Goal: Task Accomplishment & Management: Manage account settings

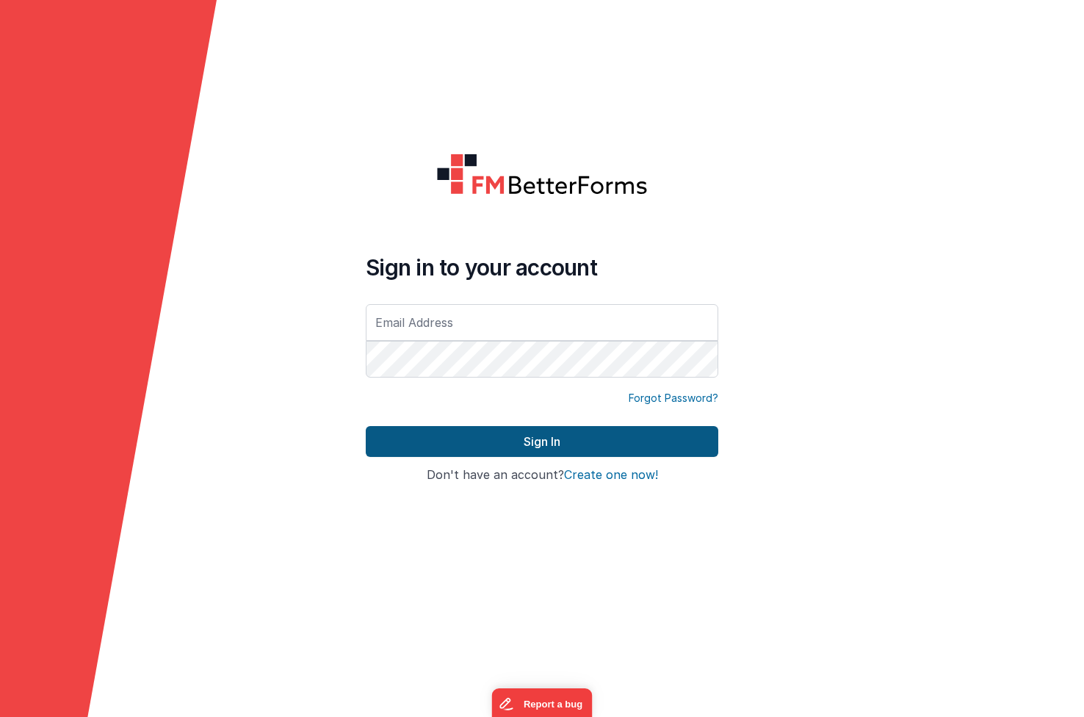
type input "[EMAIL_ADDRESS][DOMAIN_NAME]"
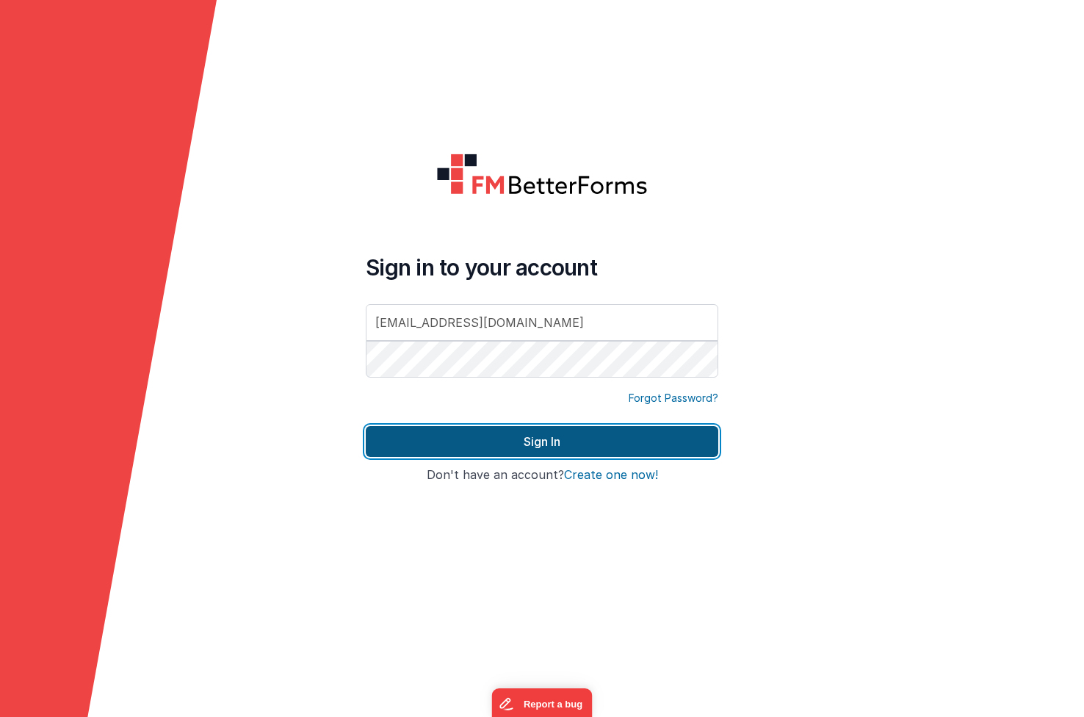
click at [414, 449] on button "Sign In" at bounding box center [542, 441] width 353 height 31
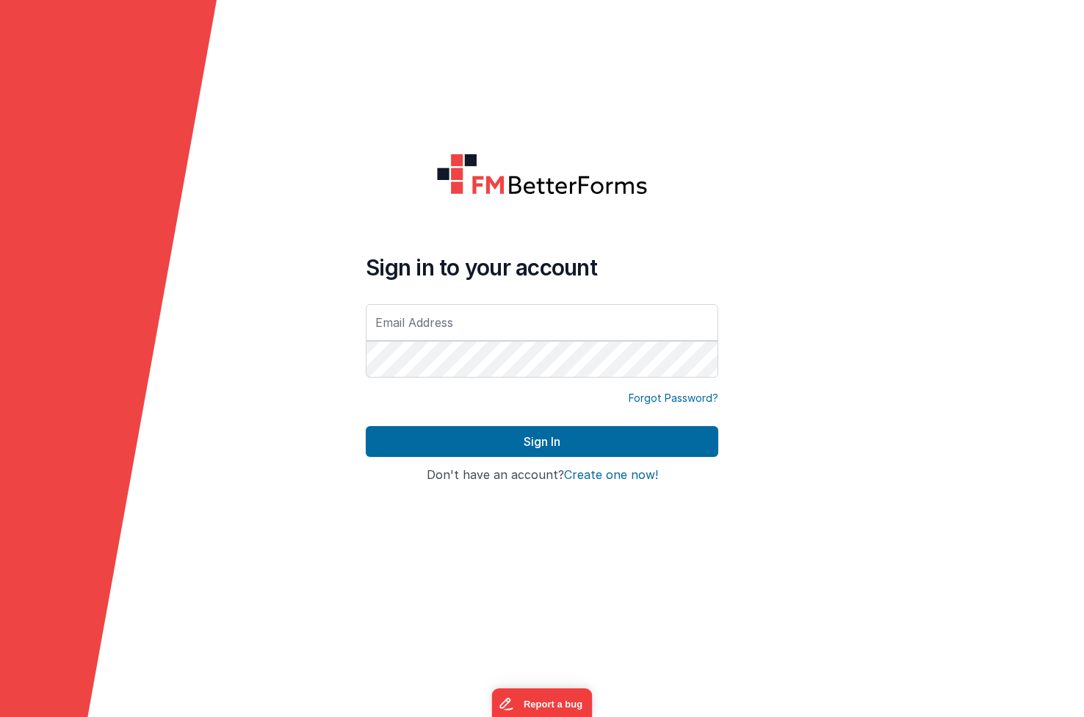
type input "[EMAIL_ADDRESS][DOMAIN_NAME]"
click at [414, 411] on div "Forgot Password?" at bounding box center [542, 408] width 353 height 35
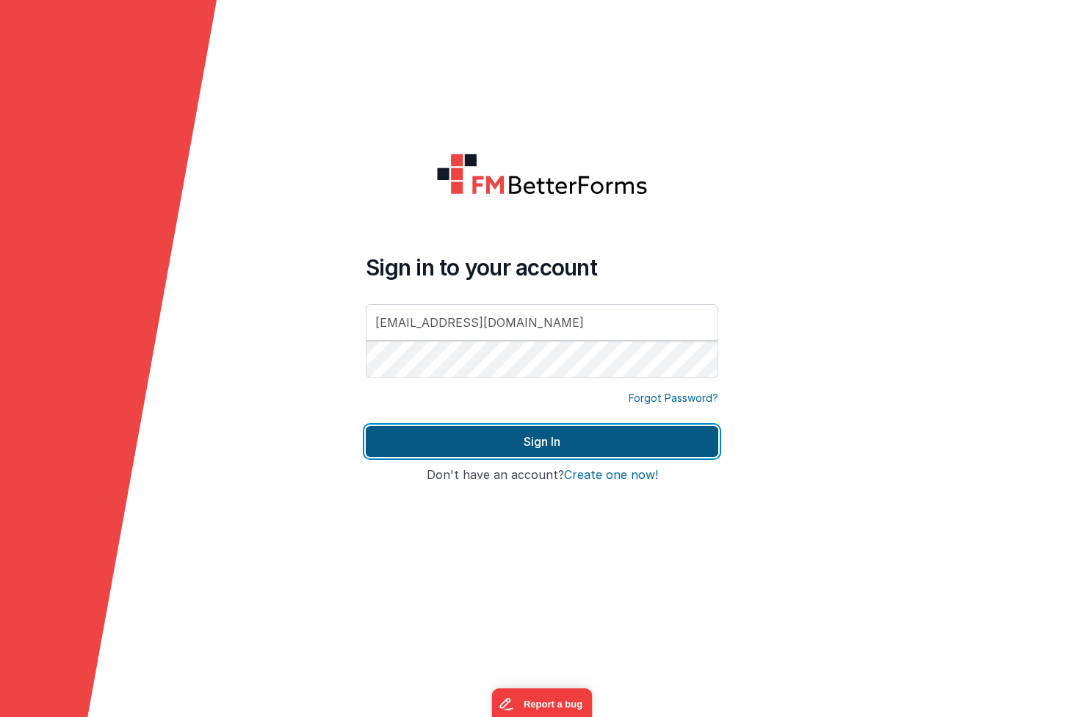
click at [414, 431] on button "Sign In" at bounding box center [542, 441] width 353 height 31
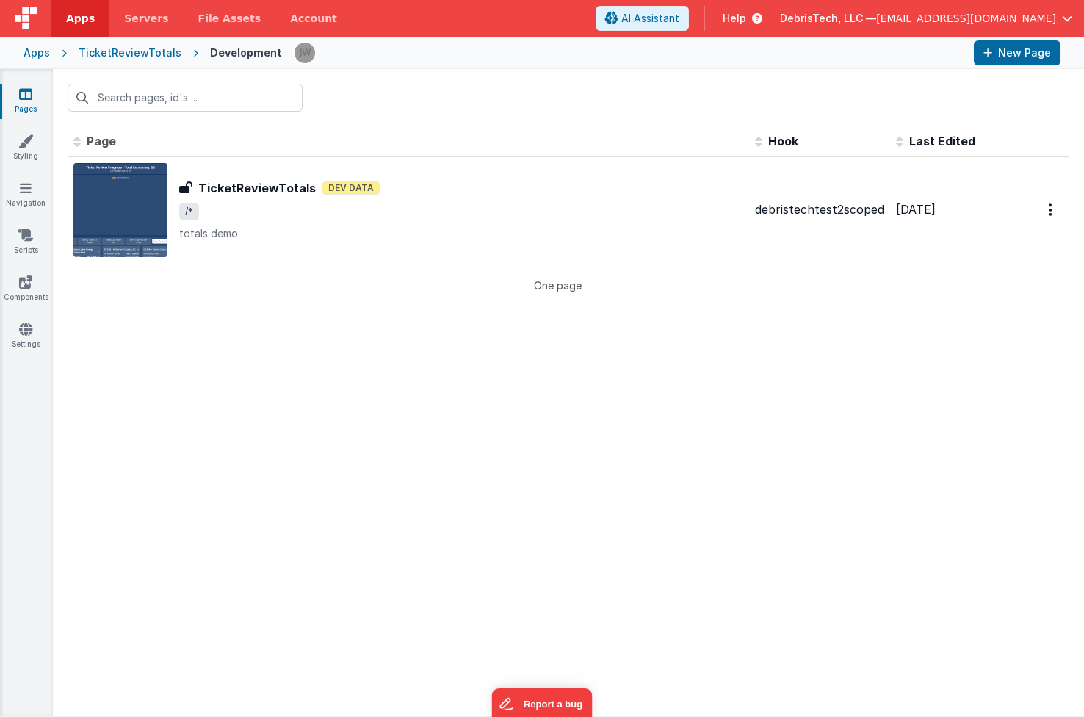
click at [31, 54] on div "Apps" at bounding box center [37, 53] width 26 height 15
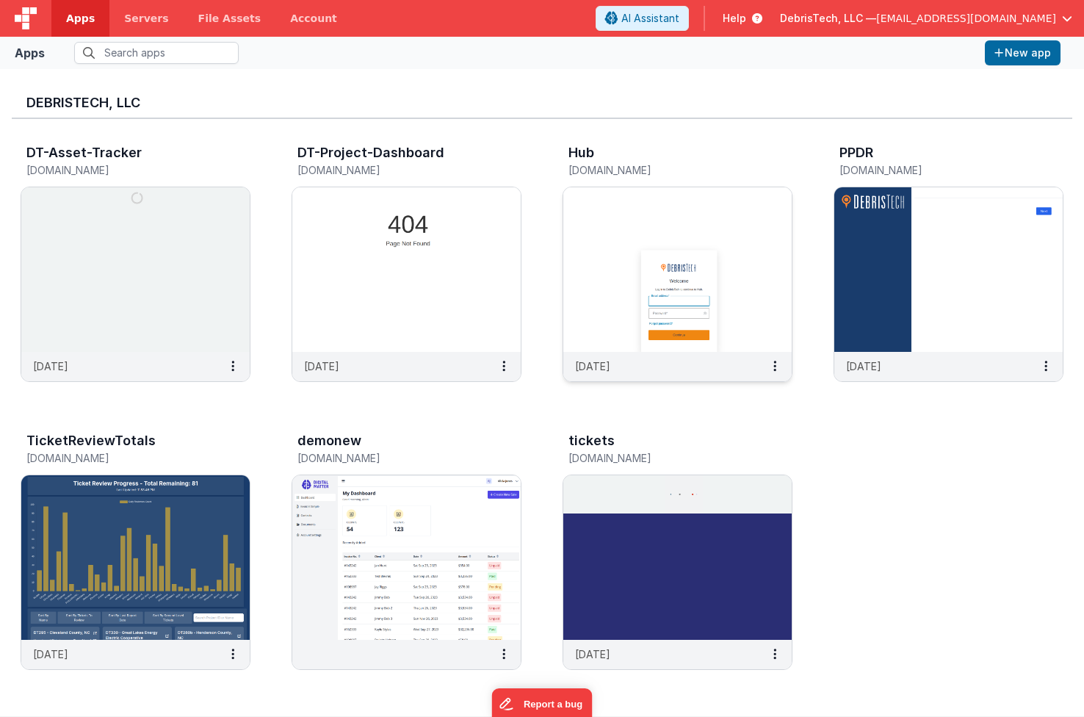
click at [702, 242] on img at bounding box center [677, 269] width 228 height 165
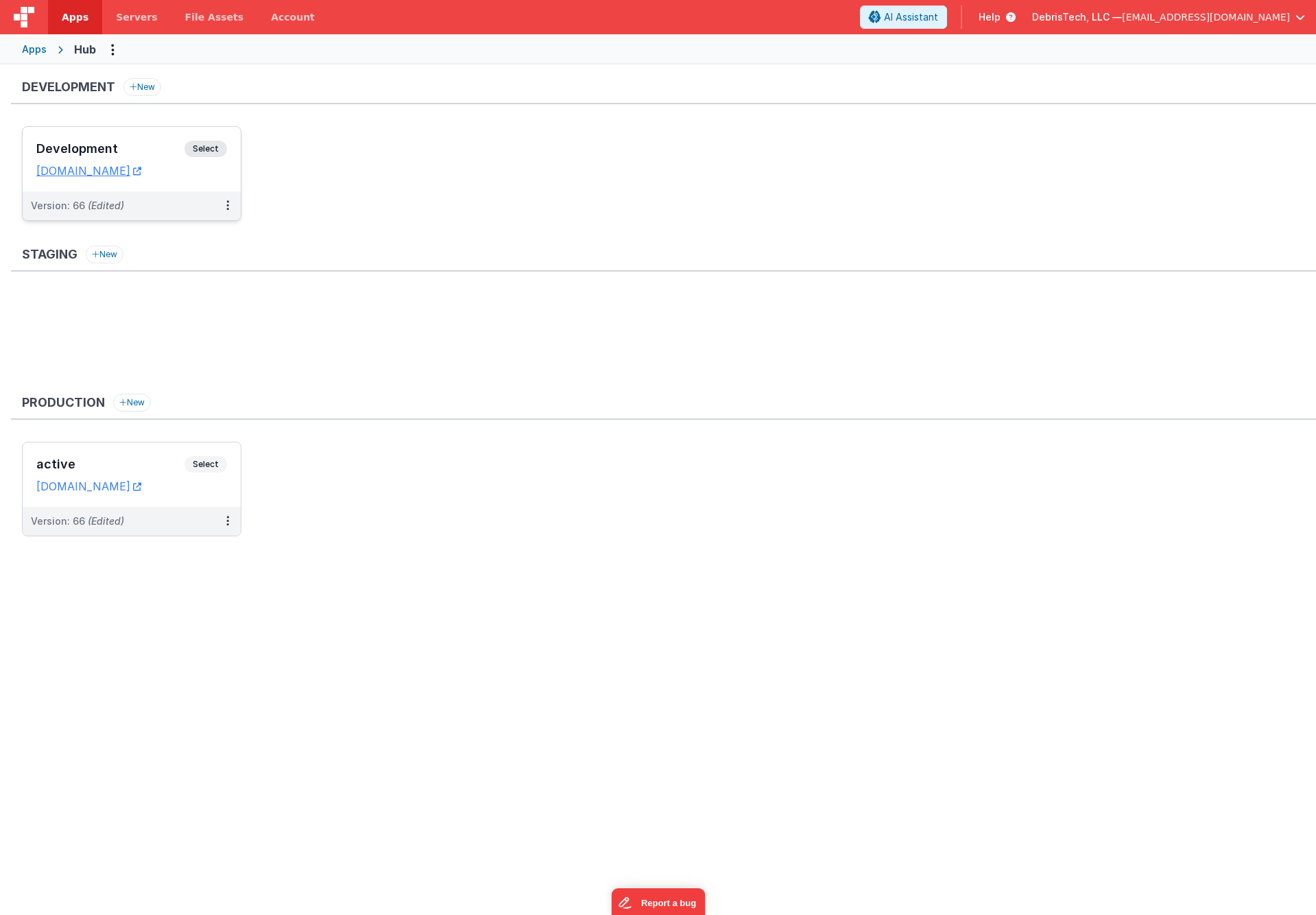
click at [147, 155] on h3 "Development" at bounding box center [110, 148] width 148 height 14
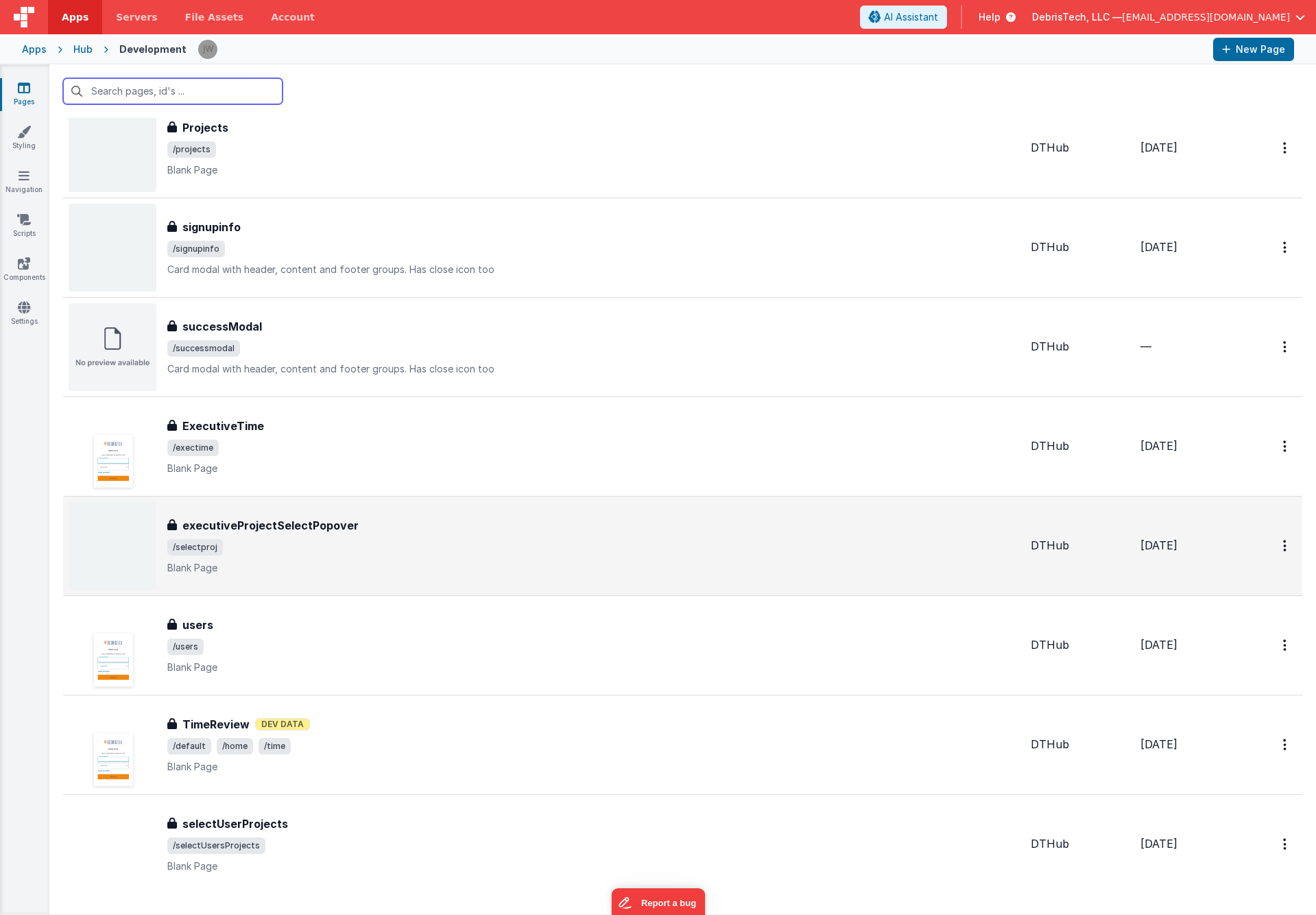
scroll to position [1486, 0]
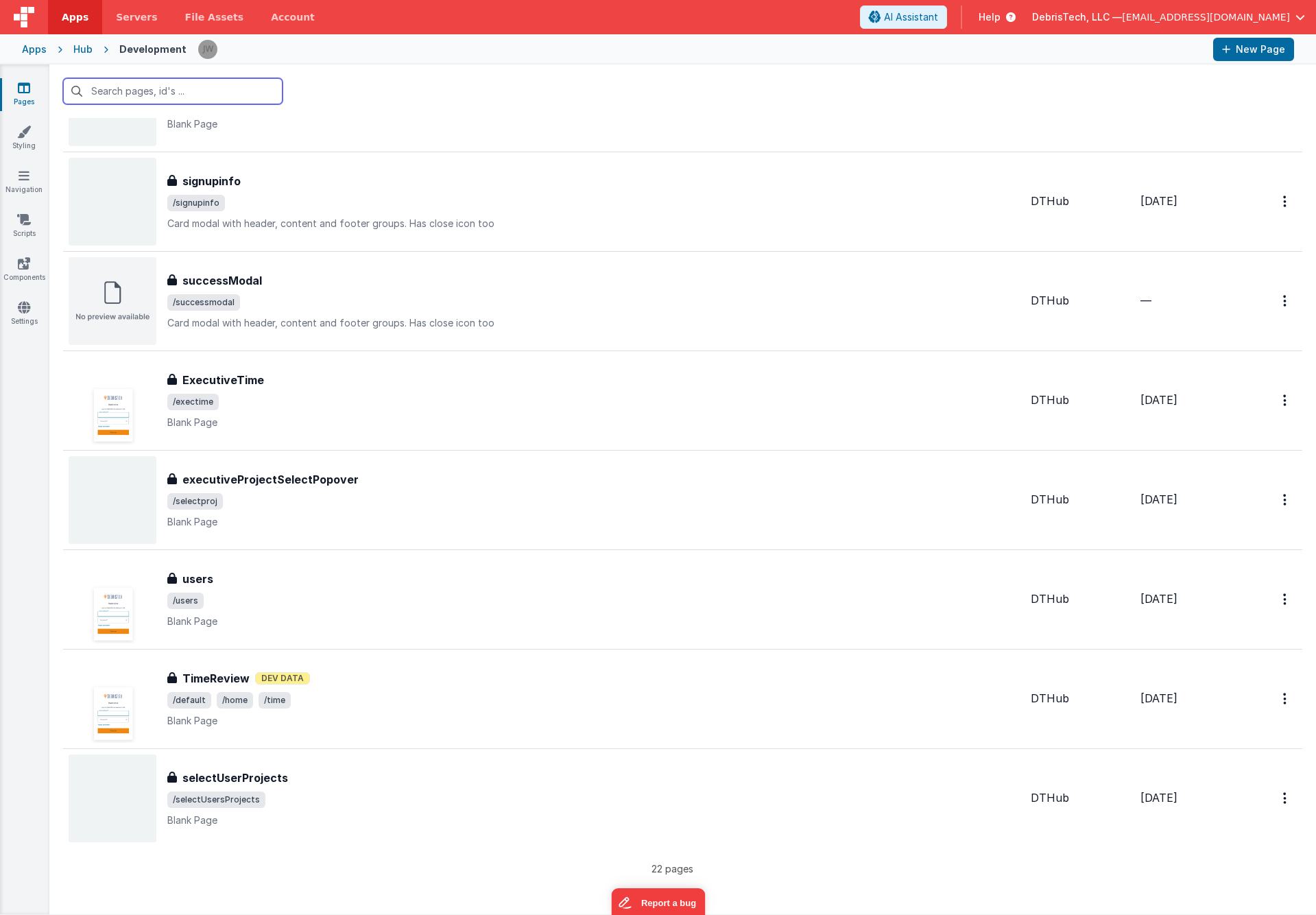
click at [148, 81] on input "text" at bounding box center [173, 92] width 219 height 26
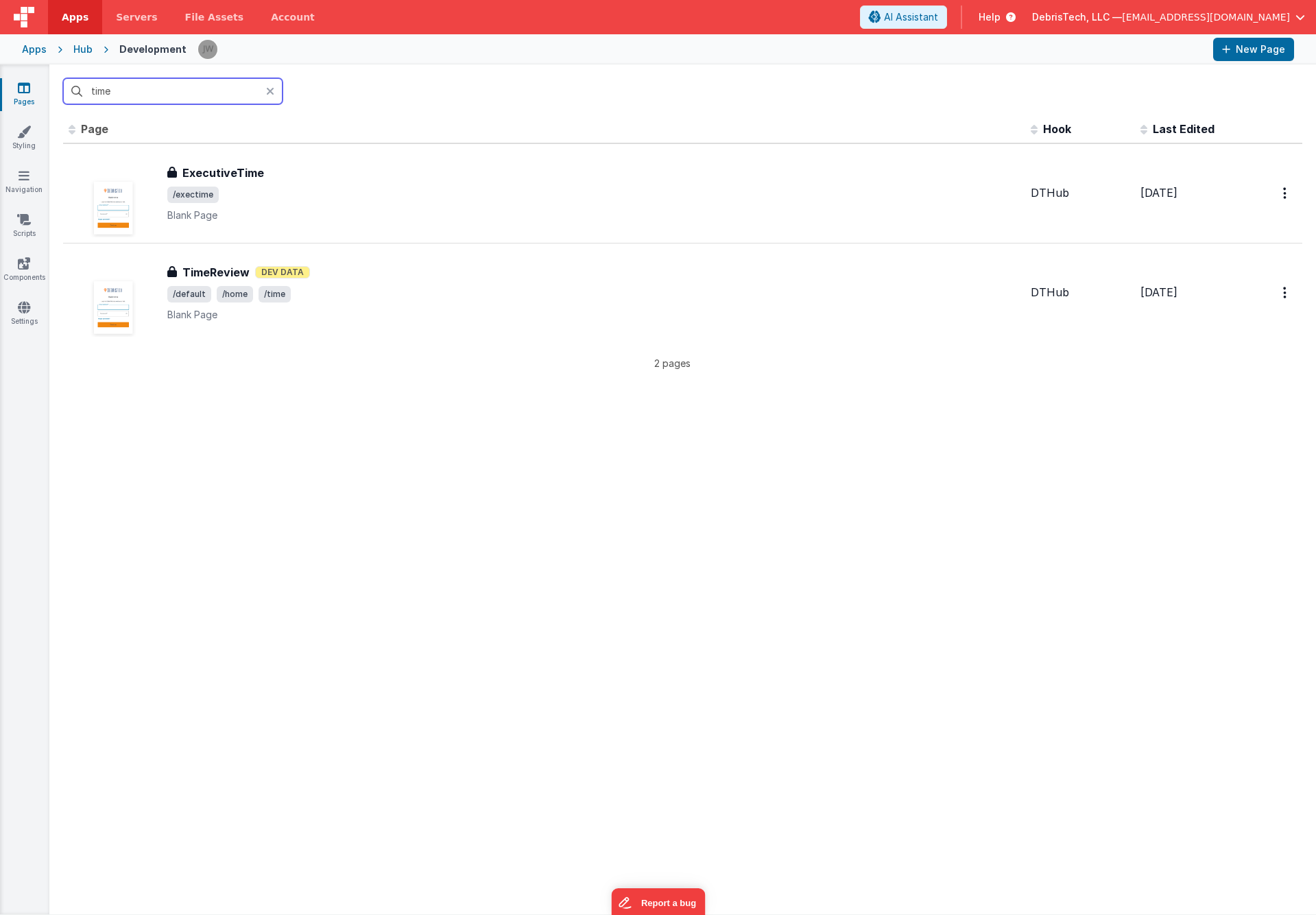
scroll to position [0, 0]
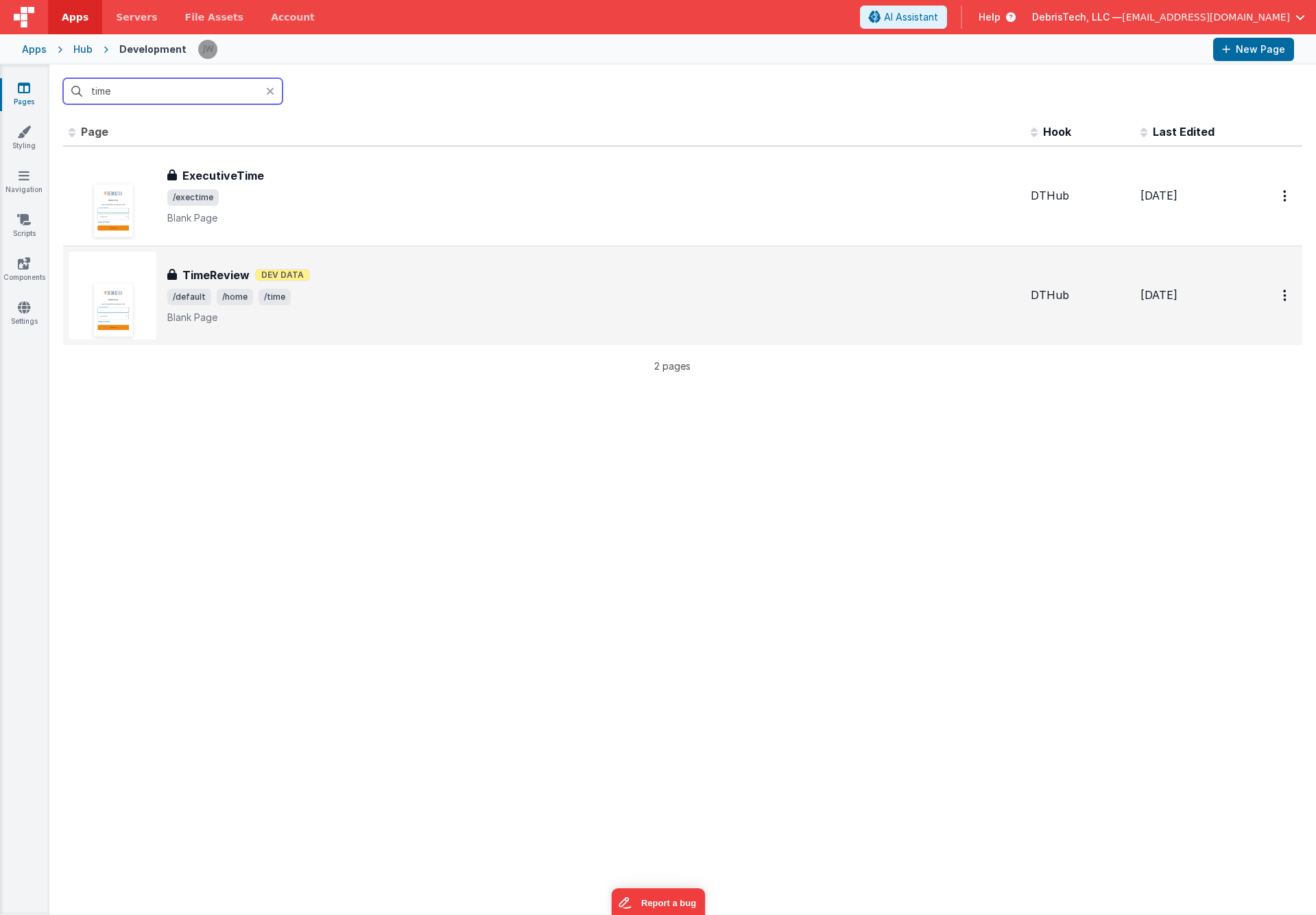
type input "time"
click at [334, 303] on span "/default /home /time" at bounding box center [593, 297] width 852 height 17
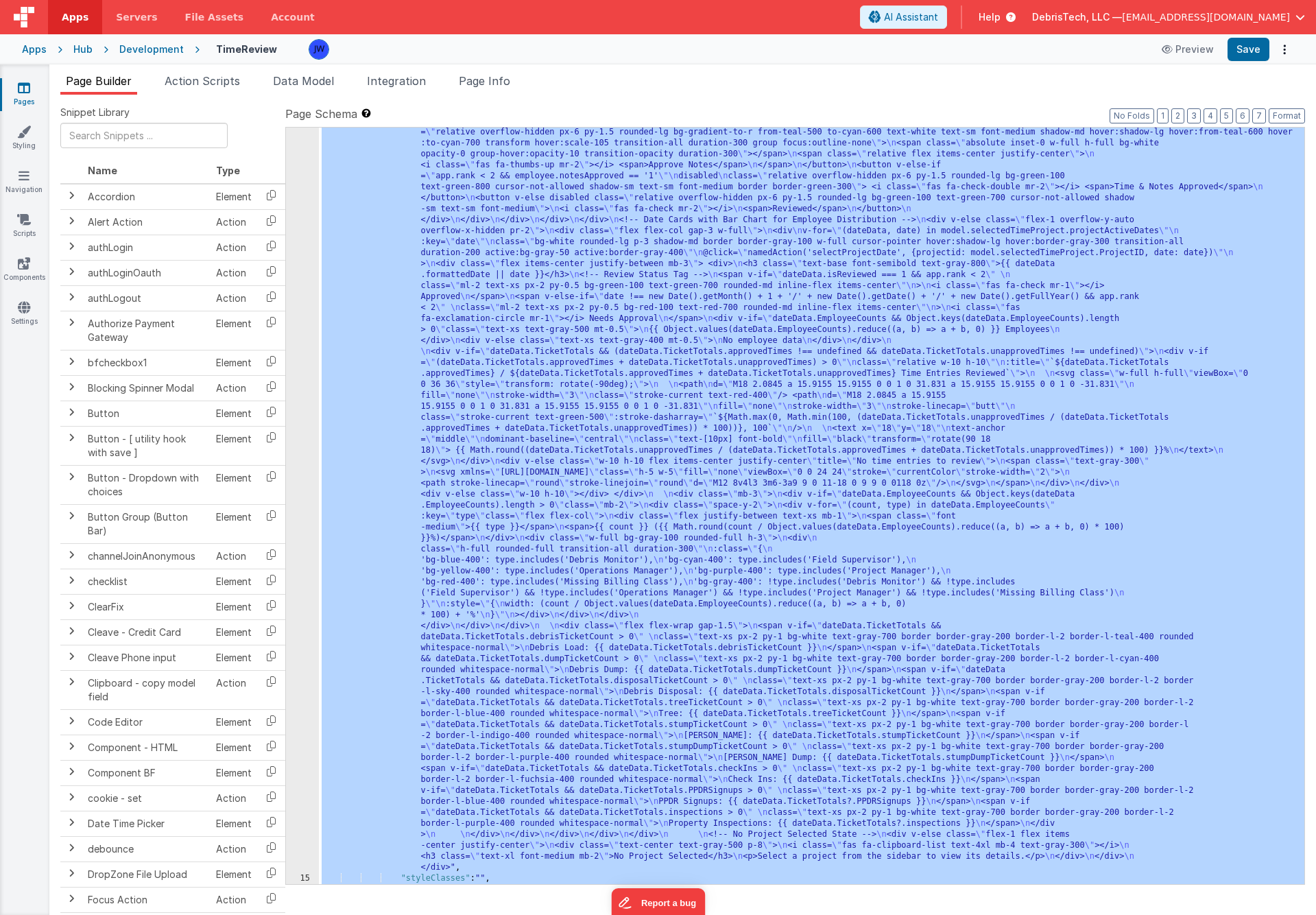
scroll to position [2942, 0]
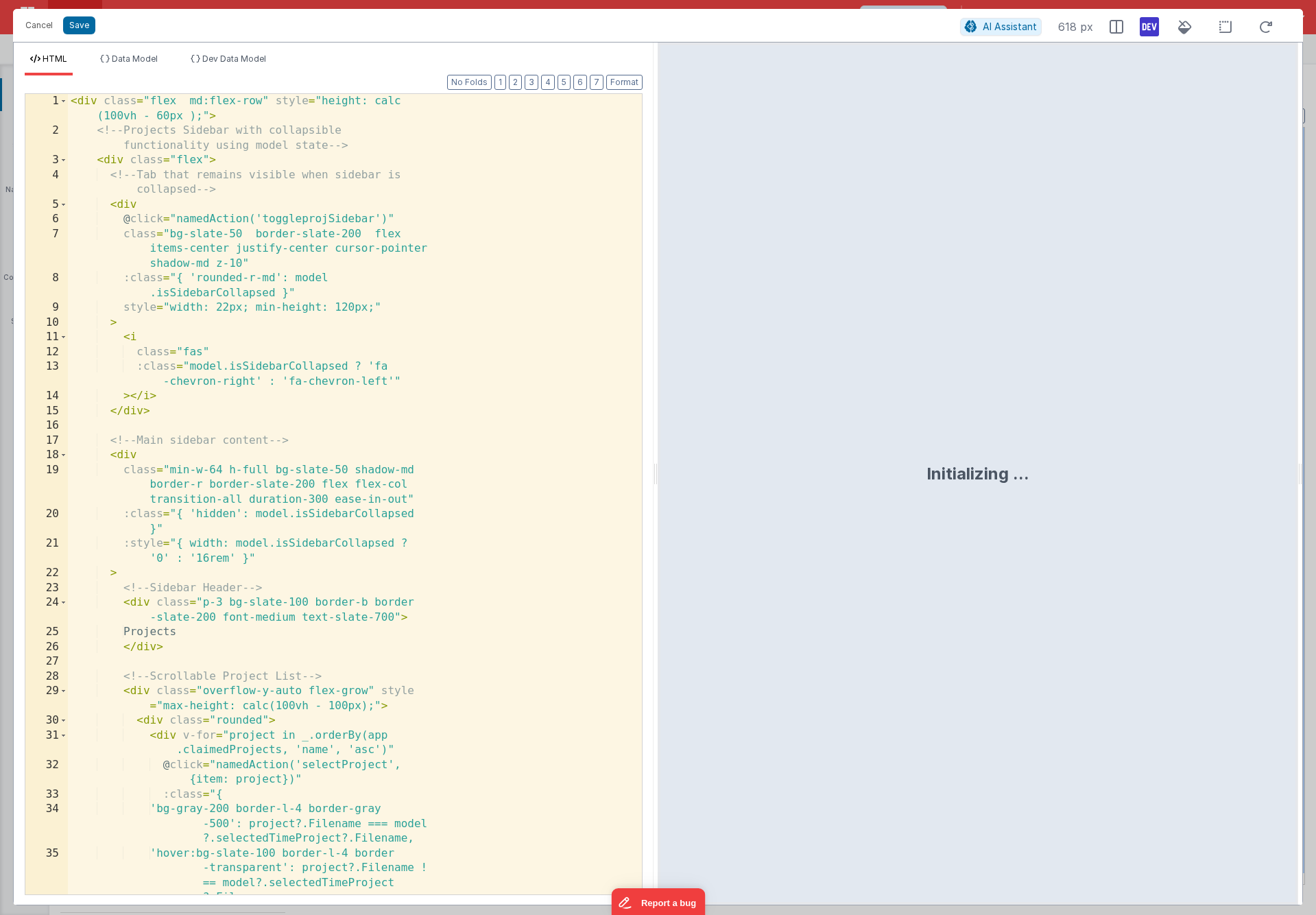
click at [388, 412] on div "< div class = "flex md:flex-row" style = "height: calc (100vh - 60px );" > <!--…" at bounding box center [355, 539] width 574 height 890
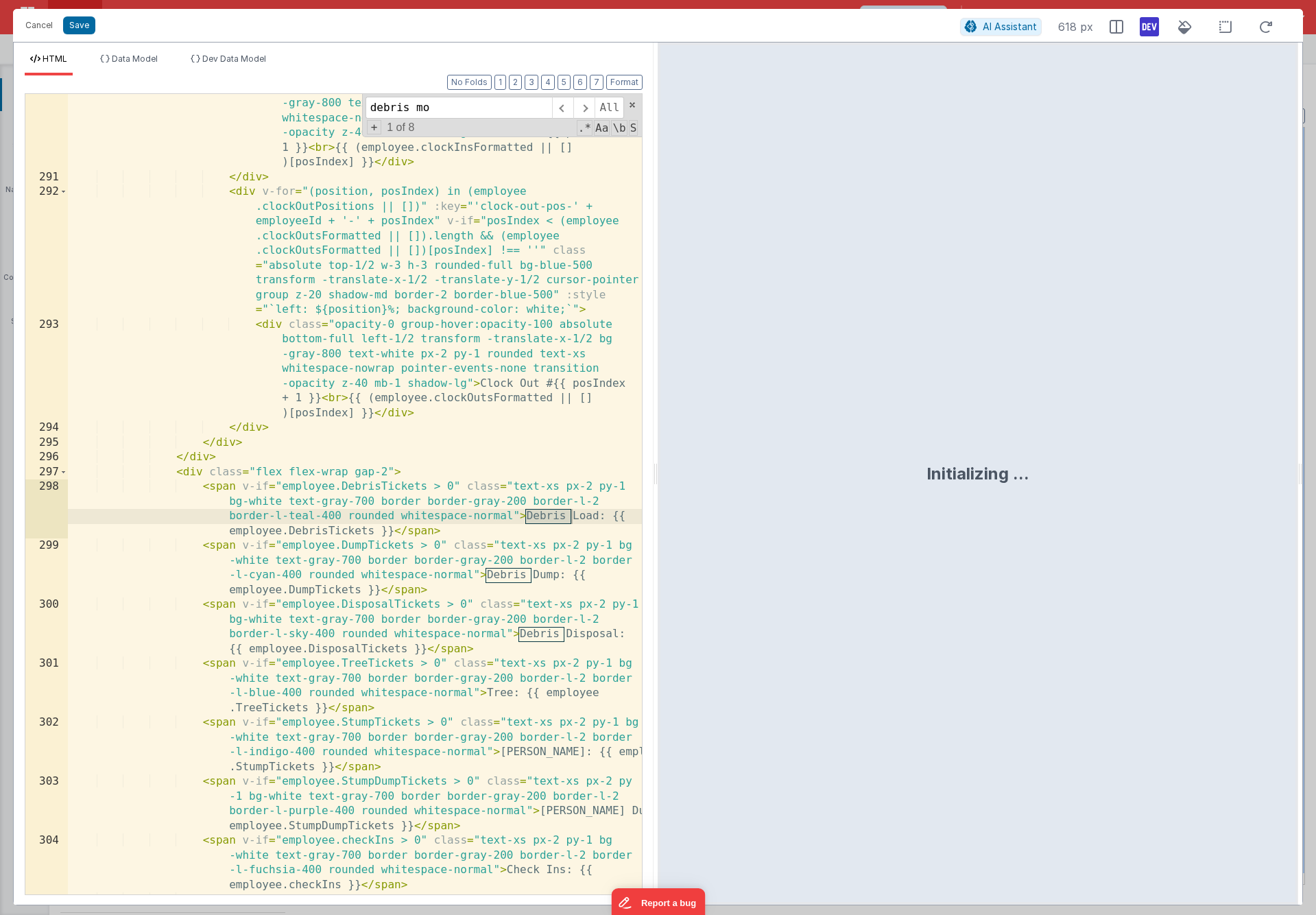
scroll to position [14818, 0]
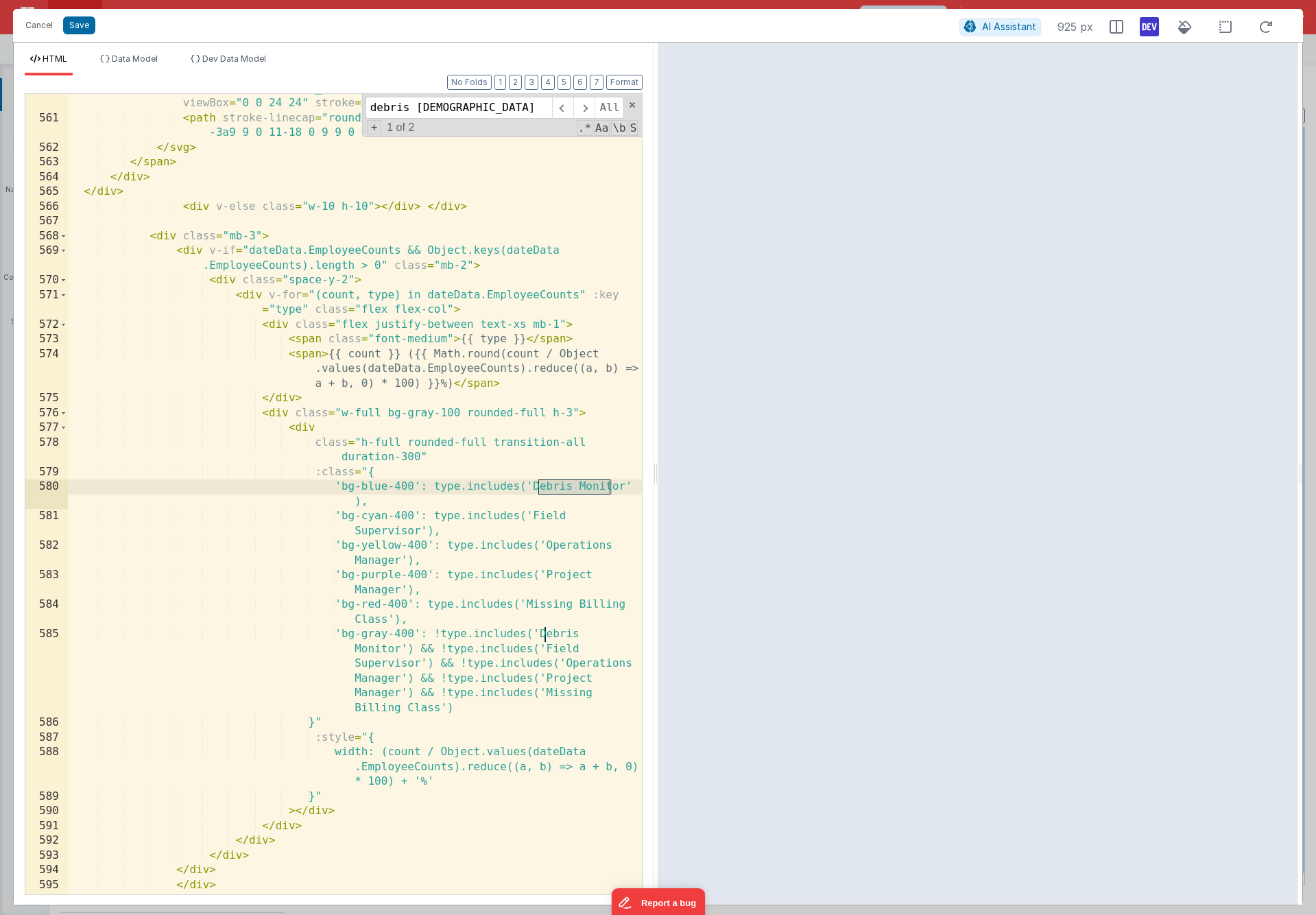
type input "debris moni"
drag, startPoint x: 369, startPoint y: 502, endPoint x: 343, endPoint y: 488, distance: 29.5
click at [343, 487] on div "< svg xmlns = "http://www.w3.org/2000/svg" class = "h-5 w-5" fill = "none" view…" at bounding box center [355, 503] width 574 height 845
click at [377, 500] on div "< svg xmlns = "http://www.w3.org/2000/svg" class = "h-5 w-5" fill = "none" view…" at bounding box center [355, 503] width 574 height 845
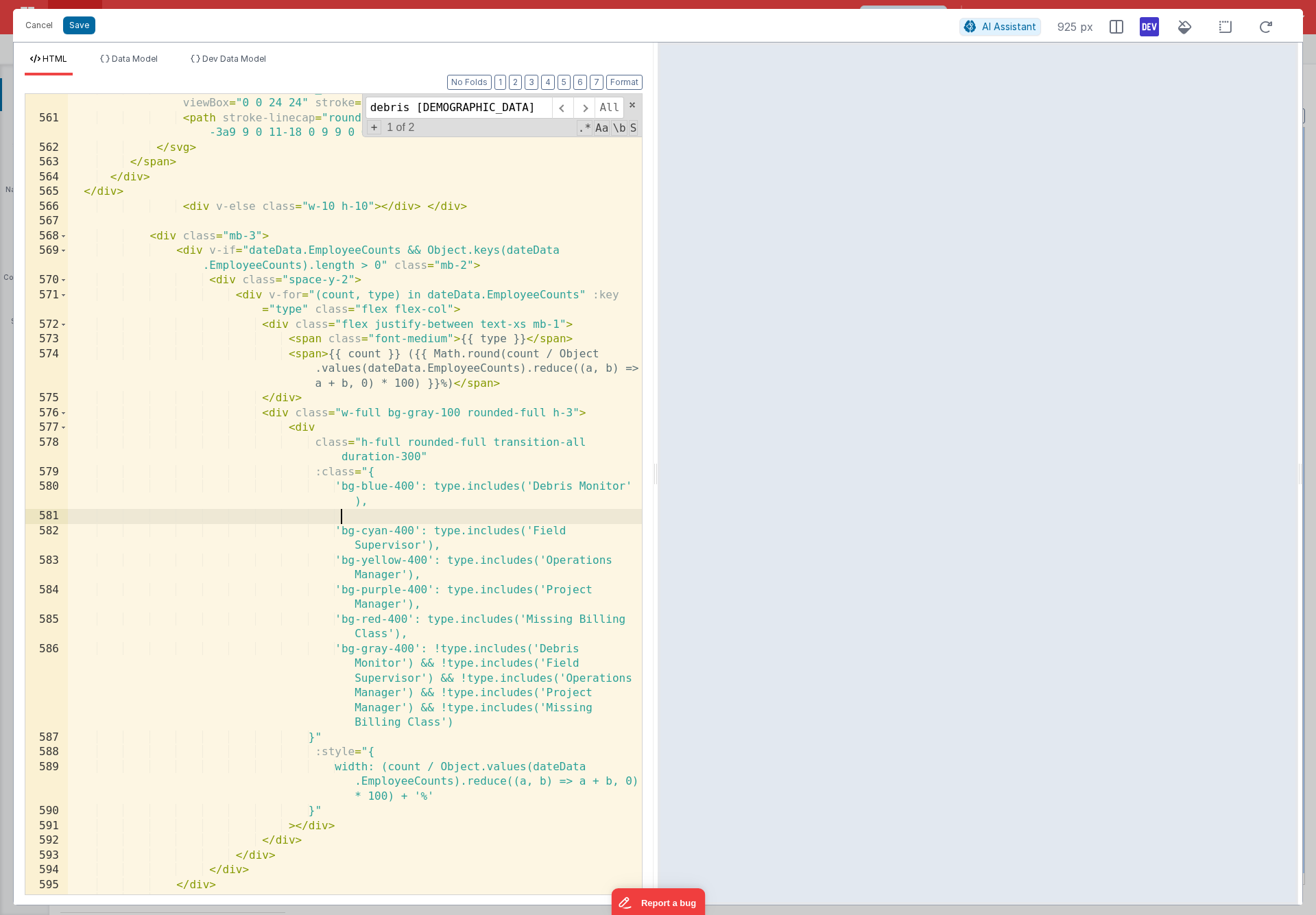
paste textarea
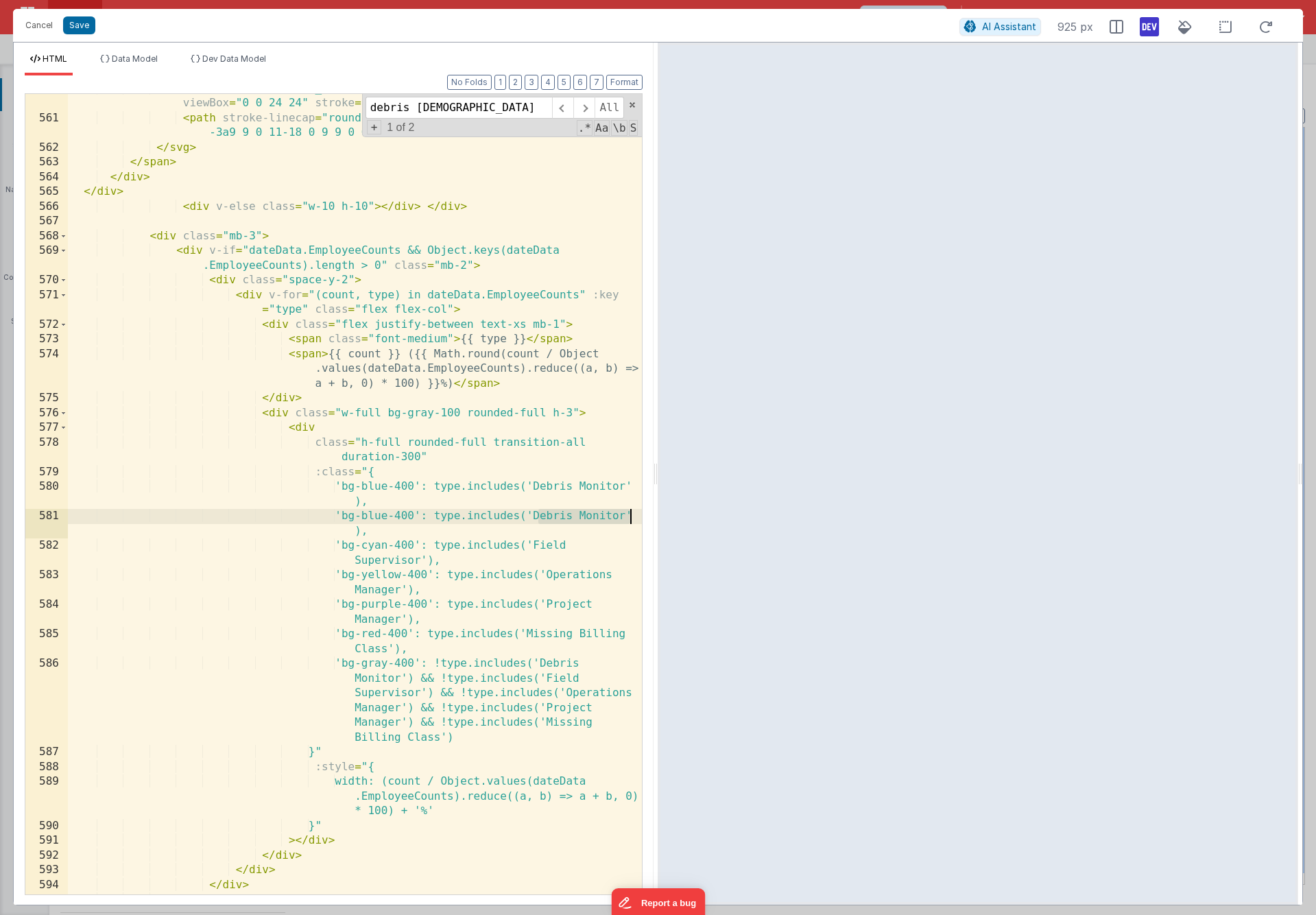
drag, startPoint x: 537, startPoint y: 517, endPoint x: 632, endPoint y: 517, distance: 95.0
click at [632, 517] on div "560 561 562 563 564 565 566 567 568 569 570 571 572 573 574 575 576 577 578 579…" at bounding box center [333, 494] width 618 height 802
drag, startPoint x: 441, startPoint y: 531, endPoint x: 333, endPoint y: 520, distance: 108.6
click at [333, 520] on div "< svg xmlns = "http://www.w3.org/2000/svg" class = "h-5 w-5" fill = "none" view…" at bounding box center [355, 503] width 574 height 845
click at [371, 518] on div "< svg xmlns = "http://www.w3.org/2000/svg" class = "h-5 w-5" fill = "none" view…" at bounding box center [355, 503] width 574 height 845
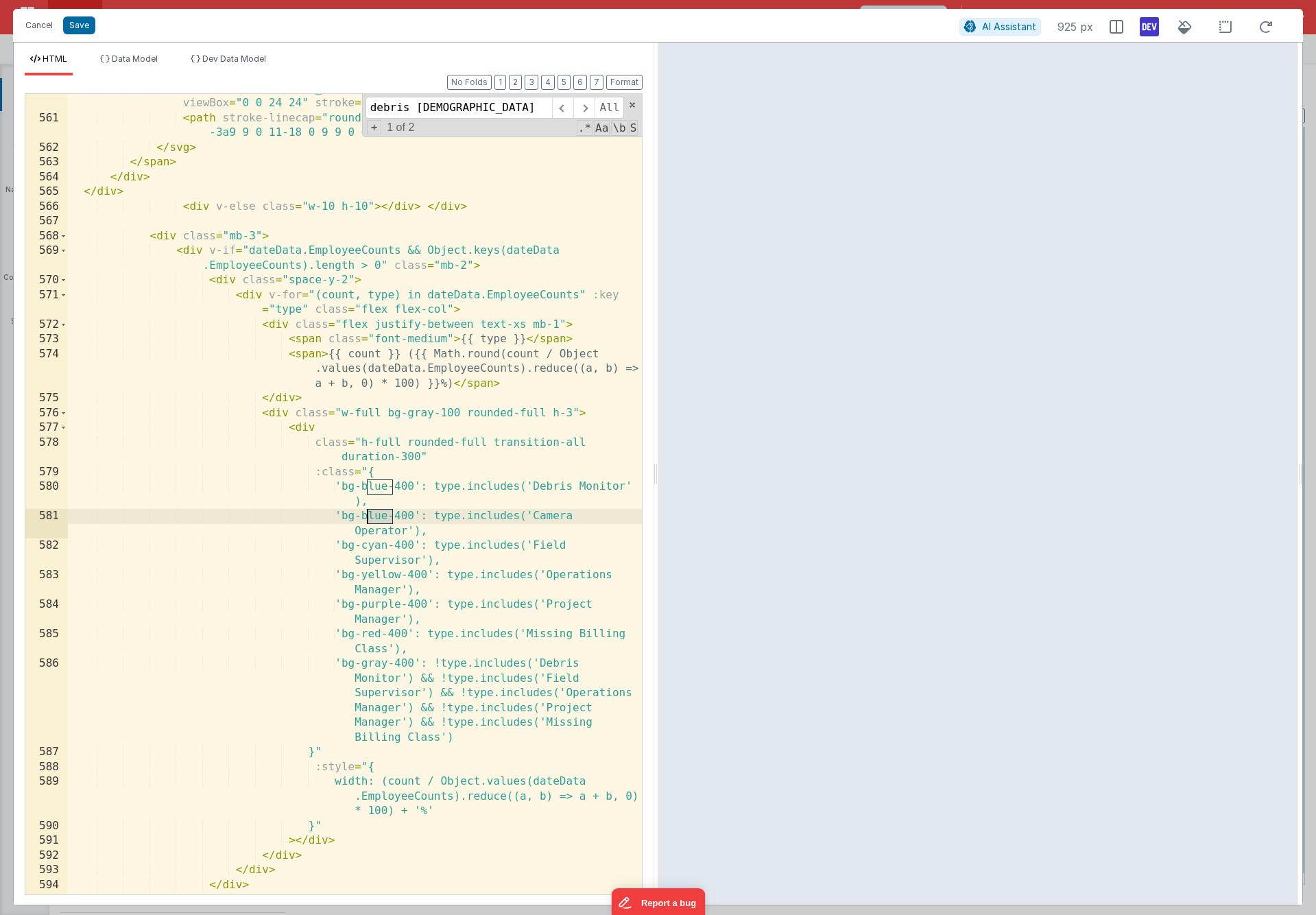
click at [371, 518] on div "< svg xmlns = "http://www.w3.org/2000/svg" class = "h-5 w-5" fill = "none" view…" at bounding box center [355, 503] width 574 height 845
drag, startPoint x: 442, startPoint y: 528, endPoint x: 339, endPoint y: 515, distance: 103.8
click at [339, 515] on div "< svg xmlns = "http://www.w3.org/2000/svg" class = "h-5 w-5" fill = "none" view…" at bounding box center [355, 503] width 574 height 845
click at [437, 529] on div "< svg xmlns = "http://www.w3.org/2000/svg" class = "h-5 w-5" fill = "none" view…" at bounding box center [355, 503] width 574 height 845
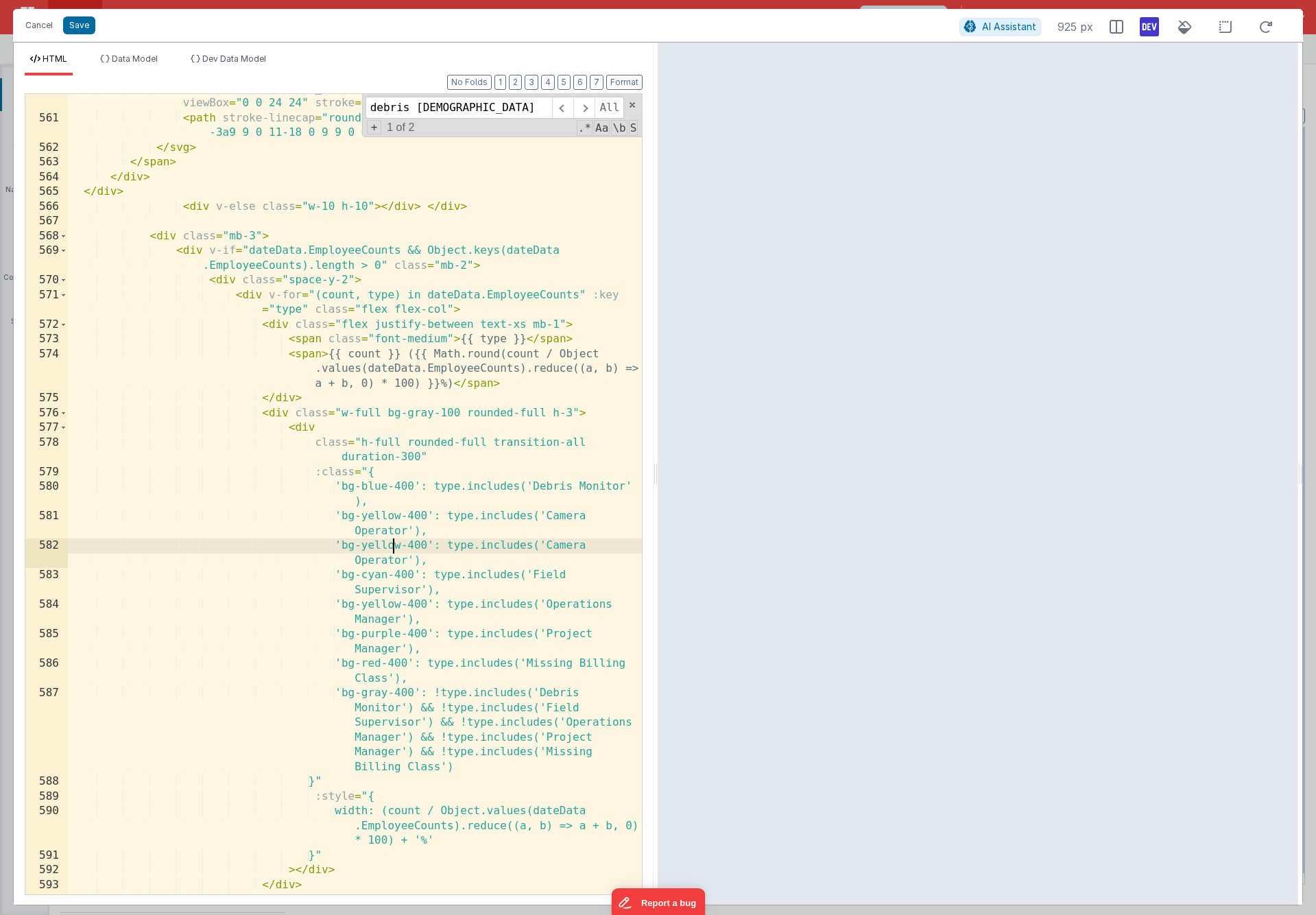
click at [397, 545] on div "< svg xmlns = "http://www.w3.org/2000/svg" class = "h-5 w-5" fill = "none" view…" at bounding box center [355, 503] width 574 height 845
click at [420, 546] on div "< svg xmlns = "http://www.w3.org/2000/svg" class = "h-5 w-5" fill = "none" view…" at bounding box center [355, 503] width 574 height 845
click at [563, 549] on div "< svg xmlns = "http://www.w3.org/2000/svg" class = "h-5 w-5" fill = "none" view…" at bounding box center [355, 503] width 574 height 845
drag, startPoint x: 553, startPoint y: 546, endPoint x: 405, endPoint y: 559, distance: 148.6
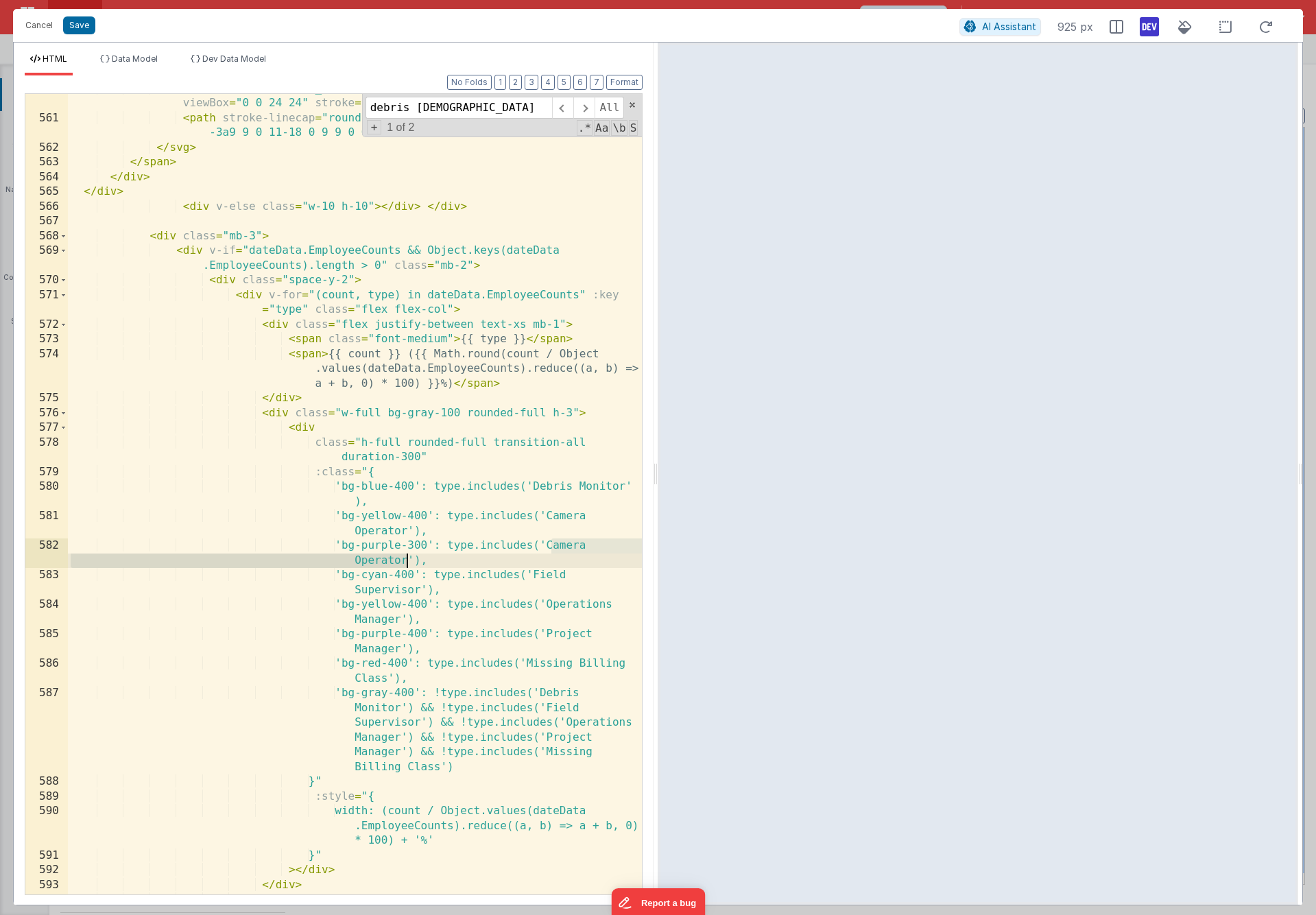
click at [405, 559] on div "< svg xmlns = "http://www.w3.org/2000/svg" class = "h-5 w-5" fill = "none" view…" at bounding box center [355, 503] width 574 height 845
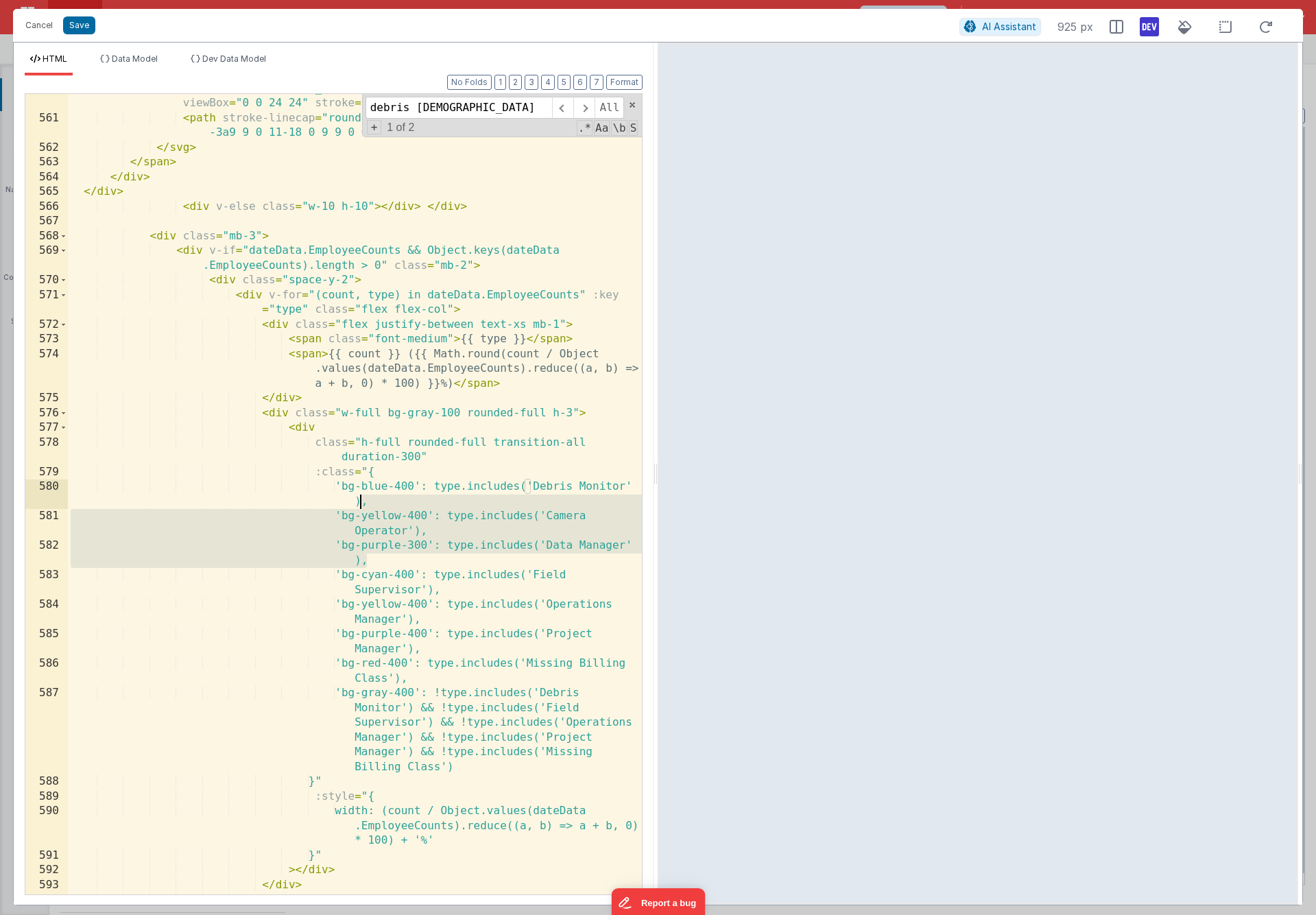
drag, startPoint x: 389, startPoint y: 556, endPoint x: 360, endPoint y: 503, distance: 60.4
click at [360, 503] on div "< svg xmlns = "http://www.w3.org/2000/svg" class = "h-5 w-5" fill = "none" view…" at bounding box center [355, 503] width 574 height 845
click at [588, 106] on span at bounding box center [583, 108] width 21 height 22
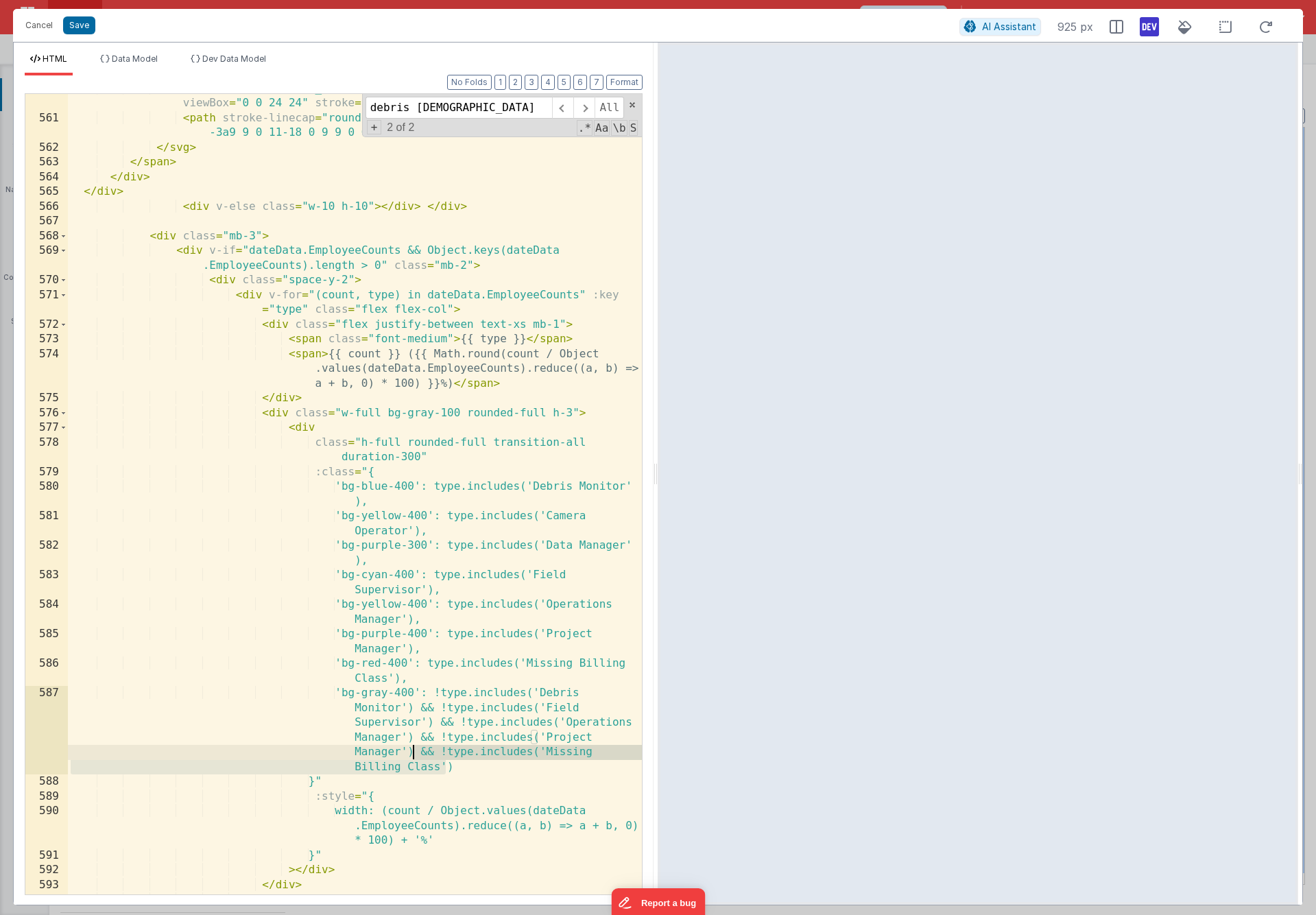
drag, startPoint x: 447, startPoint y: 769, endPoint x: 414, endPoint y: 753, distance: 36.7
click at [414, 669] on div "< svg xmlns = "http://www.w3.org/2000/svg" class = "h-5 w-5" fill = "none" view…" at bounding box center [355, 503] width 574 height 845
click at [445, 669] on div "< svg xmlns = "http://www.w3.org/2000/svg" class = "h-5 w-5" fill = "none" view…" at bounding box center [355, 503] width 574 height 845
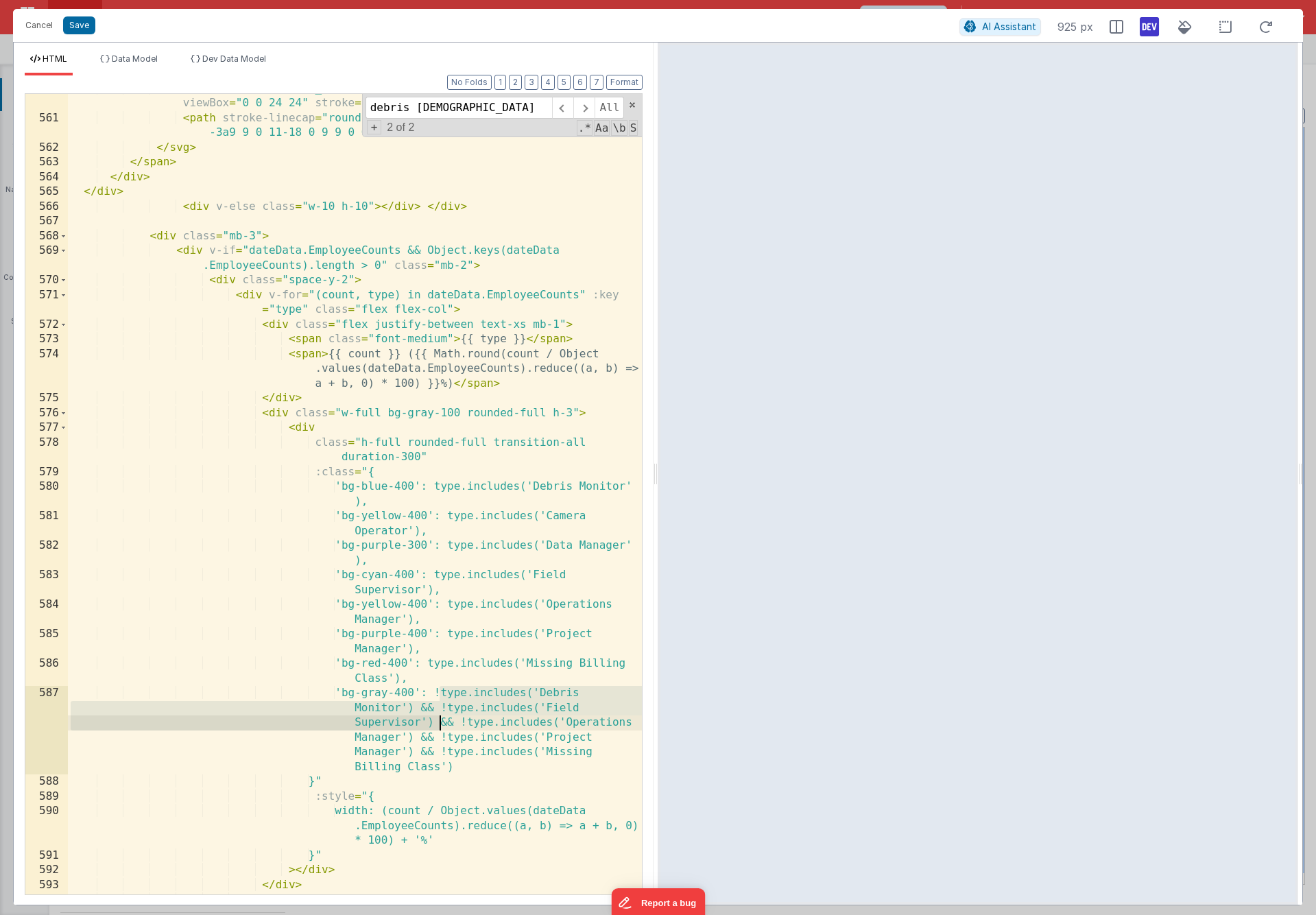
drag, startPoint x: 438, startPoint y: 692, endPoint x: 443, endPoint y: 721, distance: 29.4
click at [443, 669] on div "< svg xmlns = "http://www.w3.org/2000/svg" class = "h-5 w-5" fill = "none" view…" at bounding box center [355, 503] width 574 height 845
drag, startPoint x: 451, startPoint y: 722, endPoint x: 436, endPoint y: 698, distance: 28.3
click at [436, 669] on div "< svg xmlns = "http://www.w3.org/2000/svg" class = "h-5 w-5" fill = "none" view…" at bounding box center [355, 503] width 574 height 845
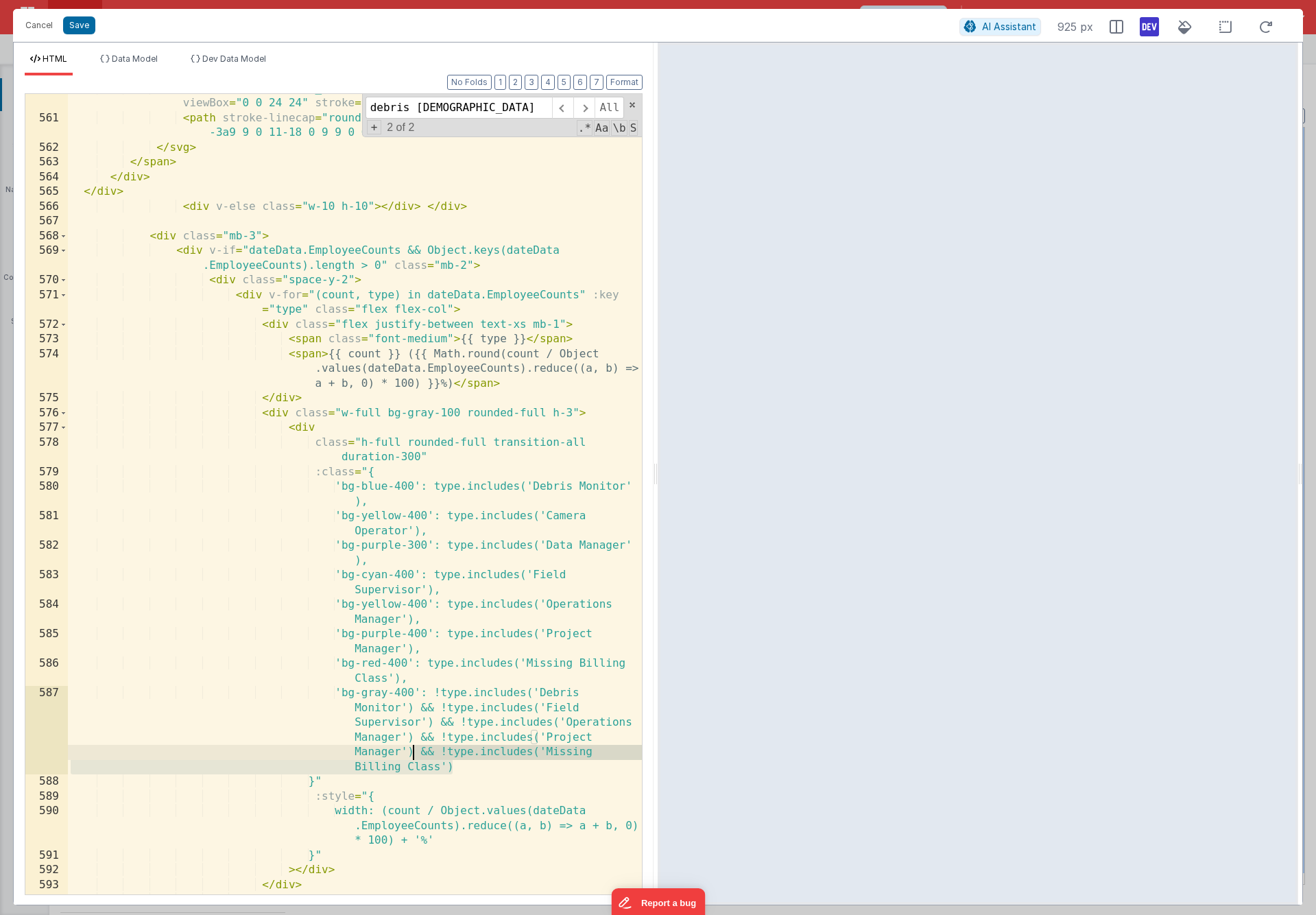
drag, startPoint x: 458, startPoint y: 765, endPoint x: 413, endPoint y: 753, distance: 46.6
click at [413, 669] on div "< svg xmlns = "http://www.w3.org/2000/svg" class = "h-5 w-5" fill = "none" view…" at bounding box center [355, 503] width 574 height 845
click at [458, 669] on div "< svg xmlns = "http://www.w3.org/2000/svg" class = "h-5 w-5" fill = "none" view…" at bounding box center [355, 503] width 574 height 845
paste textarea
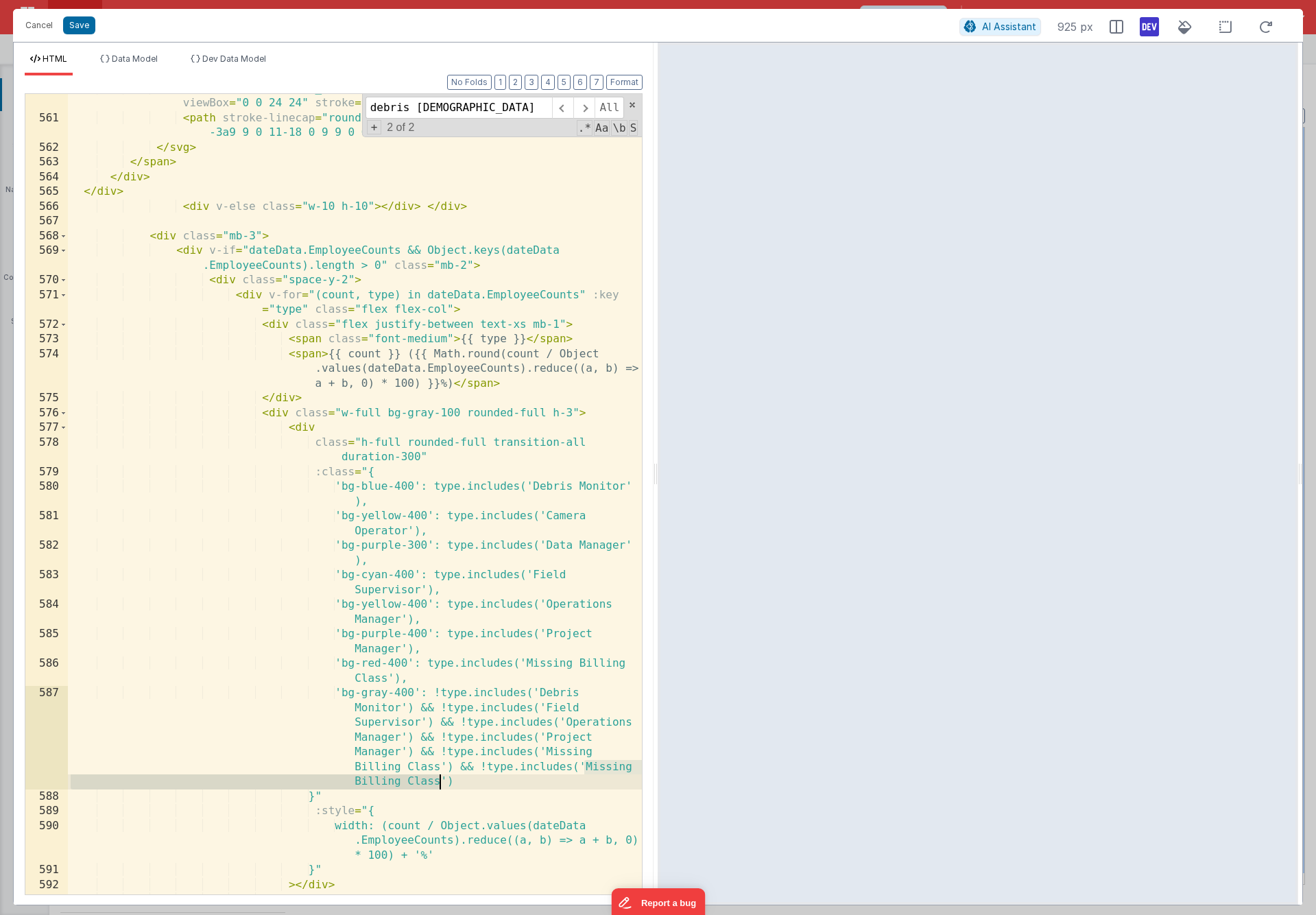
drag, startPoint x: 584, startPoint y: 767, endPoint x: 438, endPoint y: 780, distance: 146.6
click at [438, 669] on div "< svg xmlns = "http://www.w3.org/2000/svg" class = "h-5 w-5" fill = "none" view…" at bounding box center [355, 503] width 574 height 845
drag, startPoint x: 444, startPoint y: 787, endPoint x: 451, endPoint y: 767, distance: 21.2
click at [451, 669] on div "< svg xmlns = "http://www.w3.org/2000/svg" class = "h-5 w-5" fill = "none" view…" at bounding box center [355, 503] width 574 height 845
click at [444, 669] on div "< svg xmlns = "http://www.w3.org/2000/svg" class = "h-5 w-5" fill = "none" view…" at bounding box center [355, 503] width 574 height 845
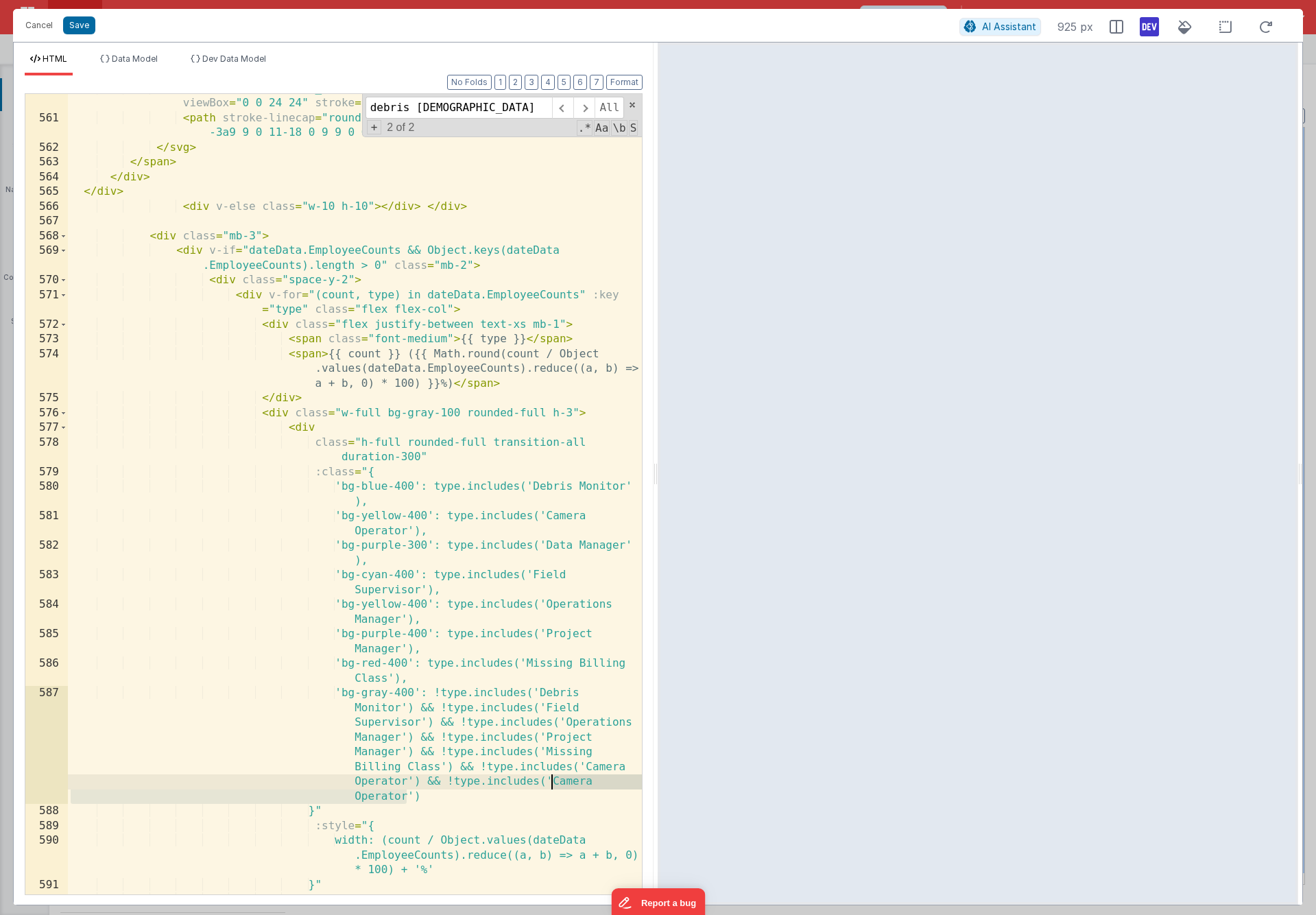
drag, startPoint x: 407, startPoint y: 797, endPoint x: 551, endPoint y: 784, distance: 144.6
click at [551, 669] on div "< svg xmlns = "http://www.w3.org/2000/svg" class = "h-5 w-5" fill = "none" view…" at bounding box center [355, 503] width 574 height 845
drag, startPoint x: 494, startPoint y: 793, endPoint x: 423, endPoint y: 781, distance: 72.0
click at [423, 669] on div "< svg xmlns = "http://www.w3.org/2000/svg" class = "h-5 w-5" fill = "none" view…" at bounding box center [355, 503] width 574 height 845
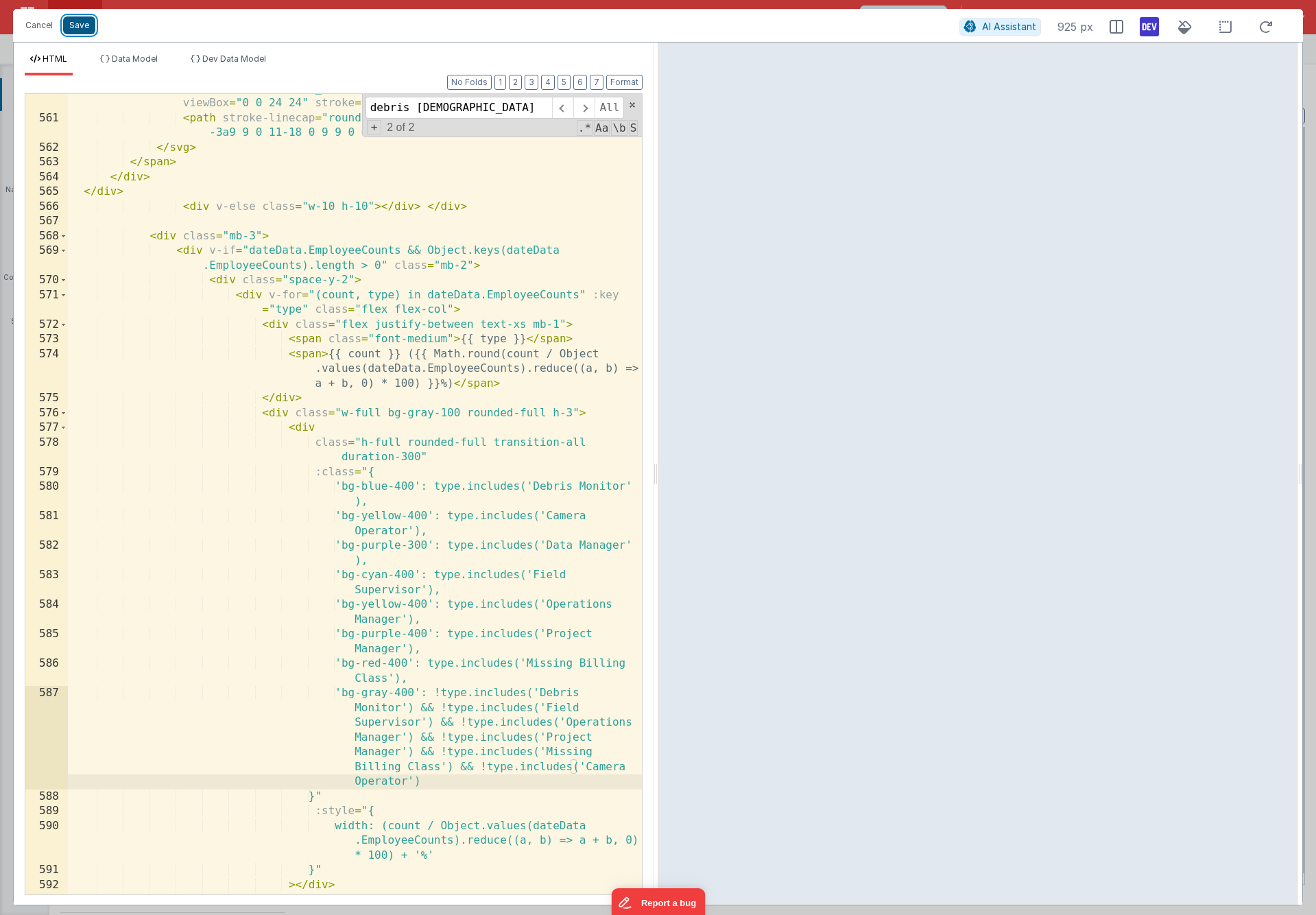
click at [77, 32] on button "Save" at bounding box center [79, 25] width 33 height 18
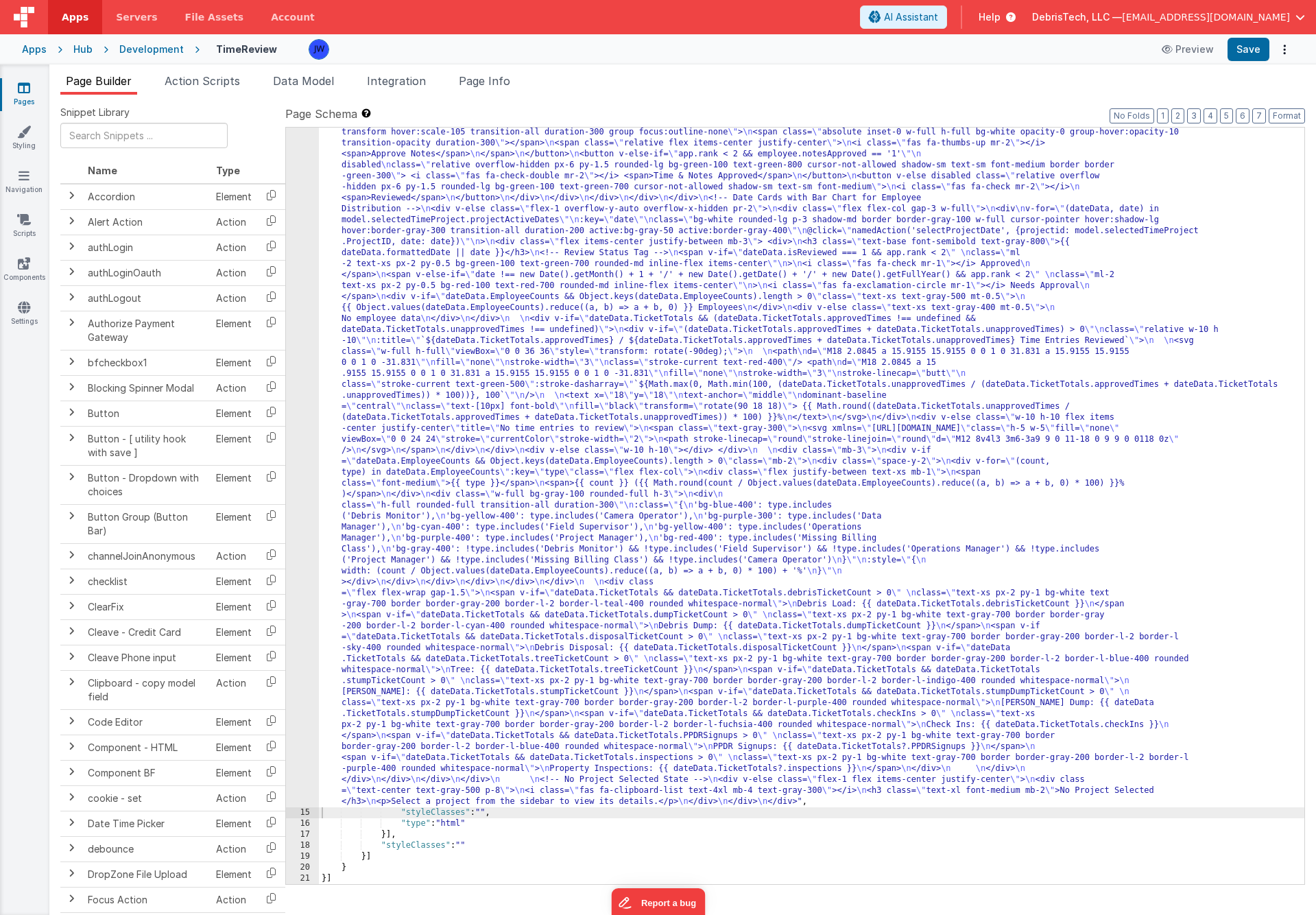
scroll to position [2723, 0]
click at [1012, 53] on button "Save" at bounding box center [1248, 49] width 42 height 23
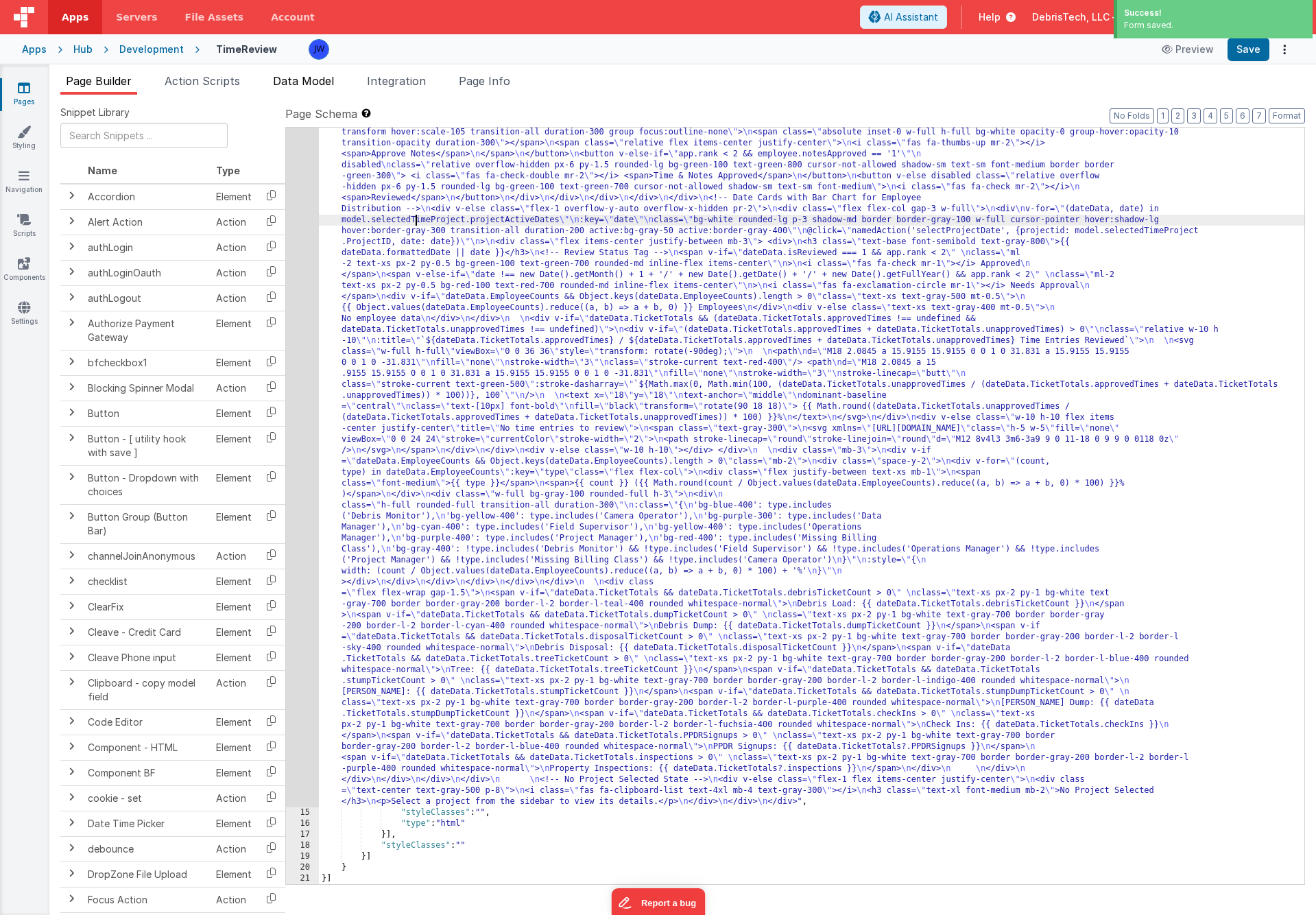
click at [286, 81] on span "Data Model" at bounding box center [302, 80] width 61 height 14
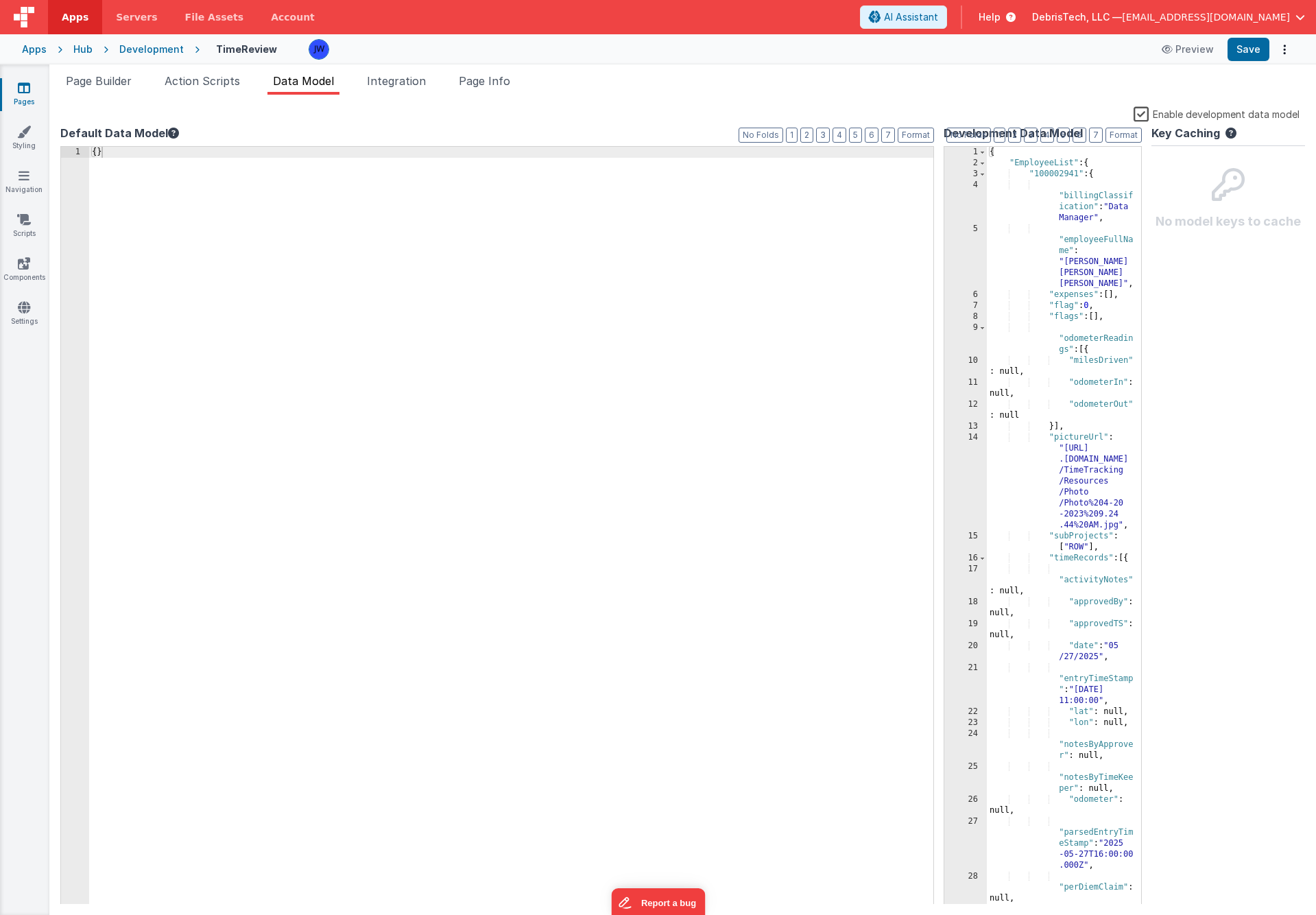
click at [1012, 115] on label "Enable development data model" at bounding box center [1216, 113] width 166 height 16
click at [0, 0] on input "Enable development data model" at bounding box center [0, 0] width 0 height 0
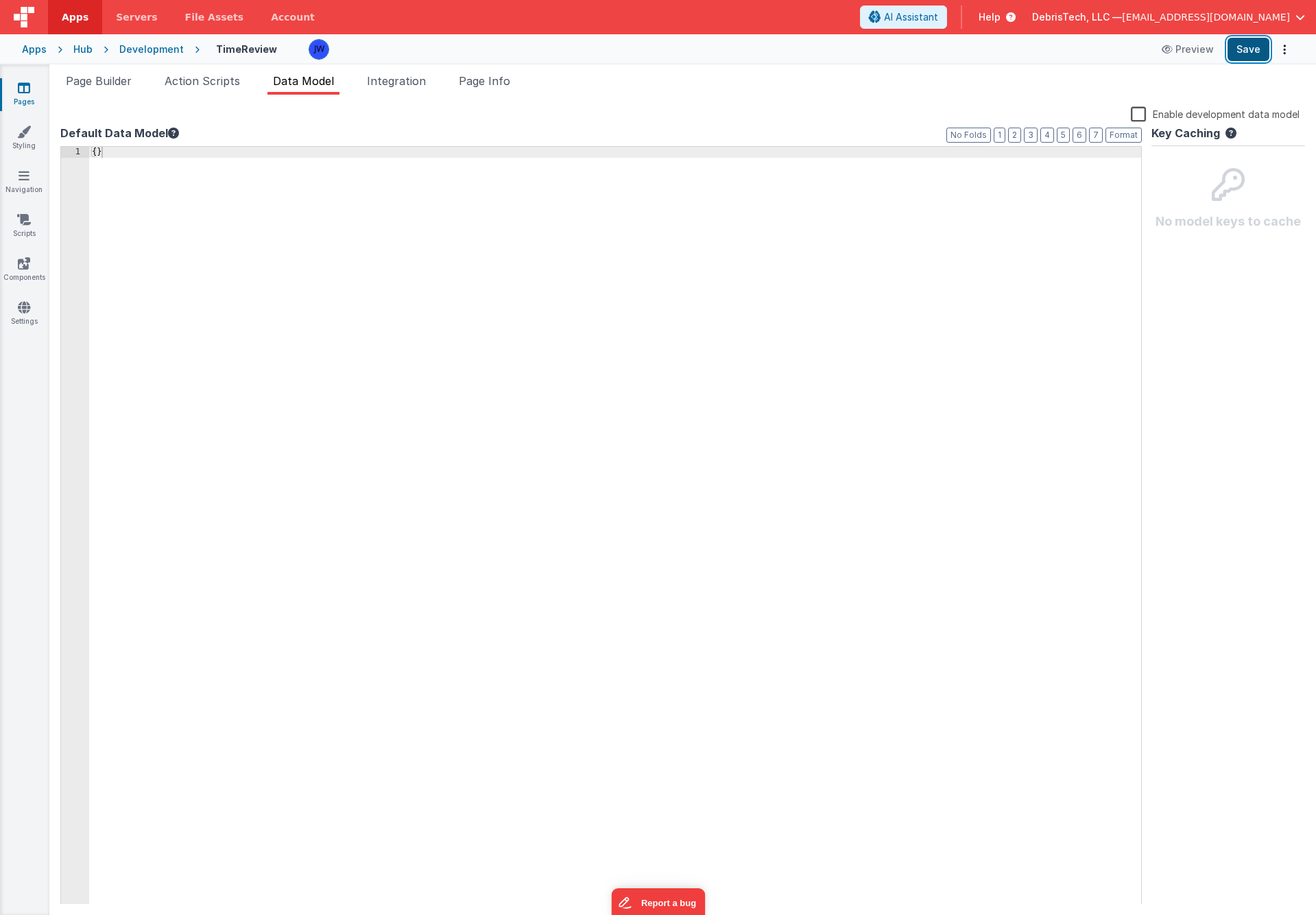
click at [1012, 59] on button "Save" at bounding box center [1248, 49] width 42 height 23
click at [146, 46] on div "Development" at bounding box center [151, 49] width 64 height 14
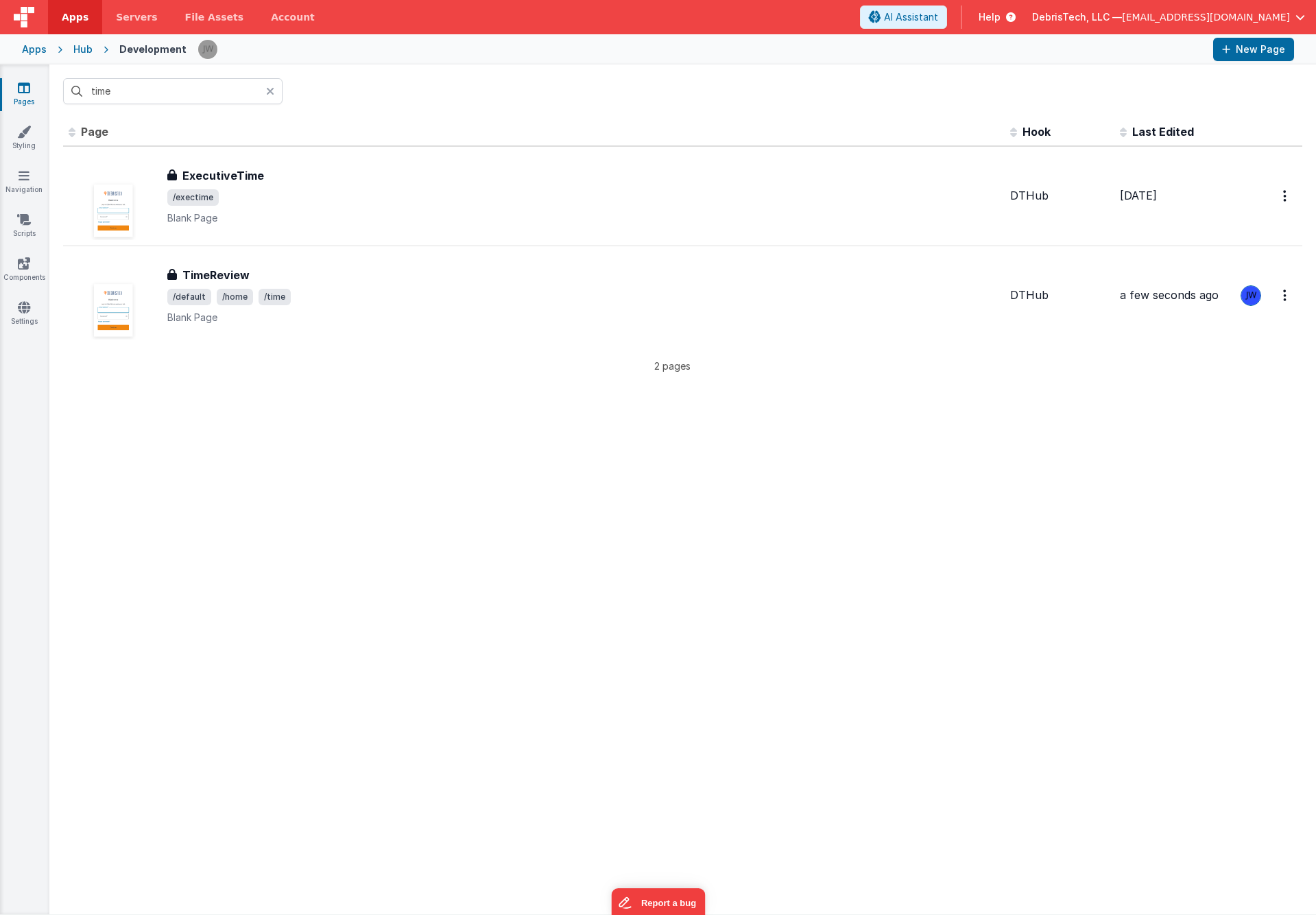
click at [71, 48] on div "Apps Hub Development New Page" at bounding box center [658, 49] width 1316 height 30
click at [85, 49] on div "Hub" at bounding box center [83, 49] width 20 height 14
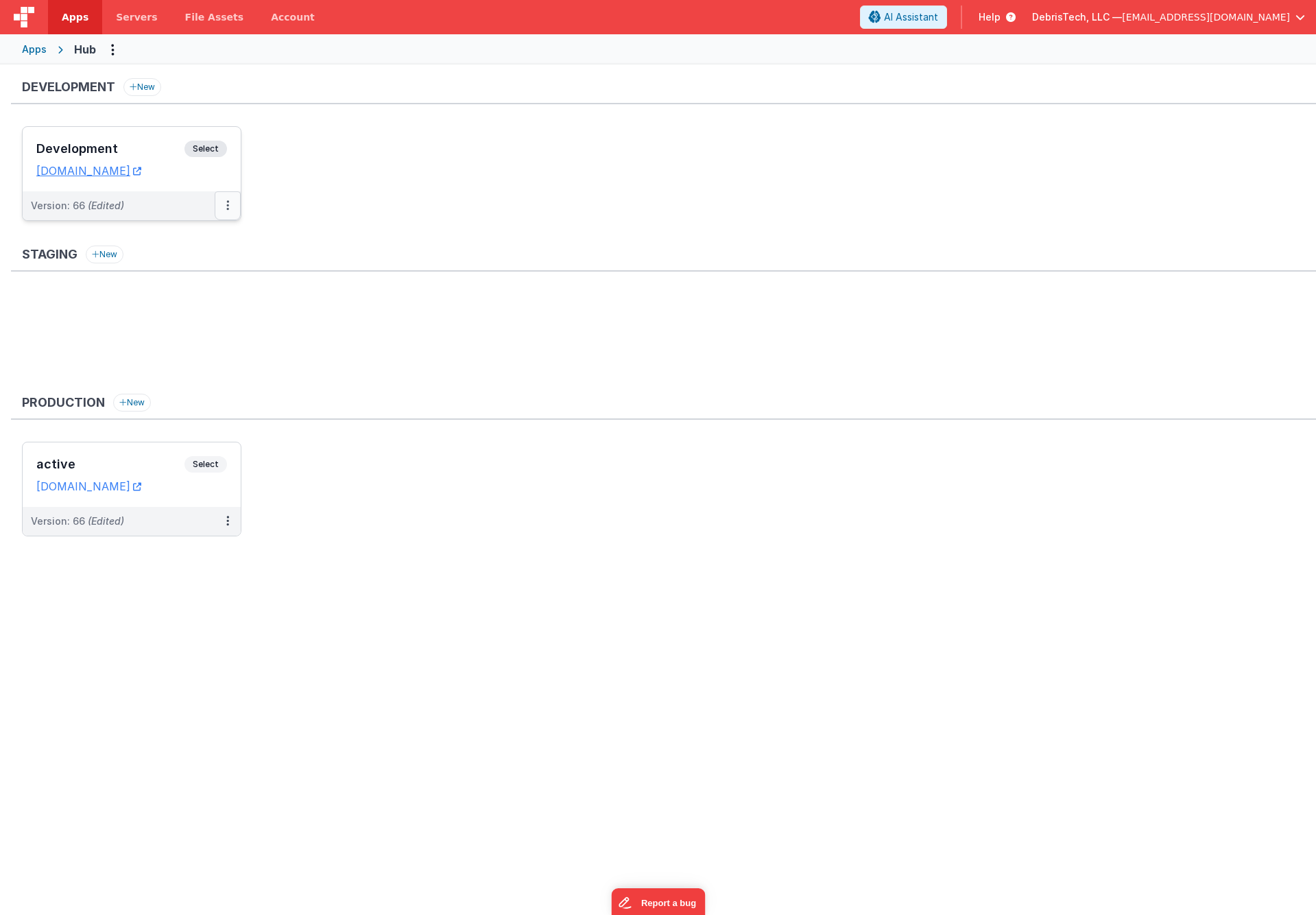
click at [222, 199] on button at bounding box center [228, 205] width 26 height 29
click at [199, 285] on link "Deploy..." at bounding box center [180, 286] width 120 height 24
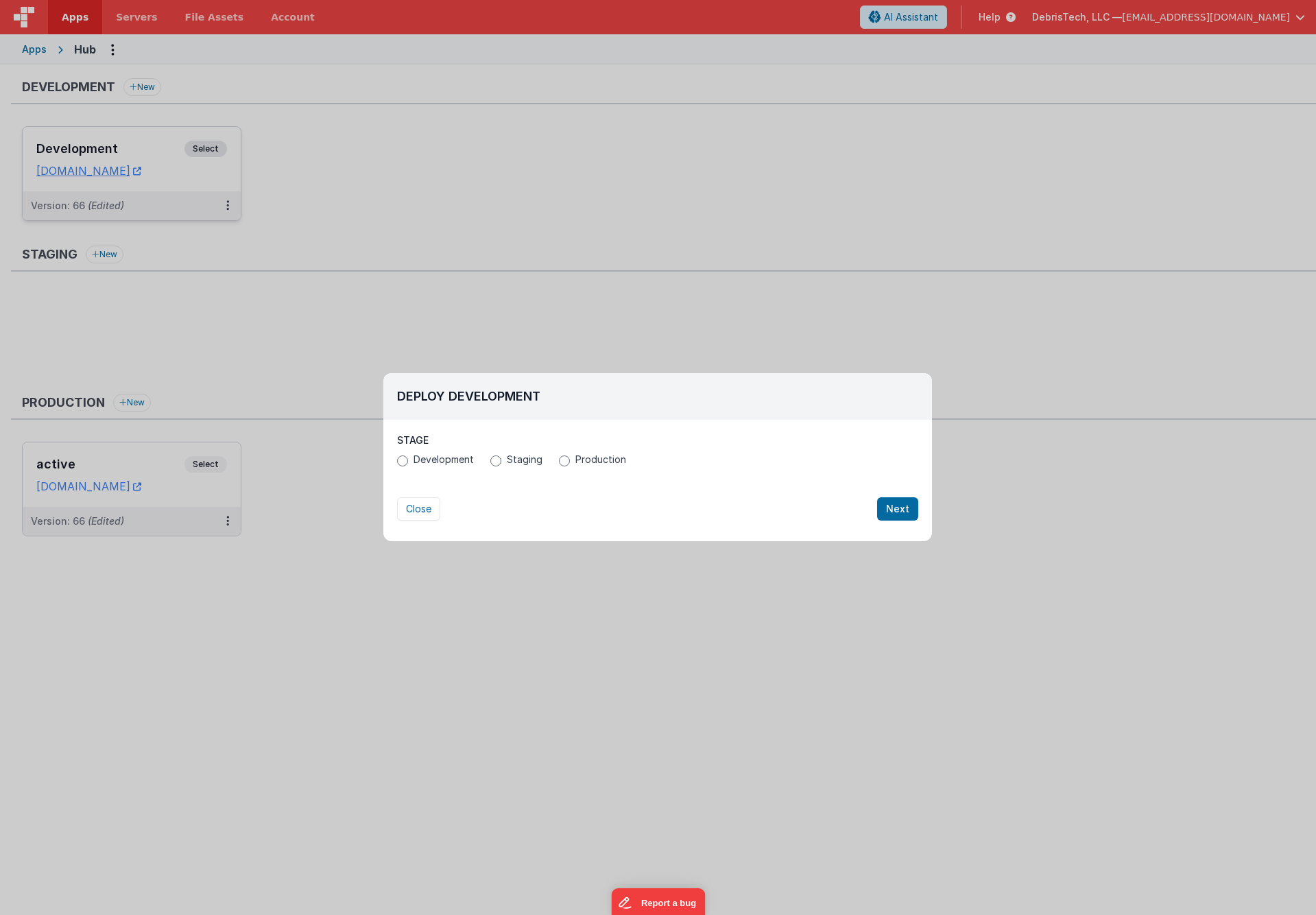
click at [603, 463] on span "Production" at bounding box center [600, 459] width 50 height 14
click at [569, 463] on input "Production" at bounding box center [565, 461] width 11 height 11
radio input "true"
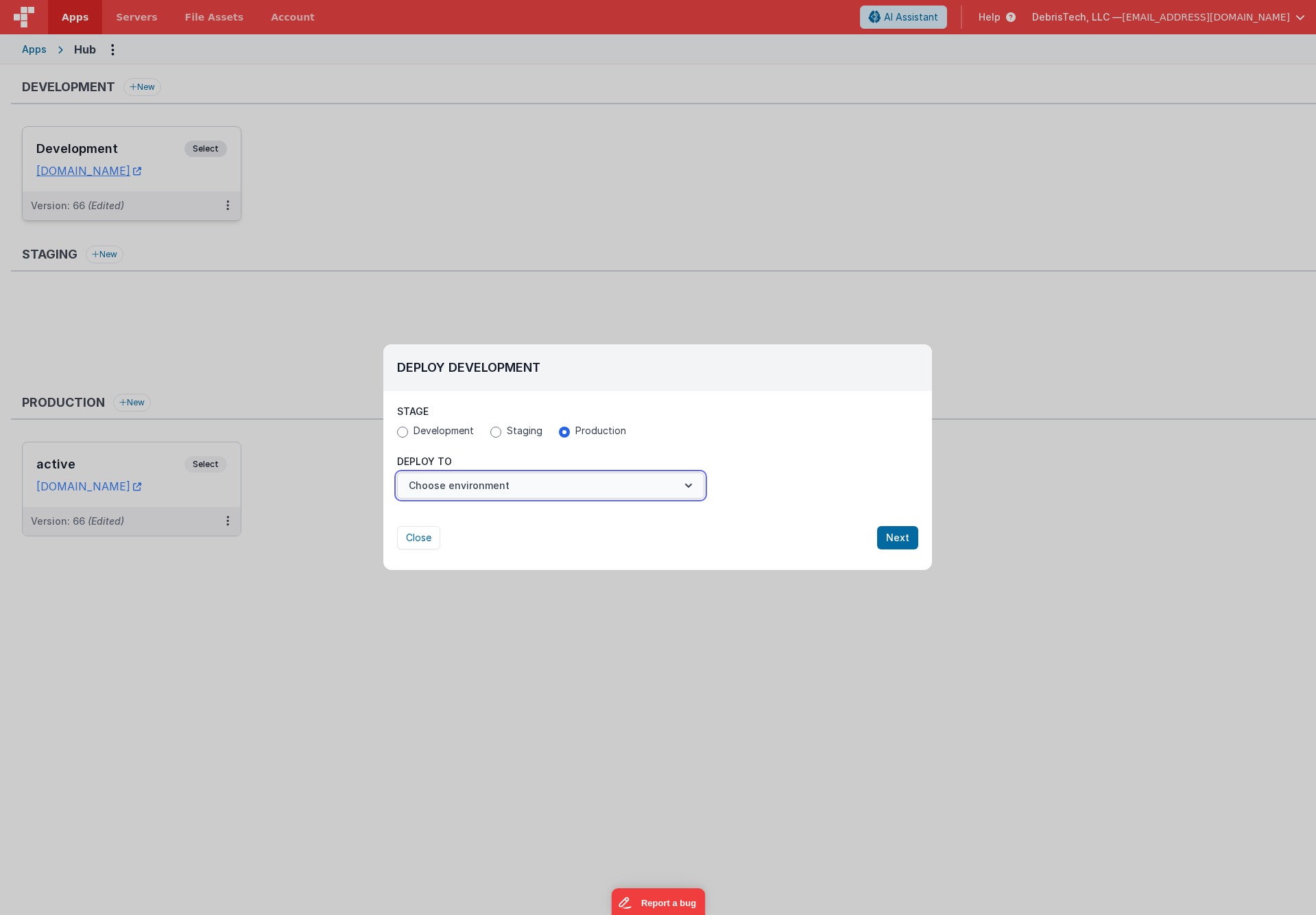
click at [591, 487] on button "Choose environment" at bounding box center [550, 486] width 307 height 26
click at [581, 510] on link "active" at bounding box center [550, 519] width 307 height 24
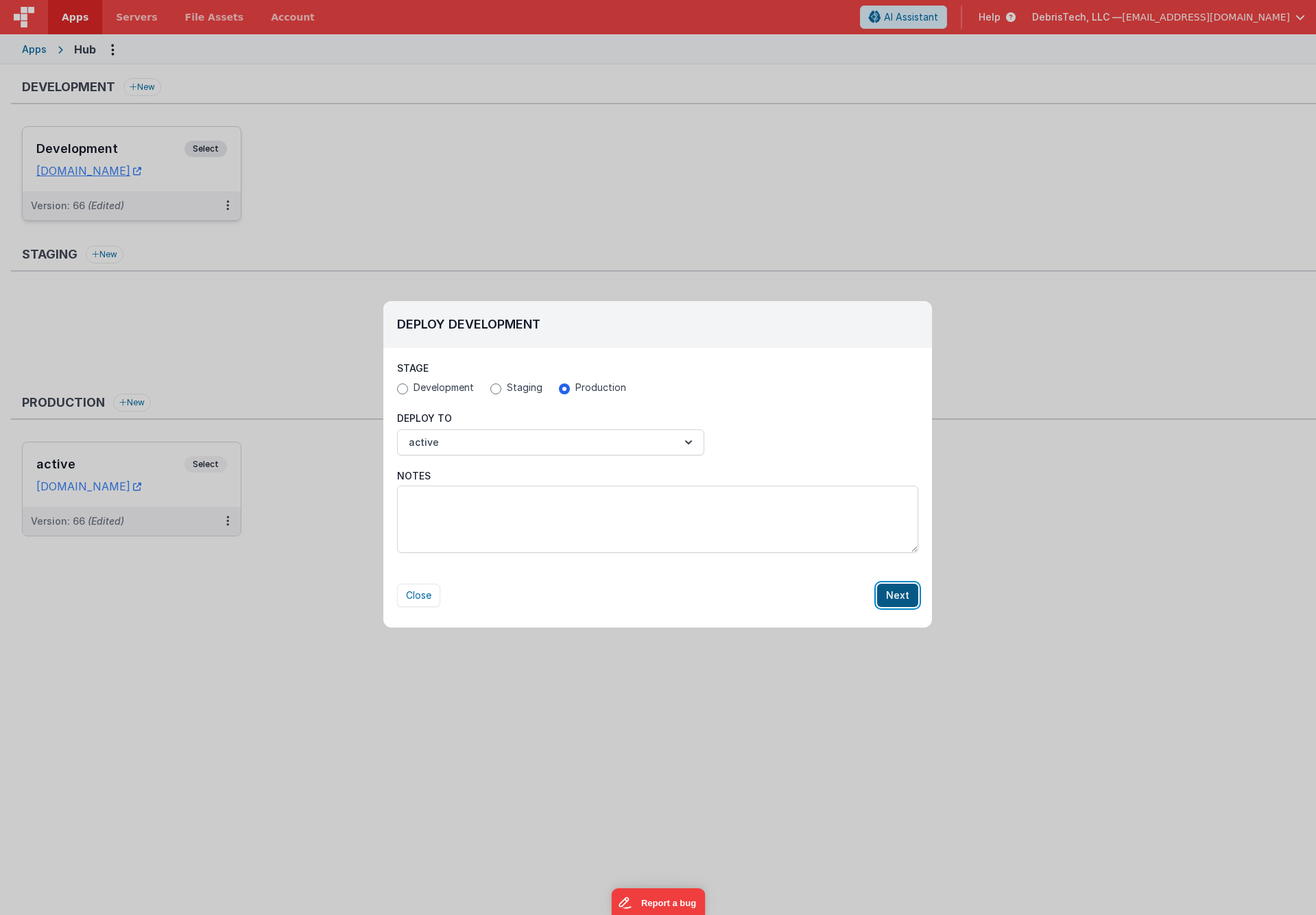
click at [908, 586] on button "Next" at bounding box center [898, 595] width 41 height 23
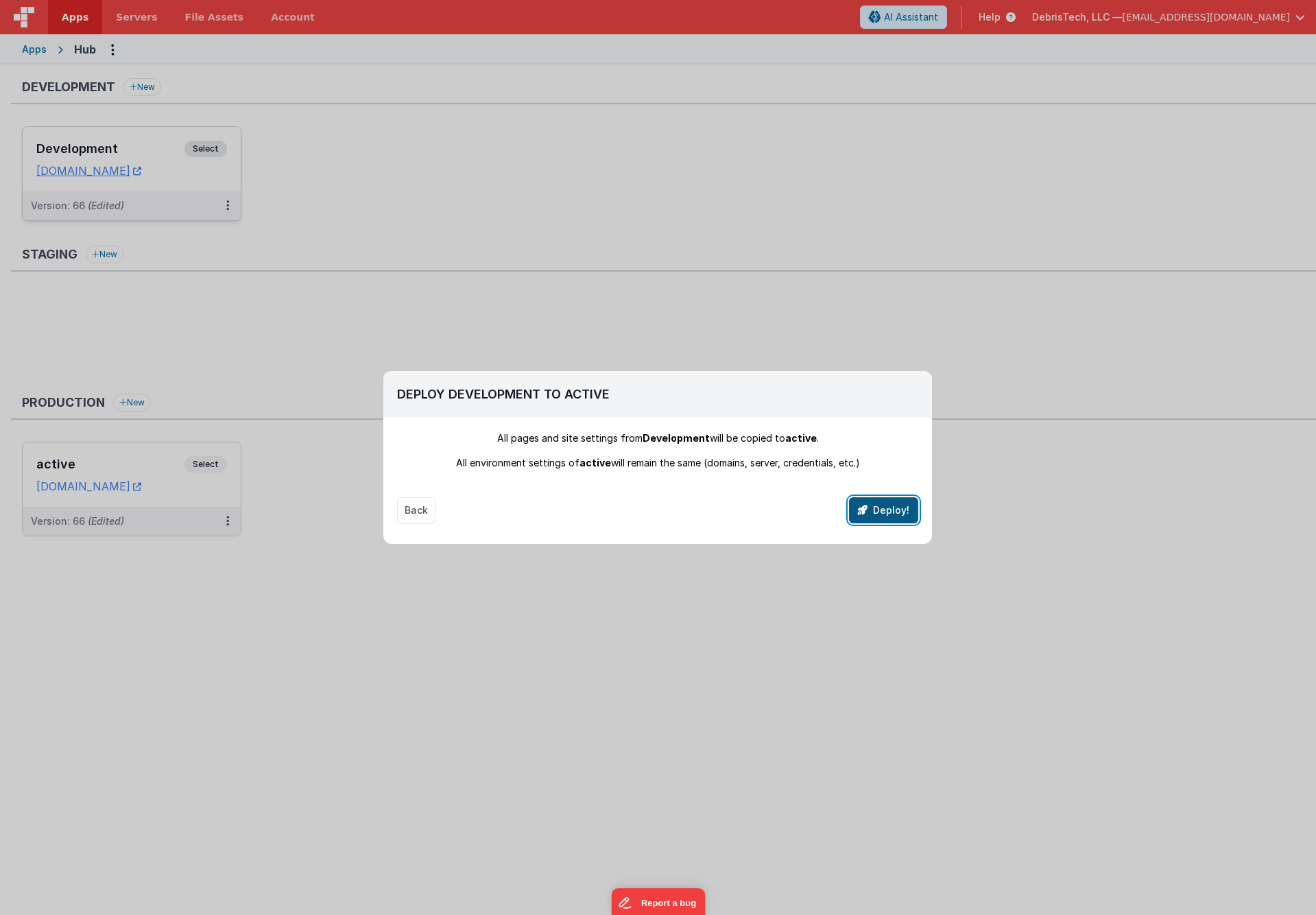
click at [903, 505] on button "Deploy!" at bounding box center [883, 511] width 69 height 26
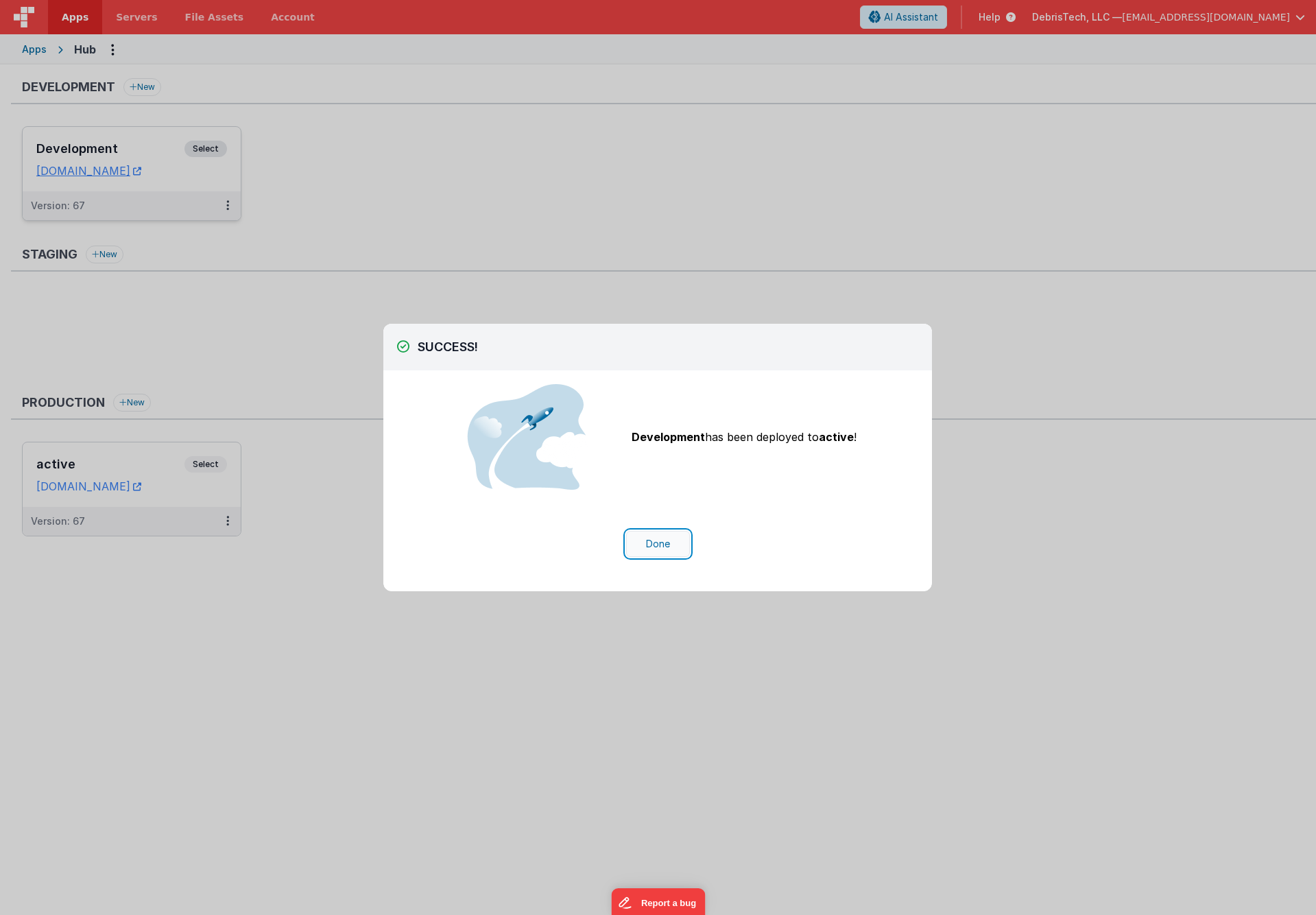
click at [643, 546] on button "Done" at bounding box center [658, 544] width 63 height 26
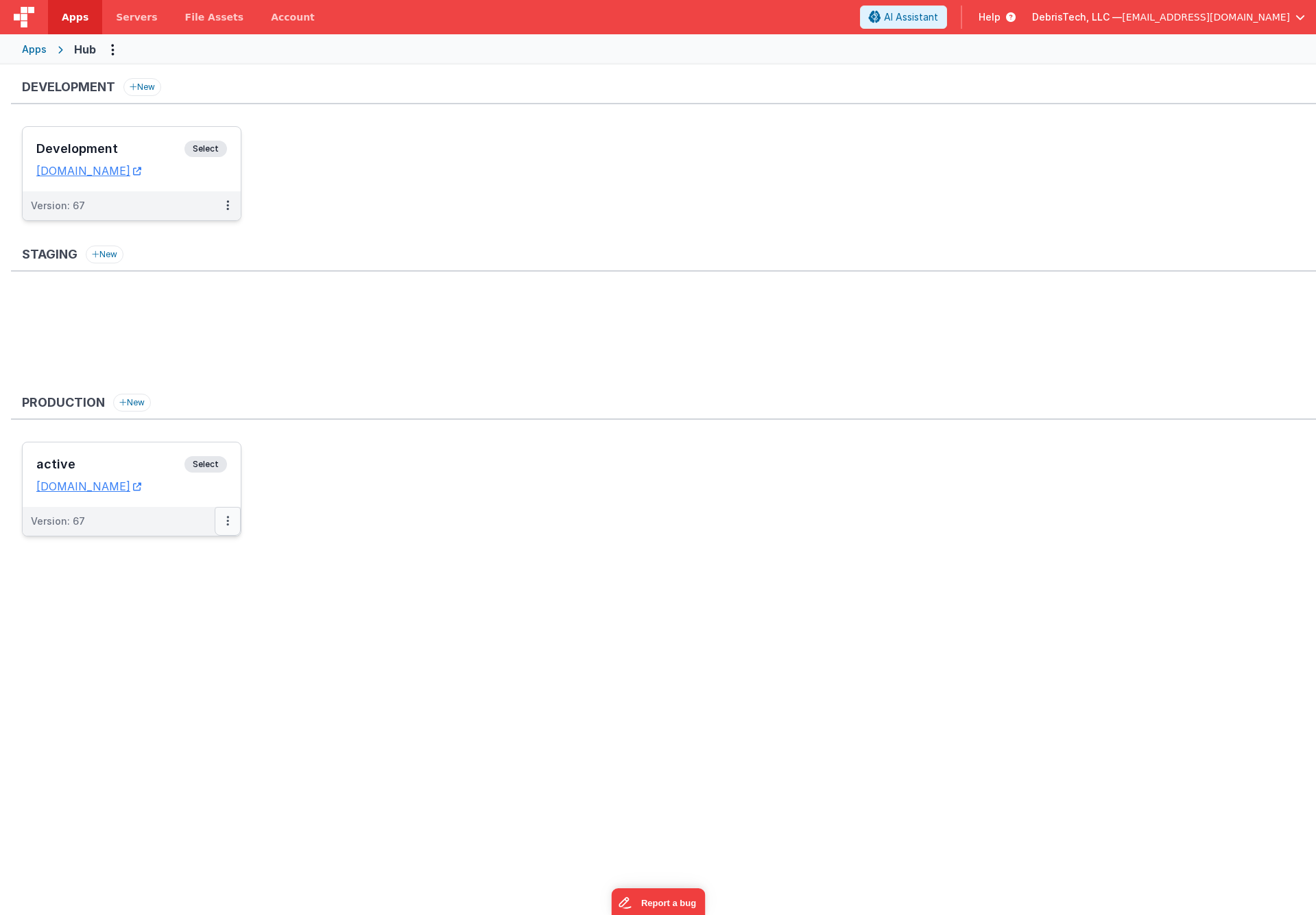
click at [231, 533] on button at bounding box center [228, 521] width 26 height 29
click at [192, 602] on link "Rollback" at bounding box center [180, 601] width 120 height 24
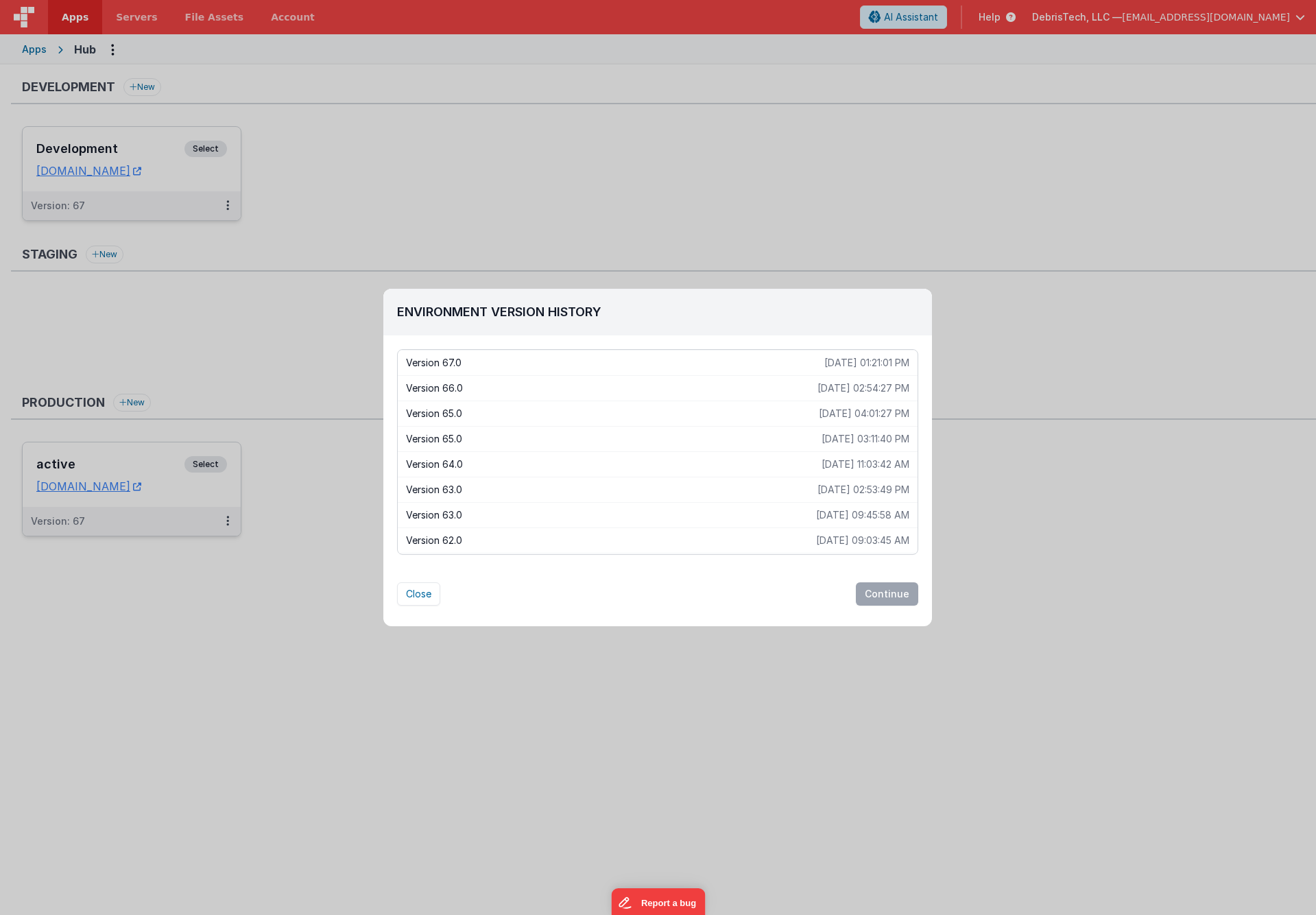
click at [529, 381] on p "Version 66.0" at bounding box center [611, 387] width 412 height 14
click at [882, 596] on button "Continue" at bounding box center [887, 594] width 63 height 23
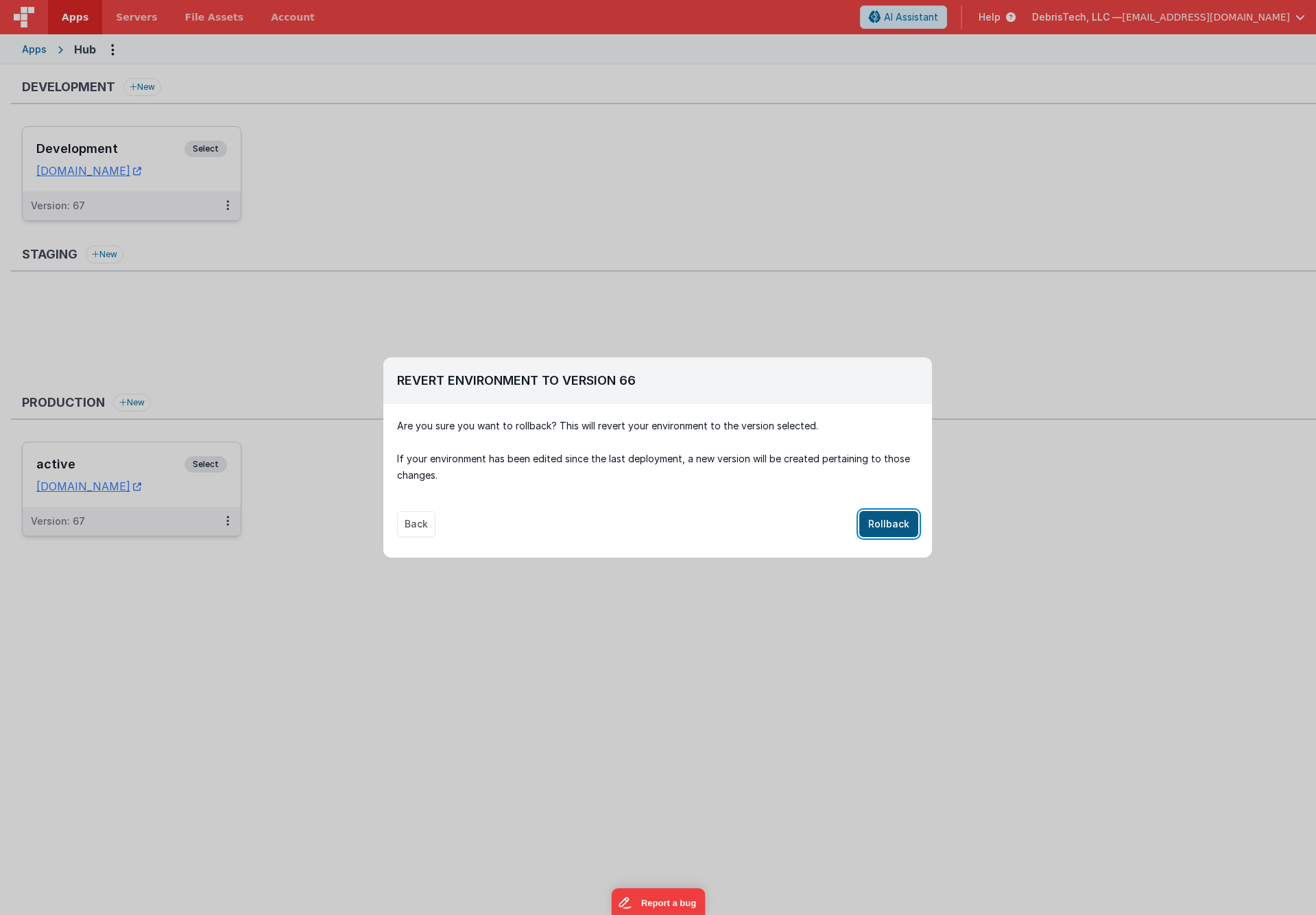
click at [896, 518] on button "Rollback" at bounding box center [888, 524] width 59 height 26
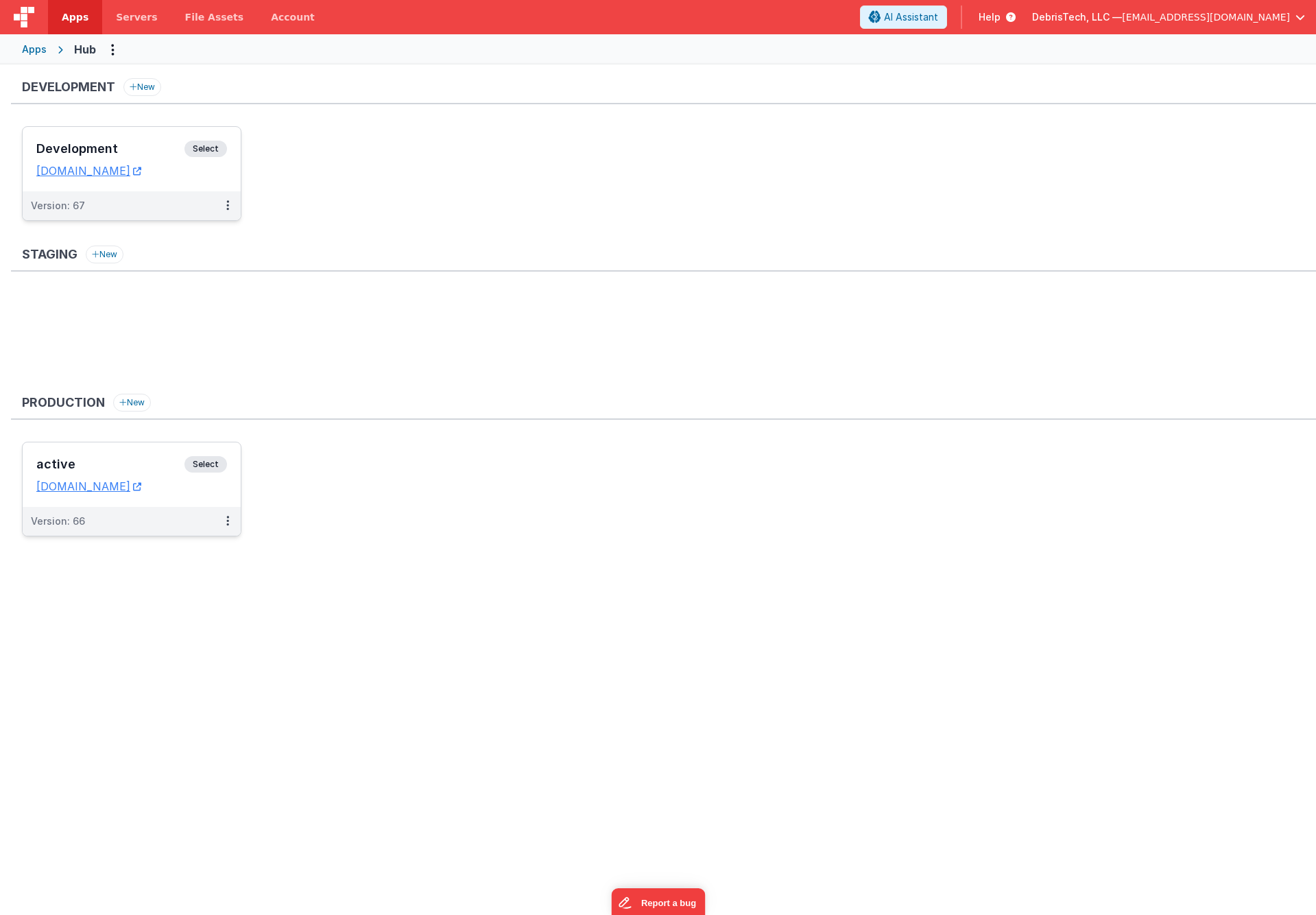
click at [115, 143] on h3 "Development" at bounding box center [110, 148] width 148 height 14
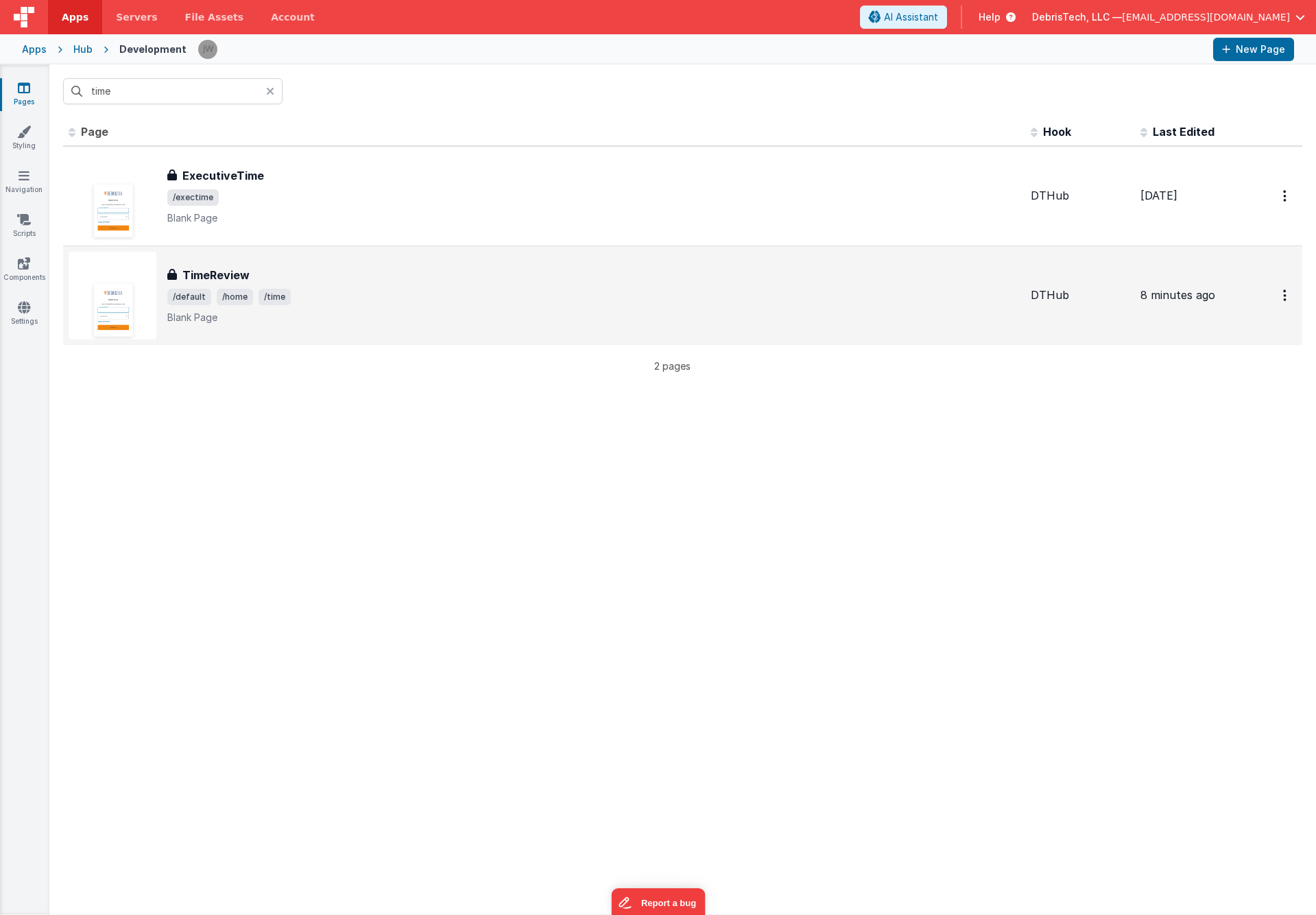
click at [475, 273] on div "TimeReview" at bounding box center [593, 275] width 852 height 17
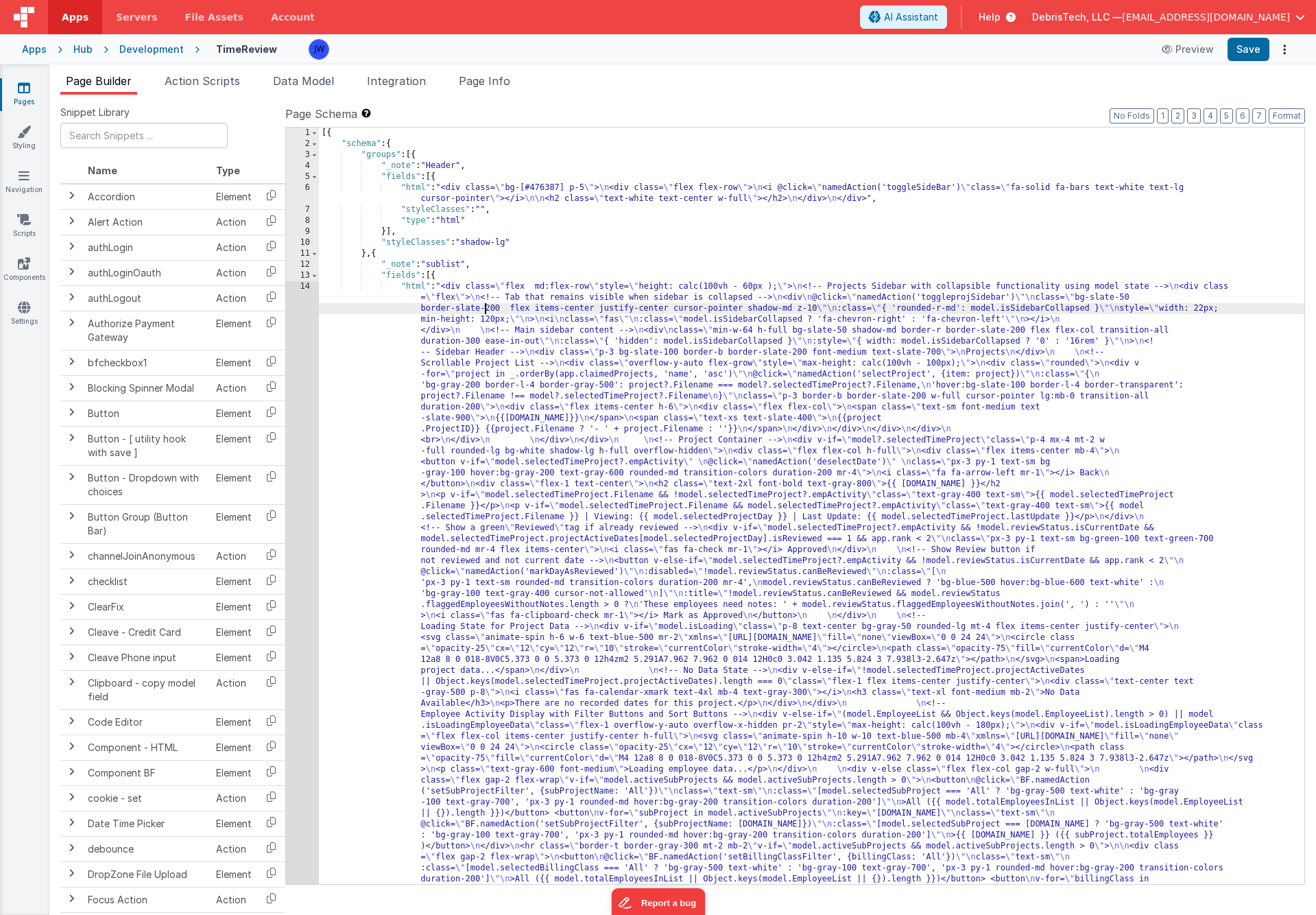
scroll to position [2953, 0]
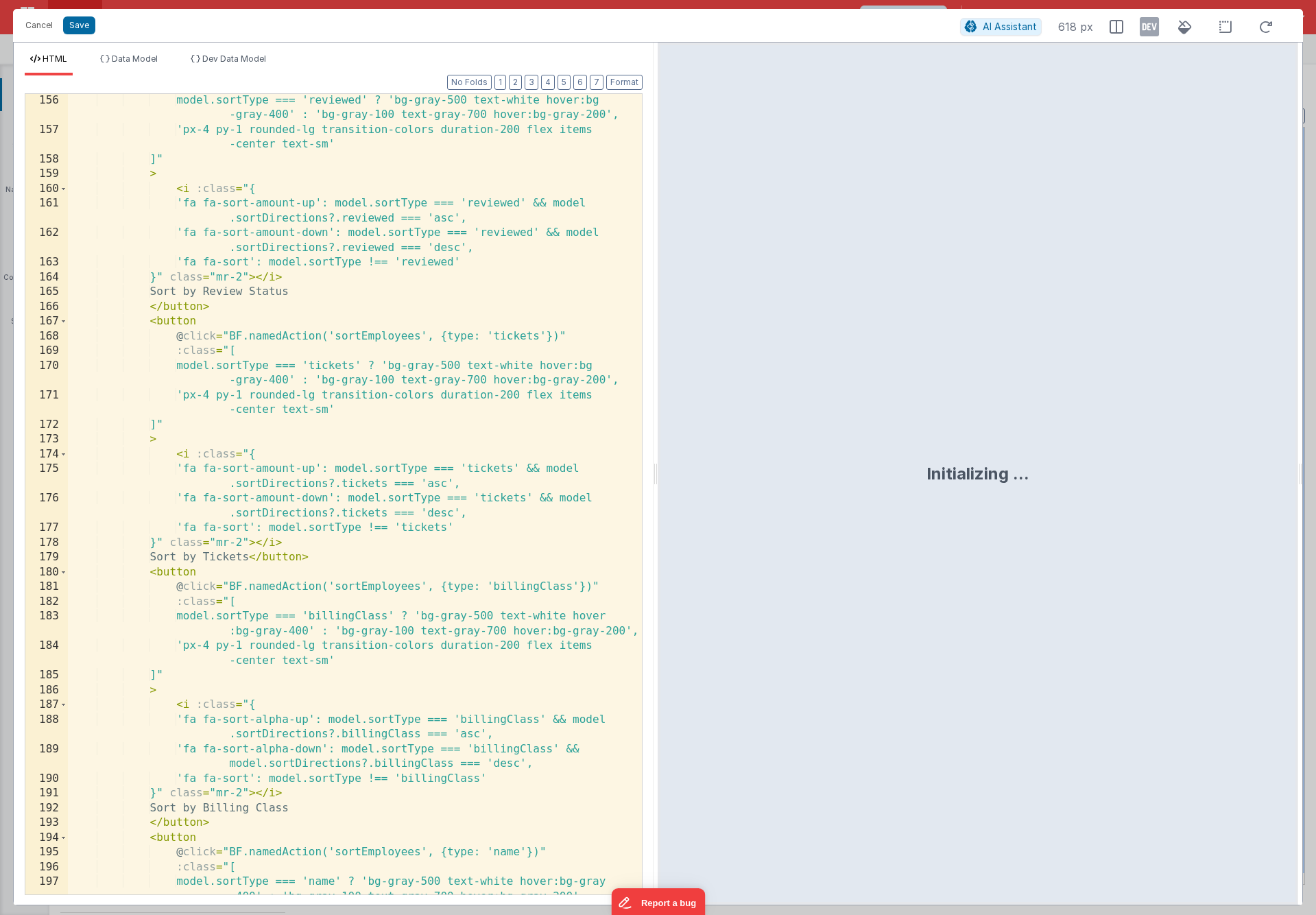
scroll to position [3118, 0]
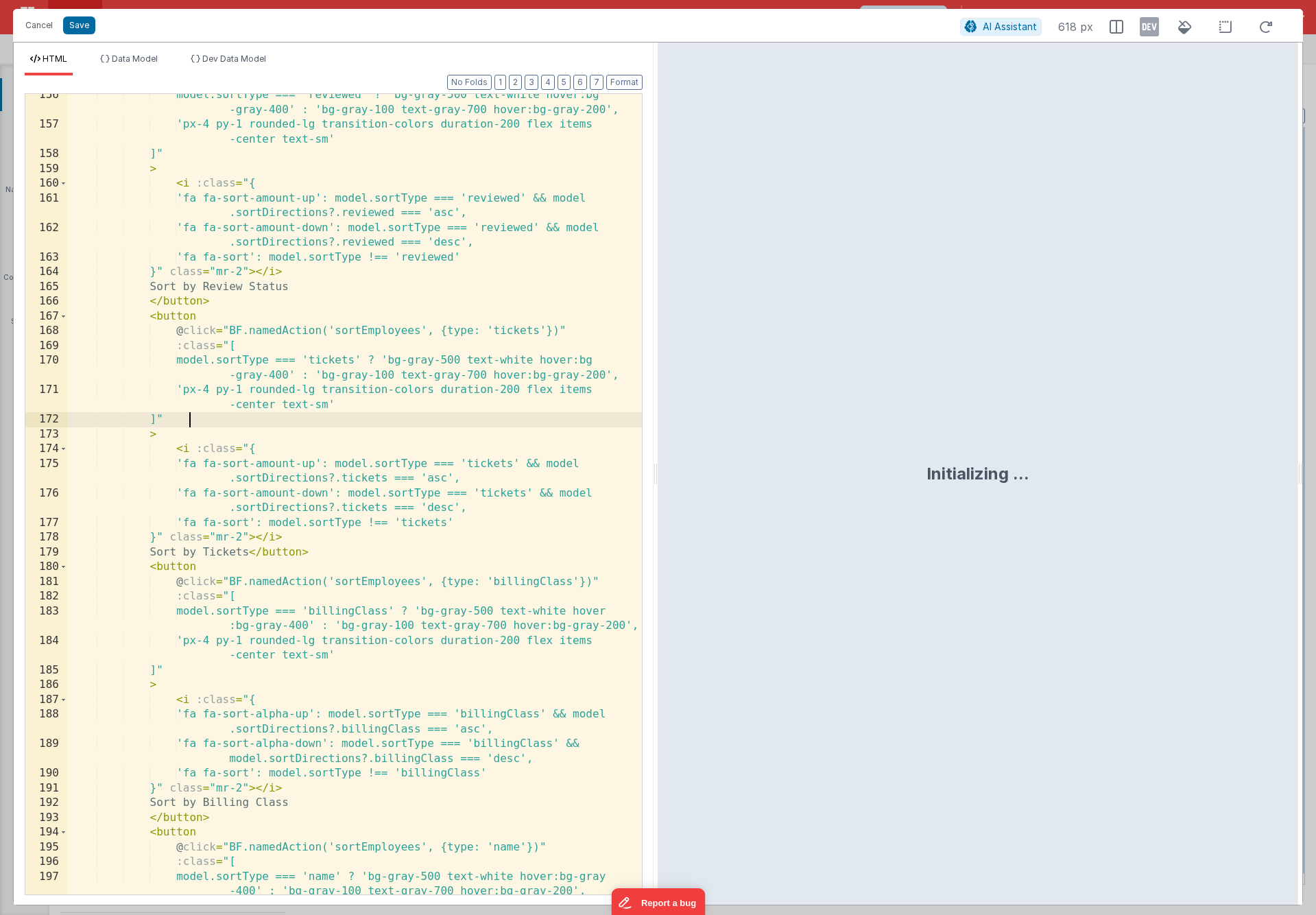
click at [319, 415] on div "model.sortType === 'reviewed' ? 'bg-gray-500 text-white hover:bg -gray-400' : '…" at bounding box center [355, 517] width 574 height 859
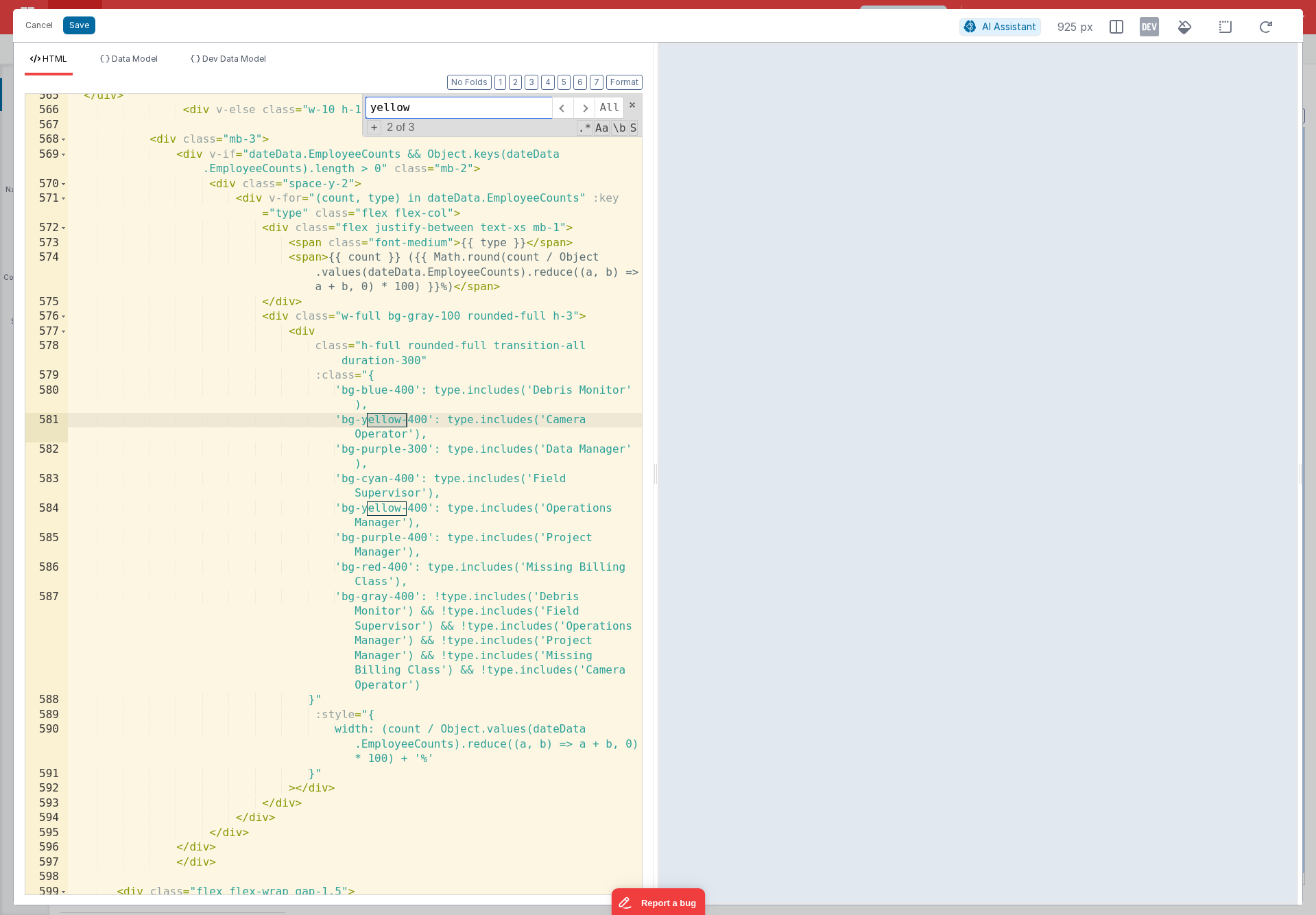
scroll to position [14919, 0]
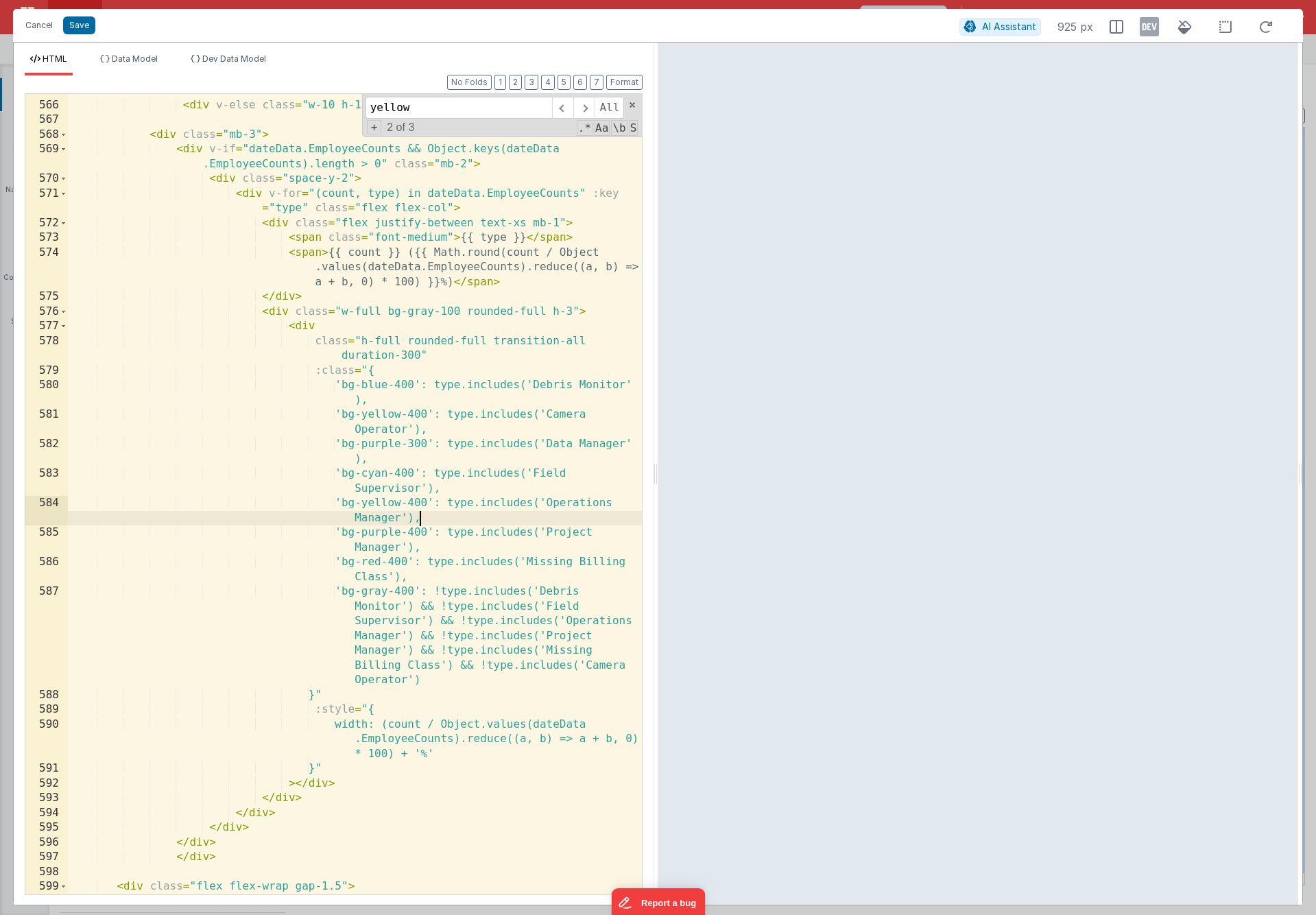
click at [439, 515] on div "</ div > < div v-else class = "w-10 h-10" > </ div > </ div > < div class = "mb…" at bounding box center [355, 505] width 574 height 845
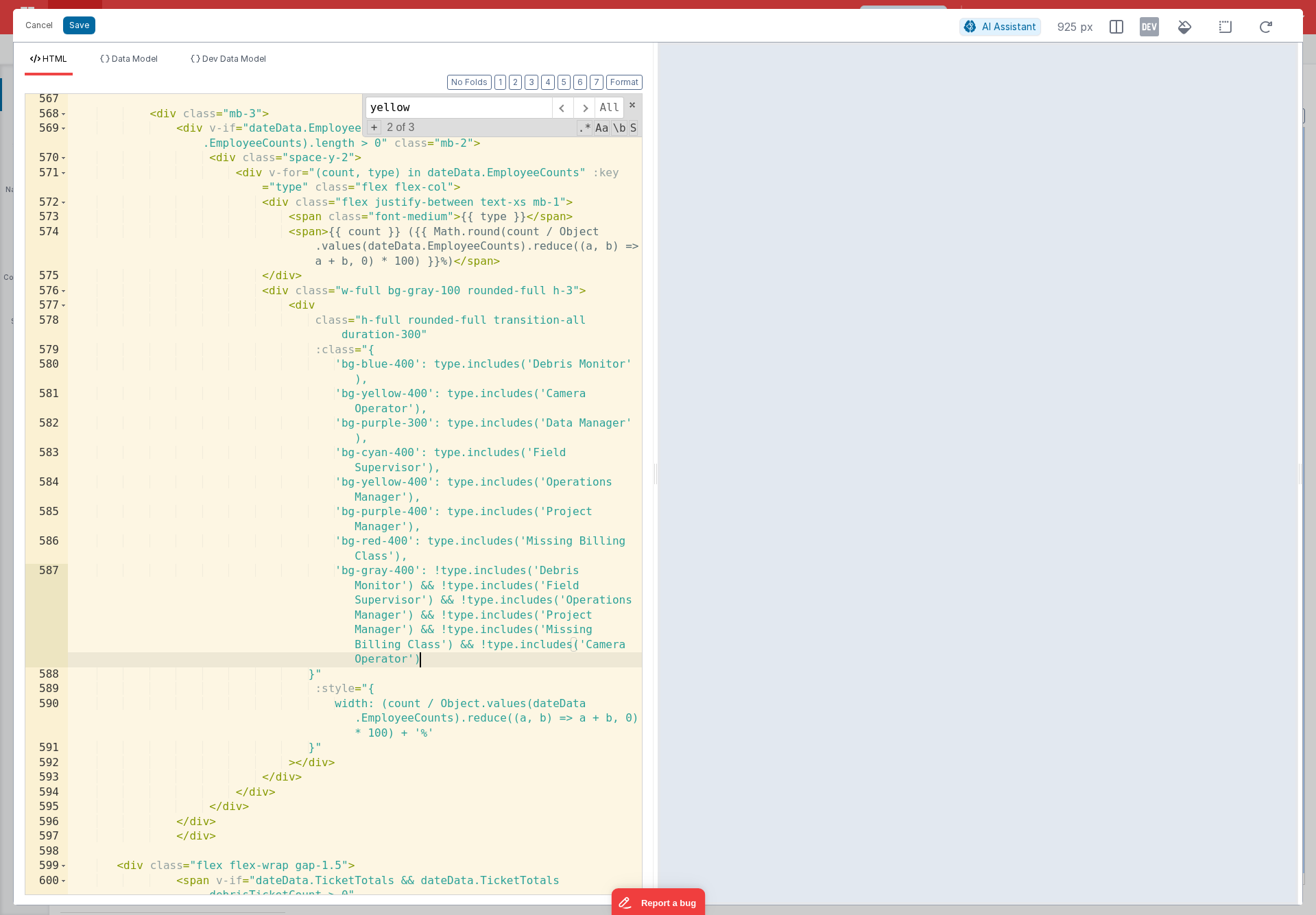
click at [427, 659] on div "< div class = "mb-3" > < div v-if = "dateData.EmployeeCounts && Object.keys(dat…" at bounding box center [355, 521] width 574 height 859
drag, startPoint x: 431, startPoint y: 658, endPoint x: 456, endPoint y: 642, distance: 29.7
click at [457, 642] on div "< div class = "mb-3" > < div v-if = "dateData.EmployeeCounts && Object.keys(dat…" at bounding box center [355, 521] width 574 height 859
click at [456, 658] on div "< div class = "mb-3" > < div v-if = "dateData.EmployeeCounts && Object.keys(dat…" at bounding box center [355, 521] width 574 height 859
click at [456, 645] on div "< div class = "mb-3" > < div v-if = "dateData.EmployeeCounts && Object.keys(dat…" at bounding box center [355, 521] width 574 height 859
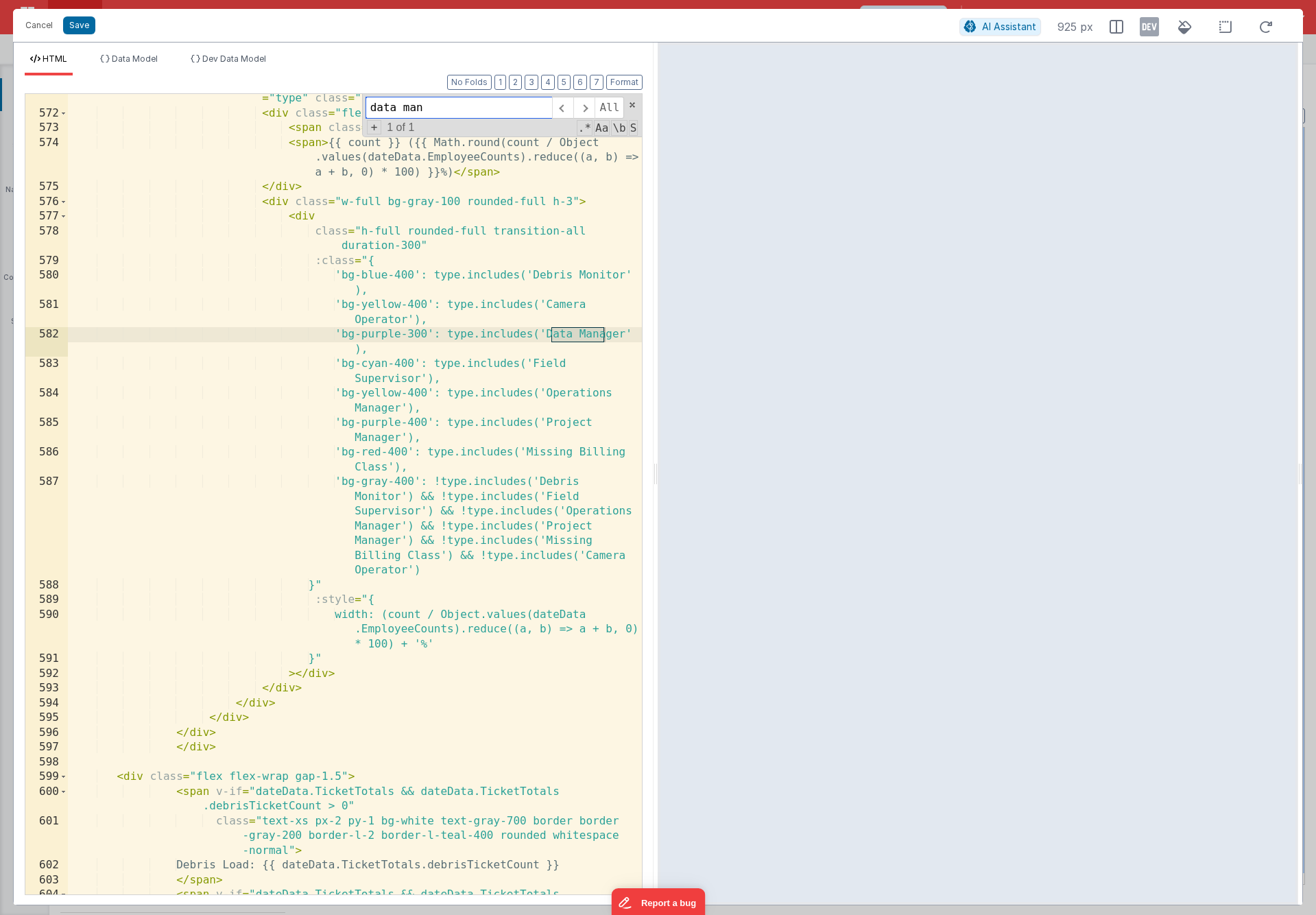
scroll to position [15036, 0]
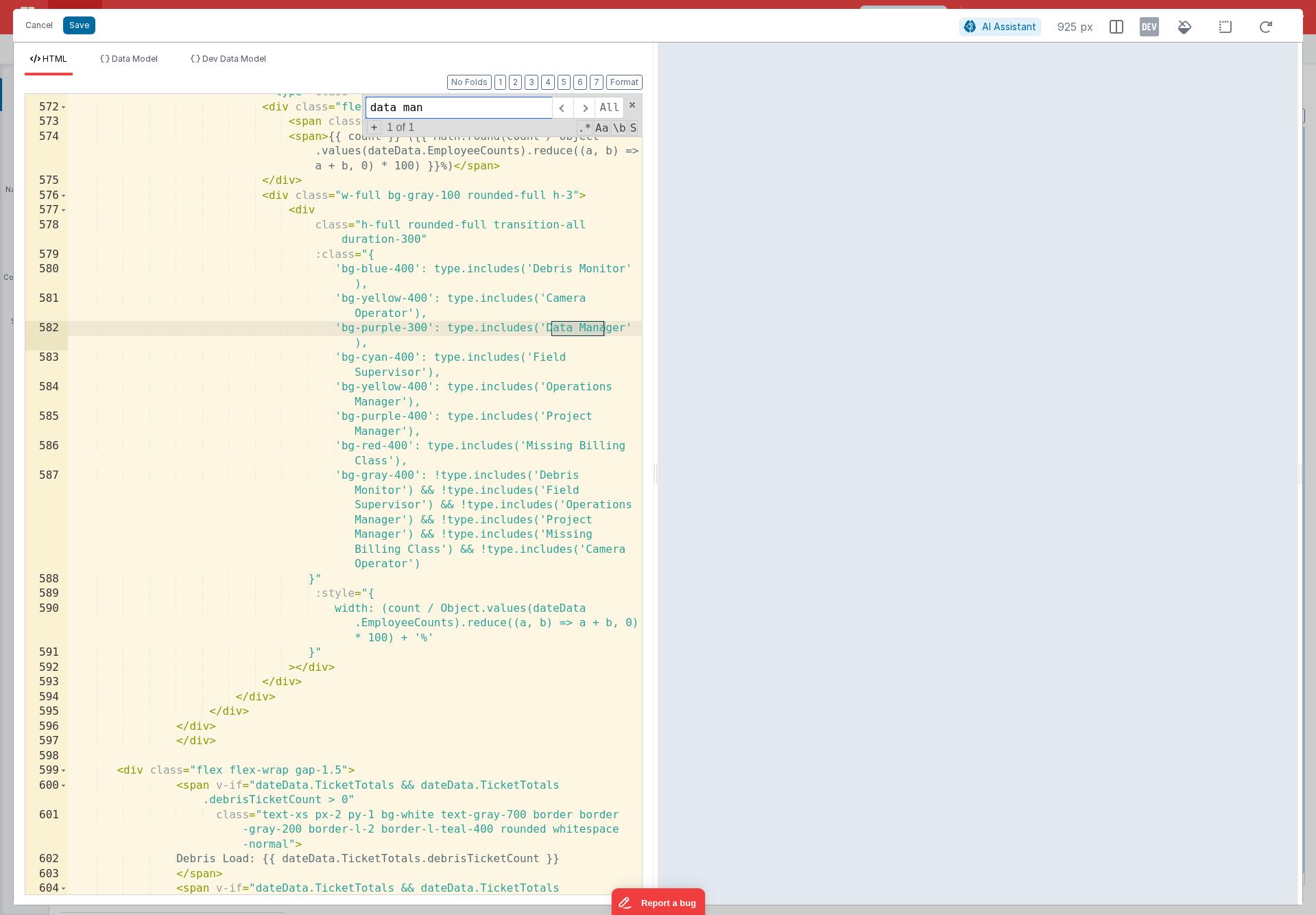
type input "data man"
click at [391, 326] on div "< div v-for = "(count, type) in dateData.EmployeeCounts" :key = "type" class = …" at bounding box center [355, 500] width 574 height 859
click at [419, 329] on div "< div v-for = "(count, type) in dateData.EmployeeCounts" :key = "type" class = …" at bounding box center [355, 500] width 574 height 859
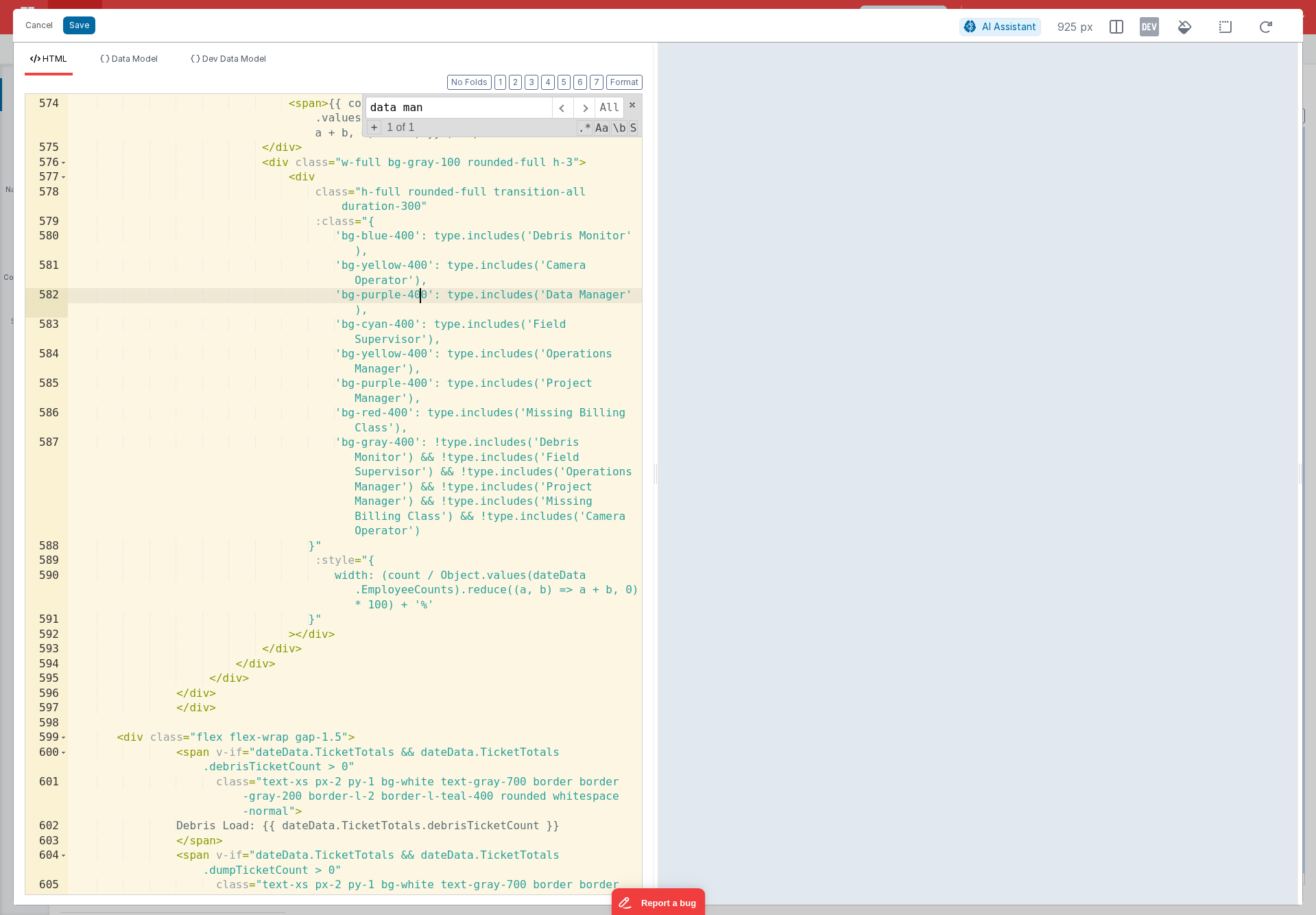
scroll to position [15070, 0]
click at [440, 528] on div "< span class = "font-medium" > {{ type }} </ span > < span > {{ count }} ({{ Ma…" at bounding box center [355, 509] width 574 height 859
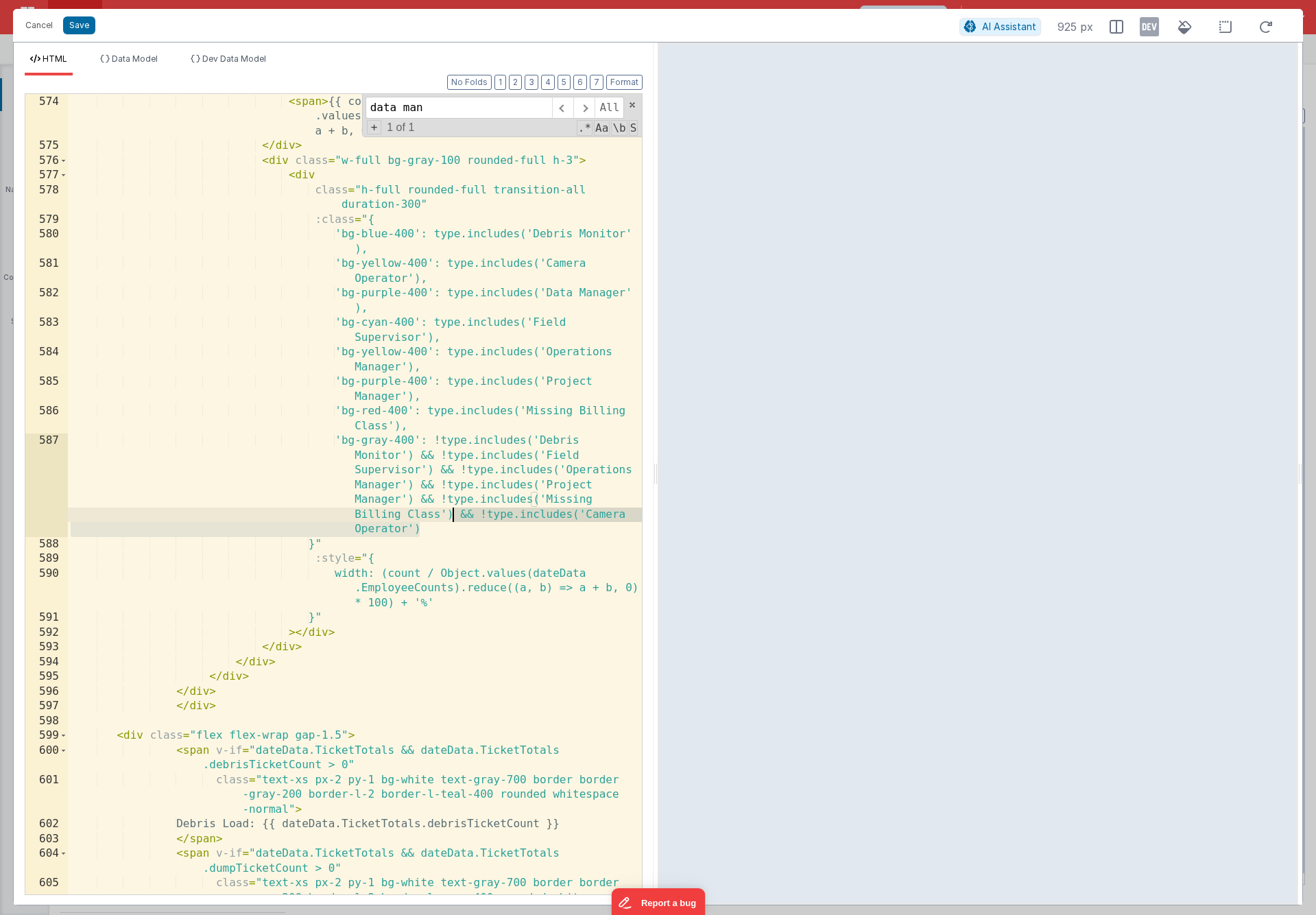
drag, startPoint x: 442, startPoint y: 528, endPoint x: 451, endPoint y: 511, distance: 19.2
click at [451, 511] on div "< span class = "font-medium" > {{ type }} </ span > < span > {{ count }} ({{ Ma…" at bounding box center [355, 509] width 574 height 859
click at [445, 528] on div "< span class = "font-medium" > {{ type }} </ span > < span > {{ count }} ({{ Ma…" at bounding box center [355, 509] width 574 height 859
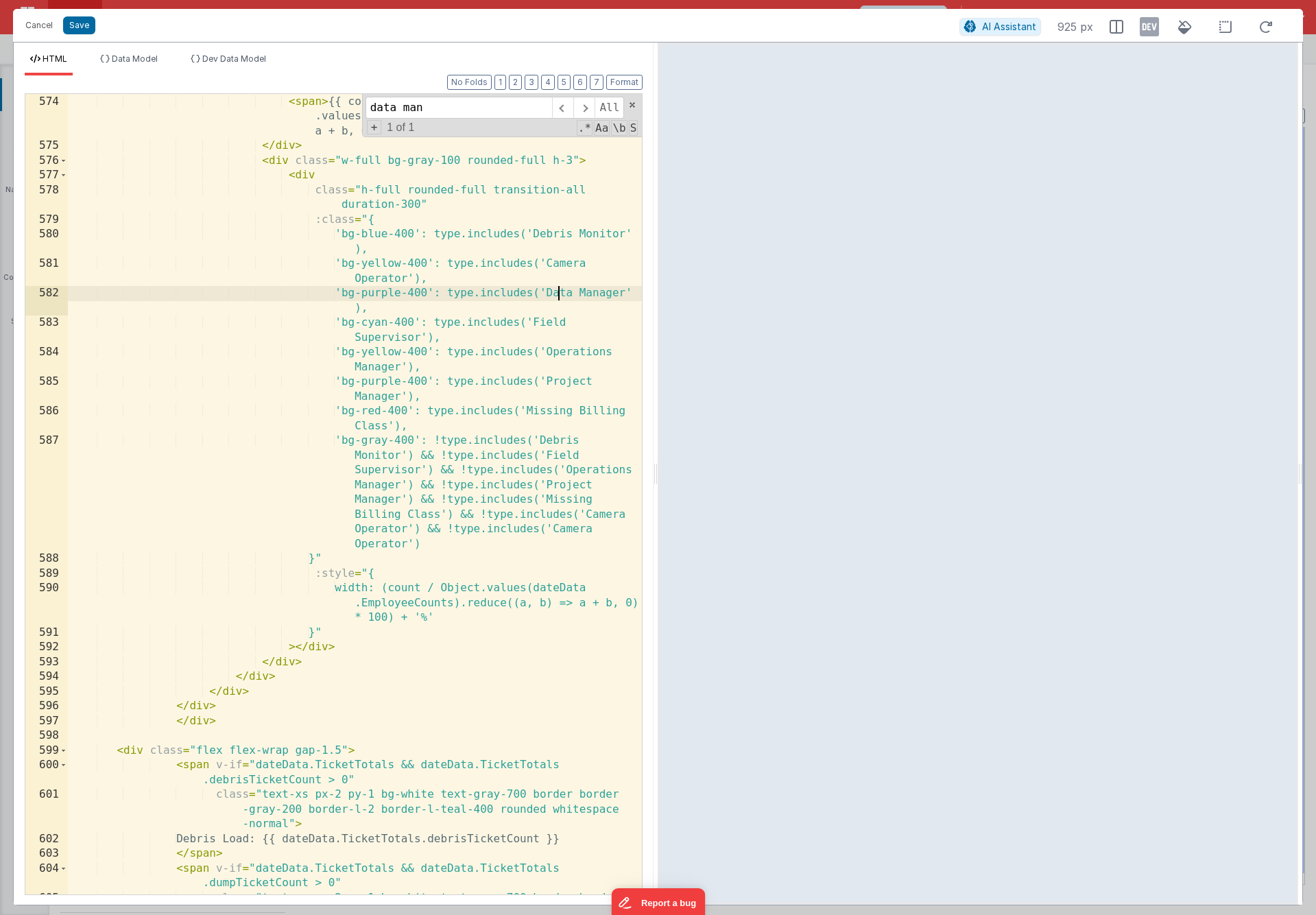
click at [555, 293] on div "< span class = "font-medium" > {{ type }} </ span > < span > {{ count }} ({{ Ma…" at bounding box center [355, 509] width 574 height 859
drag, startPoint x: 553, startPoint y: 293, endPoint x: 630, endPoint y: 296, distance: 77.1
click at [630, 296] on div "573 574 575 576 577 578 579 580 581 582 583 584 585 586 587 588 589 590 591 592…" at bounding box center [333, 494] width 618 height 802
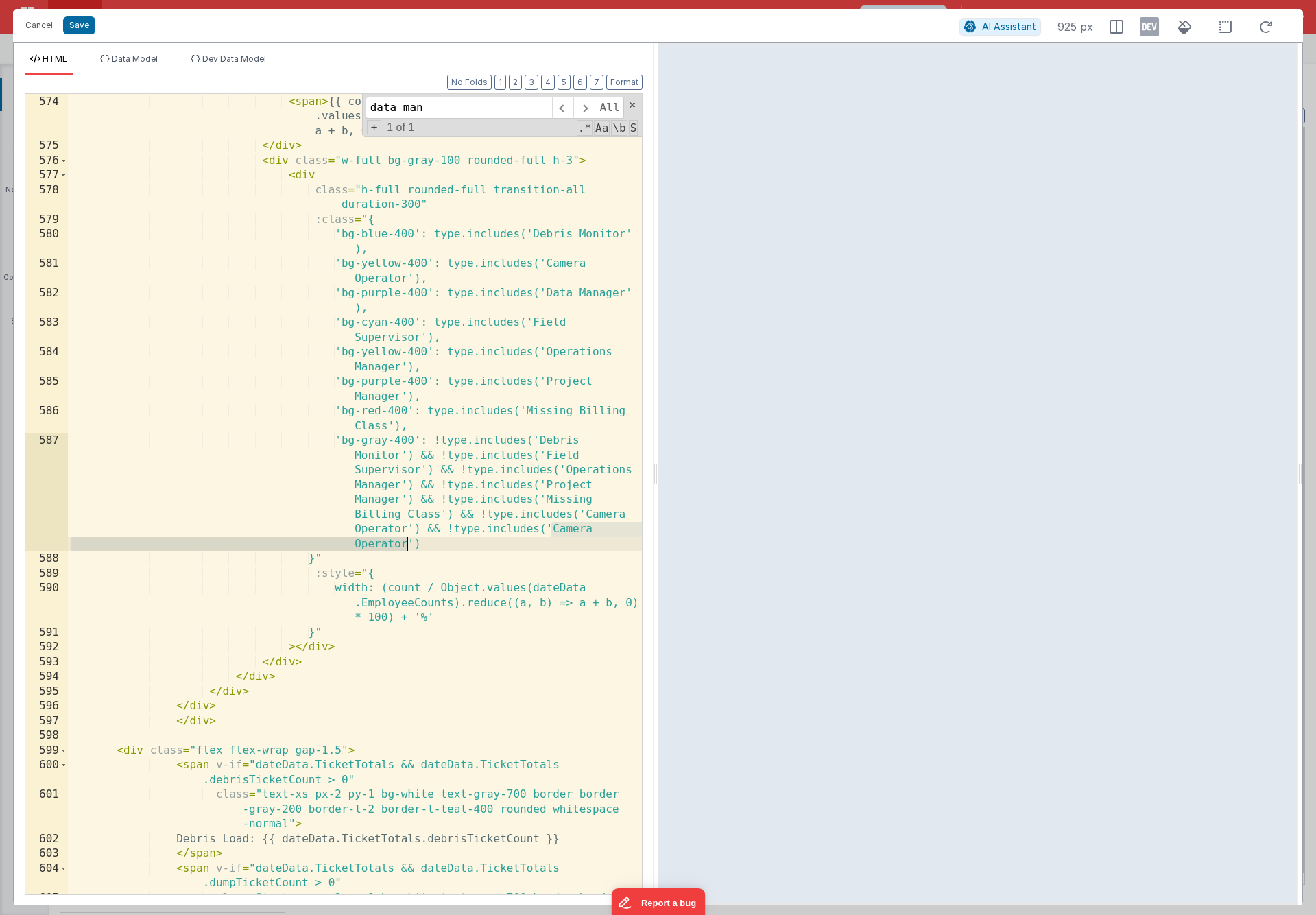
drag, startPoint x: 553, startPoint y: 530, endPoint x: 406, endPoint y: 542, distance: 147.5
click at [406, 542] on div "< span class = "font-medium" > {{ type }} </ span > < span > {{ count }} ({{ Ma…" at bounding box center [355, 509] width 574 height 859
click at [354, 546] on div "< span class = "font-medium" > {{ type }} </ span > < span > {{ count }} ({{ Ma…" at bounding box center [355, 509] width 574 height 859
click at [1012, 26] on div "AI Assistant 925 px" at bounding box center [1120, 26] width 322 height 24
click at [1012, 27] on icon at bounding box center [1149, 27] width 20 height 22
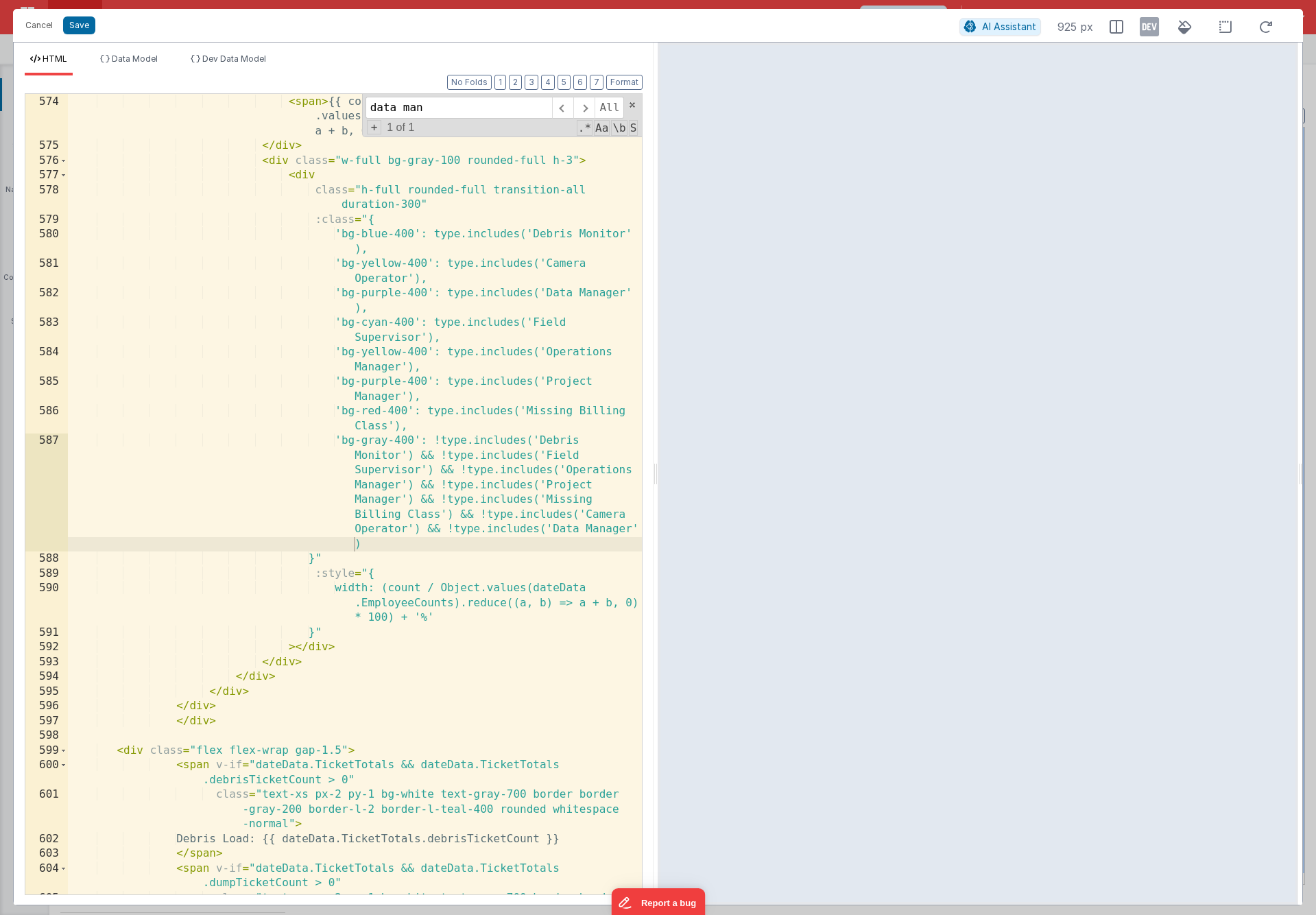
click at [1012, 31] on icon at bounding box center [1149, 27] width 20 height 22
click at [77, 18] on button "Save" at bounding box center [79, 25] width 33 height 18
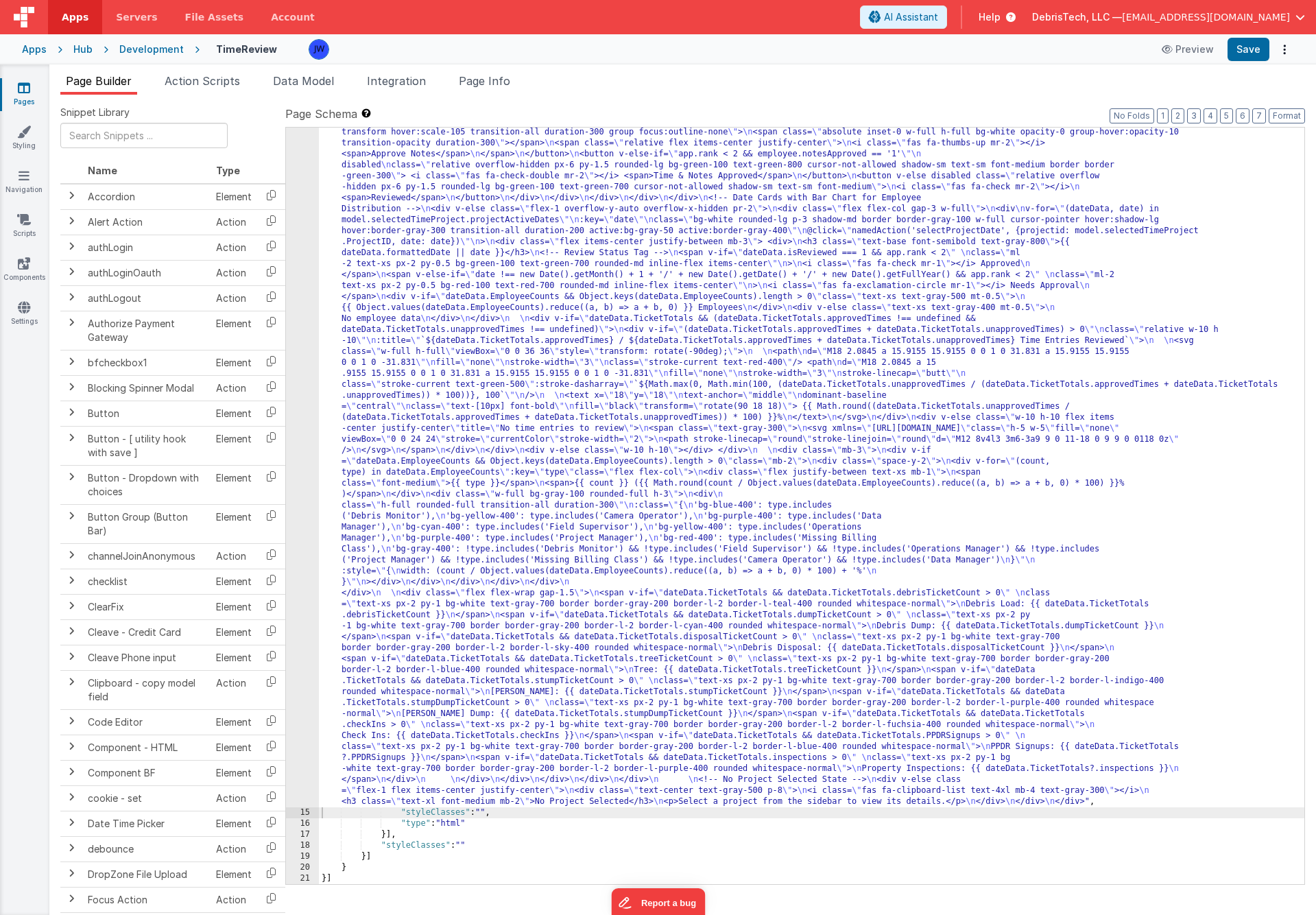
scroll to position [2723, 0]
click at [1012, 50] on button "Save" at bounding box center [1248, 49] width 42 height 23
click at [308, 81] on span "Data Model" at bounding box center [302, 80] width 61 height 14
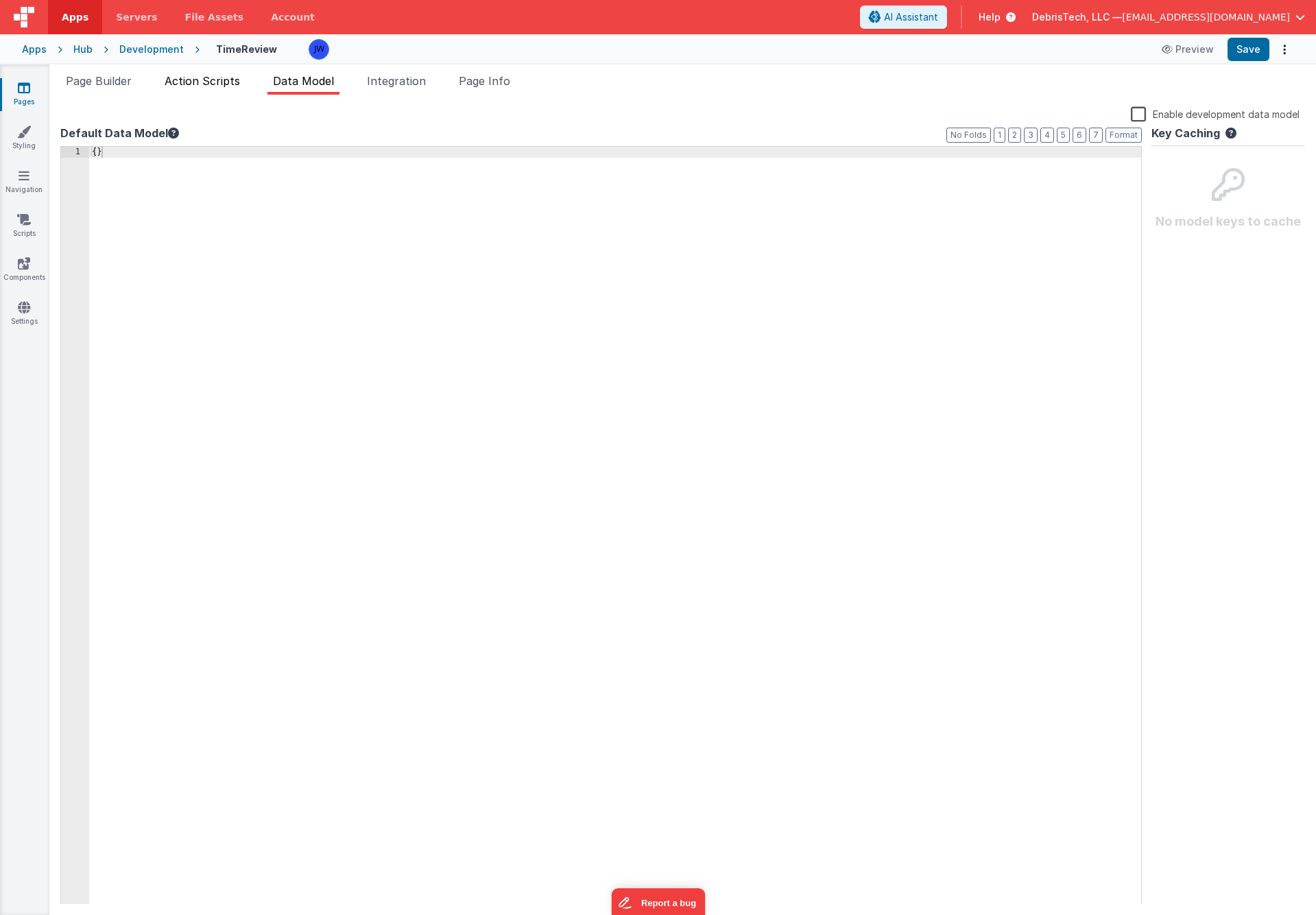
click at [208, 75] on span "Action Scripts" at bounding box center [202, 80] width 76 height 14
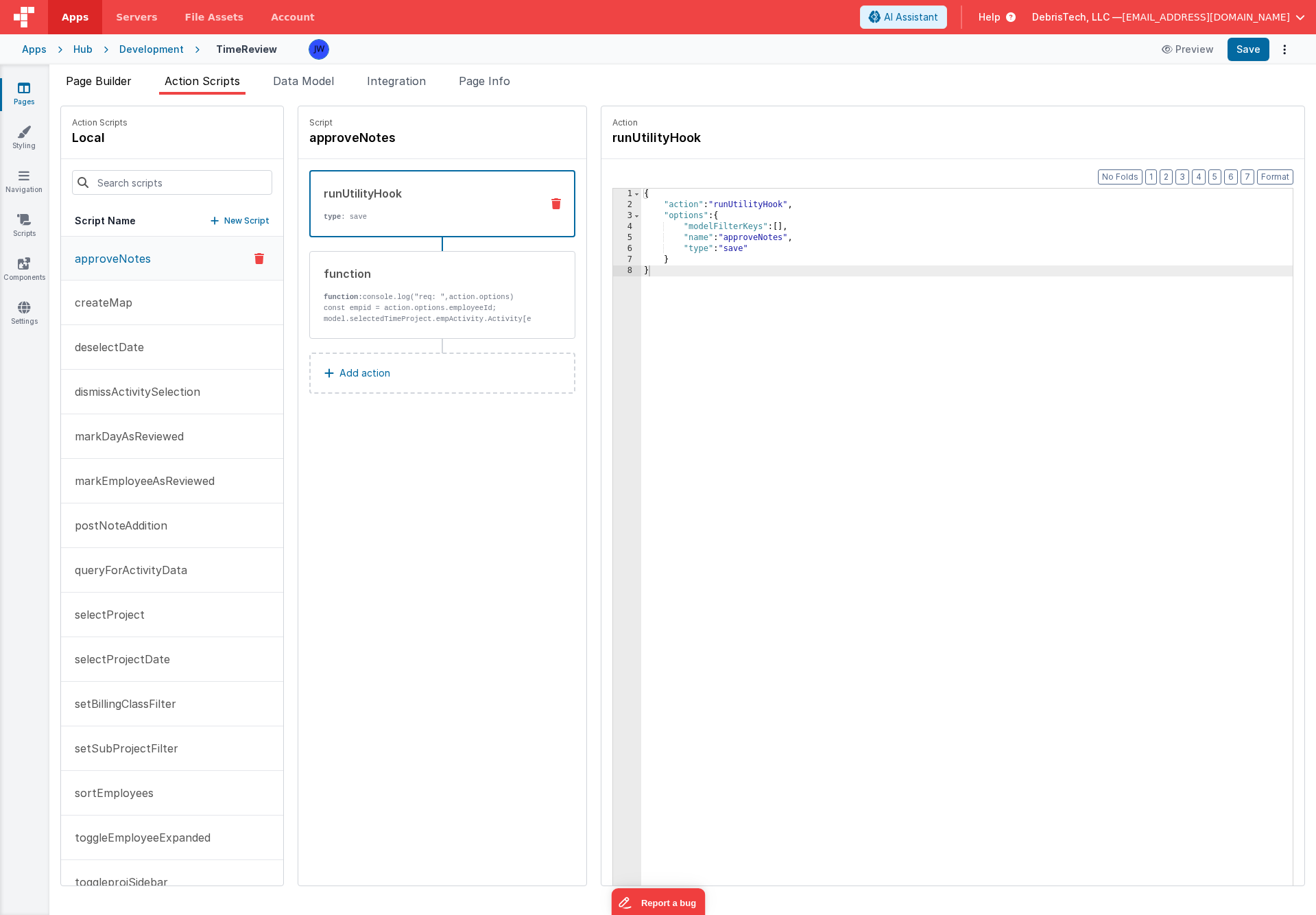
click at [112, 90] on li "Page Builder" at bounding box center [99, 84] width 77 height 22
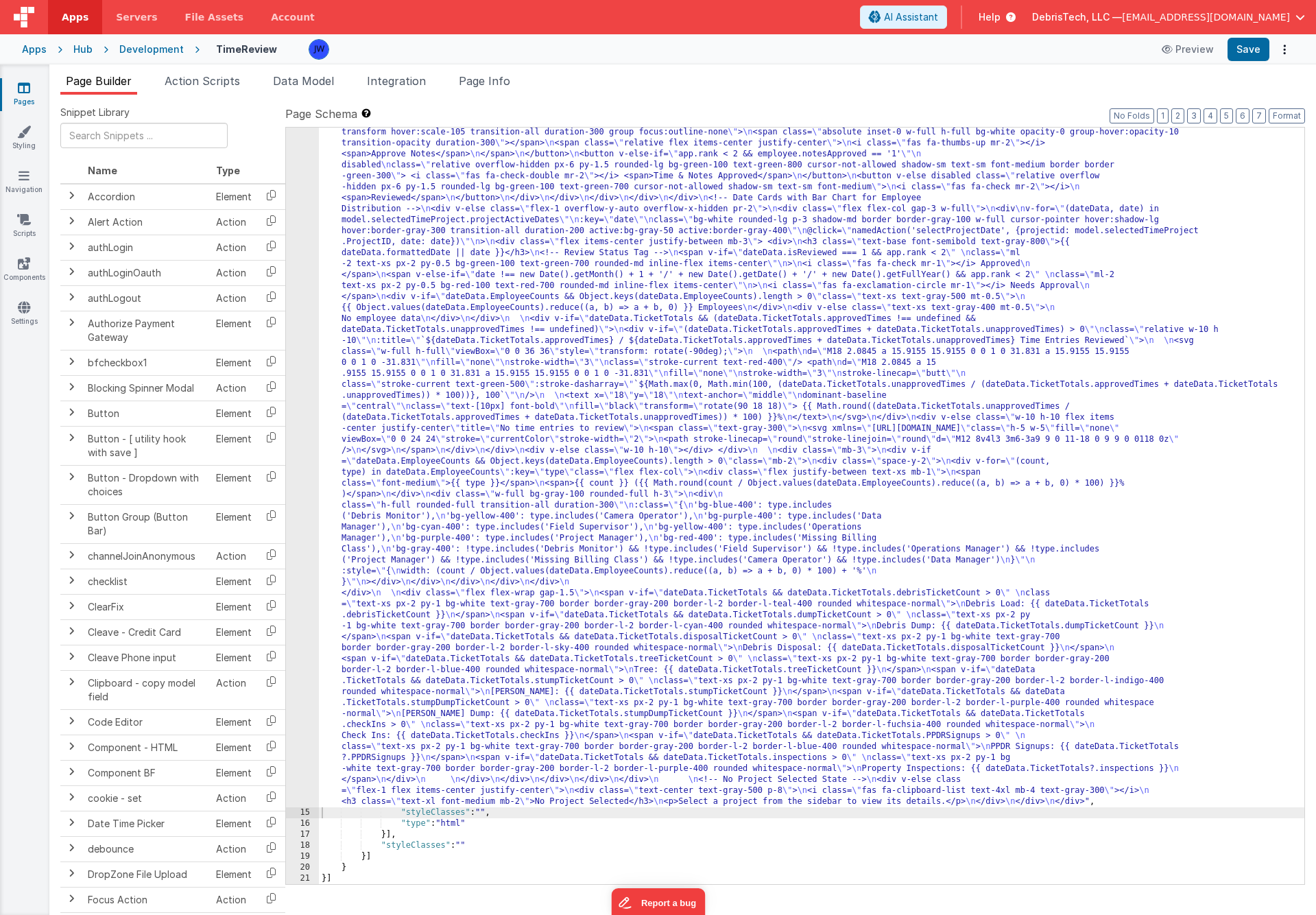
click at [137, 49] on div "Development" at bounding box center [151, 49] width 64 height 14
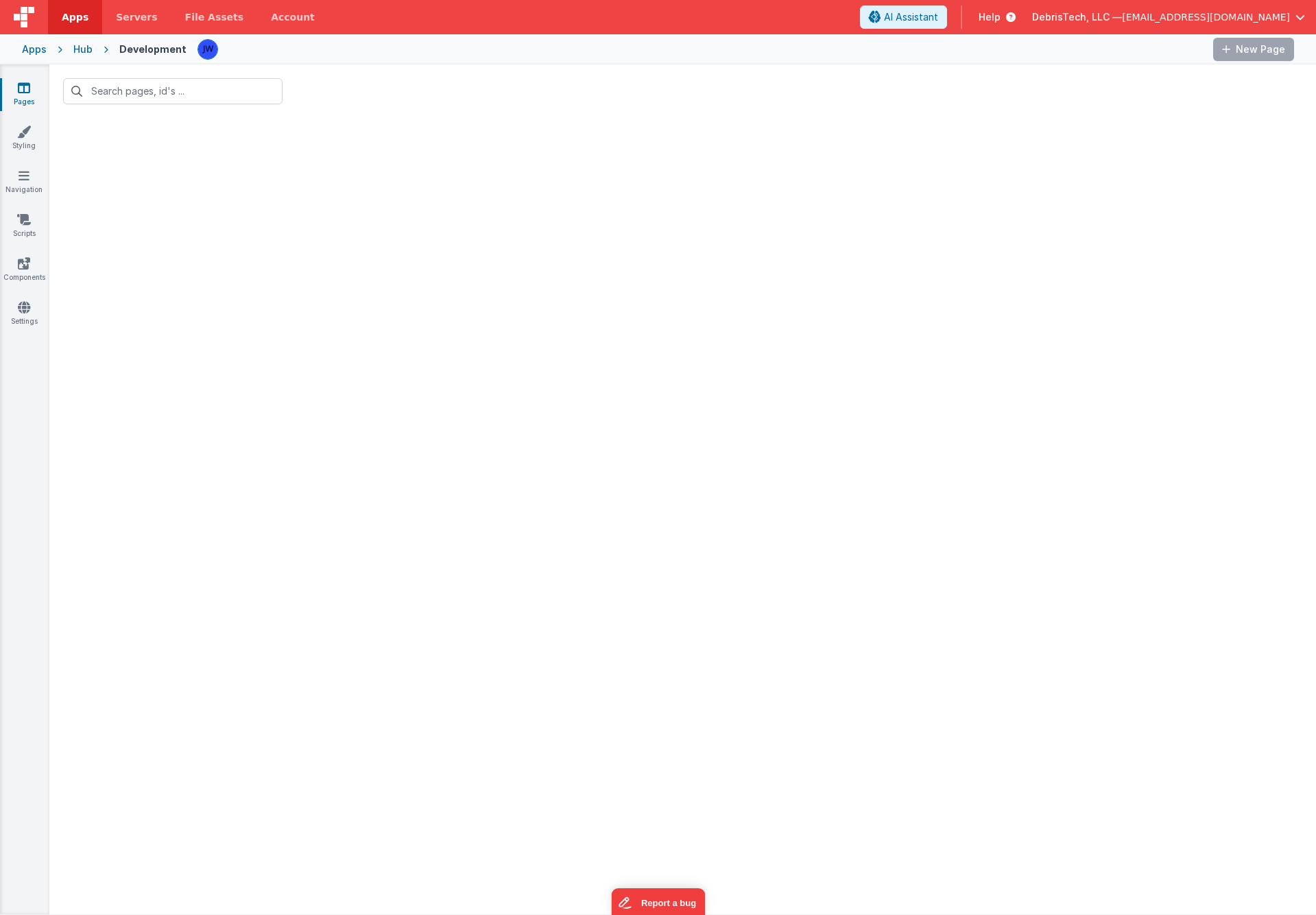
type input "time"
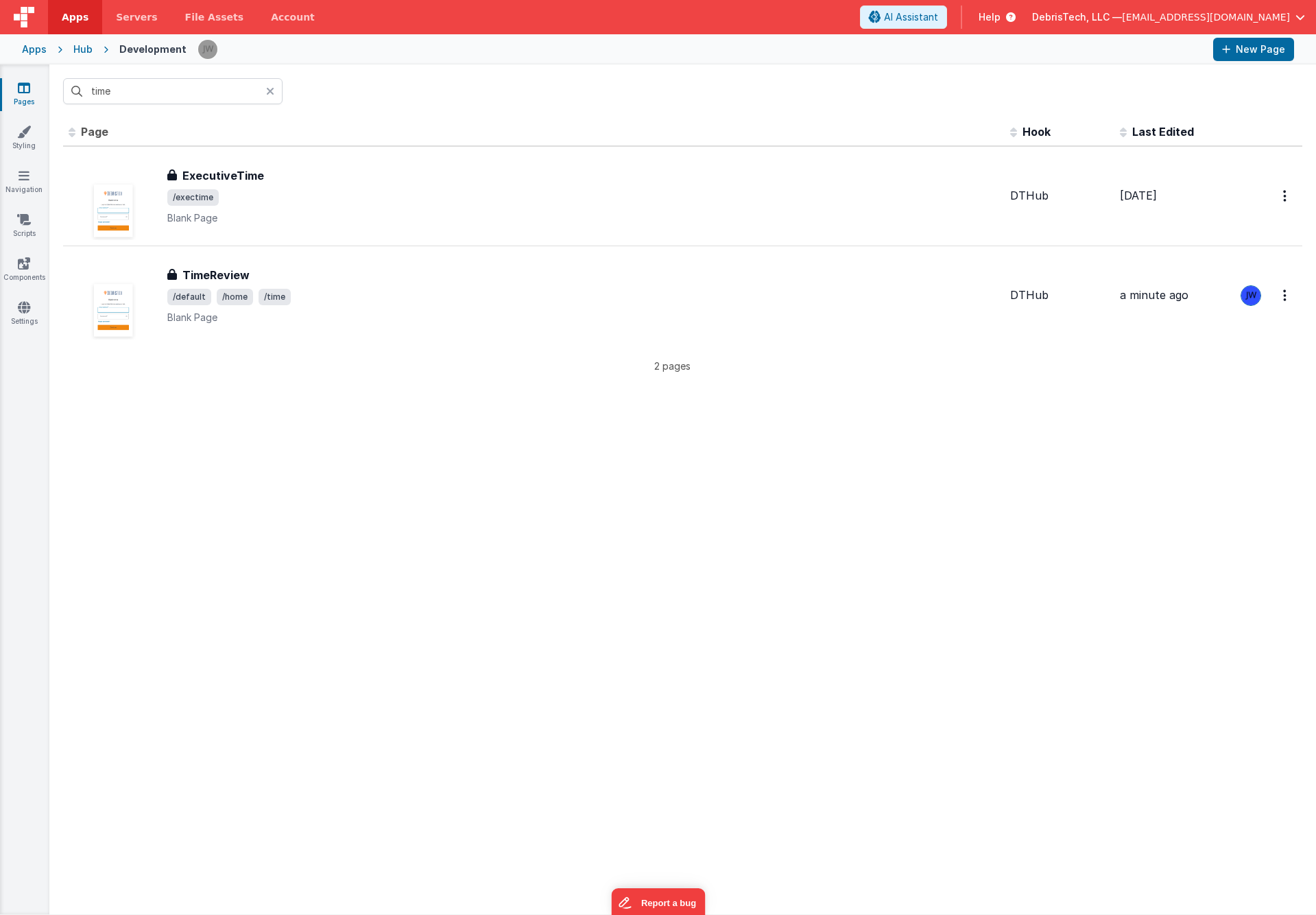
click at [88, 49] on div "Hub" at bounding box center [83, 49] width 20 height 14
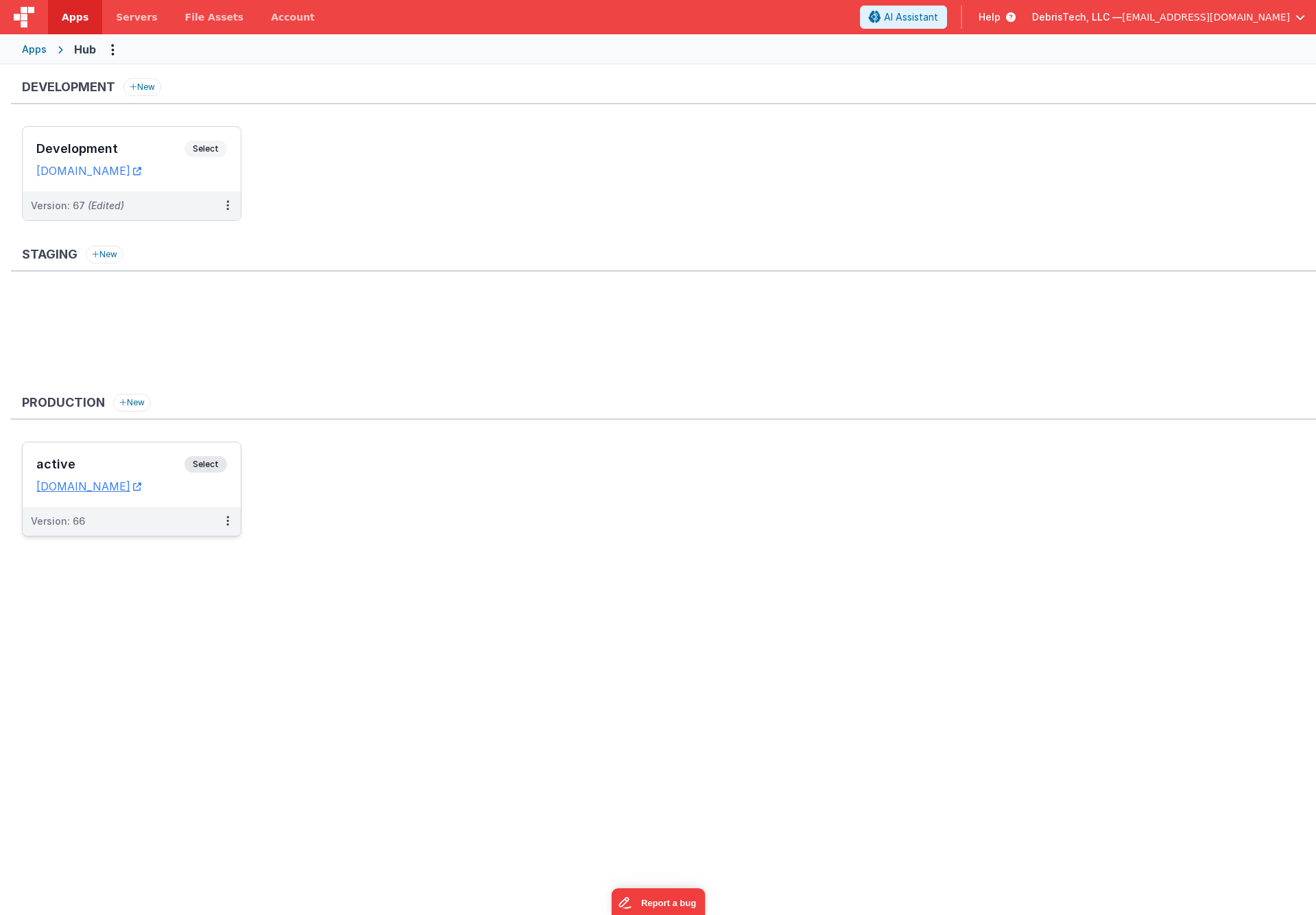
click at [129, 446] on div "active Select URLs hub.debristech.com" at bounding box center [132, 474] width 218 height 64
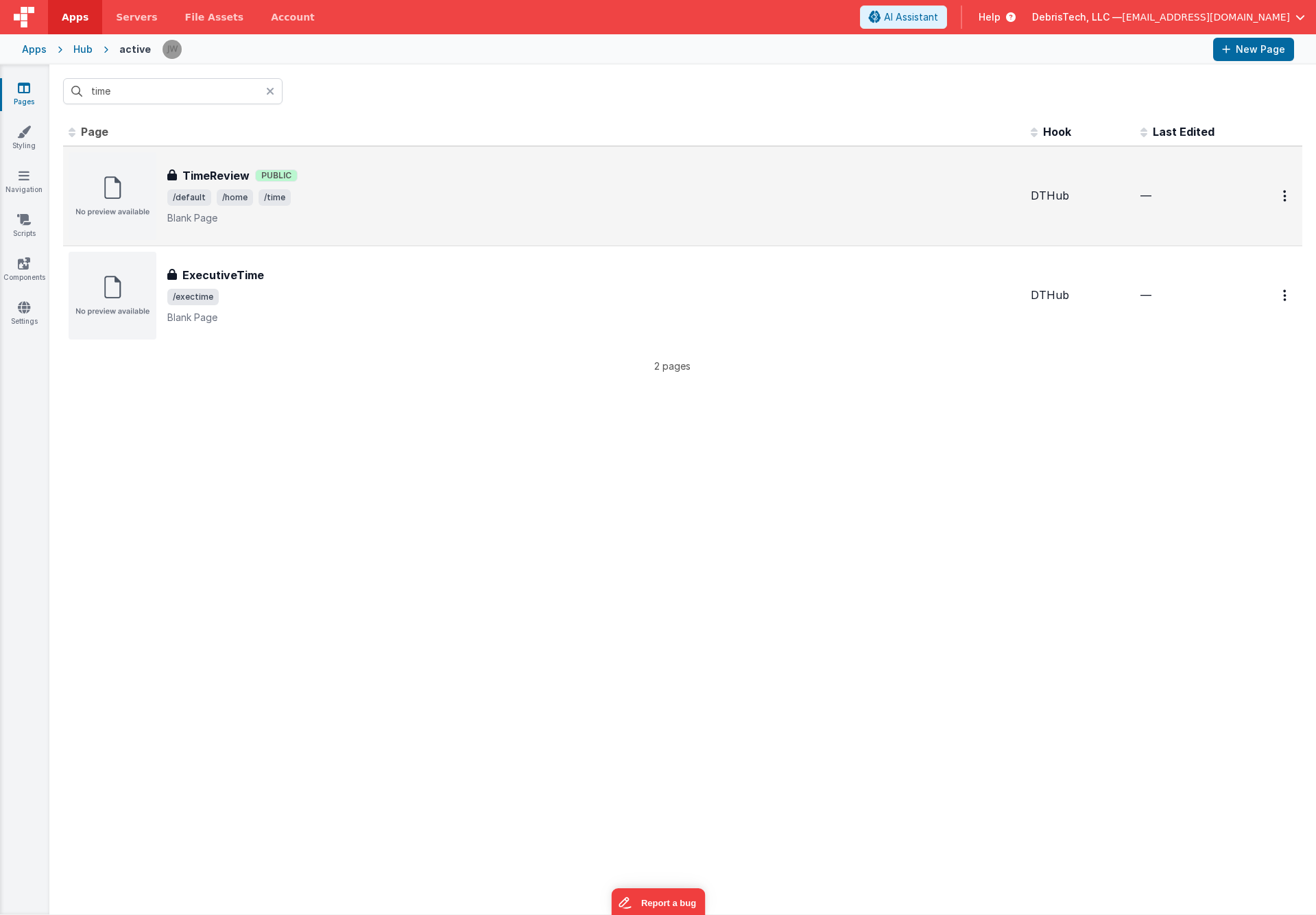
click at [234, 162] on div "TimeReview TimeReview Public /default /home /time Blank Page" at bounding box center [543, 196] width 951 height 88
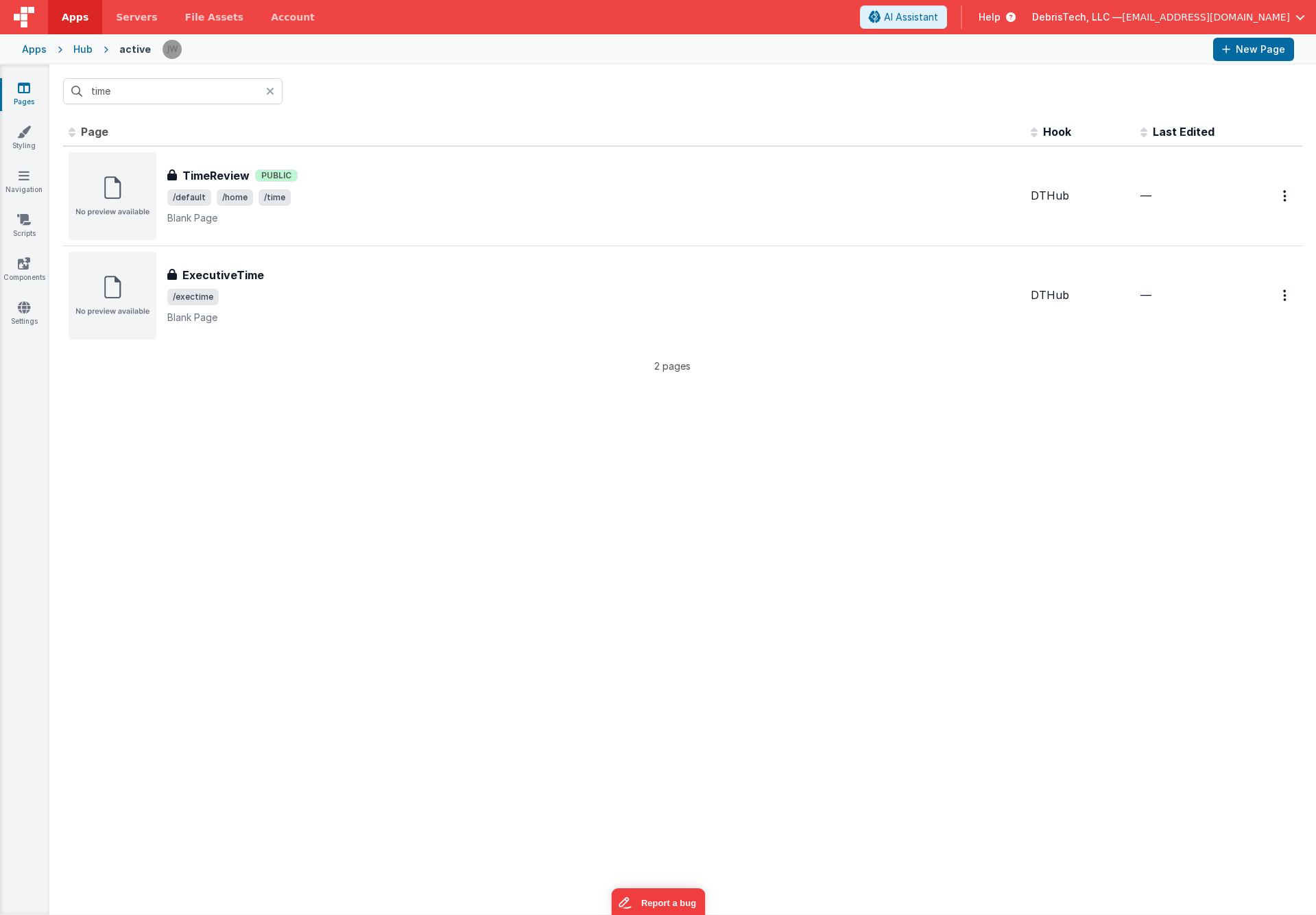
click at [82, 52] on div "Hub" at bounding box center [83, 49] width 20 height 14
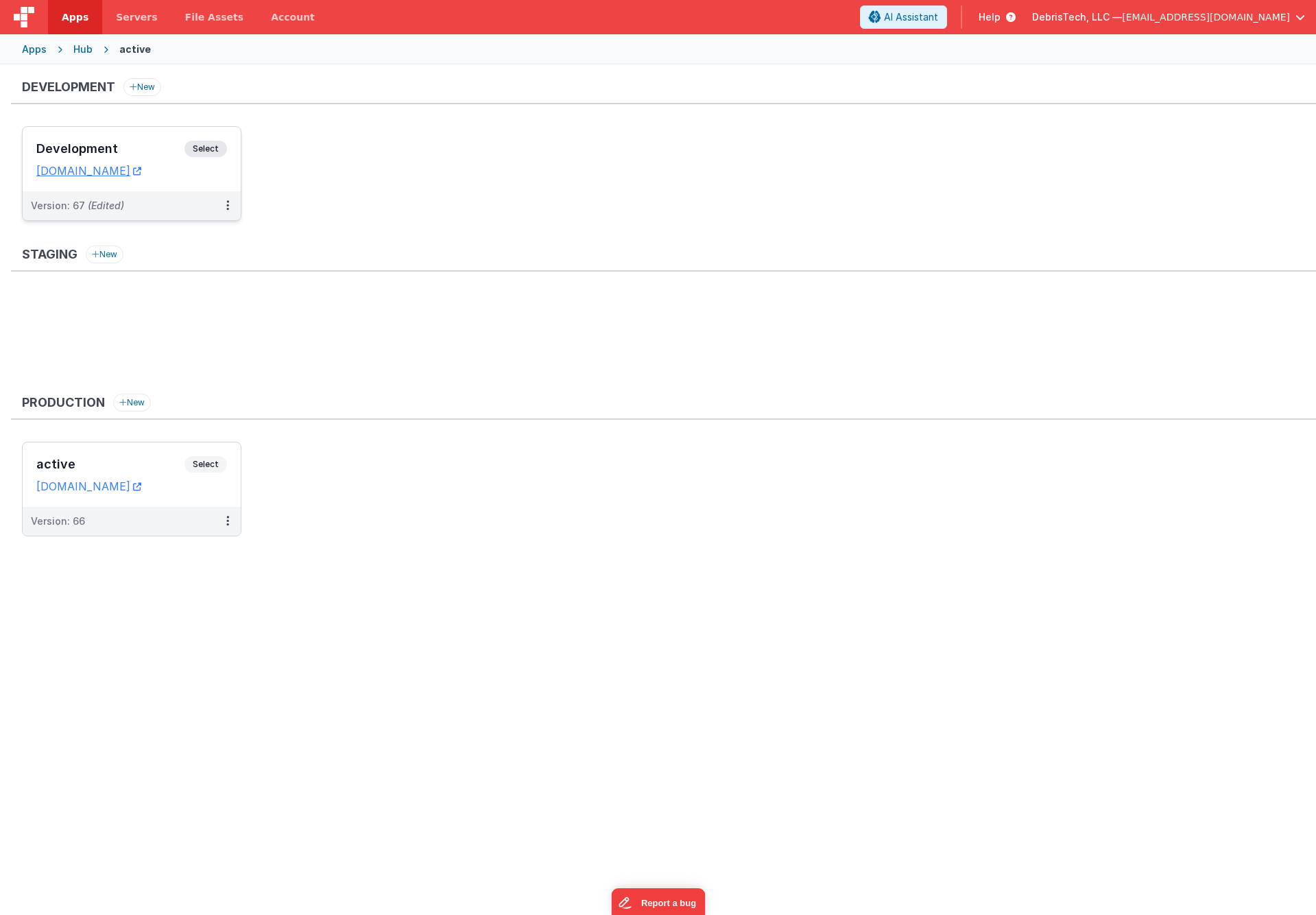
click at [155, 144] on h3 "Development" at bounding box center [110, 148] width 148 height 14
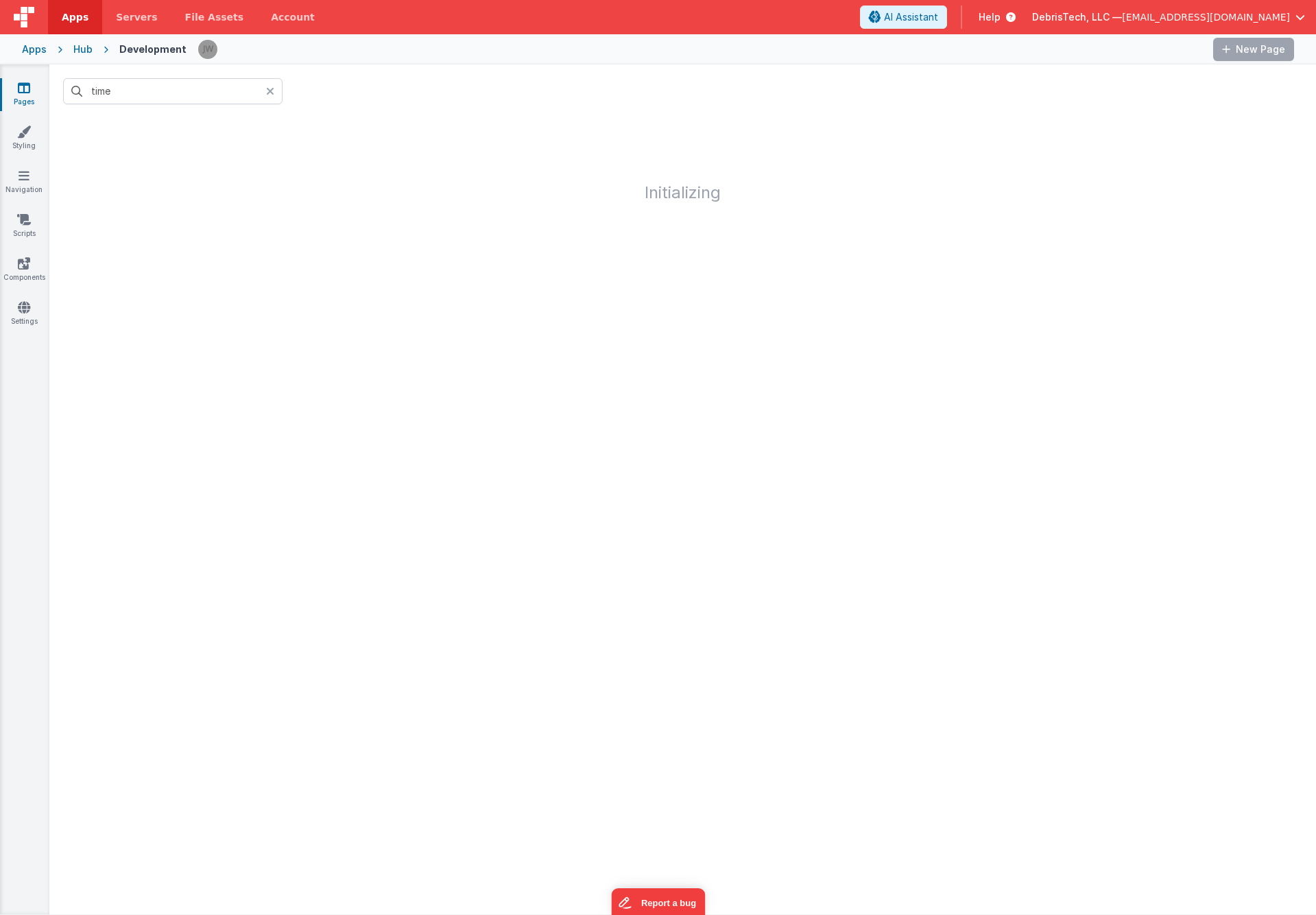
click at [374, 107] on div "time" at bounding box center [682, 91] width 1267 height 53
click at [272, 91] on icon at bounding box center [270, 92] width 8 height 11
click at [338, 92] on div at bounding box center [682, 91] width 1267 height 53
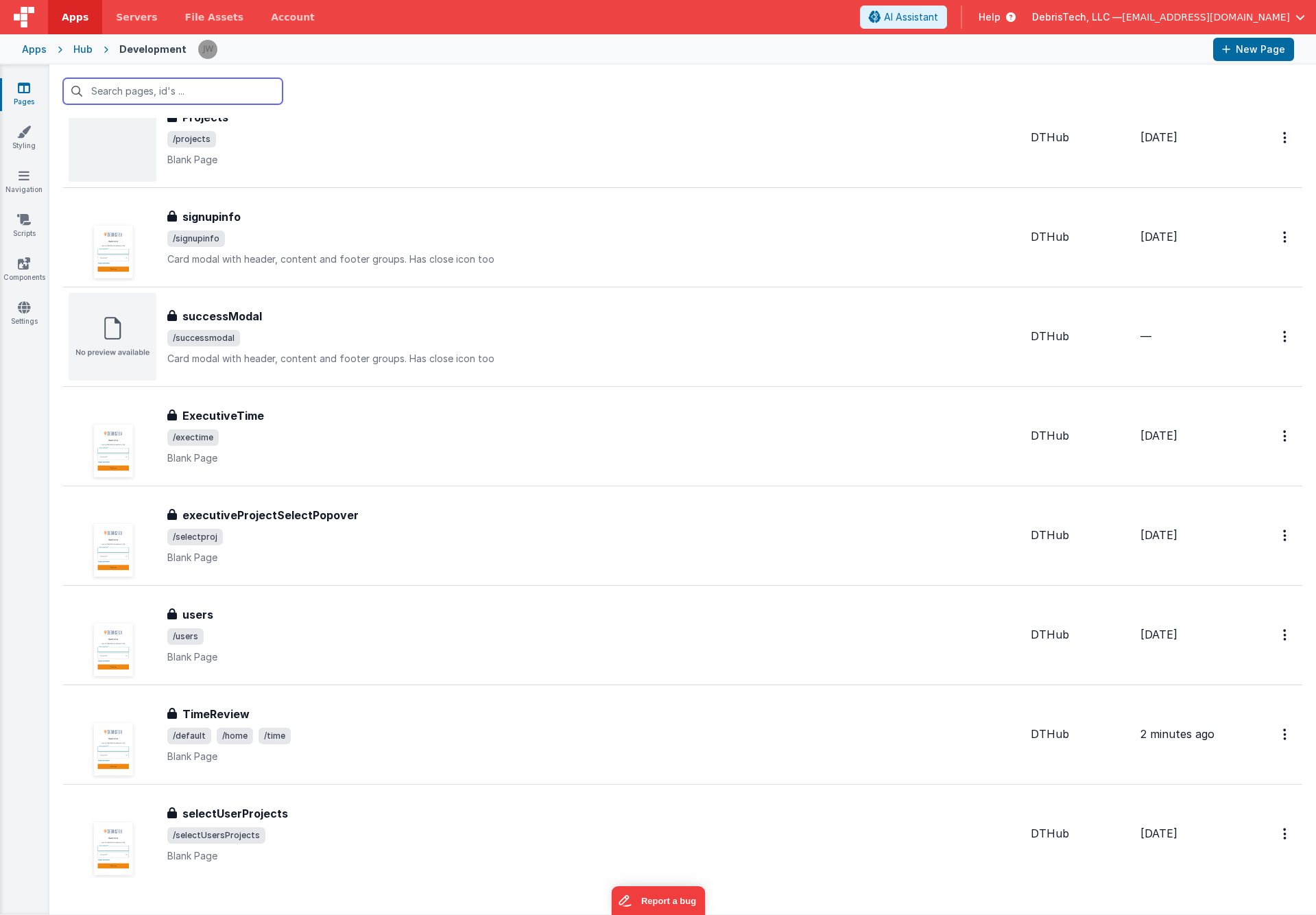
scroll to position [1486, 0]
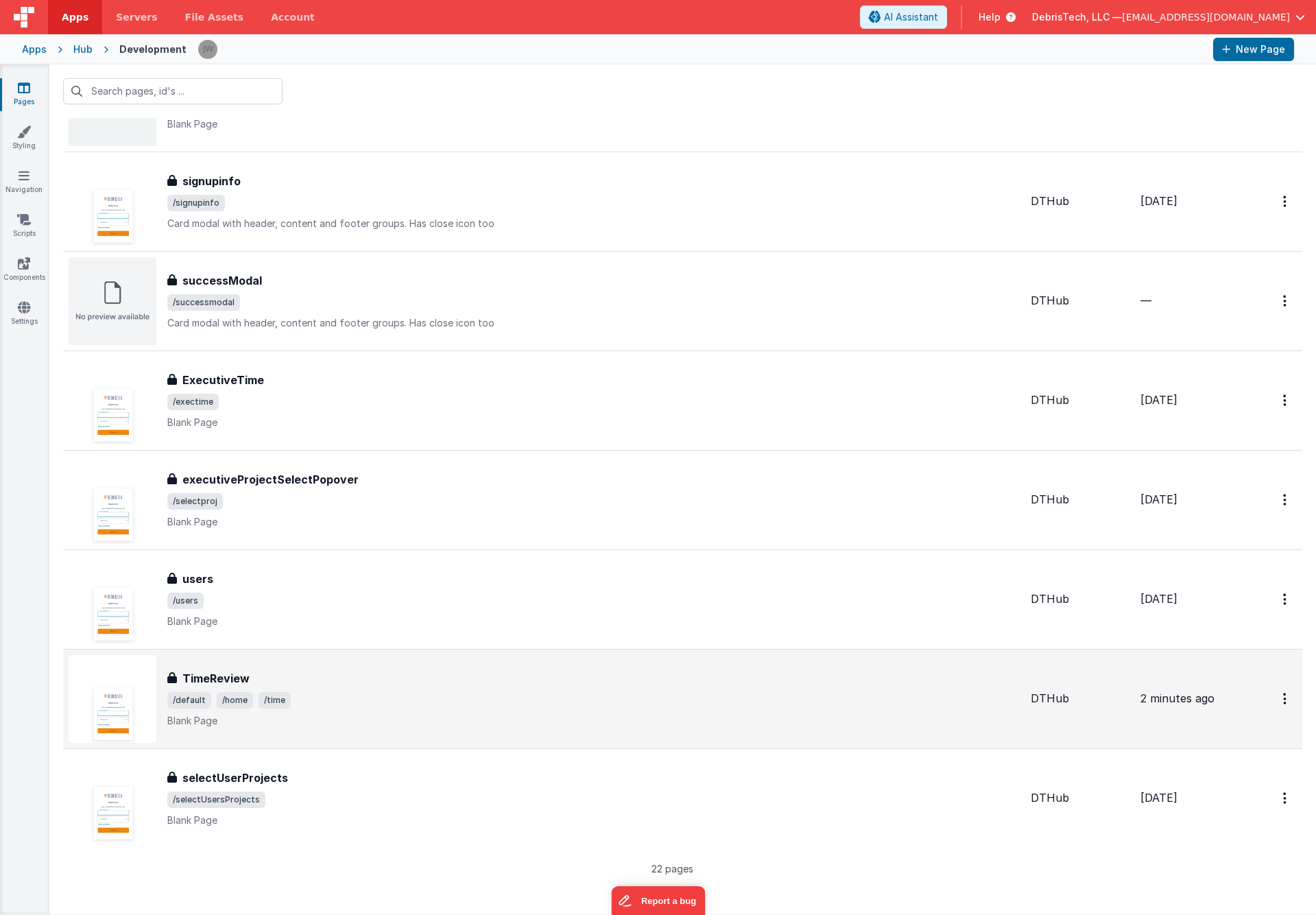
click at [297, 665] on div "TimeReview TimeReview /default /home /time Blank Page" at bounding box center [543, 699] width 951 height 88
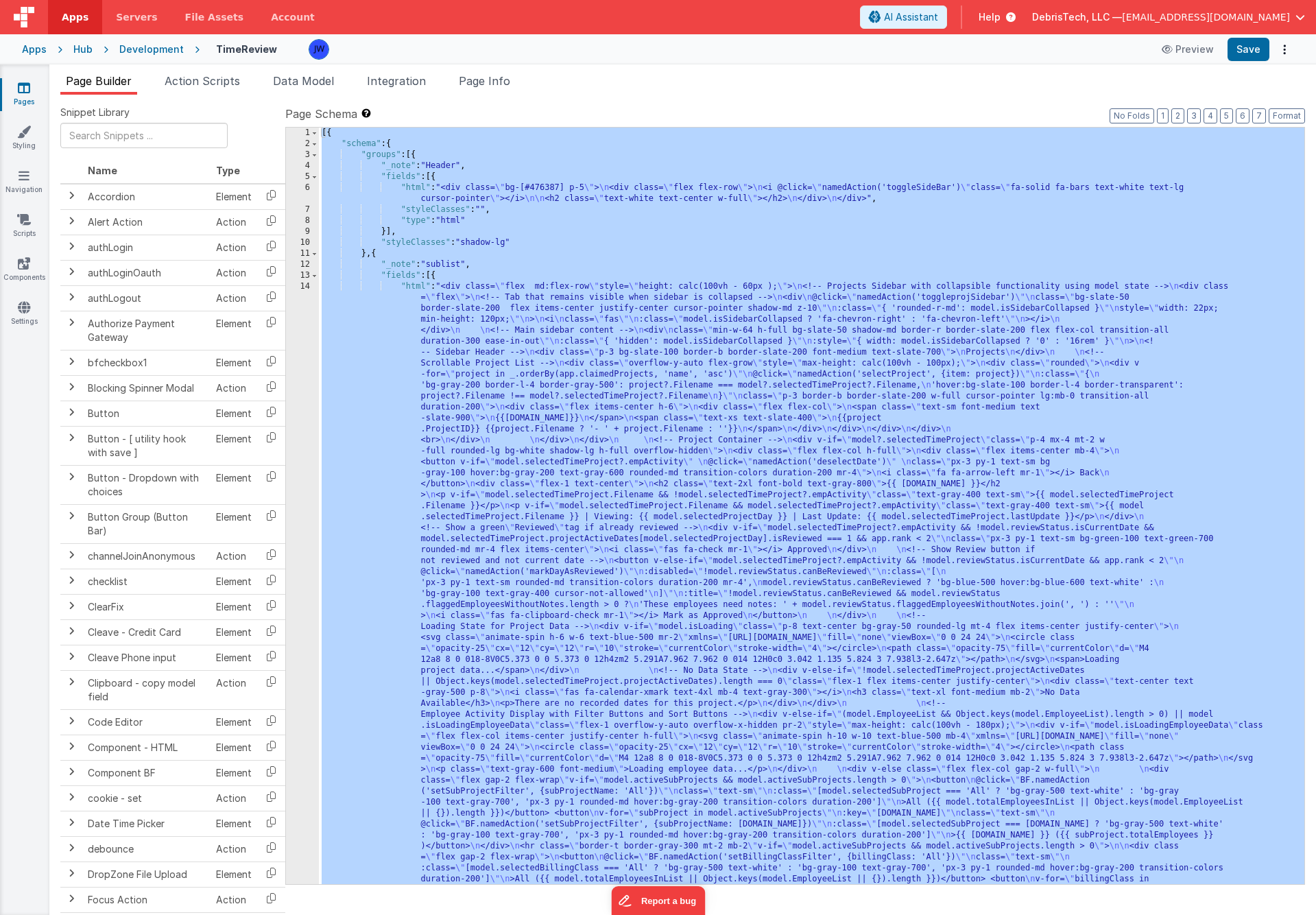
scroll to position [3095, 0]
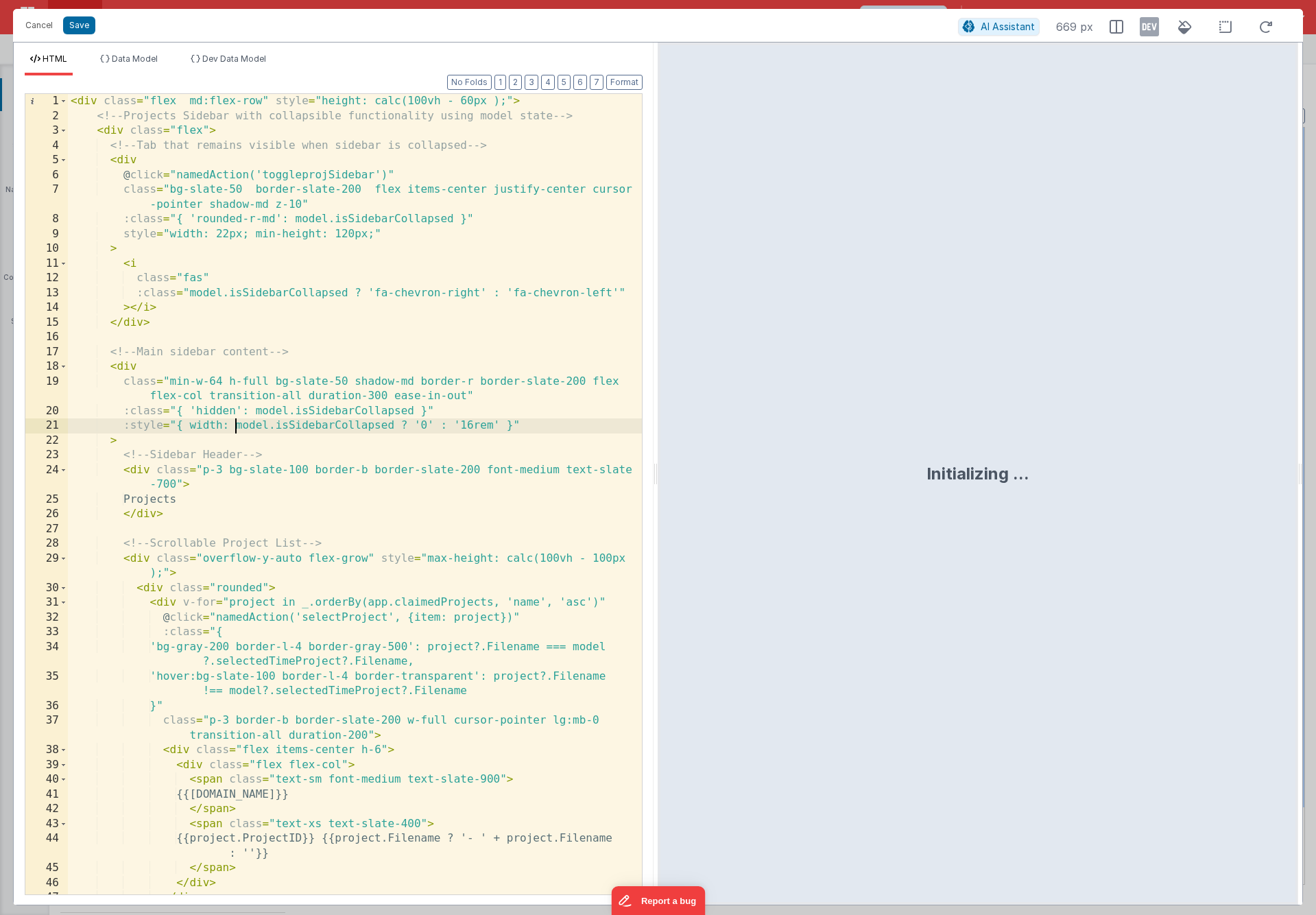
click at [235, 428] on div "< div class = "flex md:flex-row" style = "height: calc(100vh - 60px );" > <!-- …" at bounding box center [355, 509] width 574 height 830
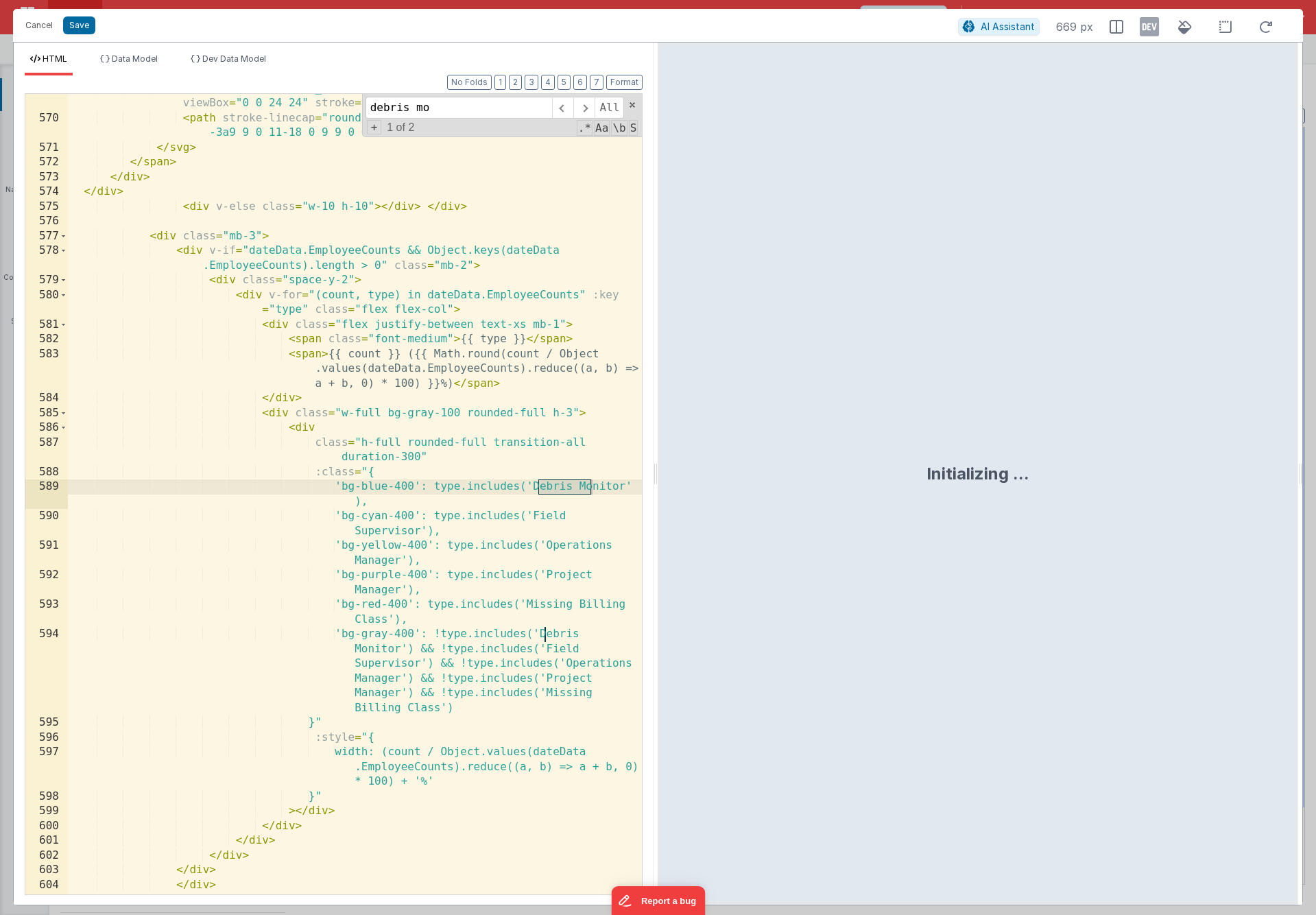
scroll to position [15054, 0]
type input "debris mon"
drag, startPoint x: 379, startPoint y: 500, endPoint x: 338, endPoint y: 487, distance: 43.0
click at [338, 487] on div "< svg xmlns = "http://www.w3.org/2000/svg" class = "h-5 w-5" fill = "none" view…" at bounding box center [355, 503] width 574 height 845
click at [389, 505] on div "< svg xmlns = "http://www.w3.org/2000/svg" class = "h-5 w-5" fill = "none" view…" at bounding box center [355, 503] width 574 height 845
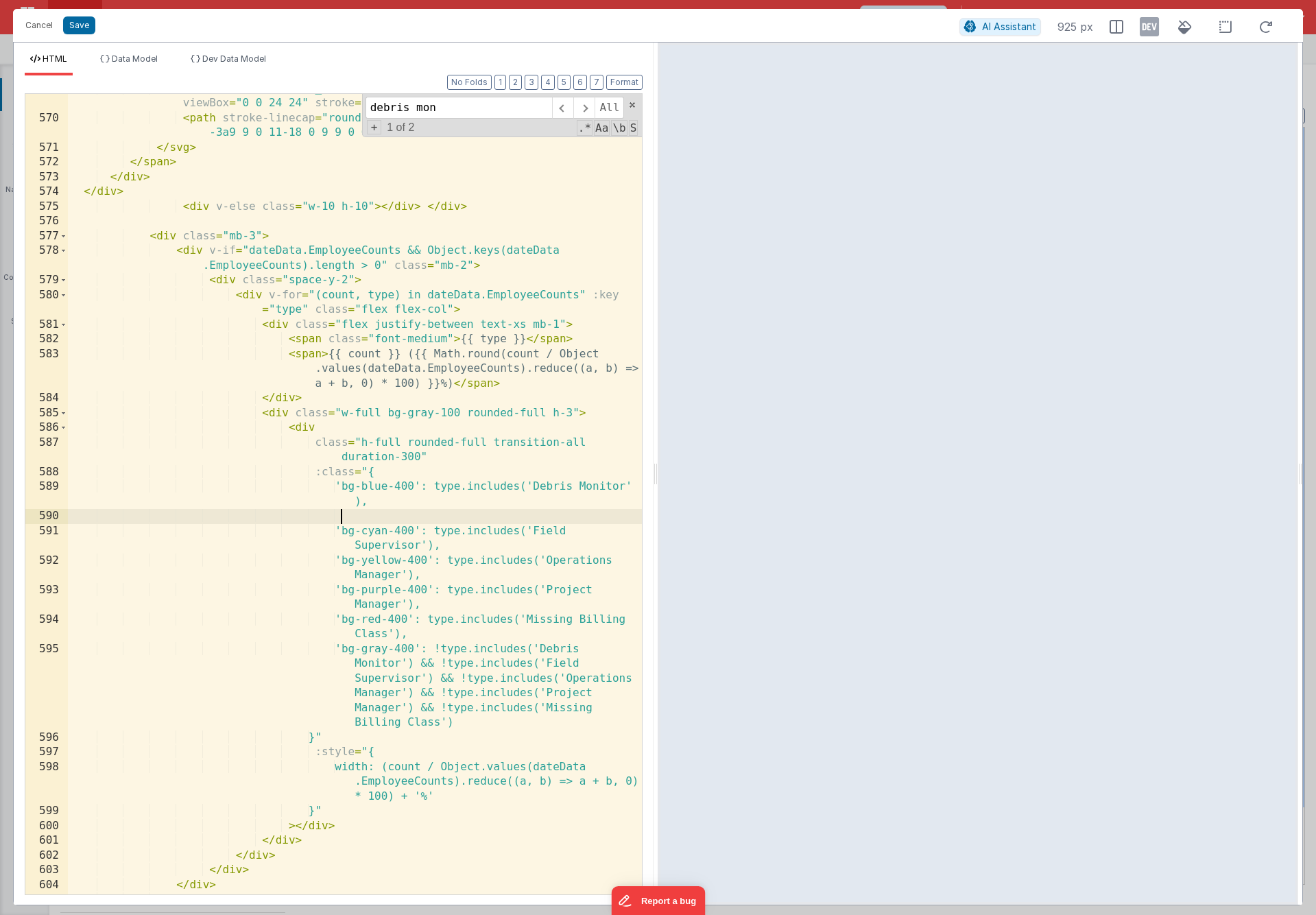
paste textarea
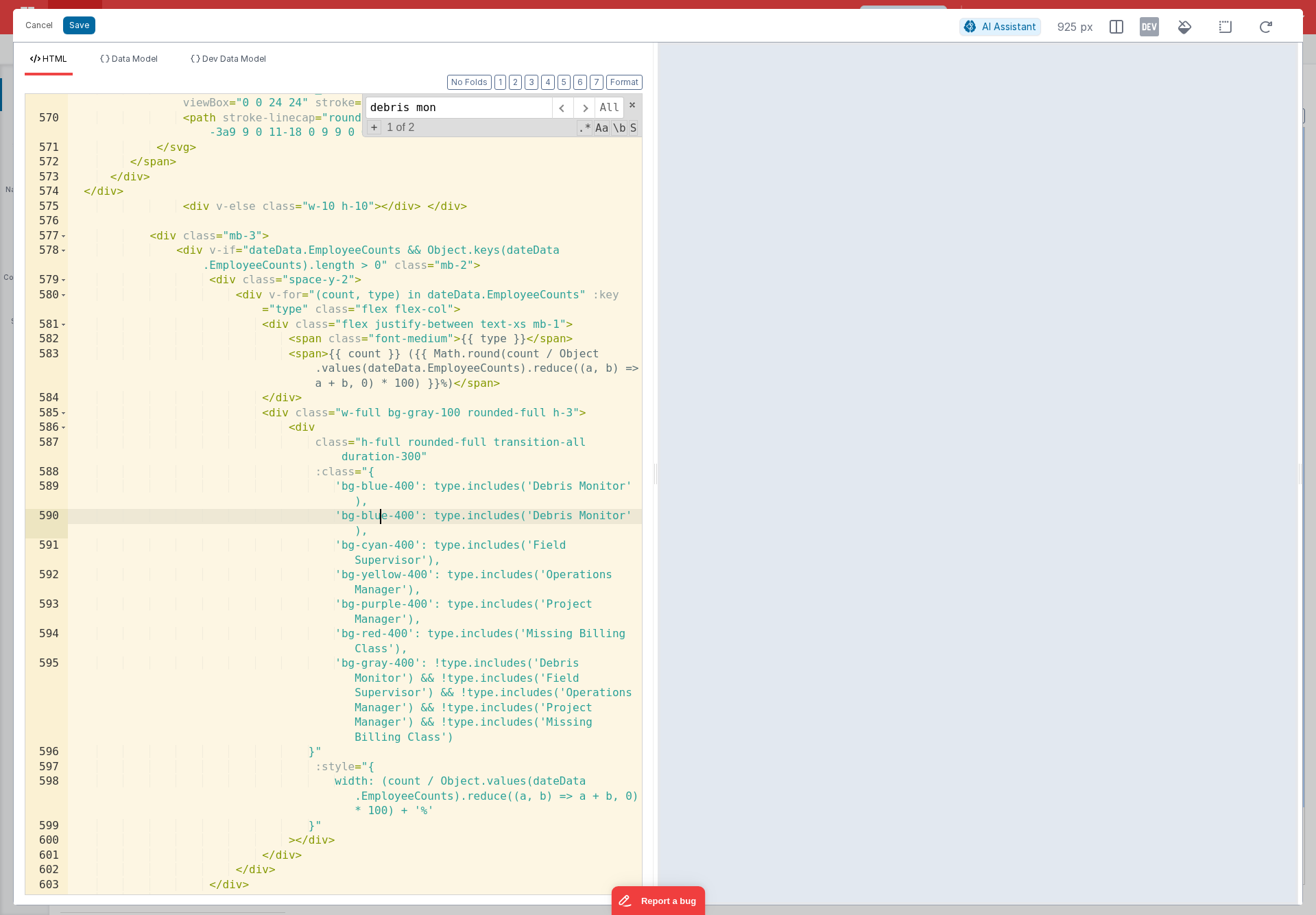
click at [381, 515] on div "< svg xmlns = "http://www.w3.org/2000/svg" class = "h-5 w-5" fill = "none" view…" at bounding box center [355, 503] width 574 height 845
click at [555, 518] on div "< svg xmlns = "http://www.w3.org/2000/svg" class = "h-5 w-5" fill = "none" view…" at bounding box center [355, 503] width 574 height 845
drag, startPoint x: 553, startPoint y: 516, endPoint x: 399, endPoint y: 530, distance: 154.6
click at [399, 530] on div "< svg xmlns = "http://www.w3.org/2000/svg" class = "h-5 w-5" fill = "none" view…" at bounding box center [355, 503] width 574 height 845
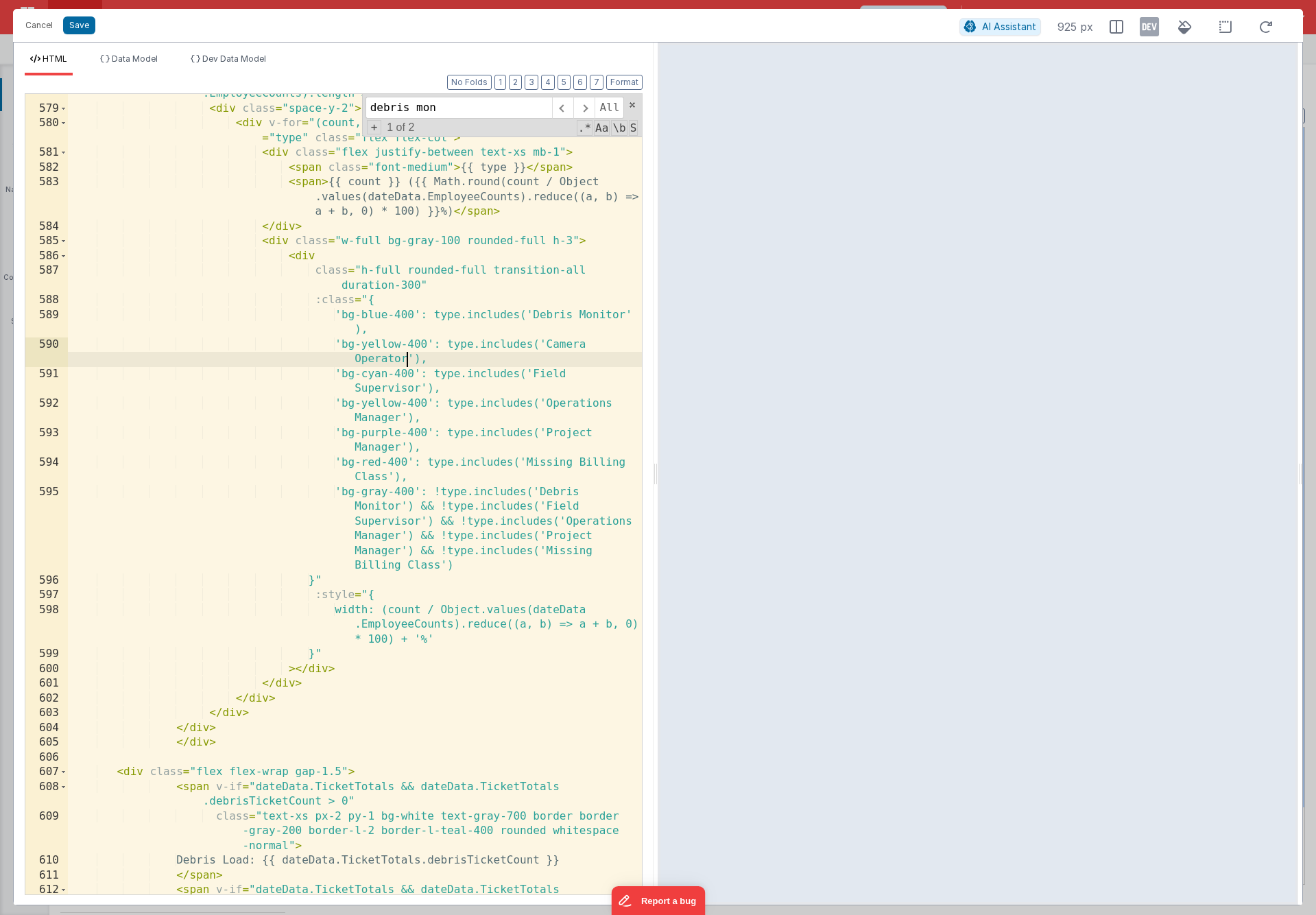
scroll to position [15226, 0]
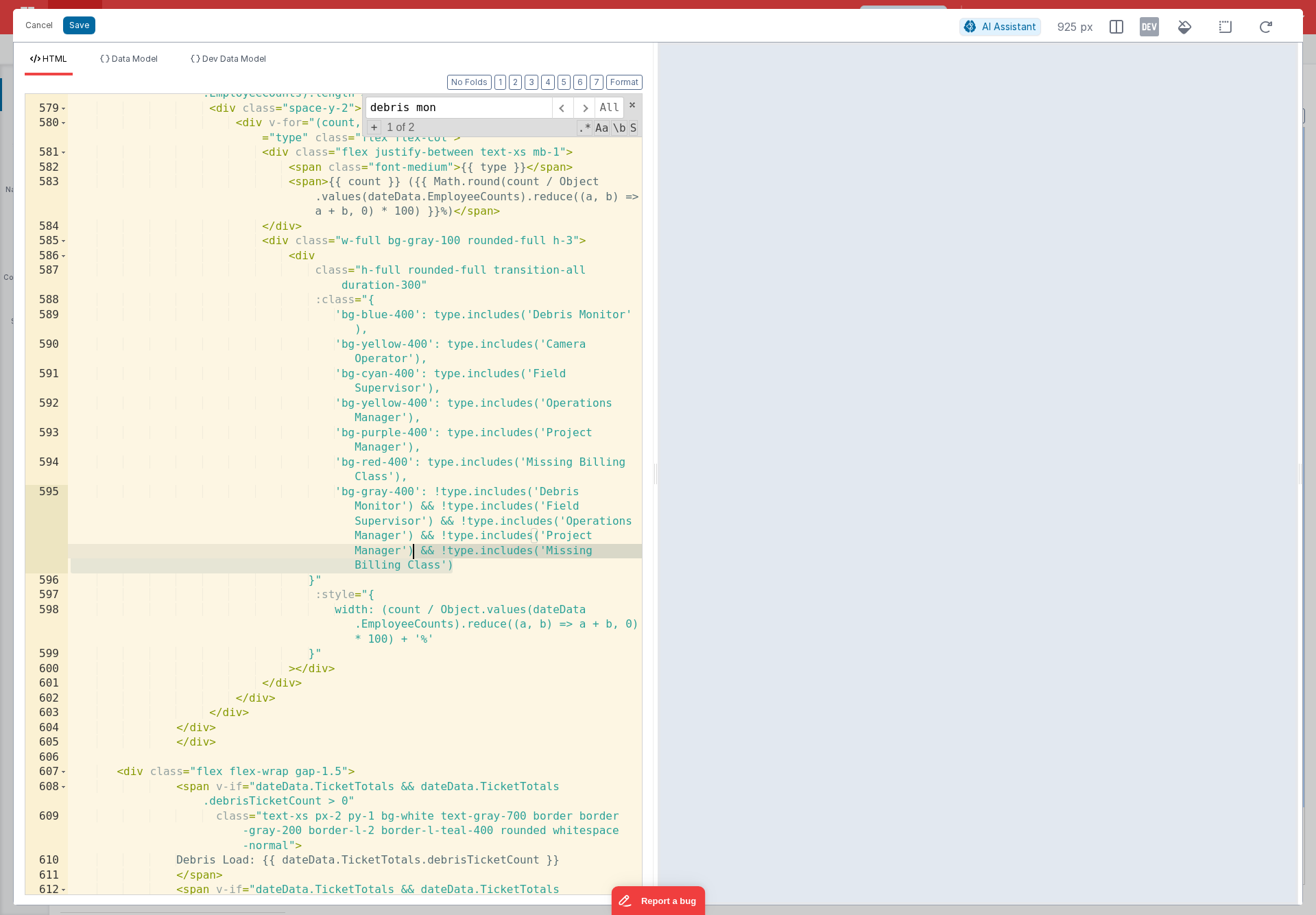
drag, startPoint x: 458, startPoint y: 563, endPoint x: 413, endPoint y: 548, distance: 47.4
click at [413, 548] on div "< div v-if = "dateData.EmployeeCounts && Object.keys(dateData .EmployeeCounts).…" at bounding box center [355, 501] width 574 height 859
click at [492, 570] on div "< div v-if = "dateData.EmployeeCounts && Object.keys(dateData .EmployeeCounts).…" at bounding box center [355, 501] width 574 height 859
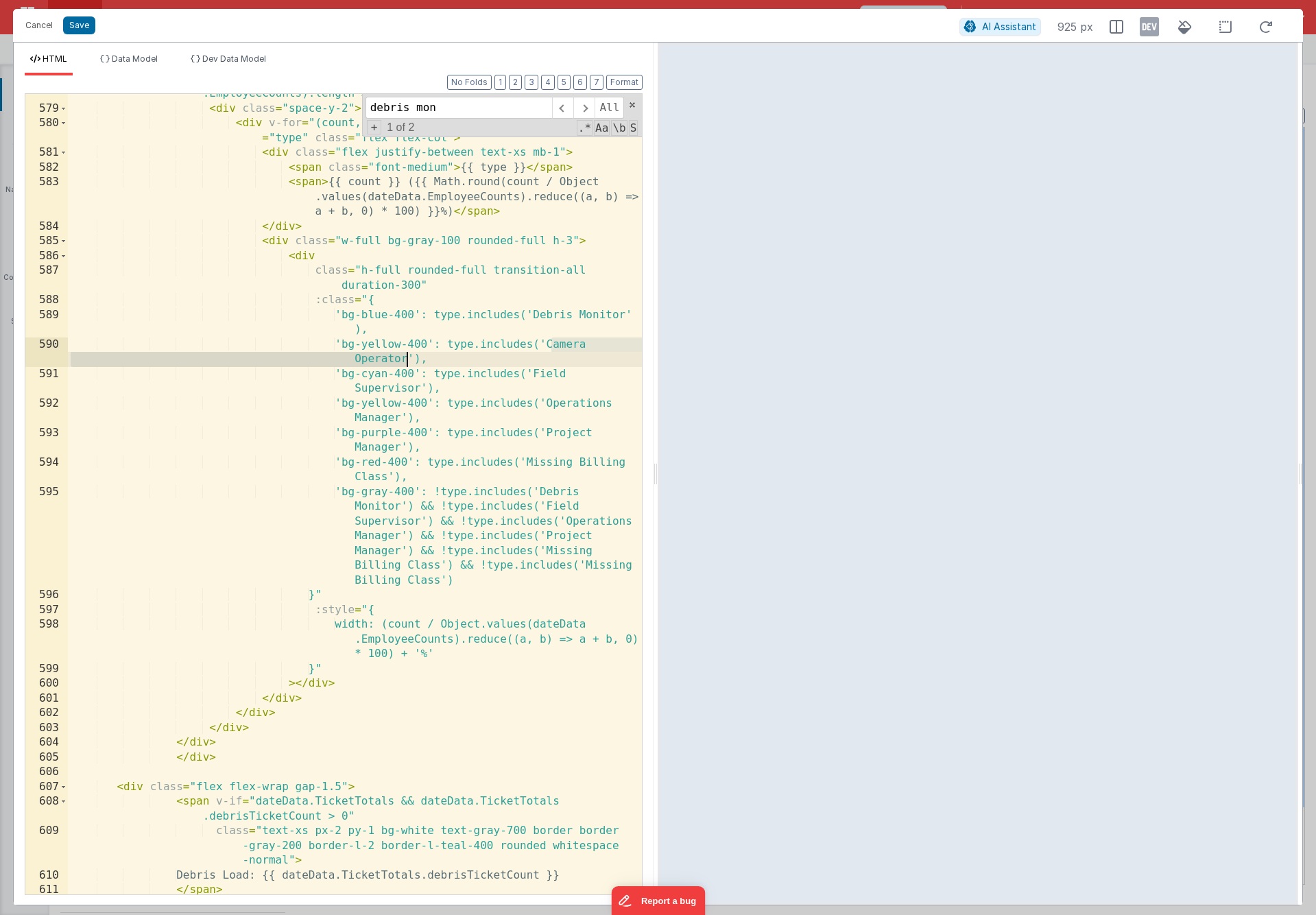
drag, startPoint x: 551, startPoint y: 346, endPoint x: 407, endPoint y: 358, distance: 144.5
click at [407, 358] on div "< div v-if = "dateData.EmployeeCounts && Object.keys(dateData .EmployeeCounts).…" at bounding box center [355, 501] width 574 height 859
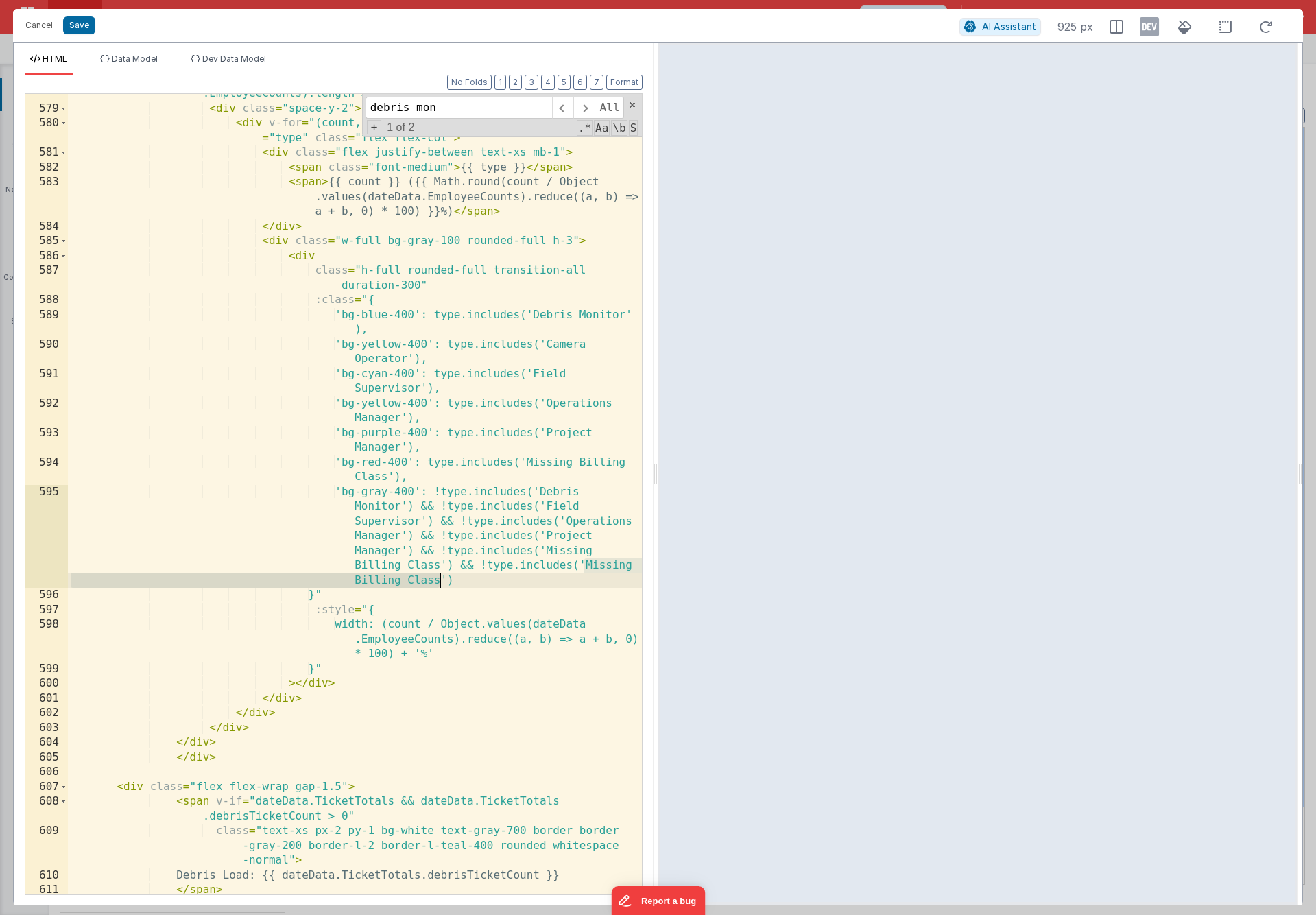
drag, startPoint x: 583, startPoint y: 566, endPoint x: 441, endPoint y: 576, distance: 142.4
click at [441, 576] on div "< div v-if = "dateData.EmployeeCounts && Object.keys(dateData .EmployeeCounts).…" at bounding box center [355, 501] width 574 height 859
click at [76, 28] on button "Save" at bounding box center [79, 25] width 33 height 18
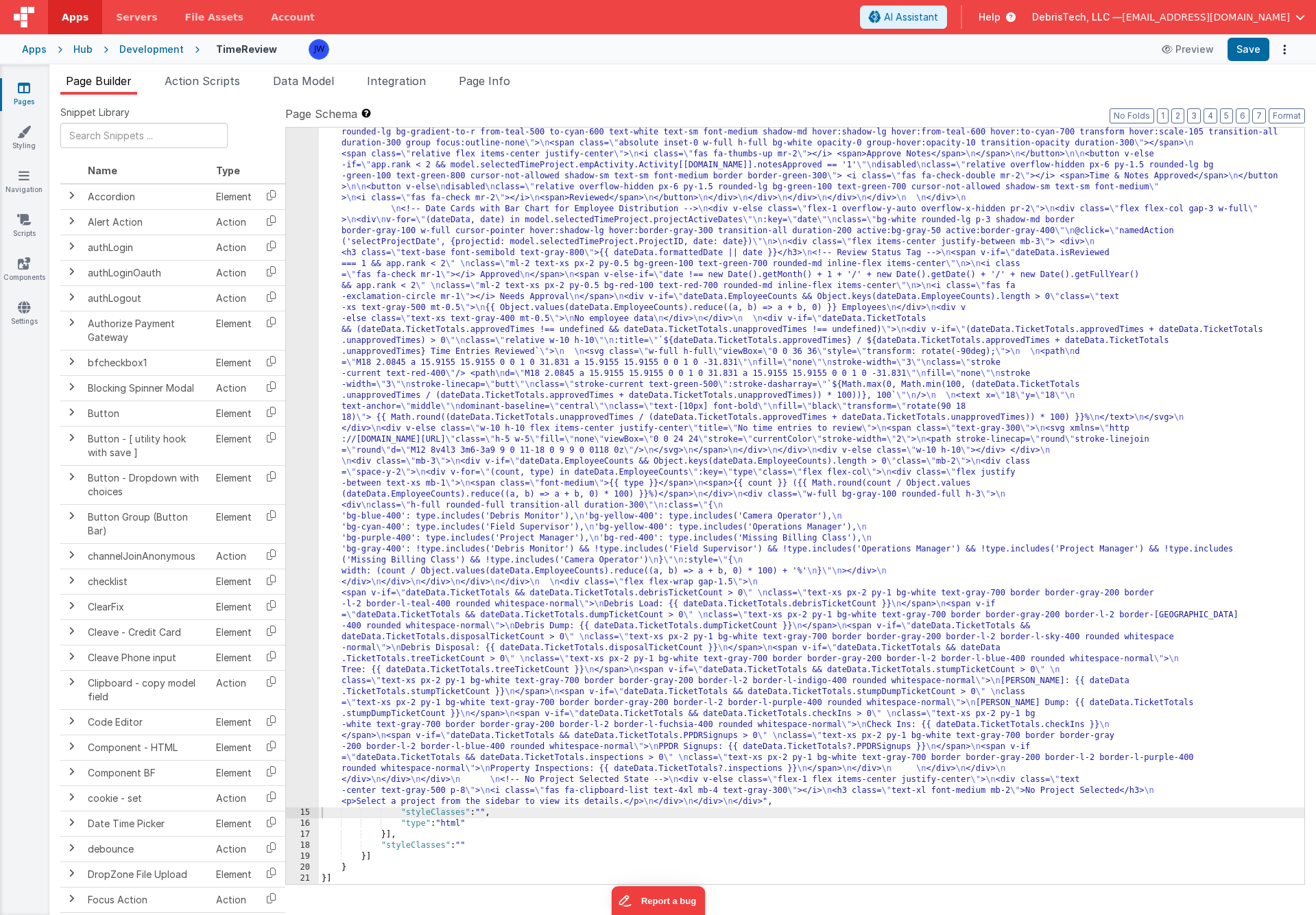
scroll to position [2799, 0]
click at [1260, 45] on button "Save" at bounding box center [1248, 49] width 42 height 23
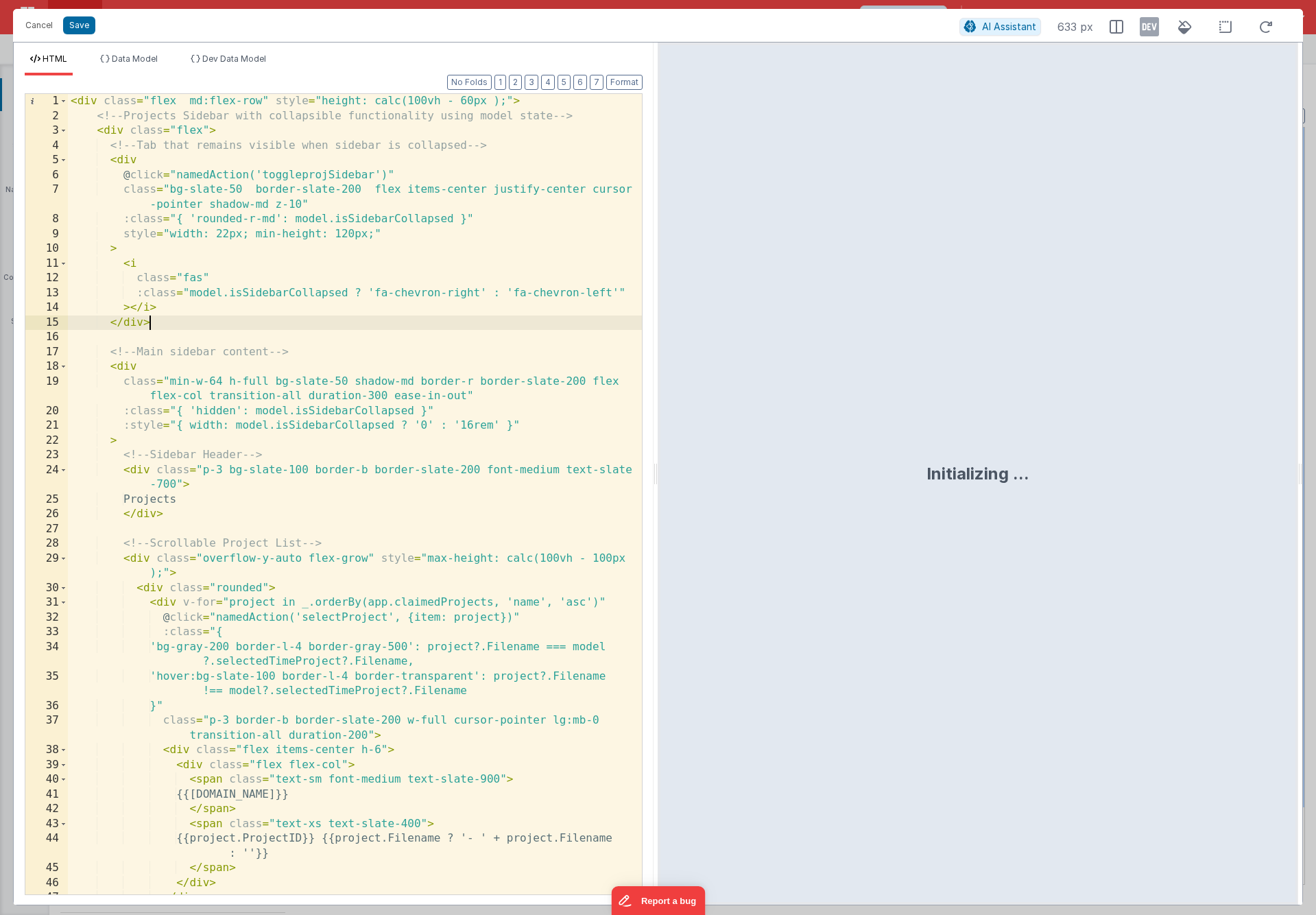
click at [316, 317] on div "< div class = "flex md:flex-row" style = "height: calc(100vh - 60px );" > <!-- …" at bounding box center [355, 509] width 574 height 830
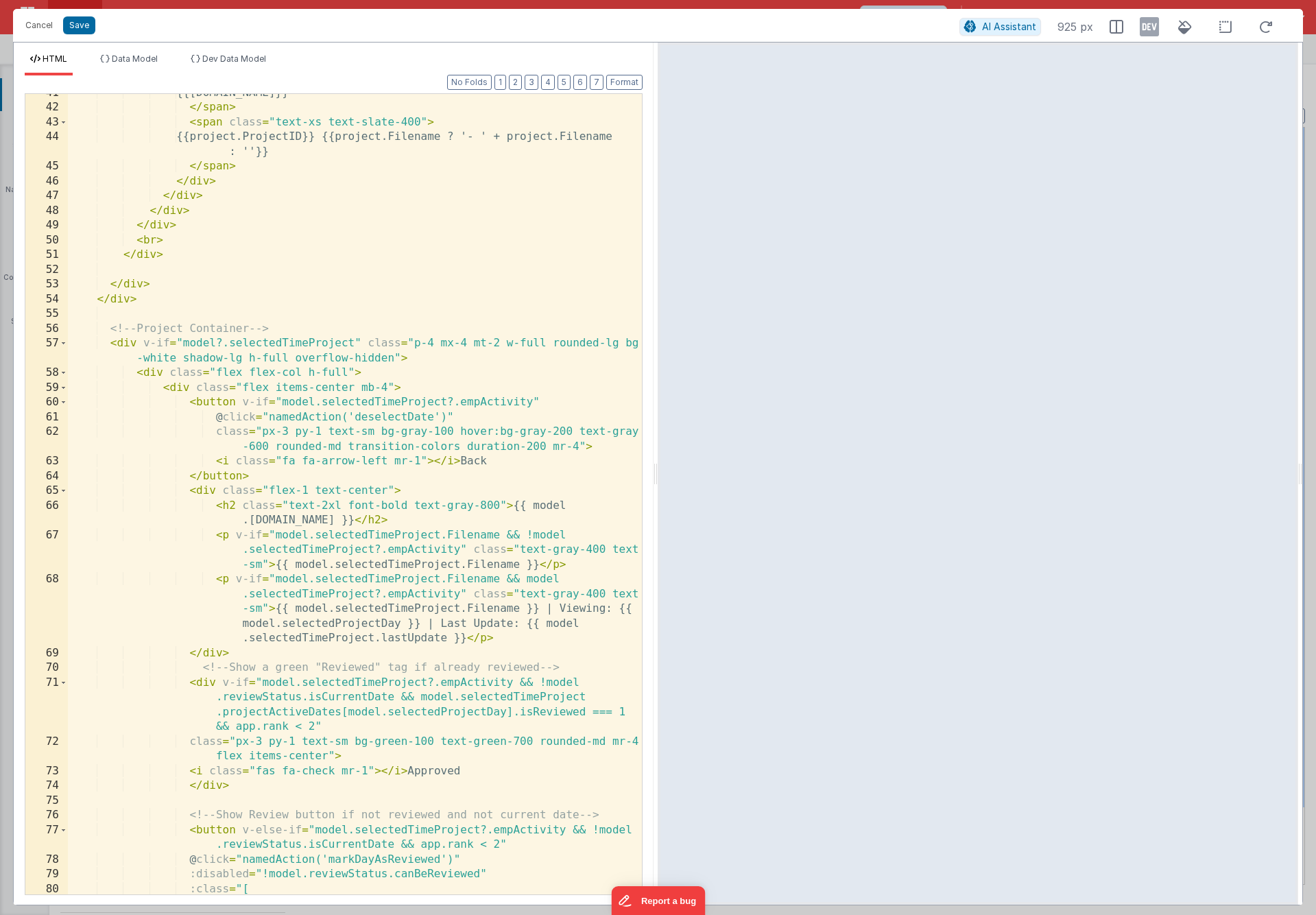
click at [318, 333] on div "{{project.name}} </ span > < span class = "text-xs text-slate-400" > {{project.…" at bounding box center [355, 508] width 574 height 845
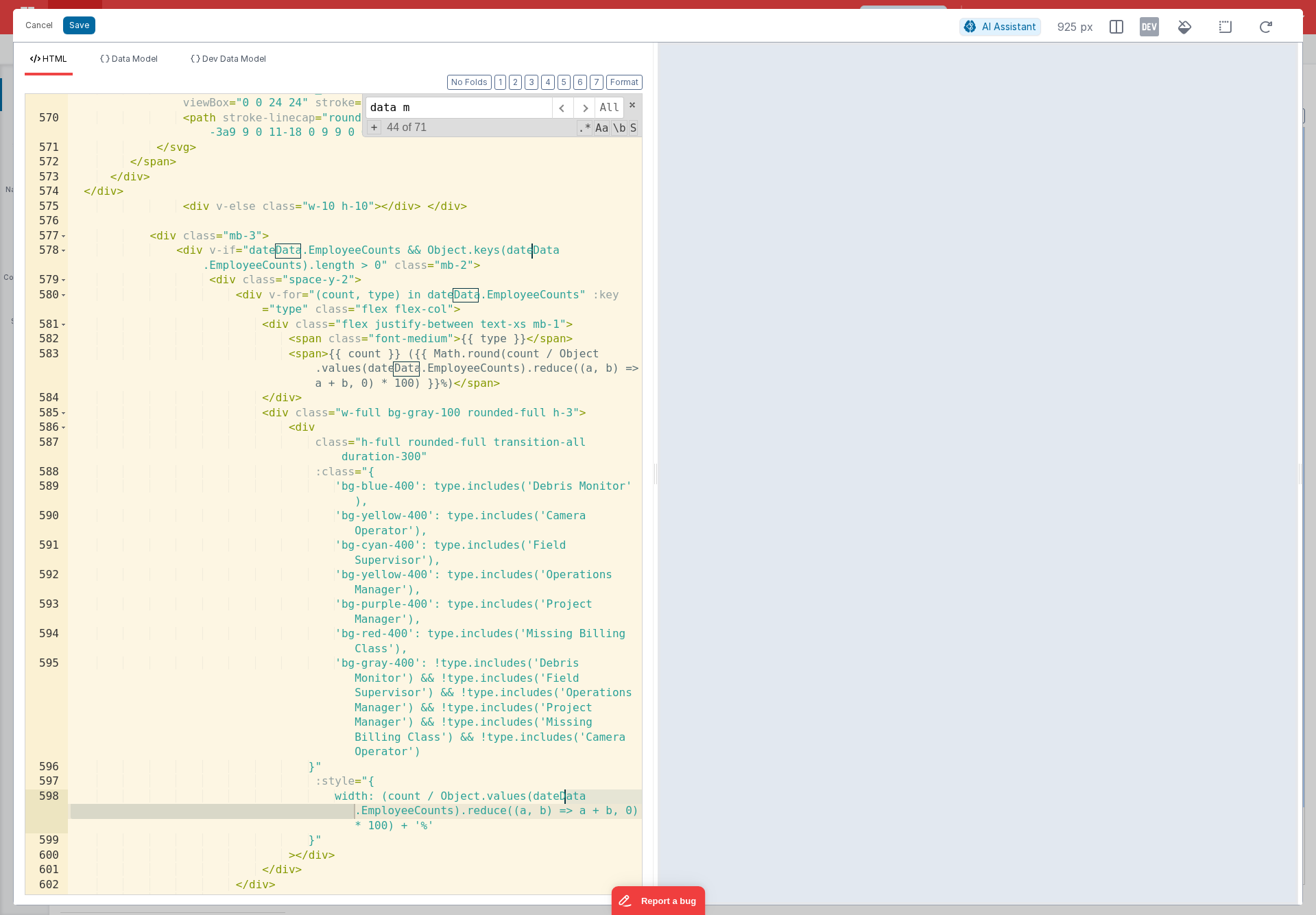
scroll to position [1340, 0]
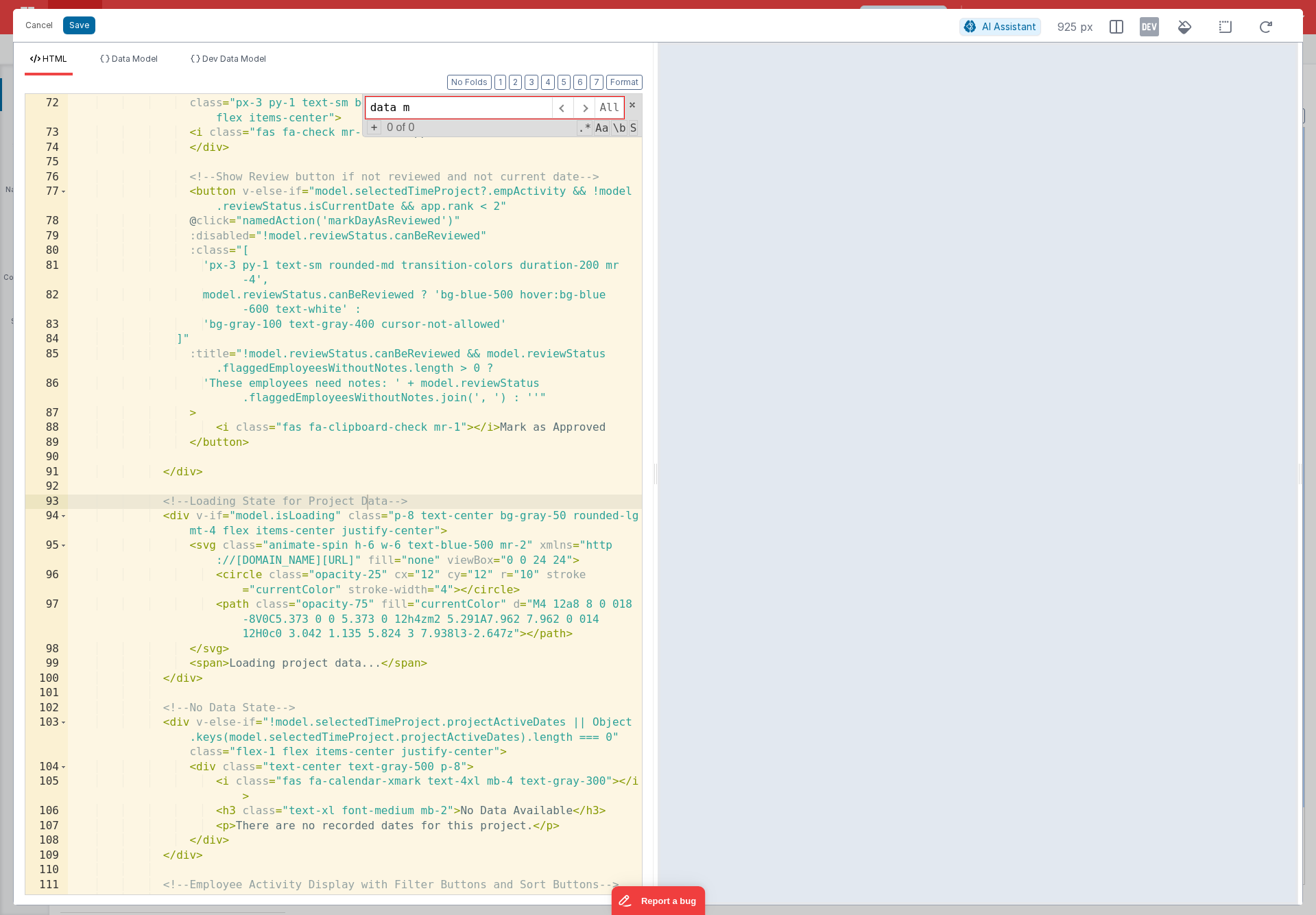
type input "data ma"
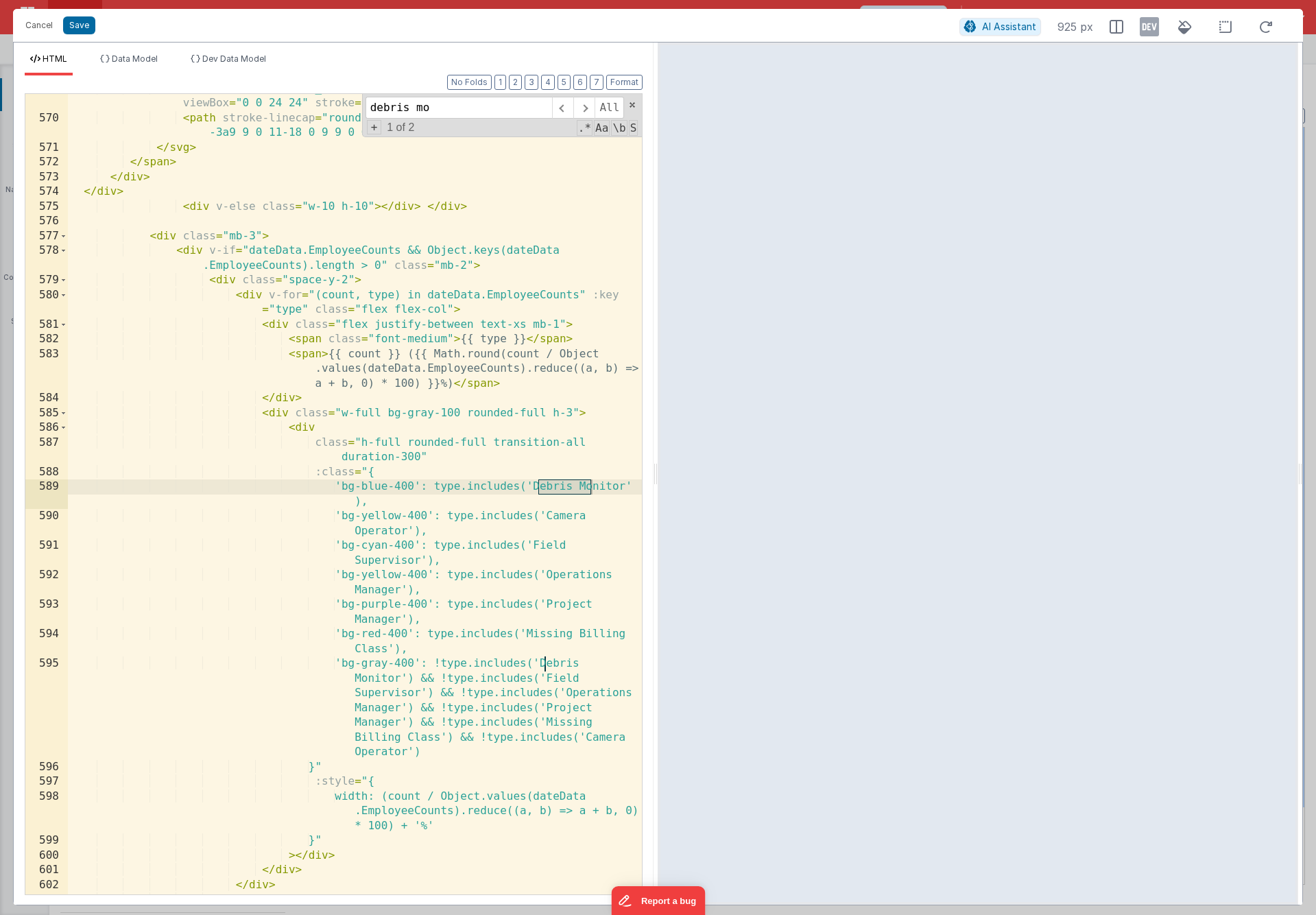
scroll to position [15054, 0]
type input "debris mo"
drag, startPoint x: 385, startPoint y: 504, endPoint x: 341, endPoint y: 492, distance: 45.6
click at [341, 492] on div "< svg xmlns = "http://www.w3.org/2000/svg" class = "h-5 w-5" fill = "none" view…" at bounding box center [355, 503] width 574 height 845
click at [381, 498] on div "< svg xmlns = "http://www.w3.org/2000/svg" class = "h-5 w-5" fill = "none" view…" at bounding box center [355, 503] width 574 height 845
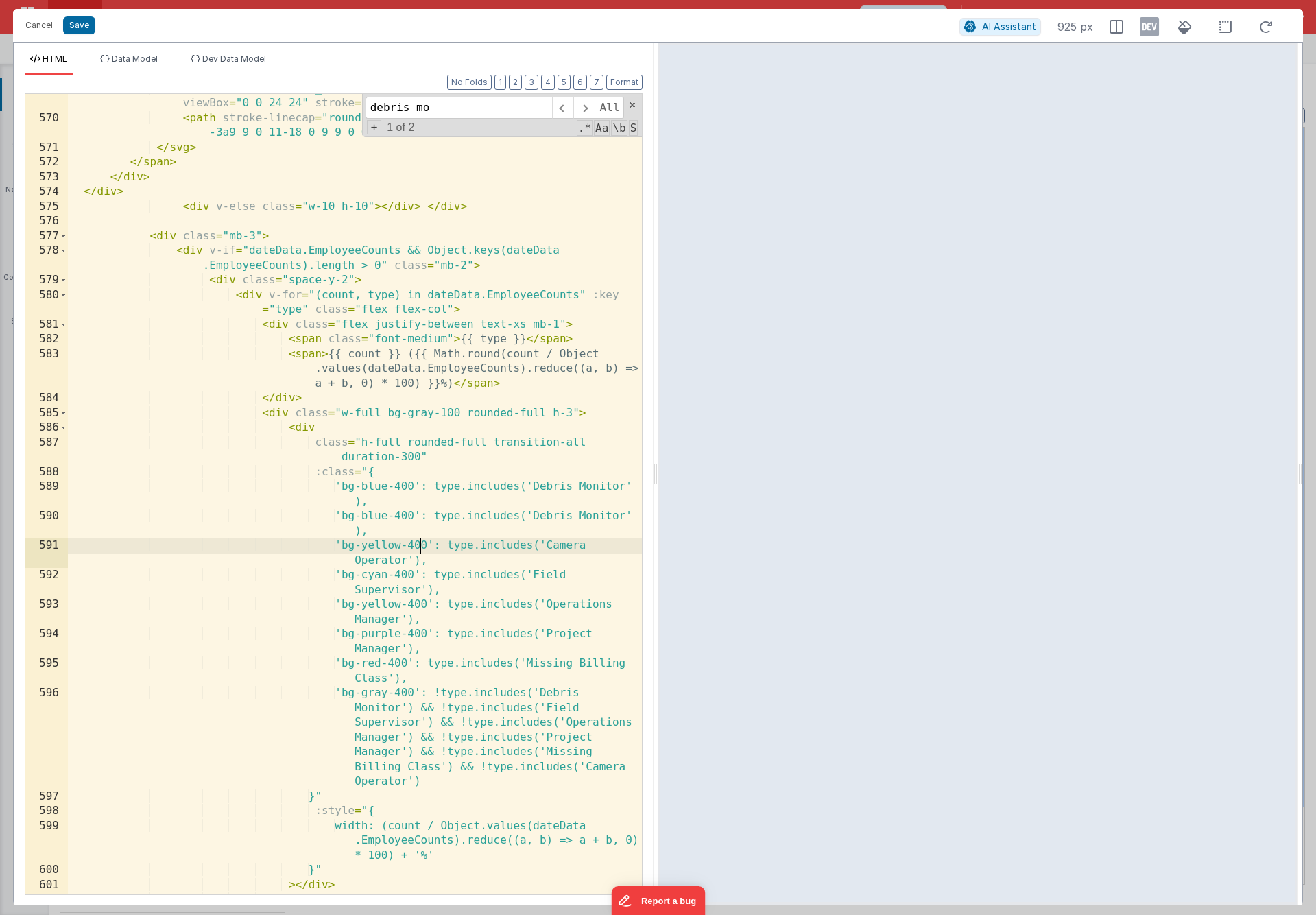
click at [418, 544] on div "< svg xmlns = "http://www.w3.org/2000/svg" class = "h-5 w-5" fill = "none" view…" at bounding box center [355, 503] width 574 height 845
drag, startPoint x: 539, startPoint y: 517, endPoint x: 628, endPoint y: 515, distance: 89.0
click at [628, 515] on div "569 570 571 572 573 574 575 576 577 578 579 580 581 582 583 584 585 586 587 588…" at bounding box center [333, 494] width 618 height 802
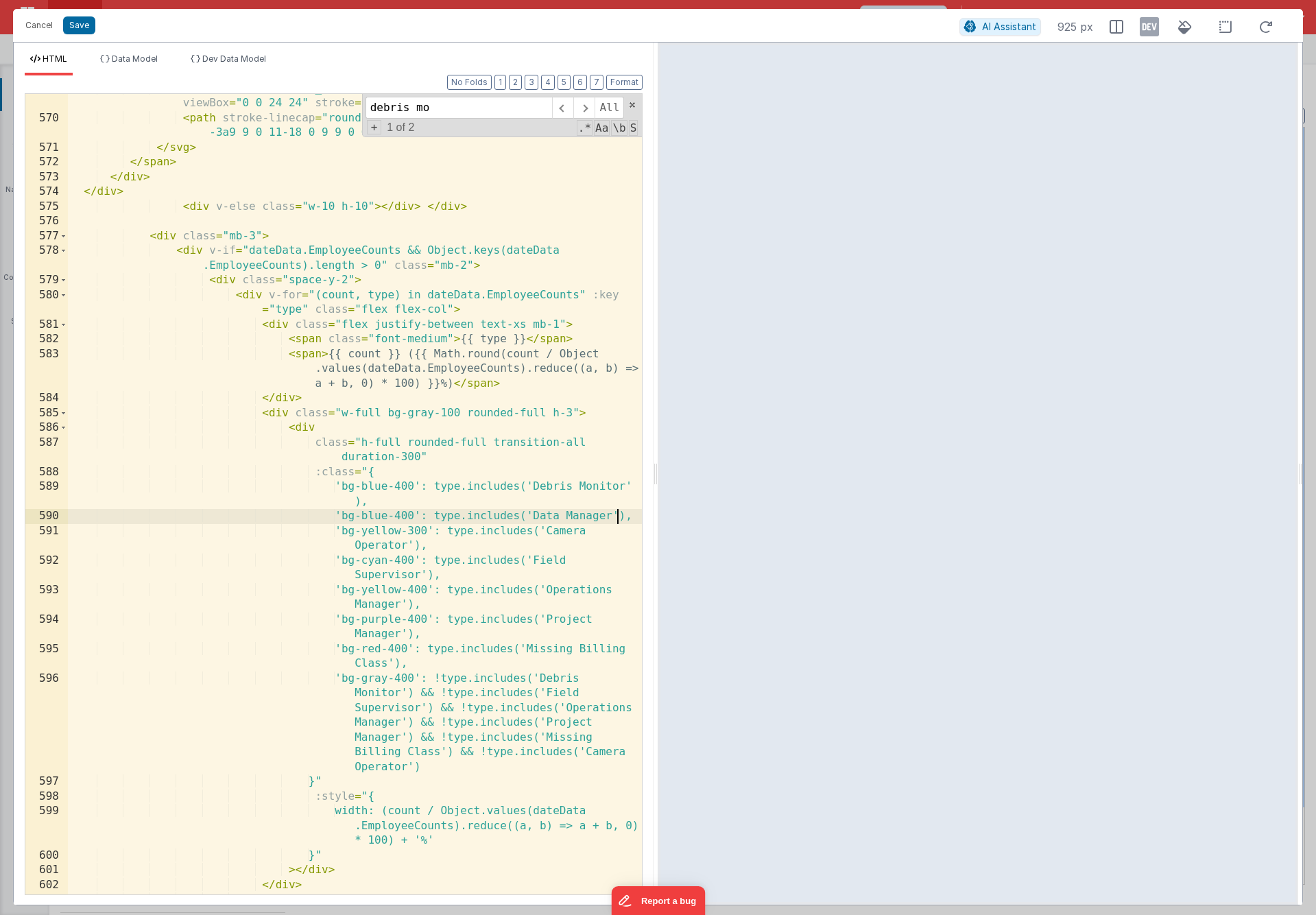
click at [385, 516] on div "< svg xmlns = "http://www.w3.org/2000/svg" class = "h-5 w-5" fill = "none" view…" at bounding box center [355, 503] width 574 height 845
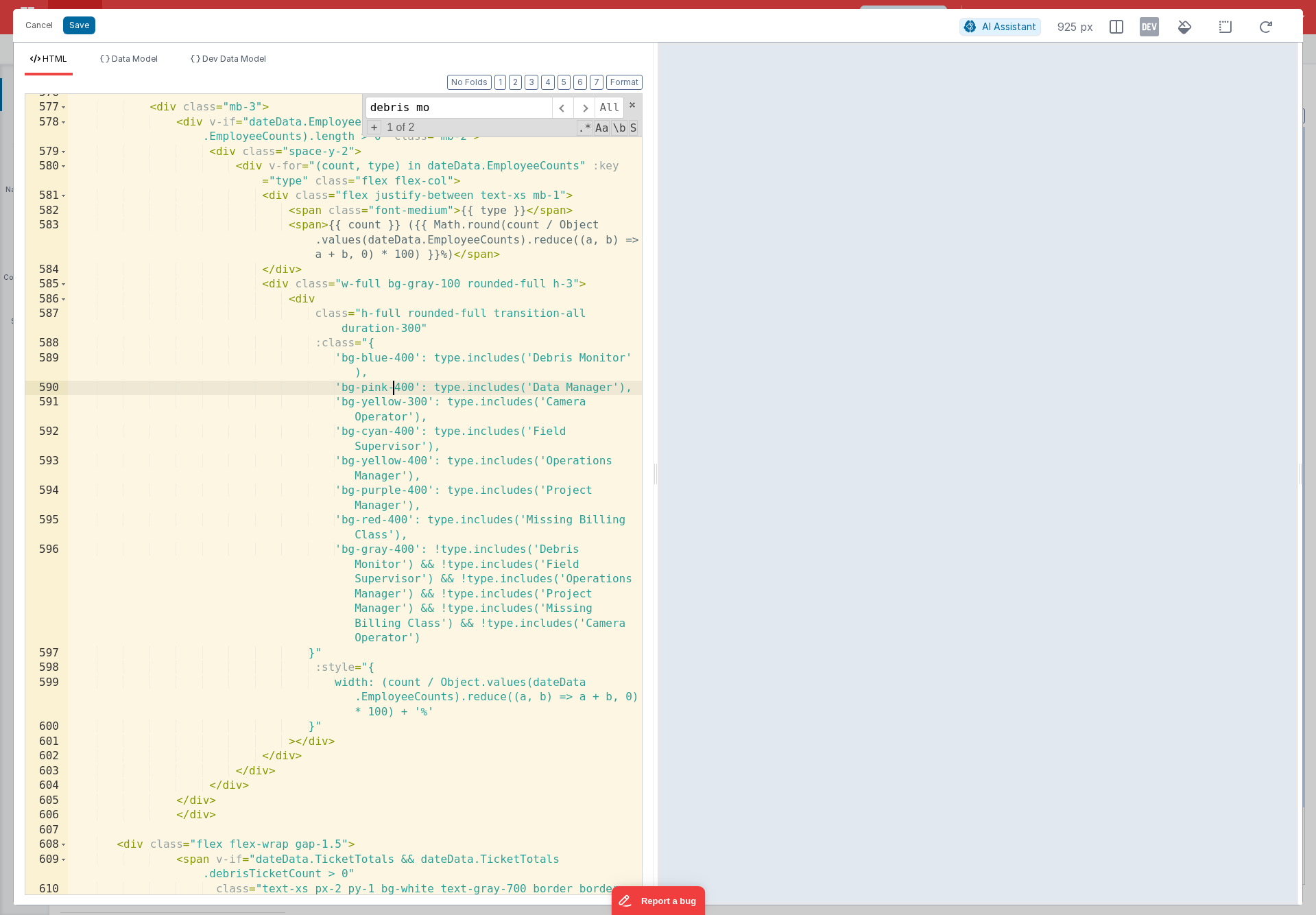
scroll to position [15188, 0]
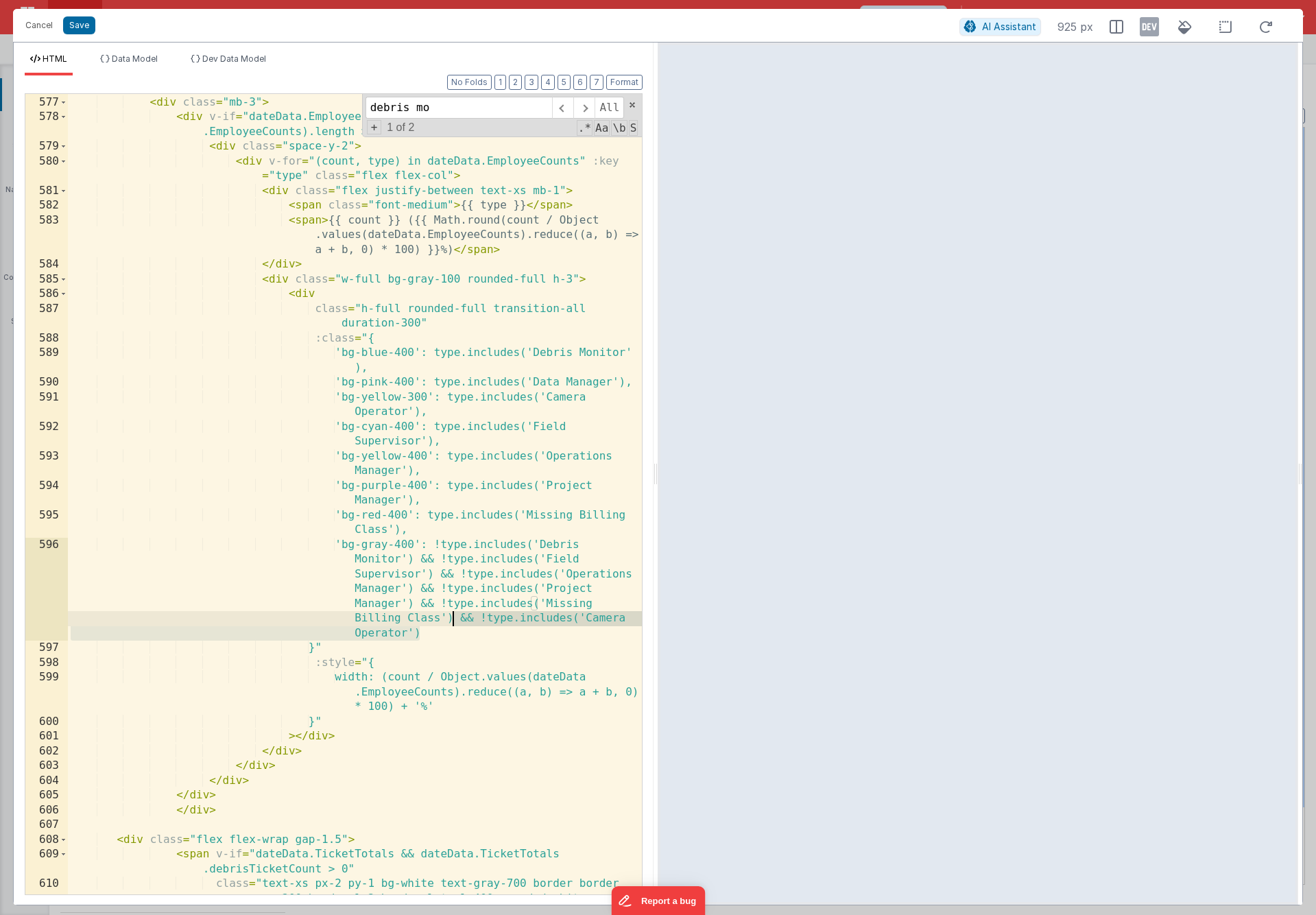
drag, startPoint x: 446, startPoint y: 633, endPoint x: 454, endPoint y: 618, distance: 17.0
click at [454, 618] on div "< div class = "mb-3" > < div v-if = "dateData.EmployeeCounts && Object.keys(dat…" at bounding box center [355, 510] width 574 height 859
click at [434, 635] on div "< div class = "mb-3" > < div v-if = "dateData.EmployeeCounts && Object.keys(dat…" at bounding box center [355, 510] width 574 height 859
paste textarea
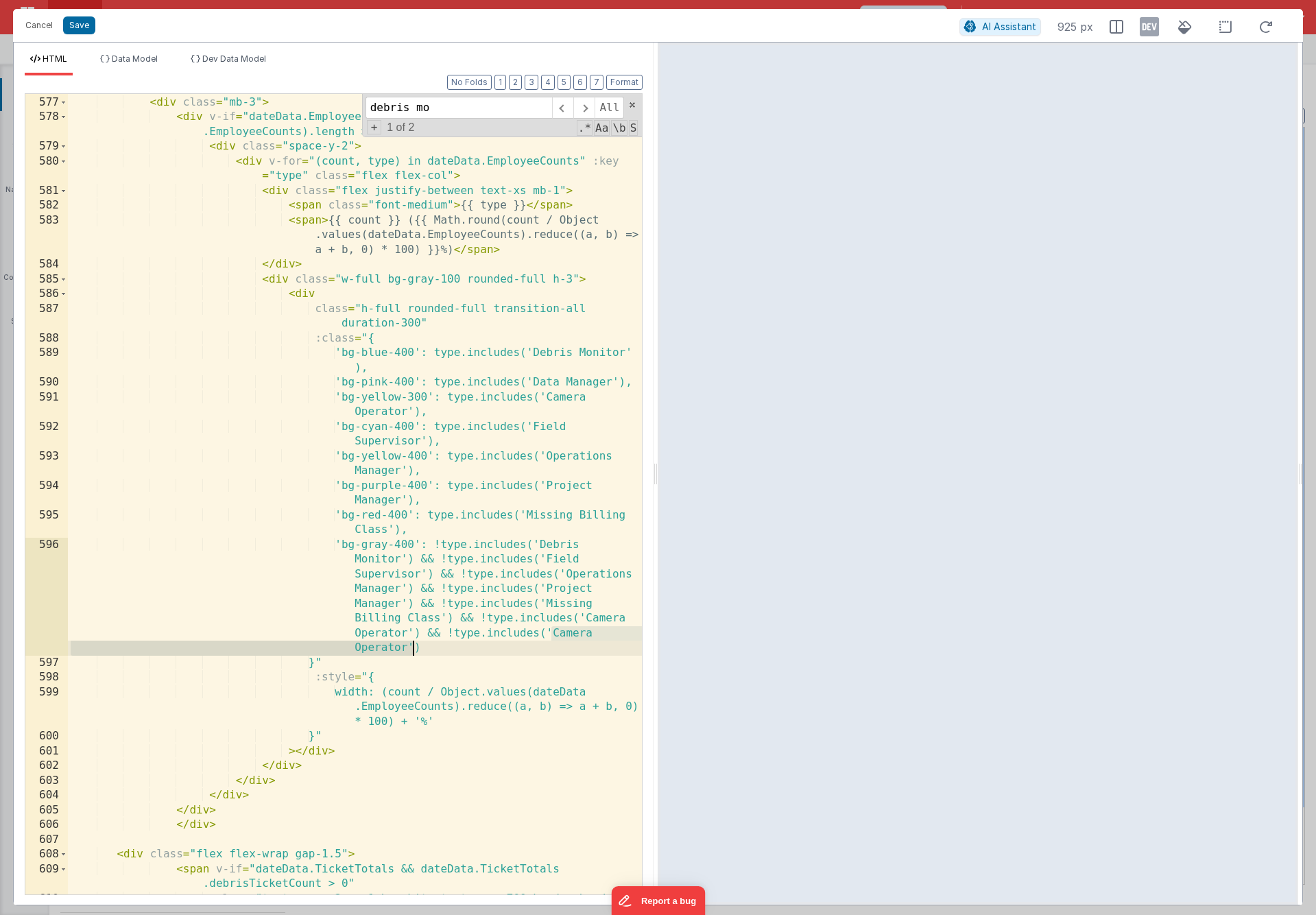
drag, startPoint x: 550, startPoint y: 635, endPoint x: 406, endPoint y: 647, distance: 144.5
click at [406, 647] on div "< div class = "mb-3" > < div v-if = "dateData.EmployeeCounts && Object.keys(dat…" at bounding box center [355, 510] width 574 height 859
click at [86, 18] on button "Save" at bounding box center [79, 25] width 33 height 18
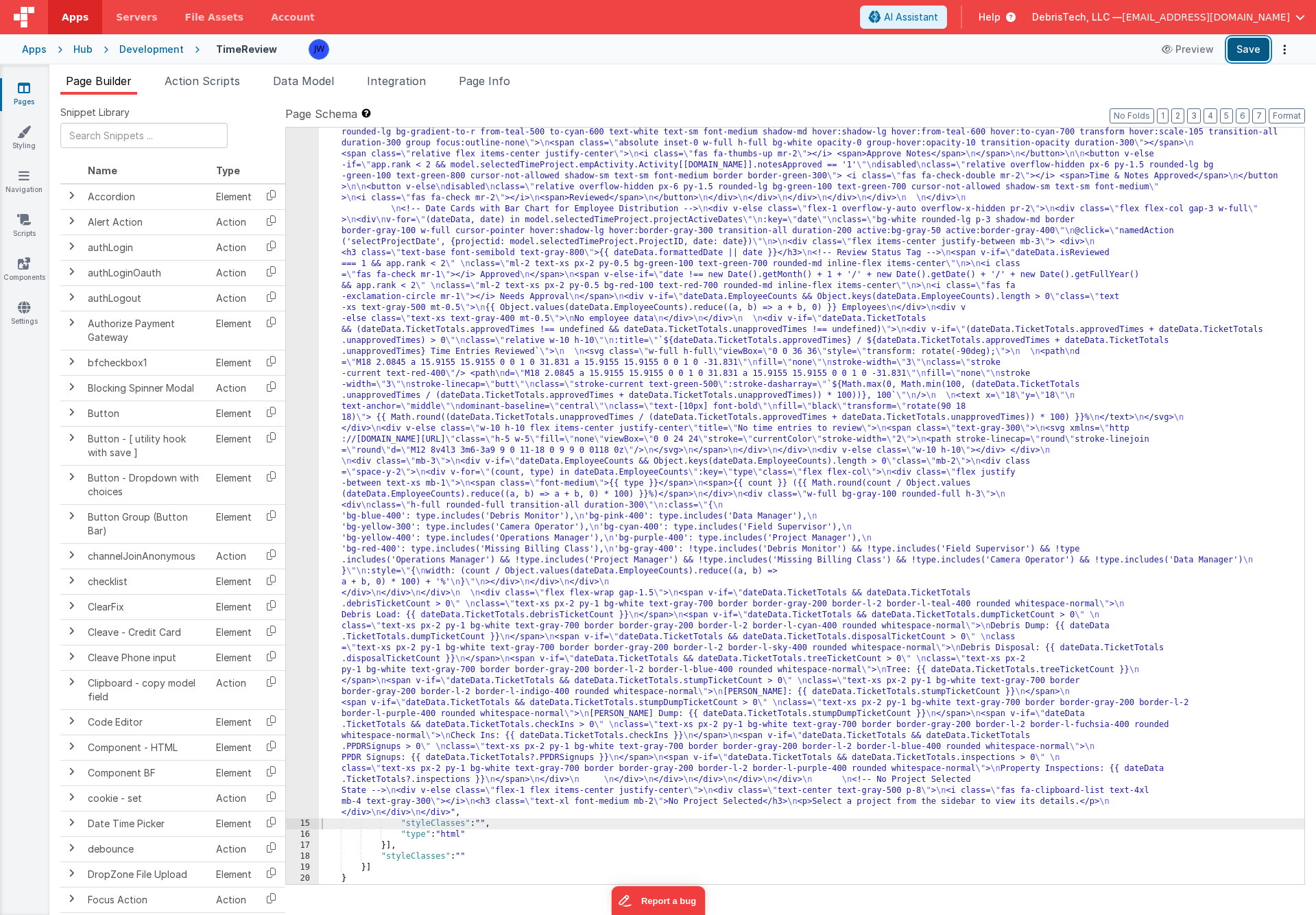
click at [1254, 43] on button "Save" at bounding box center [1248, 49] width 42 height 23
click at [82, 43] on div "Hub" at bounding box center [83, 49] width 20 height 14
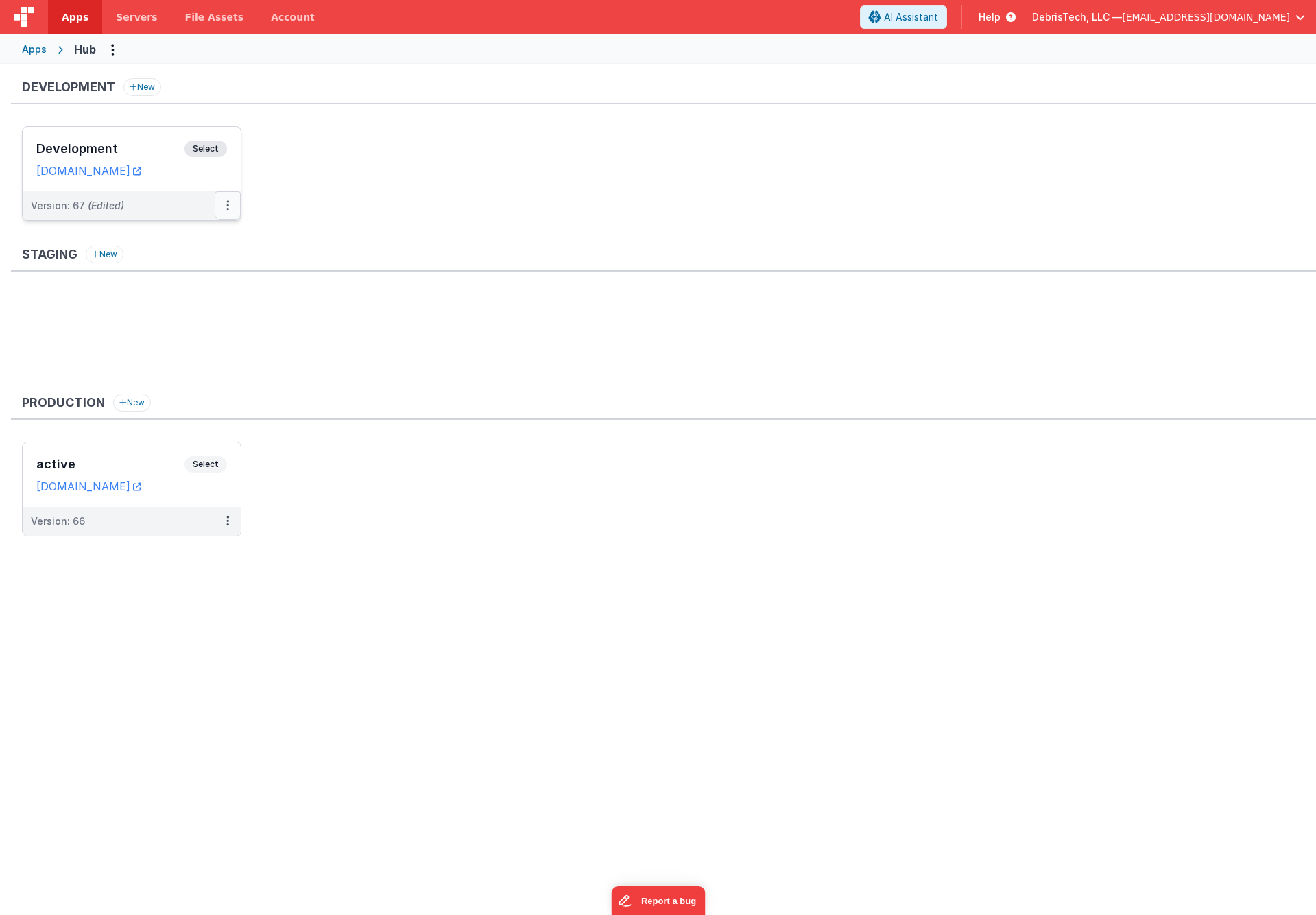
click at [230, 208] on button at bounding box center [228, 205] width 26 height 29
click at [189, 278] on link "Deploy..." at bounding box center [180, 286] width 120 height 24
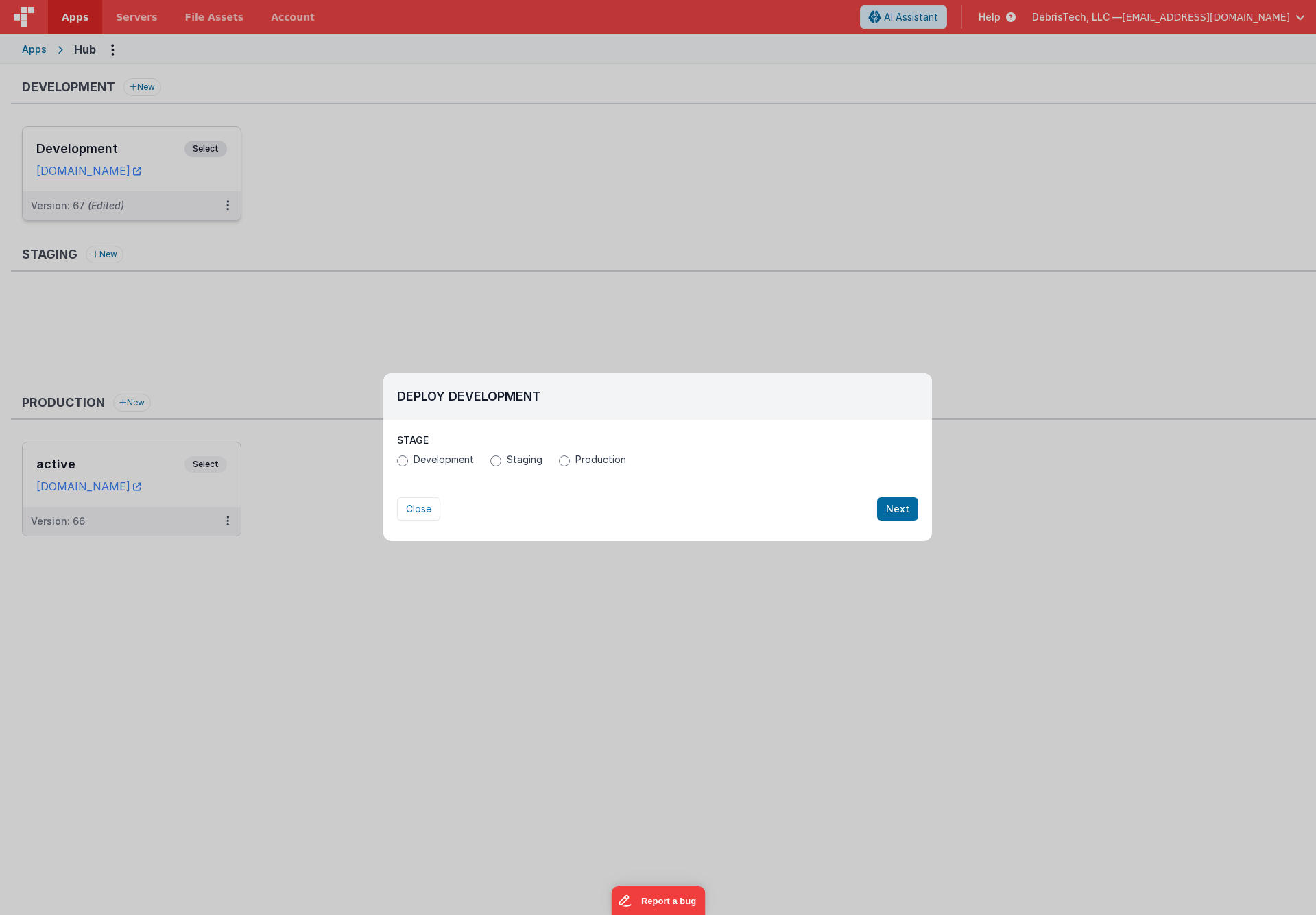
click at [577, 457] on span "Production" at bounding box center [600, 459] width 50 height 14
click at [569, 457] on input "Production" at bounding box center [565, 461] width 11 height 11
radio input "true"
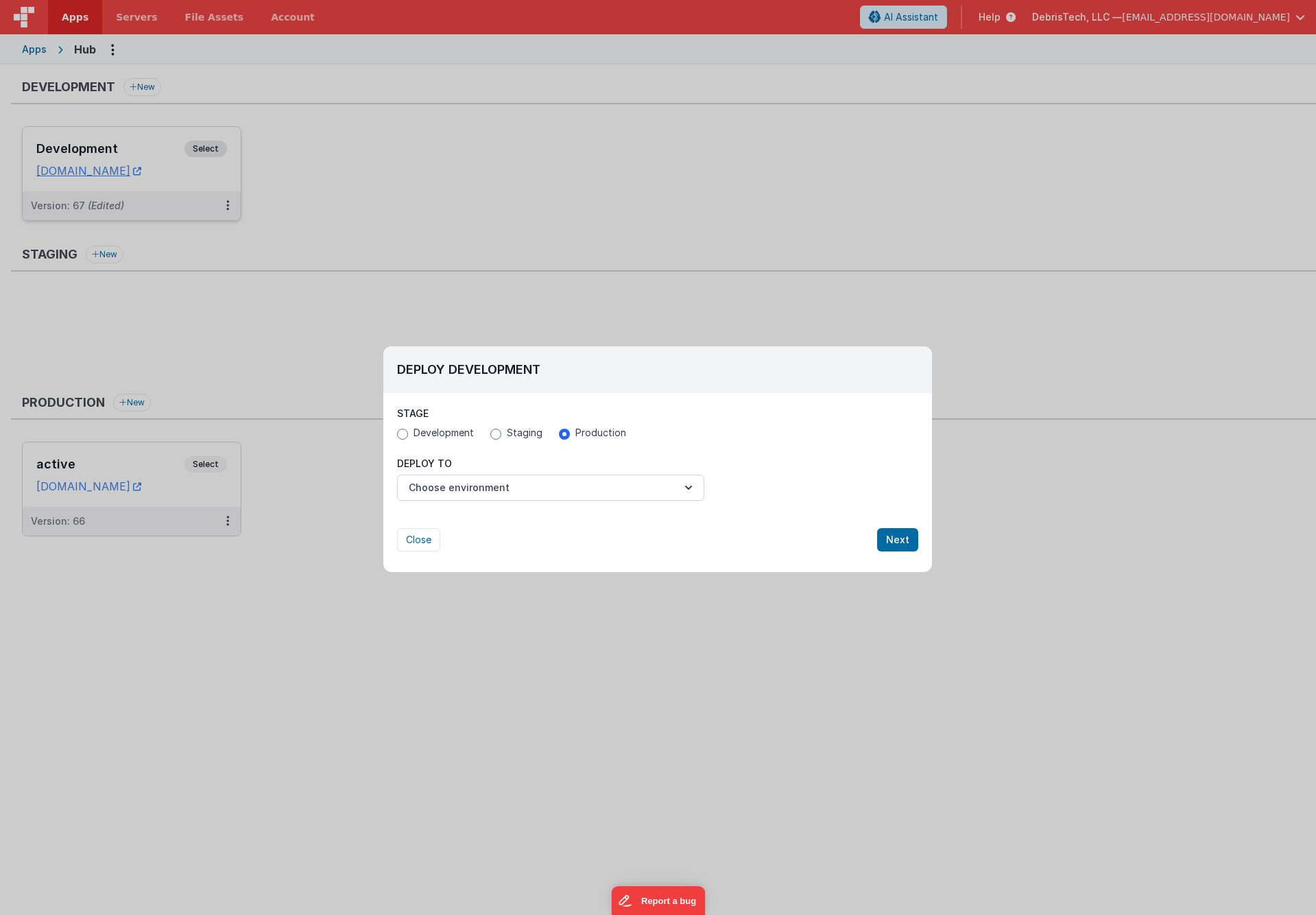
click at [558, 502] on div "Close Next" at bounding box center [657, 526] width 521 height 50
click at [559, 489] on button "Choose environment" at bounding box center [550, 487] width 307 height 26
click at [545, 528] on link "active" at bounding box center [550, 519] width 307 height 24
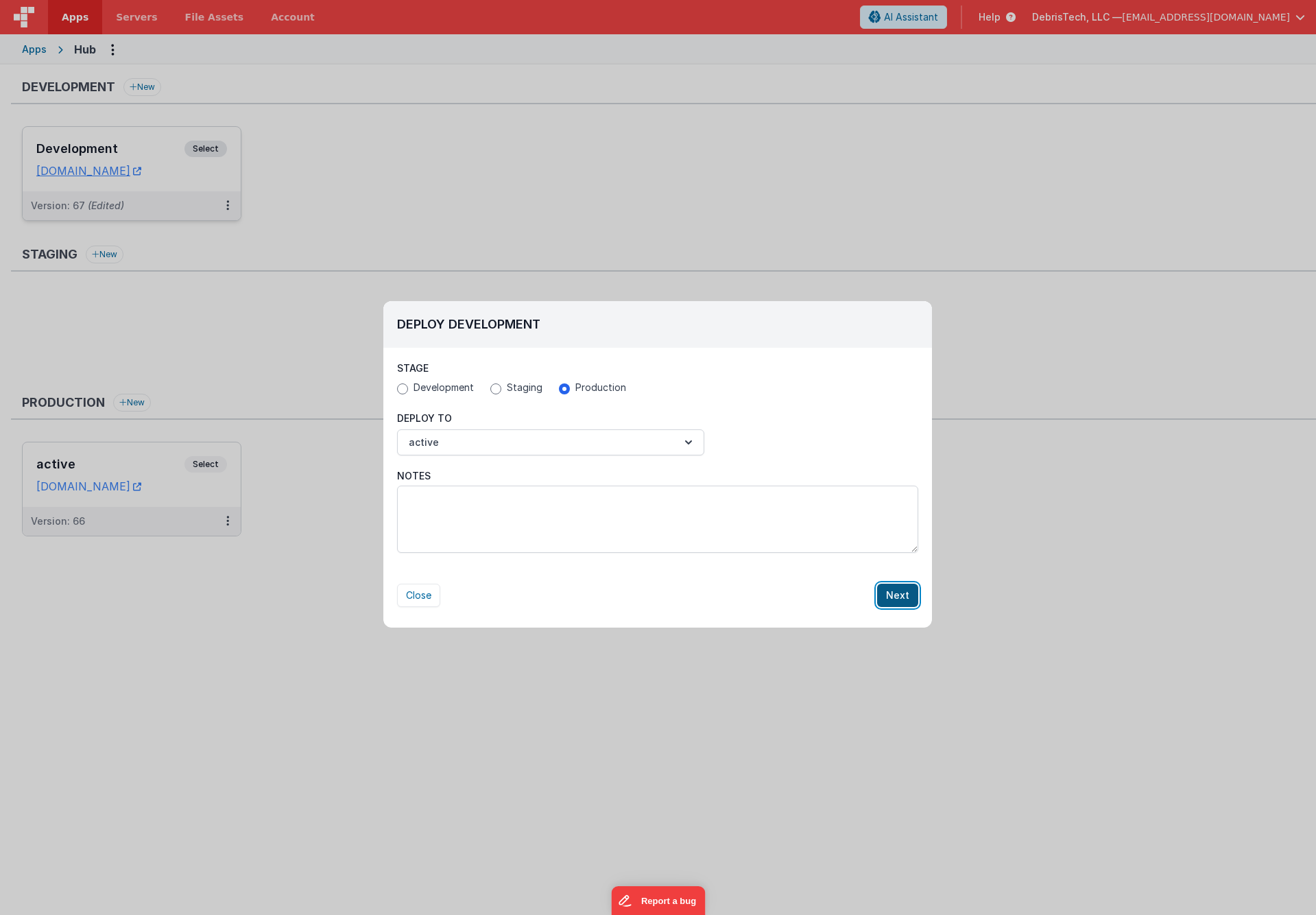
click at [895, 600] on button "Next" at bounding box center [898, 595] width 41 height 23
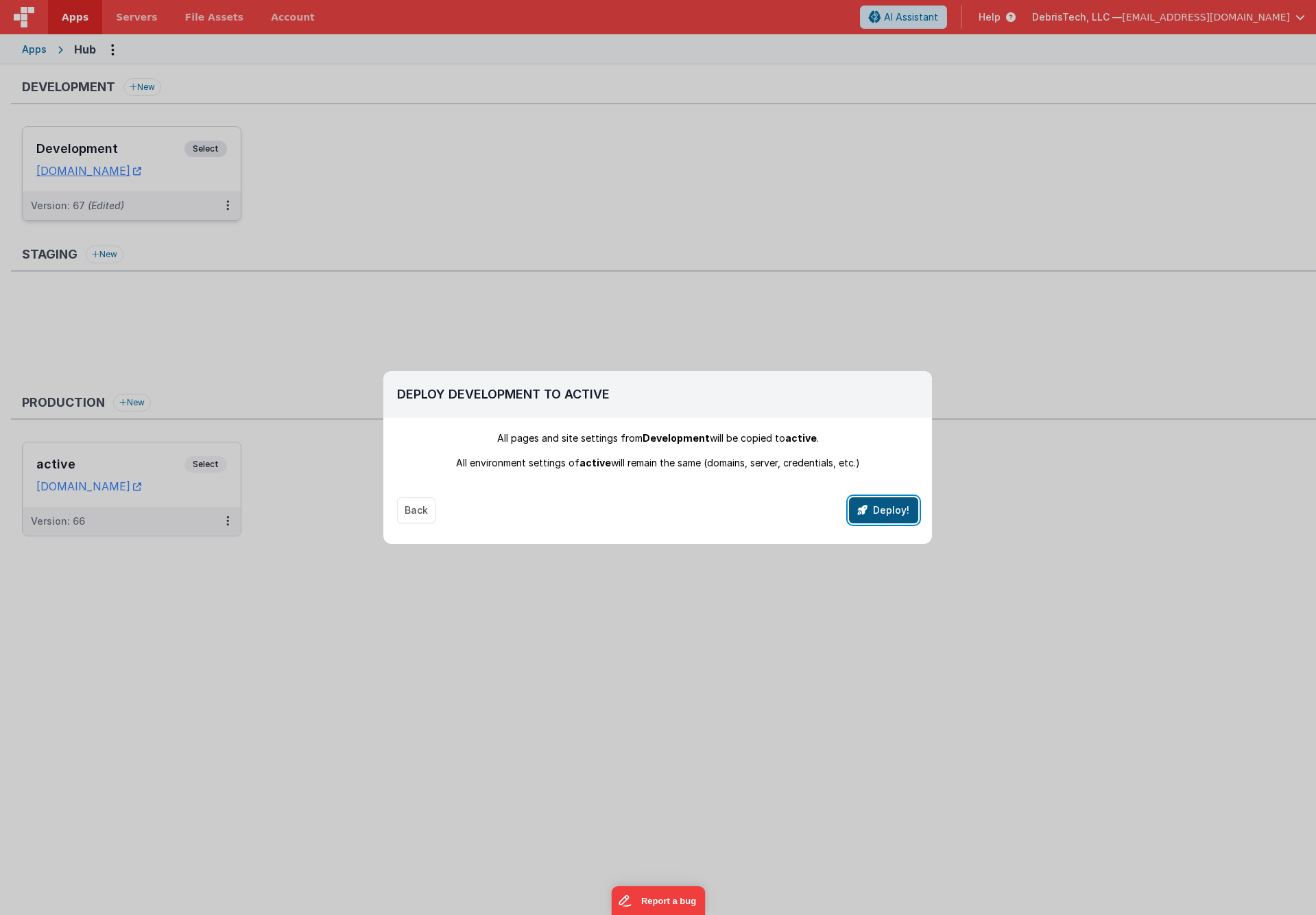
click at [888, 519] on button "Deploy!" at bounding box center [883, 511] width 69 height 26
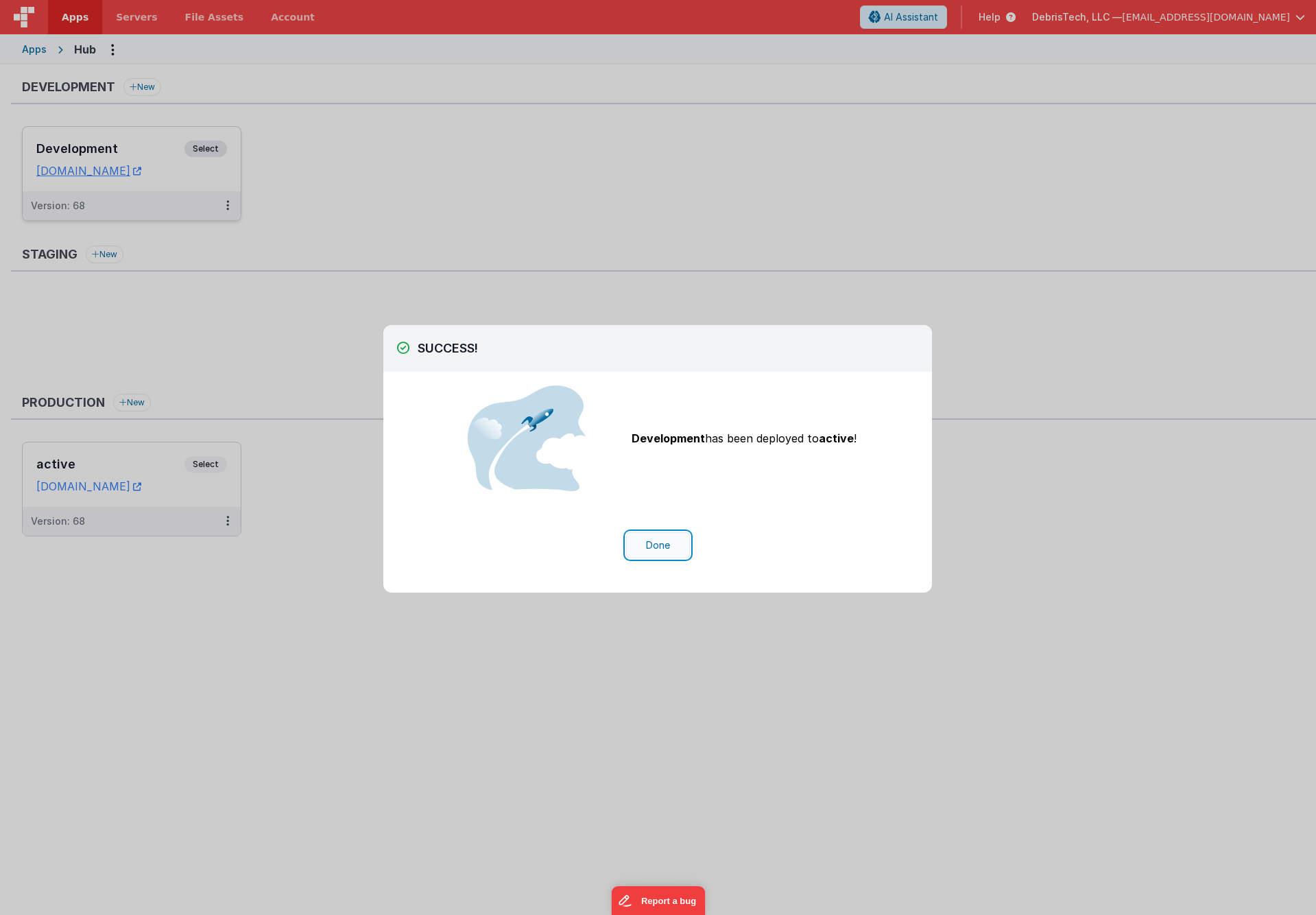
click at [652, 542] on button "Done" at bounding box center [658, 545] width 63 height 26
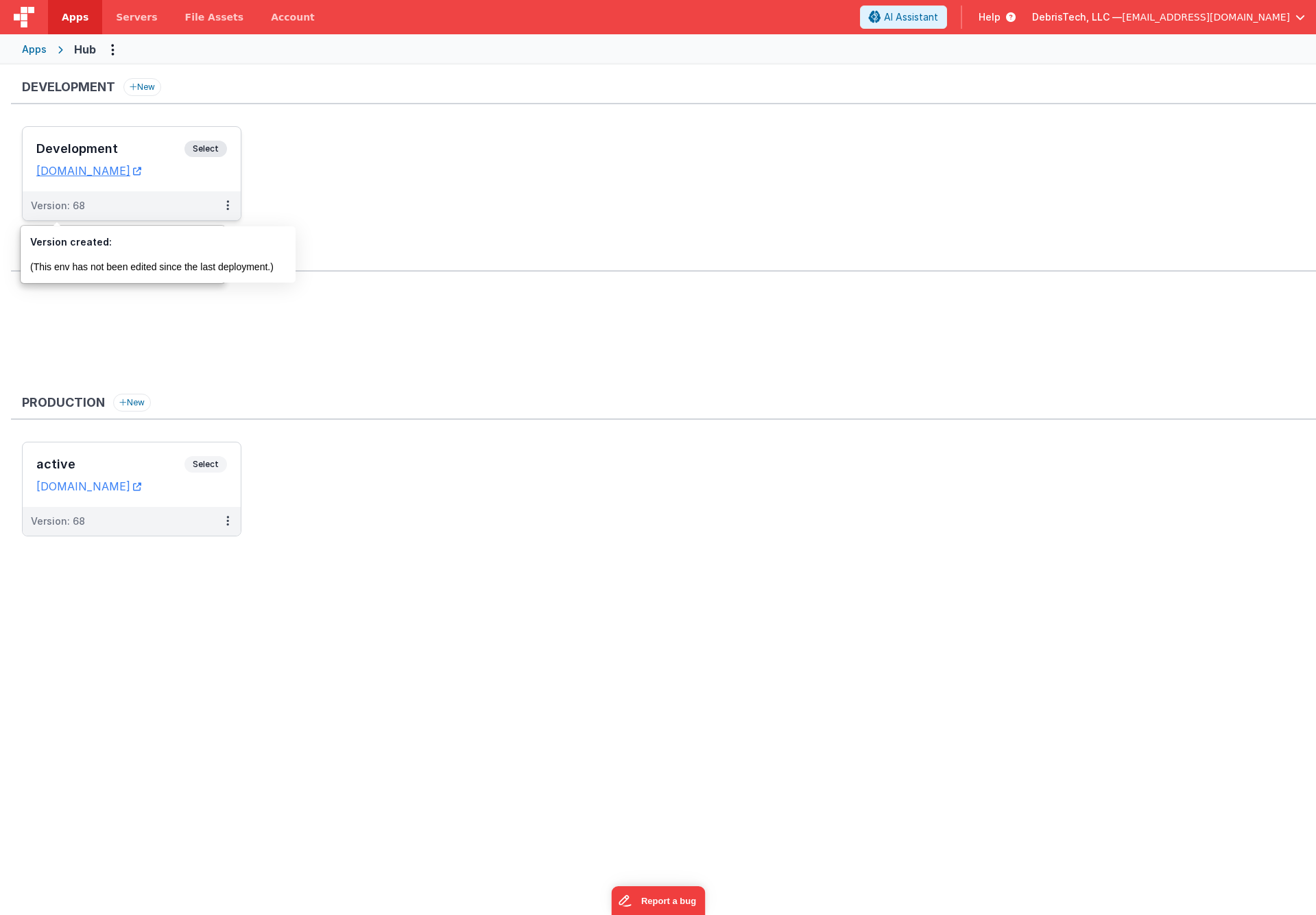
click at [111, 140] on div "Development Select URLs hub.clientportal.cloud" at bounding box center [132, 159] width 218 height 64
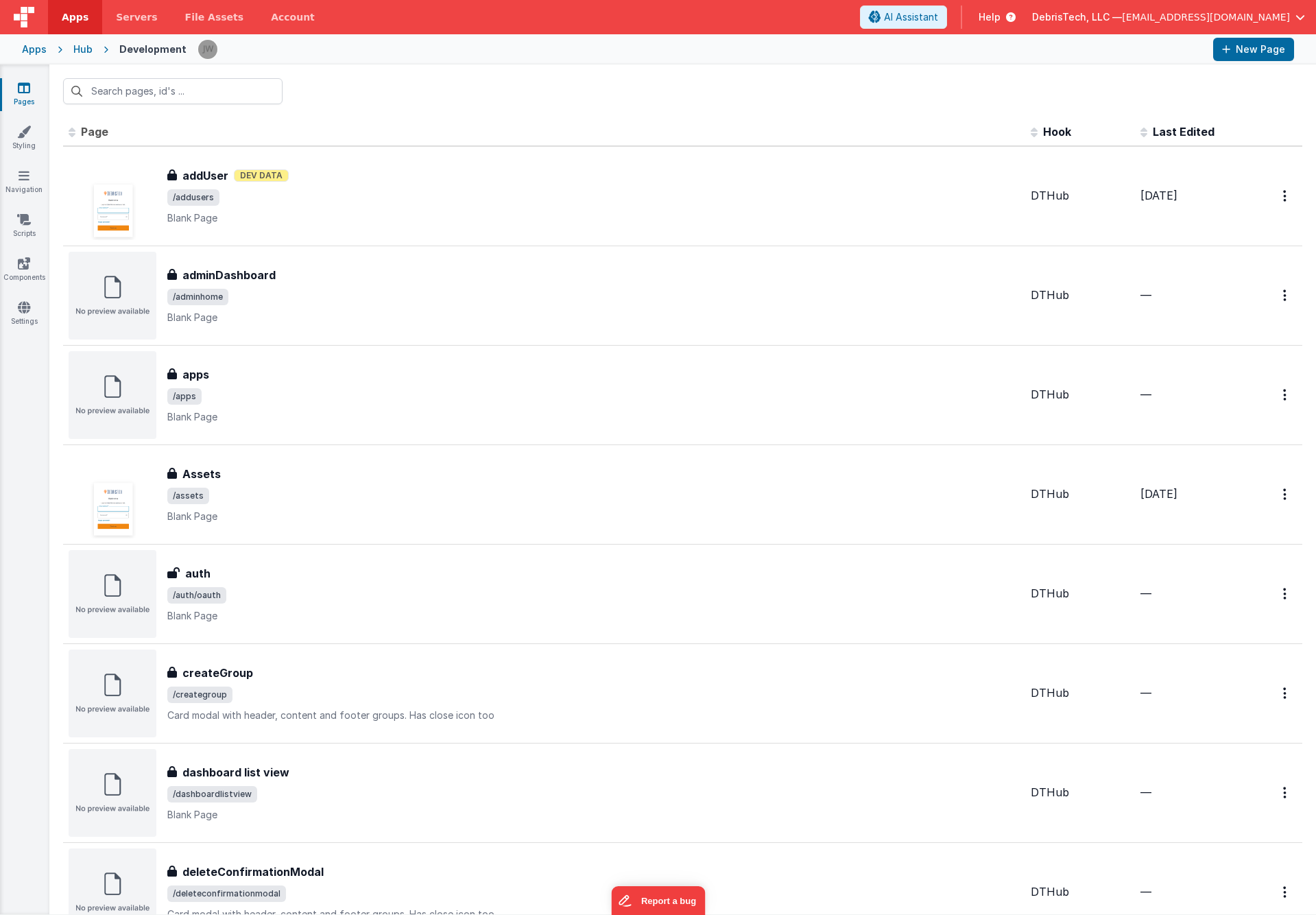
click at [77, 43] on div "Hub" at bounding box center [83, 49] width 20 height 14
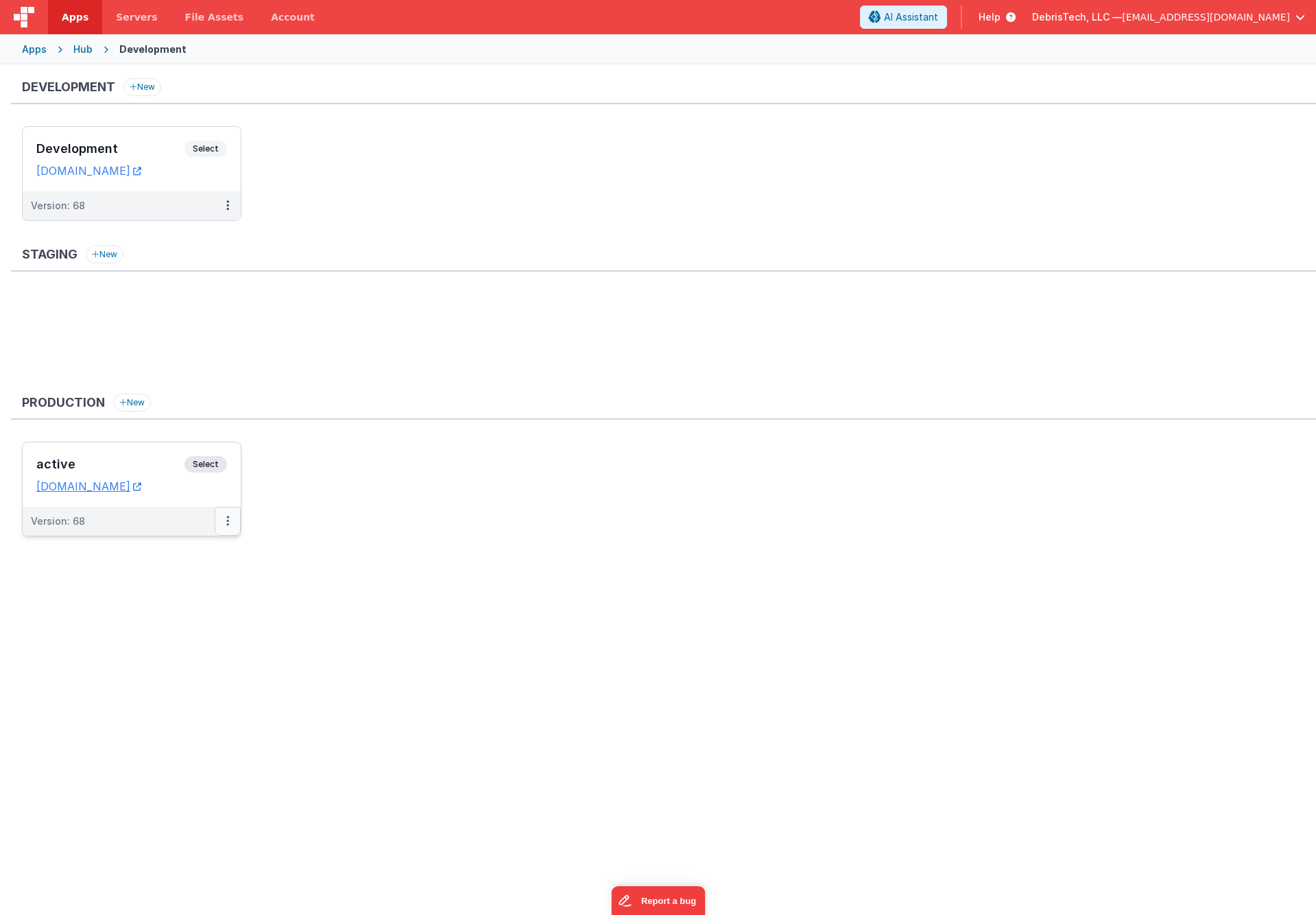
click at [226, 521] on icon at bounding box center [227, 521] width 3 height 1
click at [190, 600] on link "Rollback" at bounding box center [180, 601] width 120 height 24
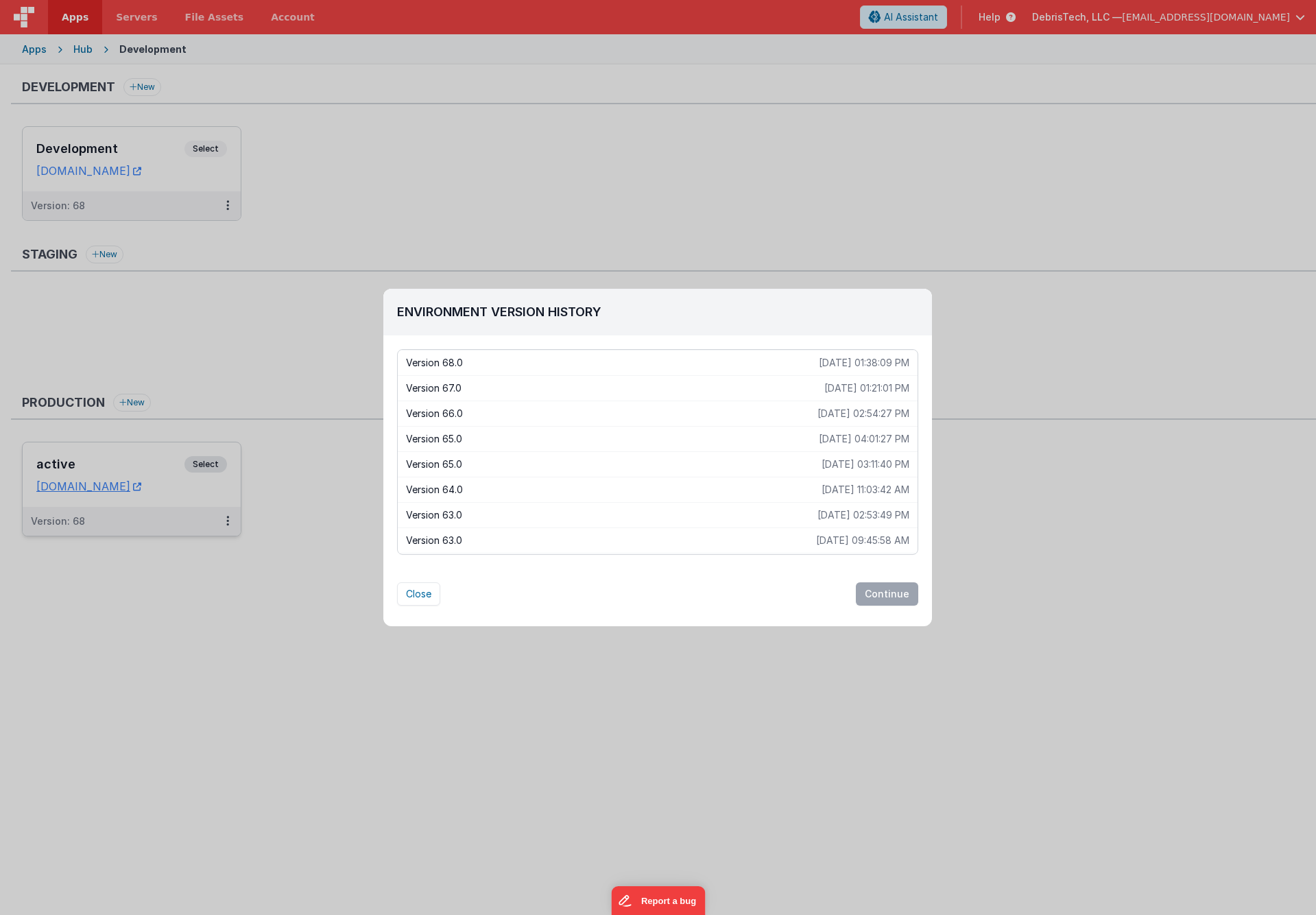
click at [542, 387] on p "Version 67.0" at bounding box center [615, 387] width 418 height 14
click at [542, 409] on p "Version 66.0" at bounding box center [611, 414] width 412 height 14
click at [882, 597] on button "Continue" at bounding box center [887, 594] width 63 height 23
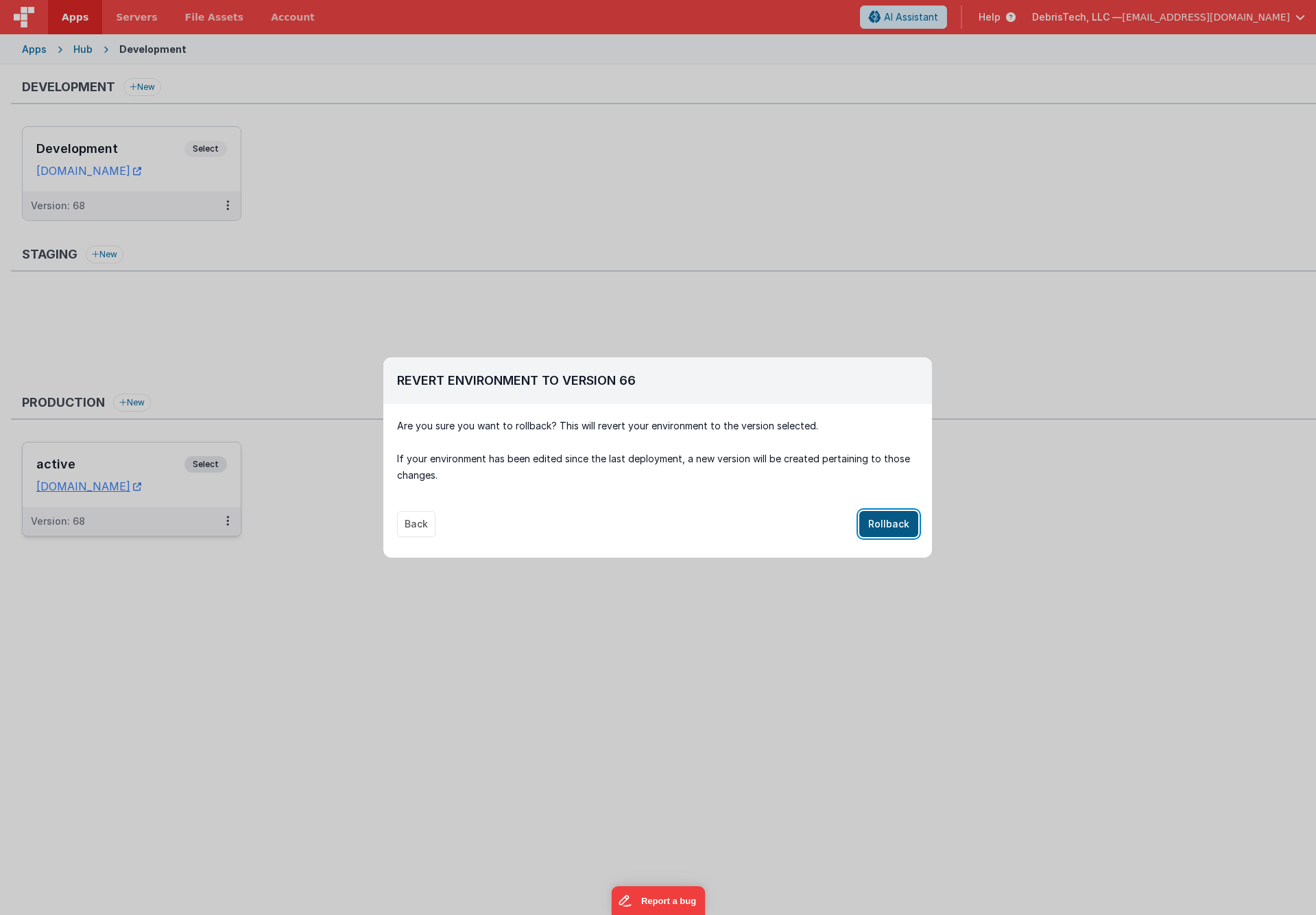
click at [888, 515] on button "Rollback" at bounding box center [888, 524] width 59 height 26
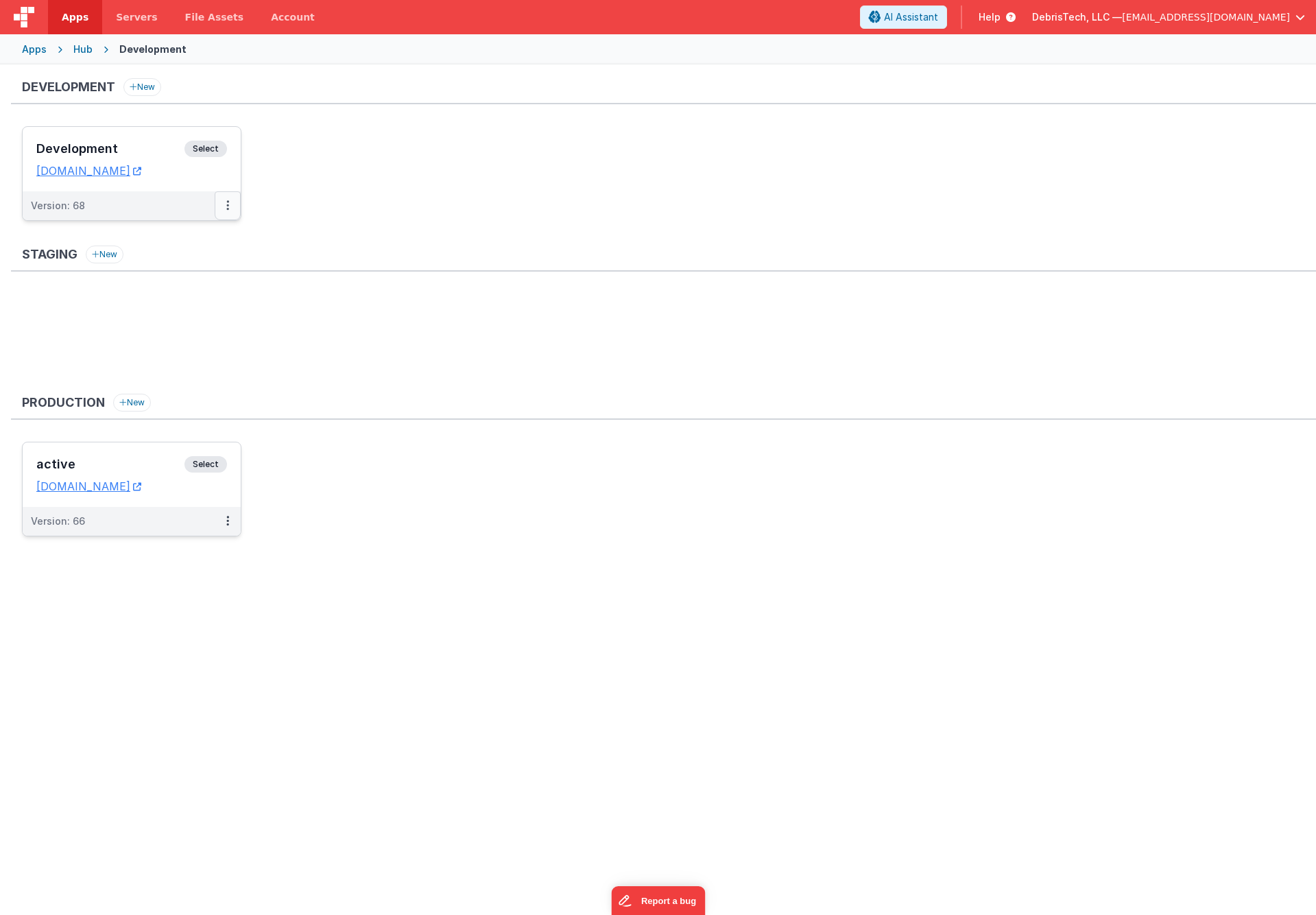
click at [233, 201] on button at bounding box center [228, 205] width 26 height 29
click at [185, 276] on link "Rollback" at bounding box center [180, 286] width 120 height 24
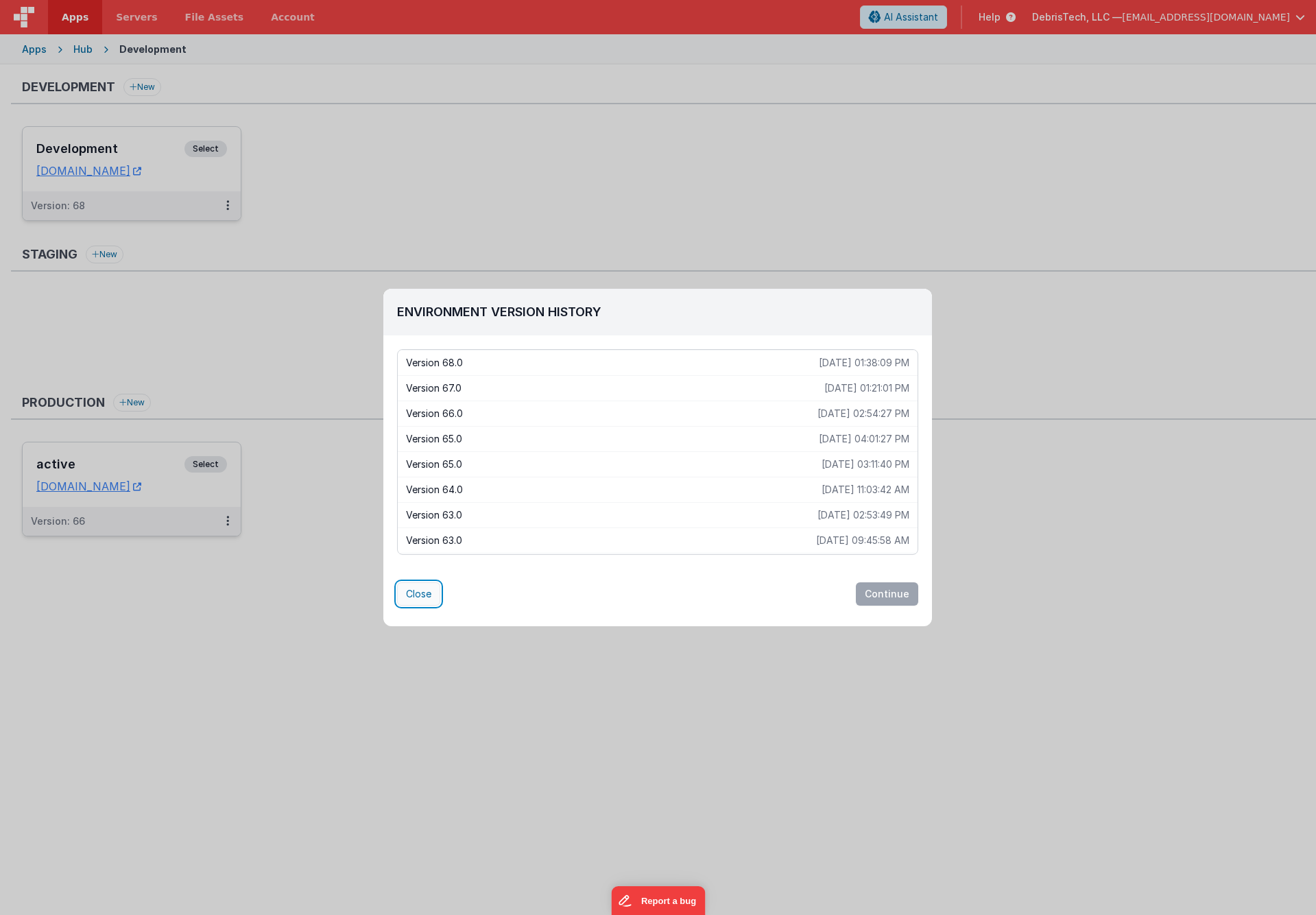
click at [435, 593] on button "Close" at bounding box center [418, 594] width 43 height 23
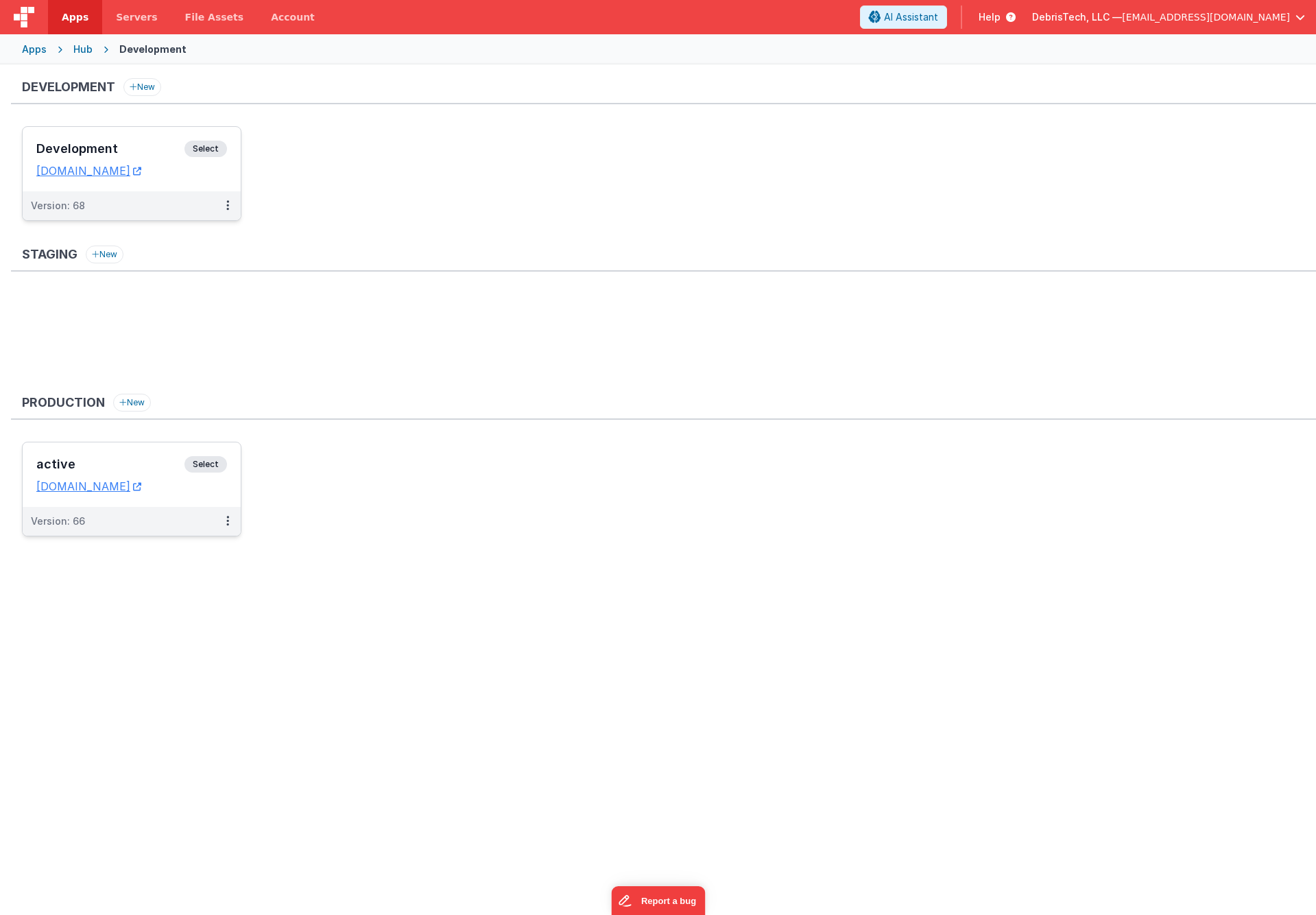
click at [146, 150] on h3 "Development" at bounding box center [110, 148] width 148 height 14
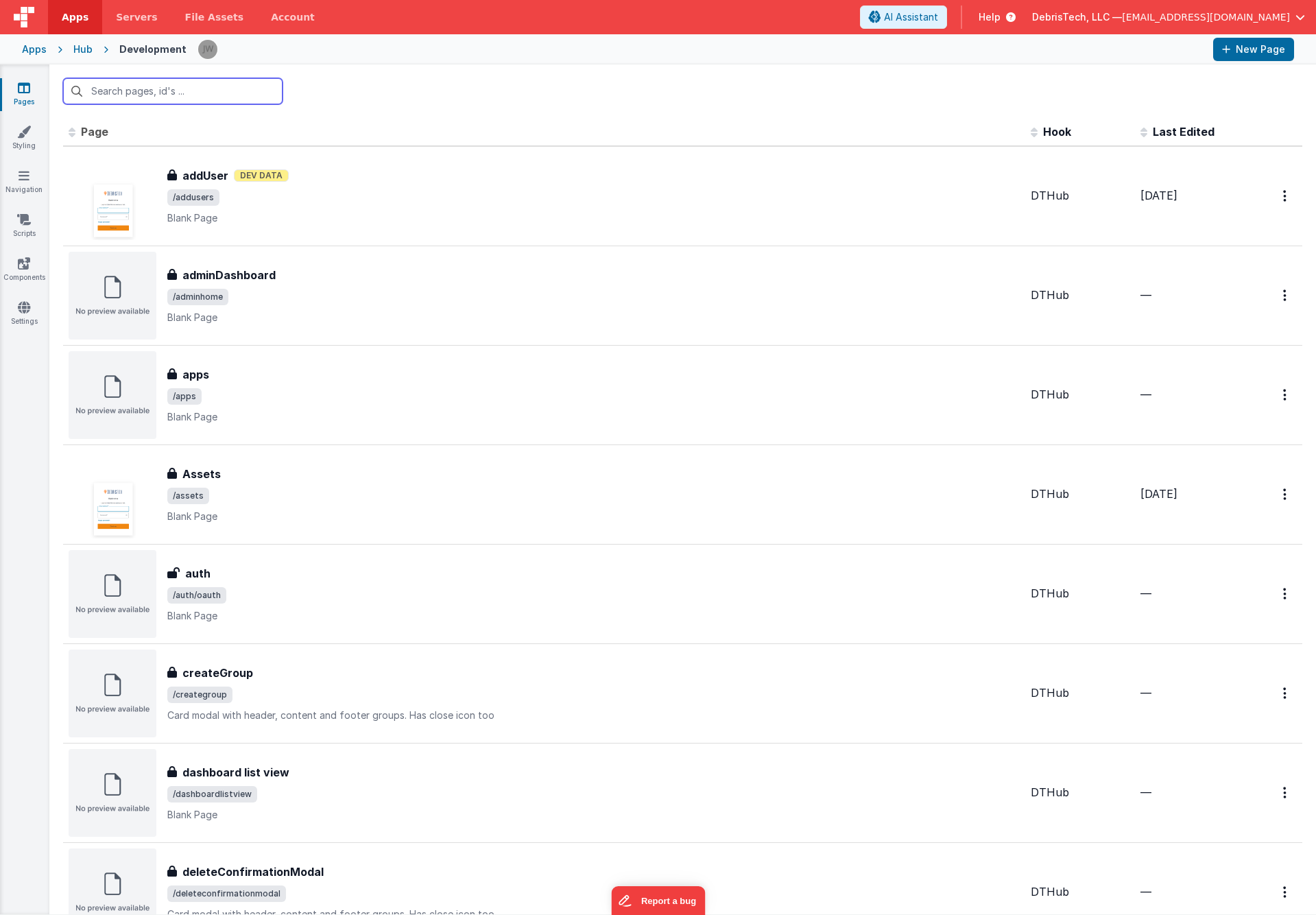
click at [217, 91] on input "text" at bounding box center [173, 92] width 219 height 26
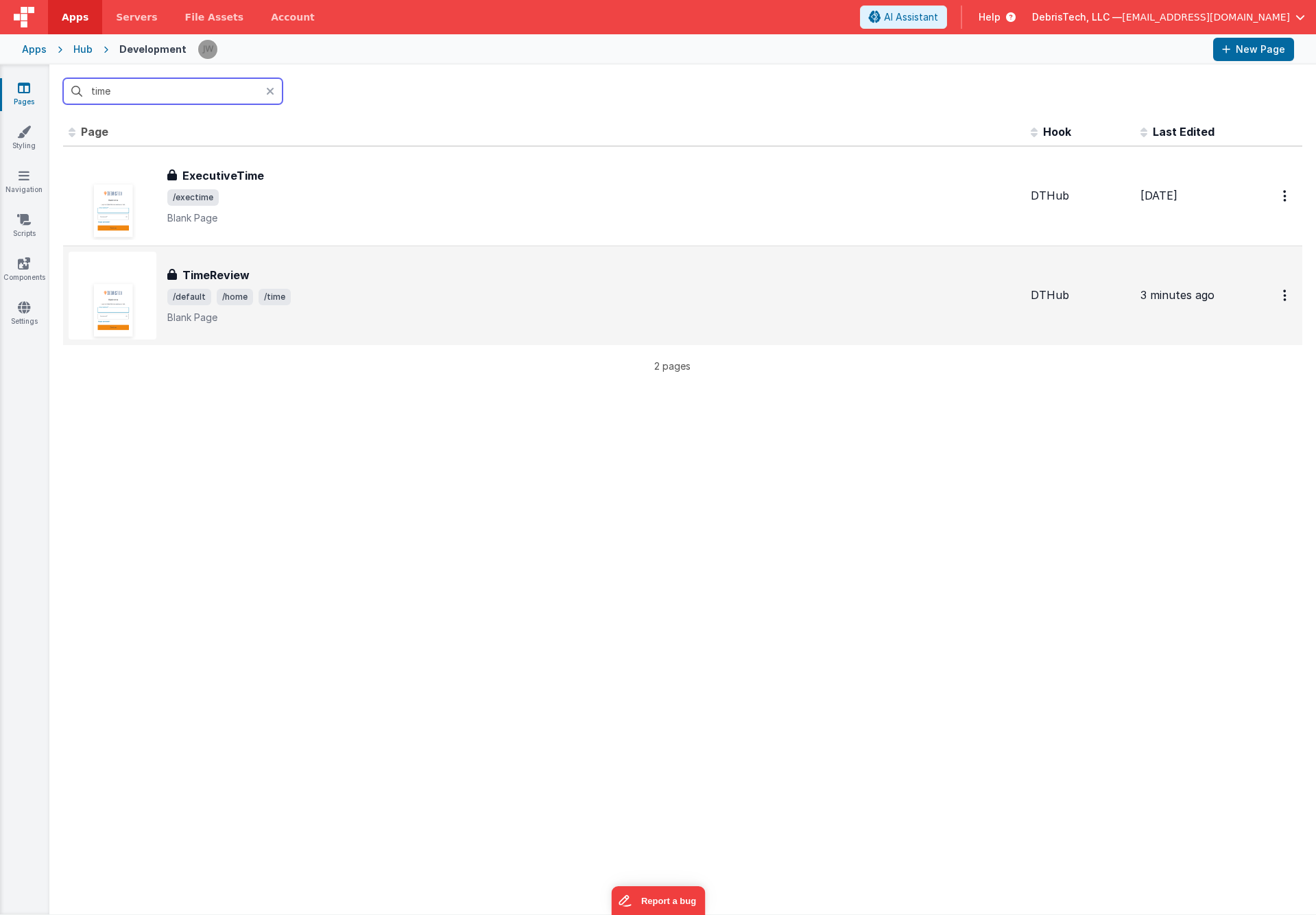
type input "time"
click at [288, 271] on div "TimeReview" at bounding box center [593, 275] width 852 height 17
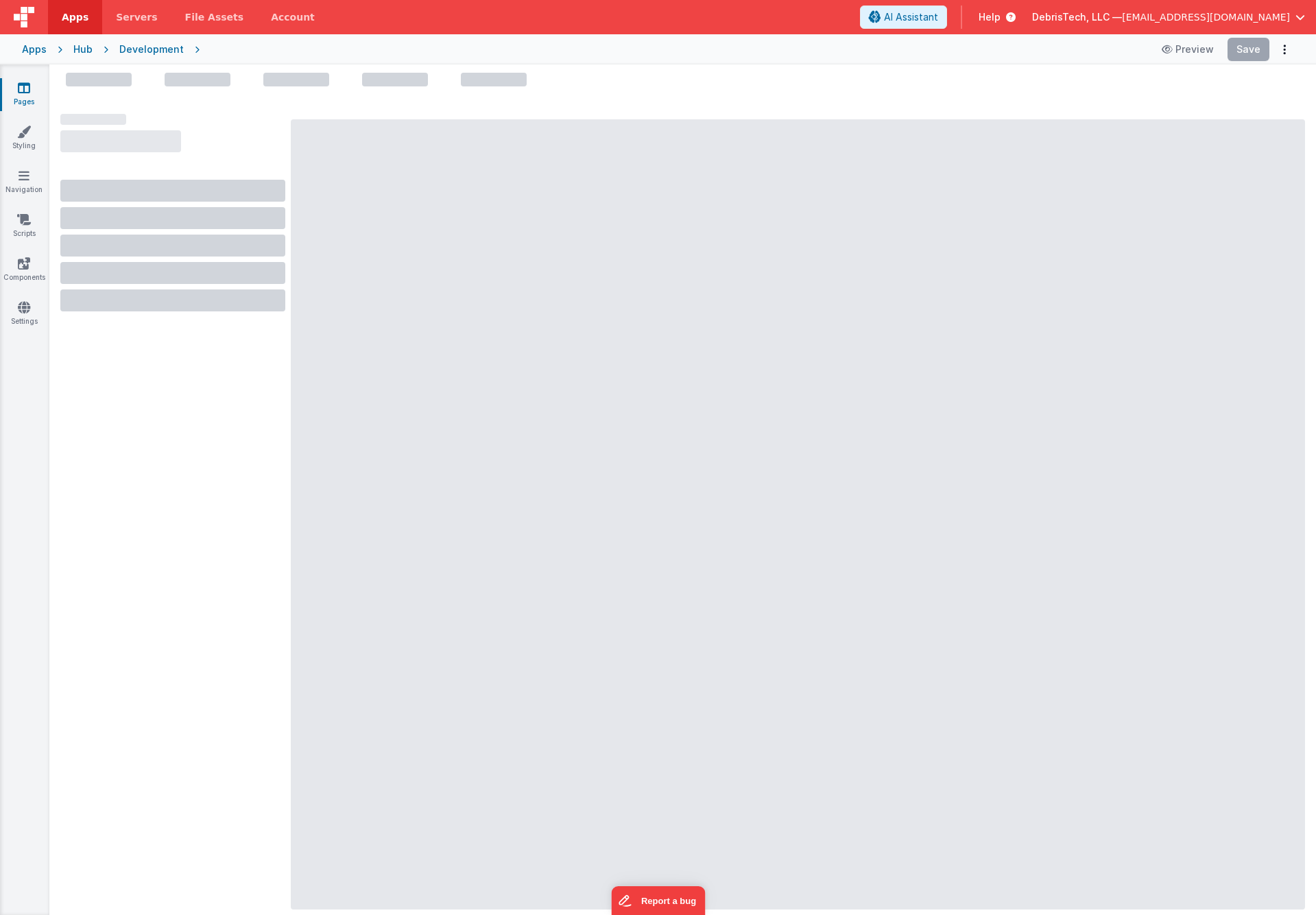
click at [613, 320] on div at bounding box center [797, 514] width 1014 height 790
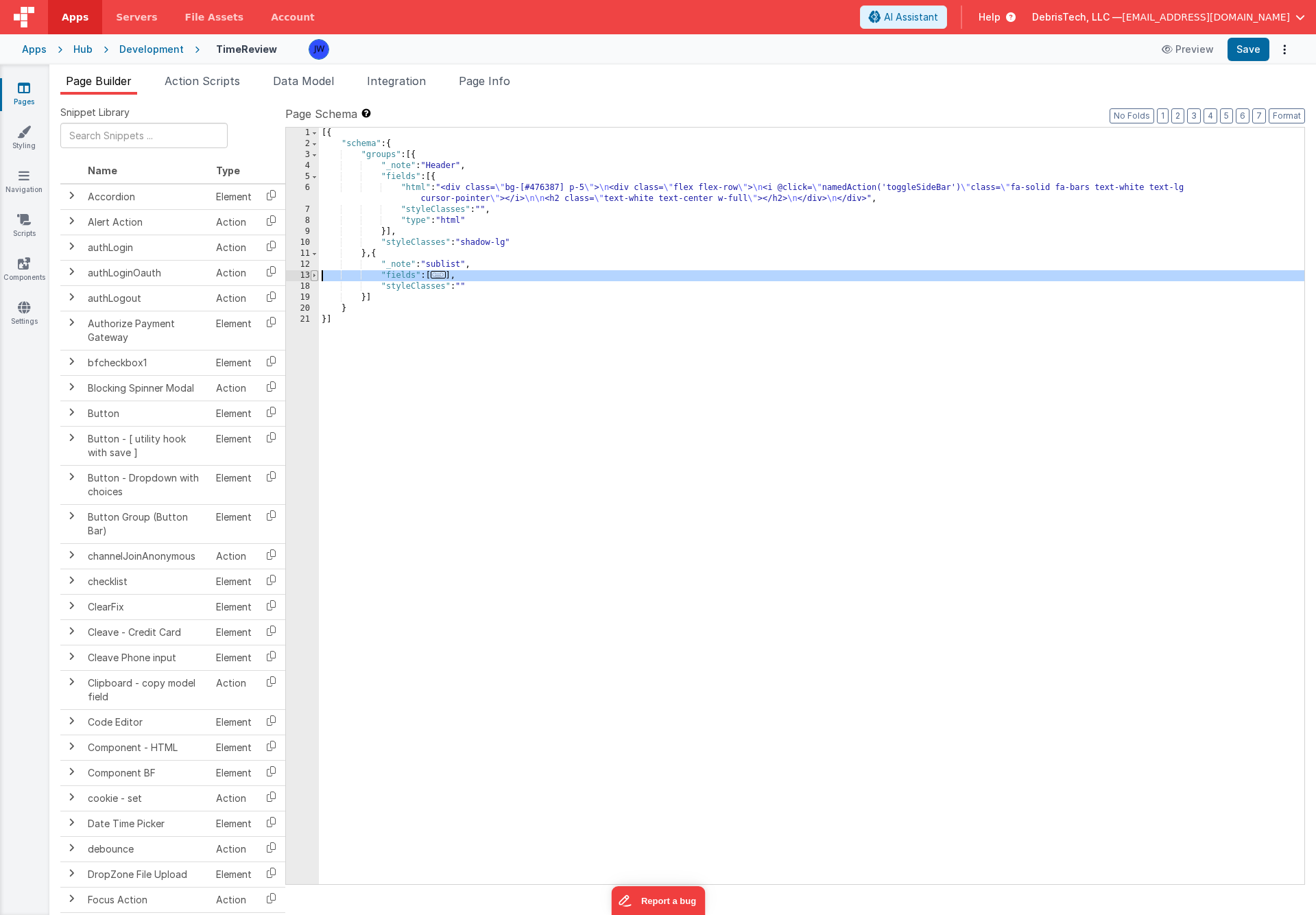
click at [311, 275] on span at bounding box center [315, 275] width 7 height 11
click at [313, 275] on span at bounding box center [315, 275] width 7 height 11
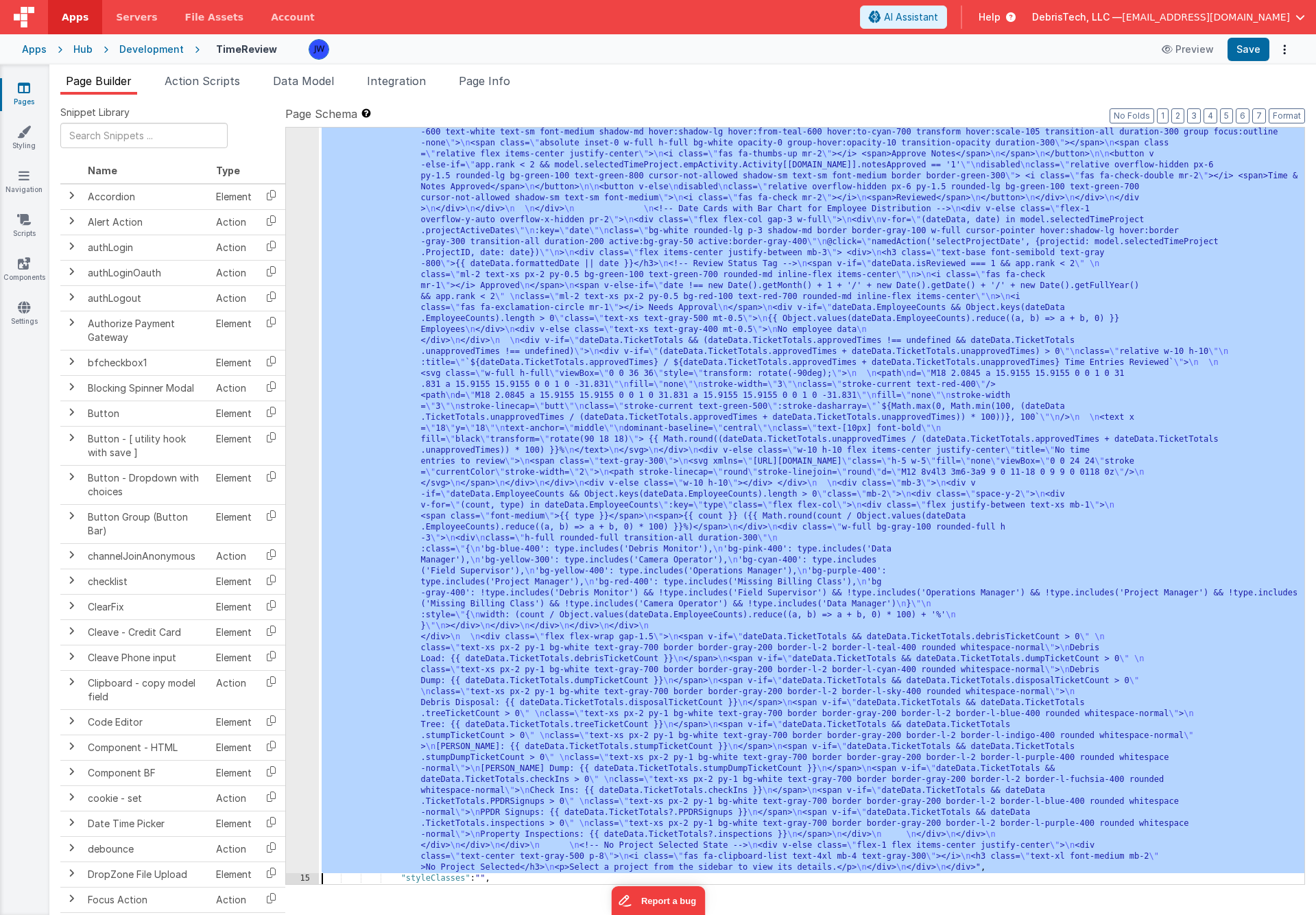
scroll to position [3041, 0]
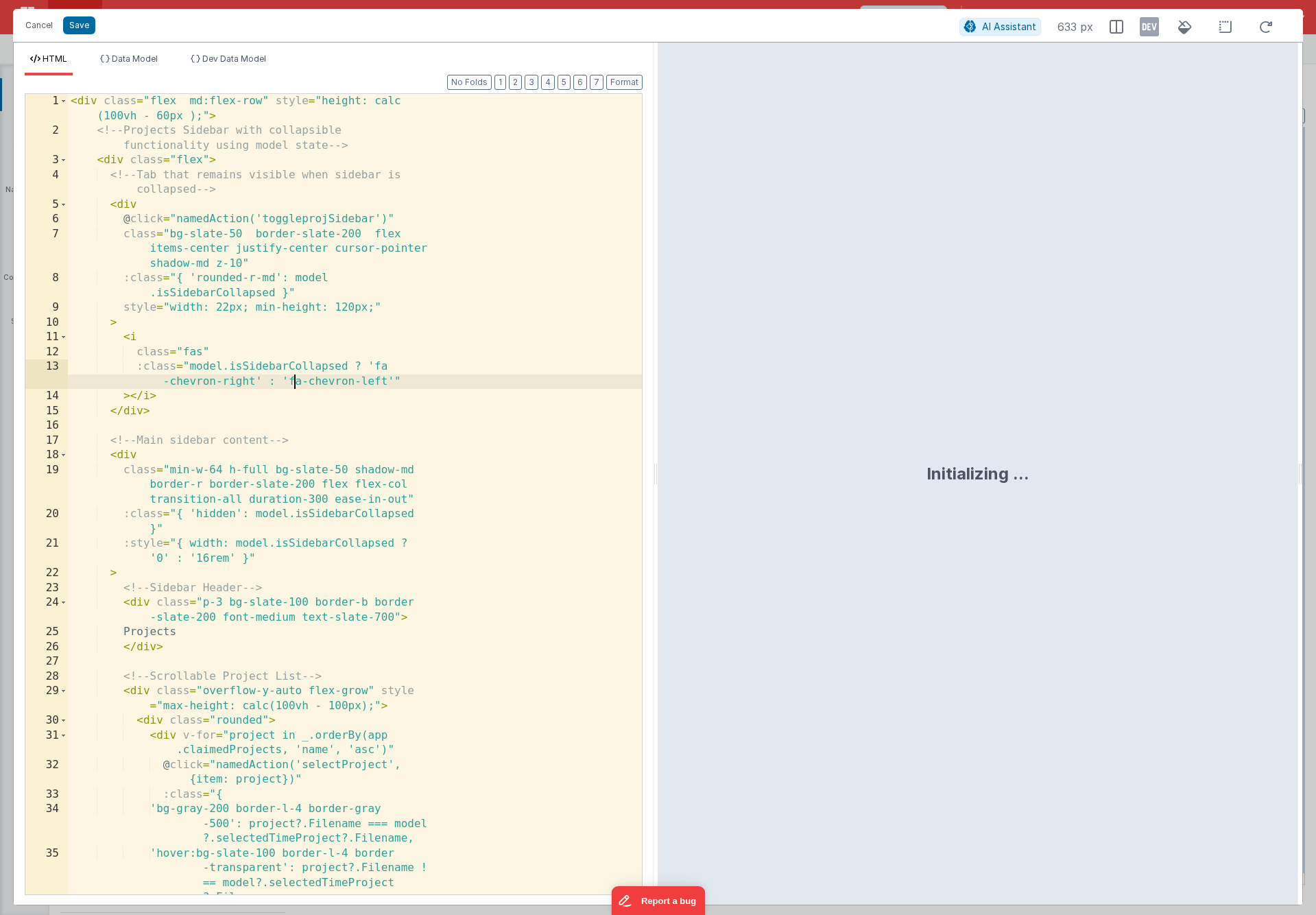
click at [394, 393] on div "< div class = "flex md:flex-row" style = "height: calc (100vh - 60px );" > <!--…" at bounding box center [355, 516] width 574 height 845
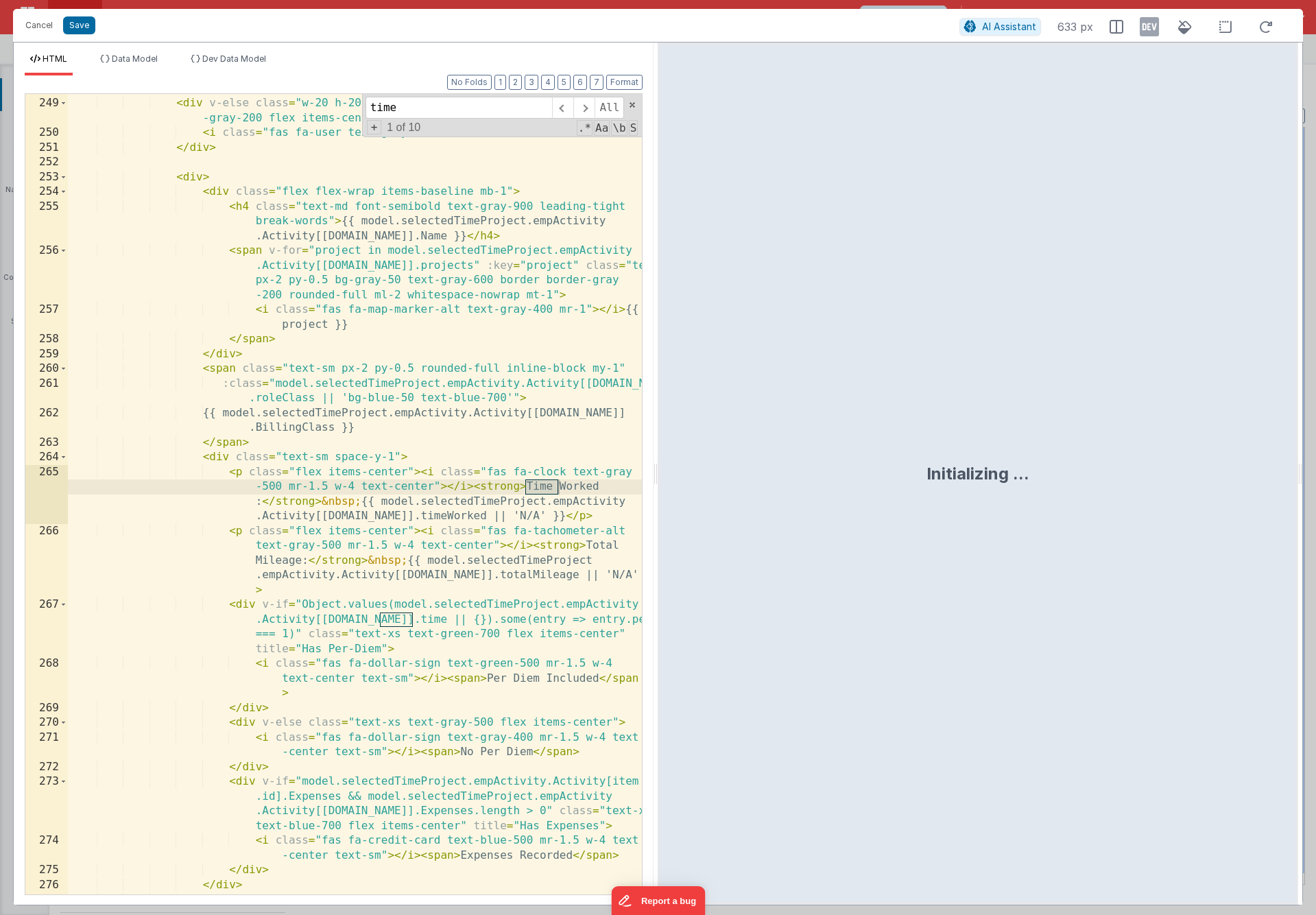
scroll to position [5248, 0]
type input "timed"
type input "dhe"
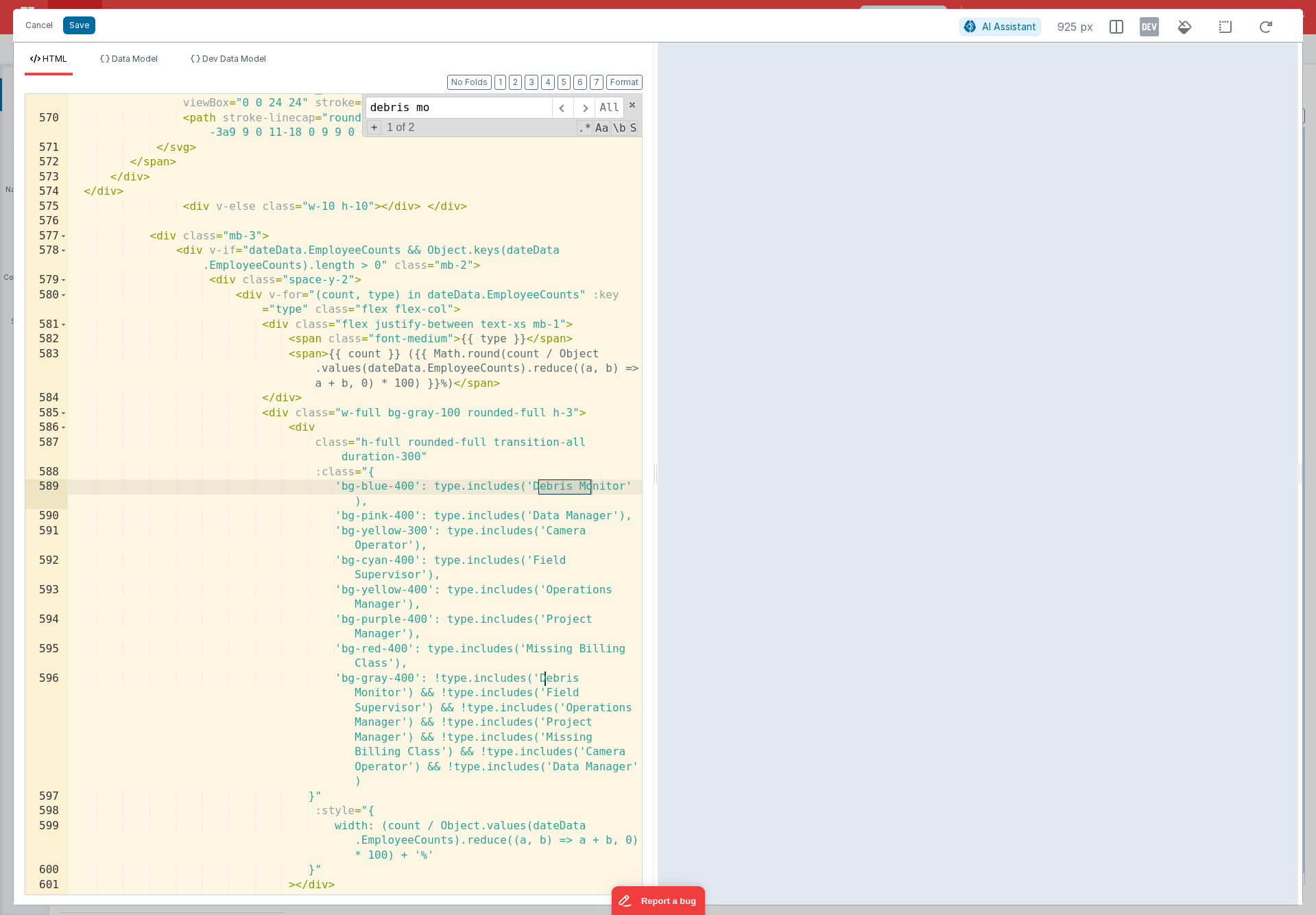
scroll to position [15054, 0]
type input "debris mon"
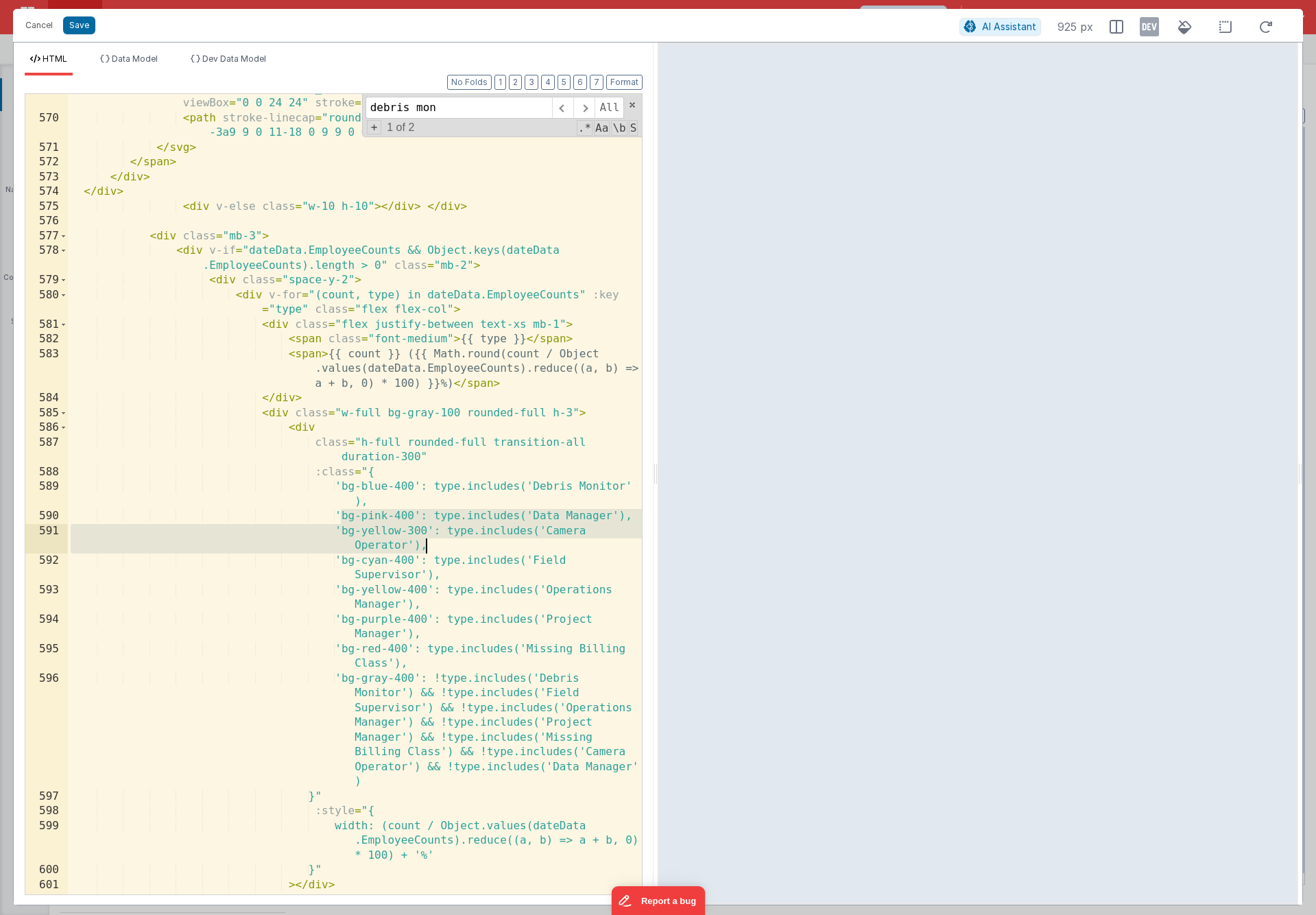
drag, startPoint x: 341, startPoint y: 518, endPoint x: 440, endPoint y: 547, distance: 103.2
click at [441, 547] on div "< svg xmlns = "http://www.w3.org/2000/svg" class = "h-5 w-5" fill = "none" view…" at bounding box center [355, 503] width 574 height 845
click at [440, 547] on div "< svg xmlns = "http://www.w3.org/2000/svg" class = "h-5 w-5" fill = "none" view…" at bounding box center [355, 494] width 574 height 800
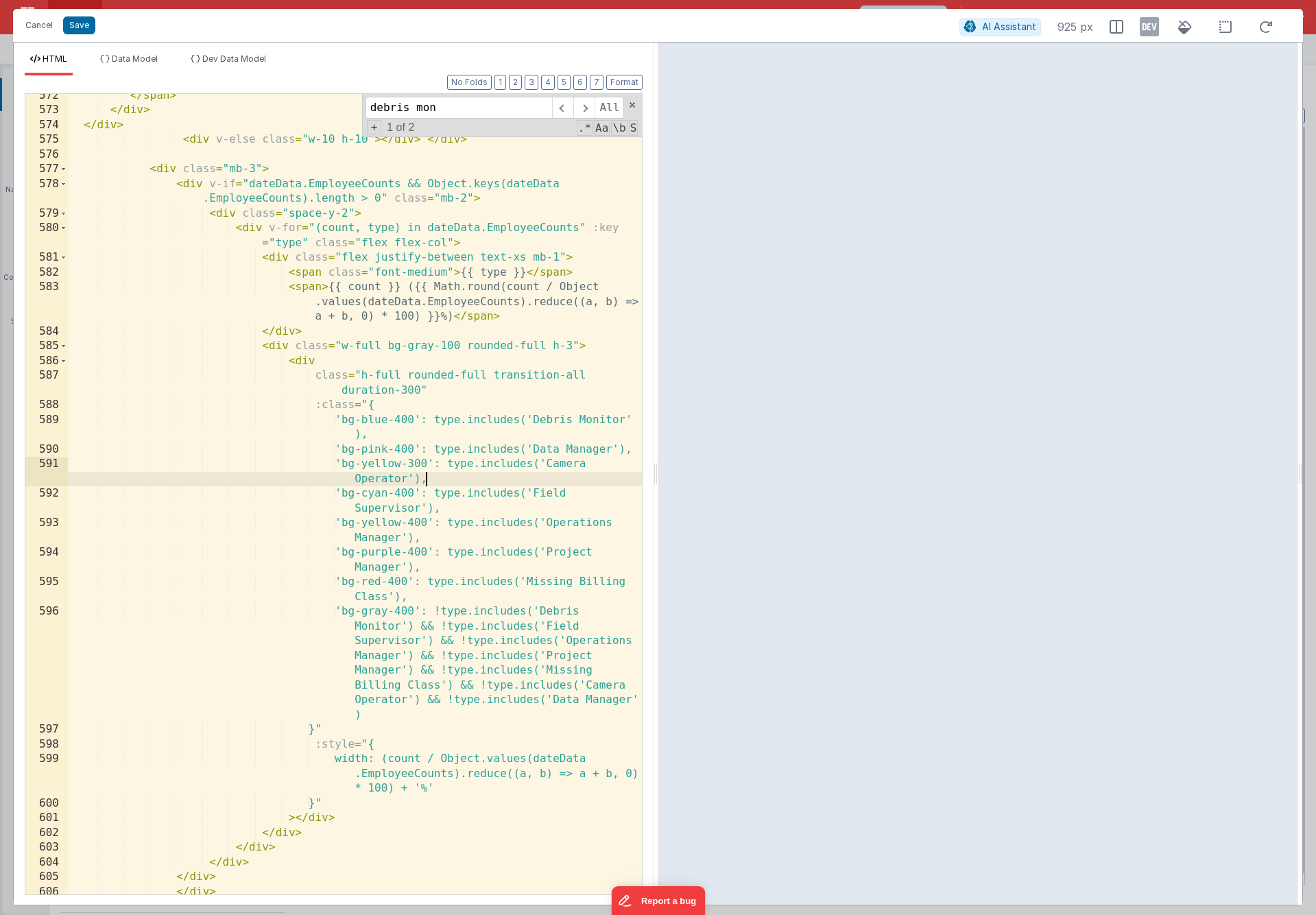
scroll to position [15124, 0]
click at [585, 114] on span at bounding box center [583, 108] width 21 height 22
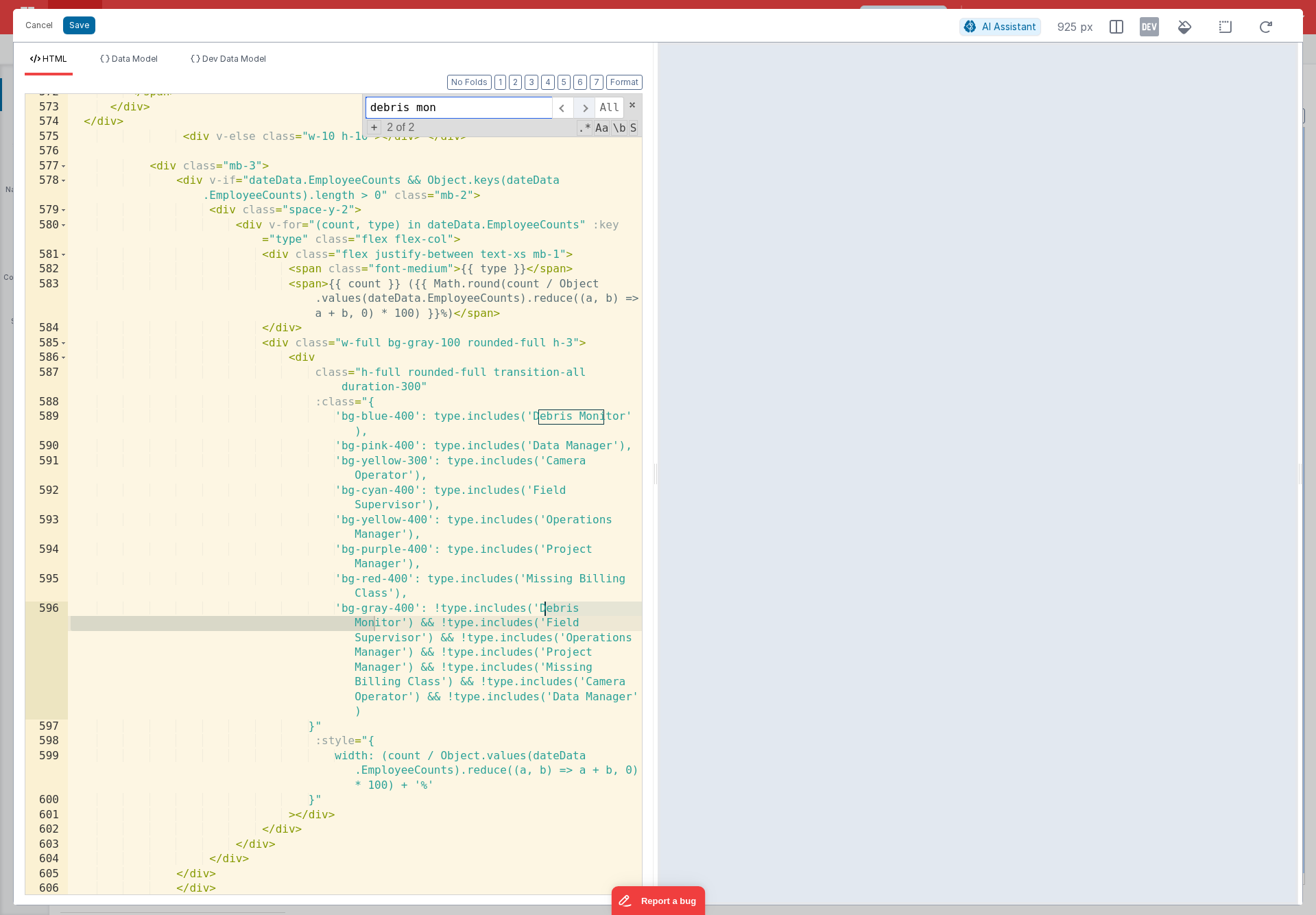
click at [585, 114] on span at bounding box center [583, 108] width 21 height 22
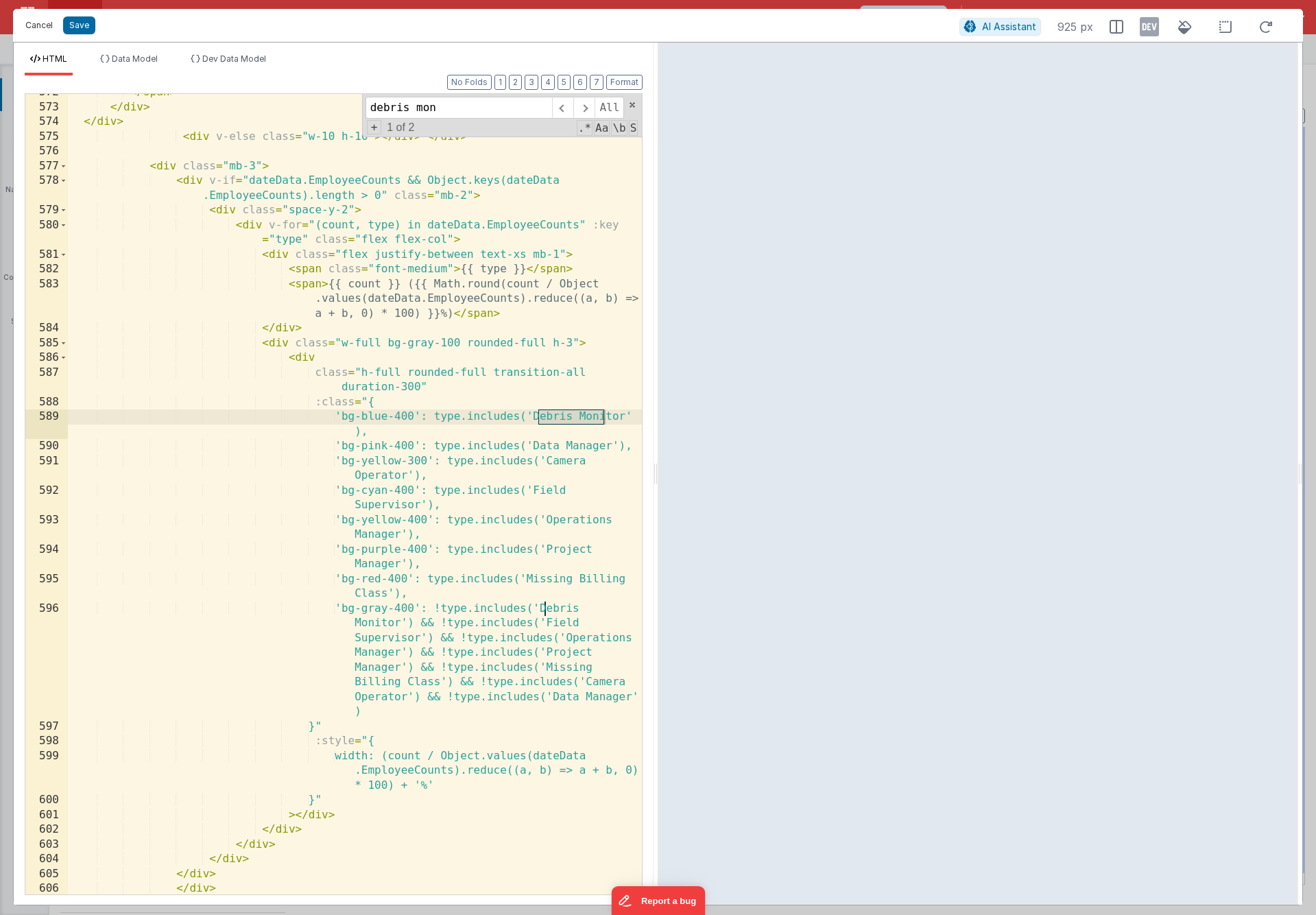
click at [40, 20] on button "Cancel" at bounding box center [39, 25] width 41 height 20
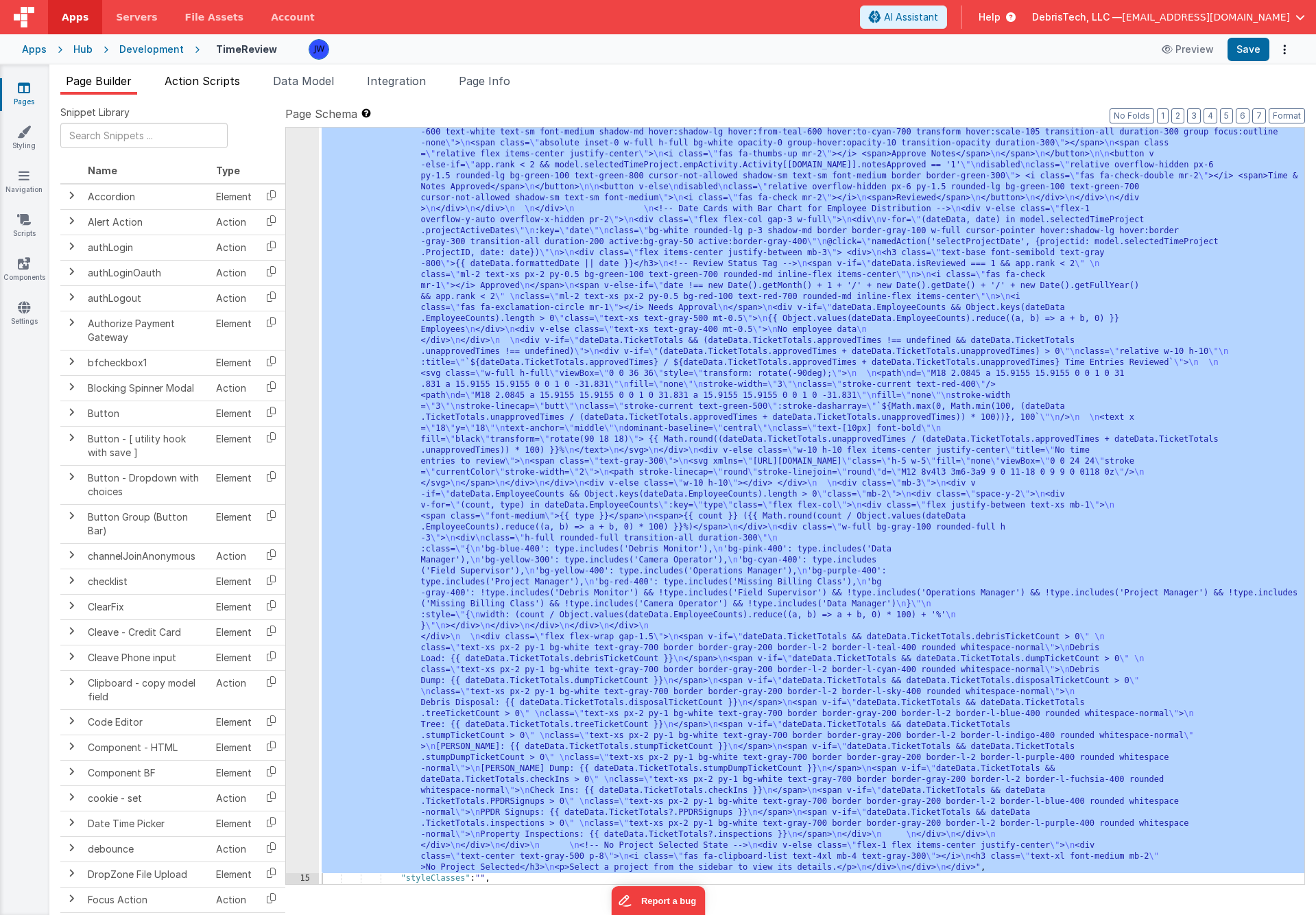
click at [193, 80] on span "Action Scripts" at bounding box center [202, 80] width 76 height 14
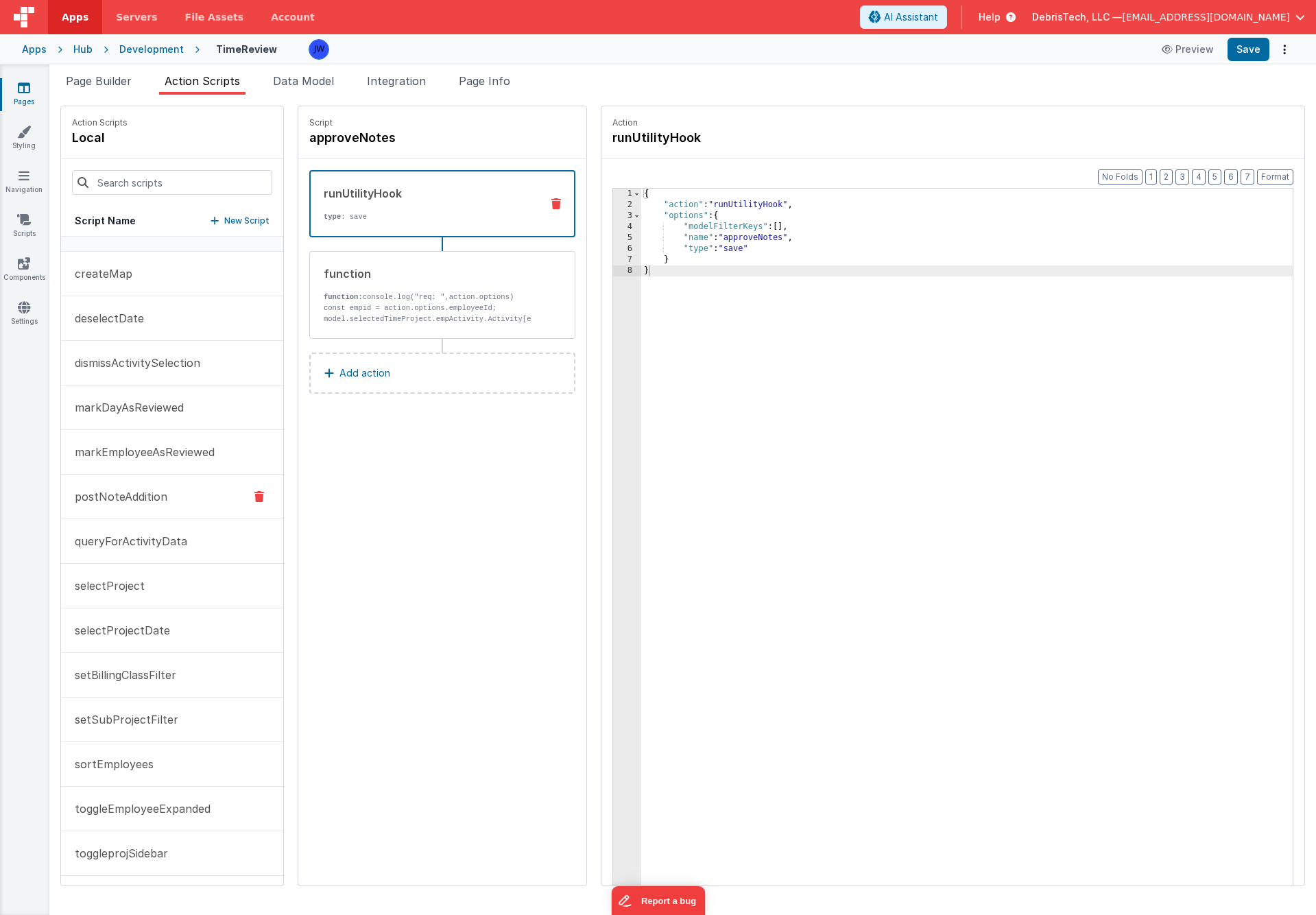
scroll to position [30, 0]
click at [138, 549] on button "queryForActivityData" at bounding box center [172, 541] width 222 height 45
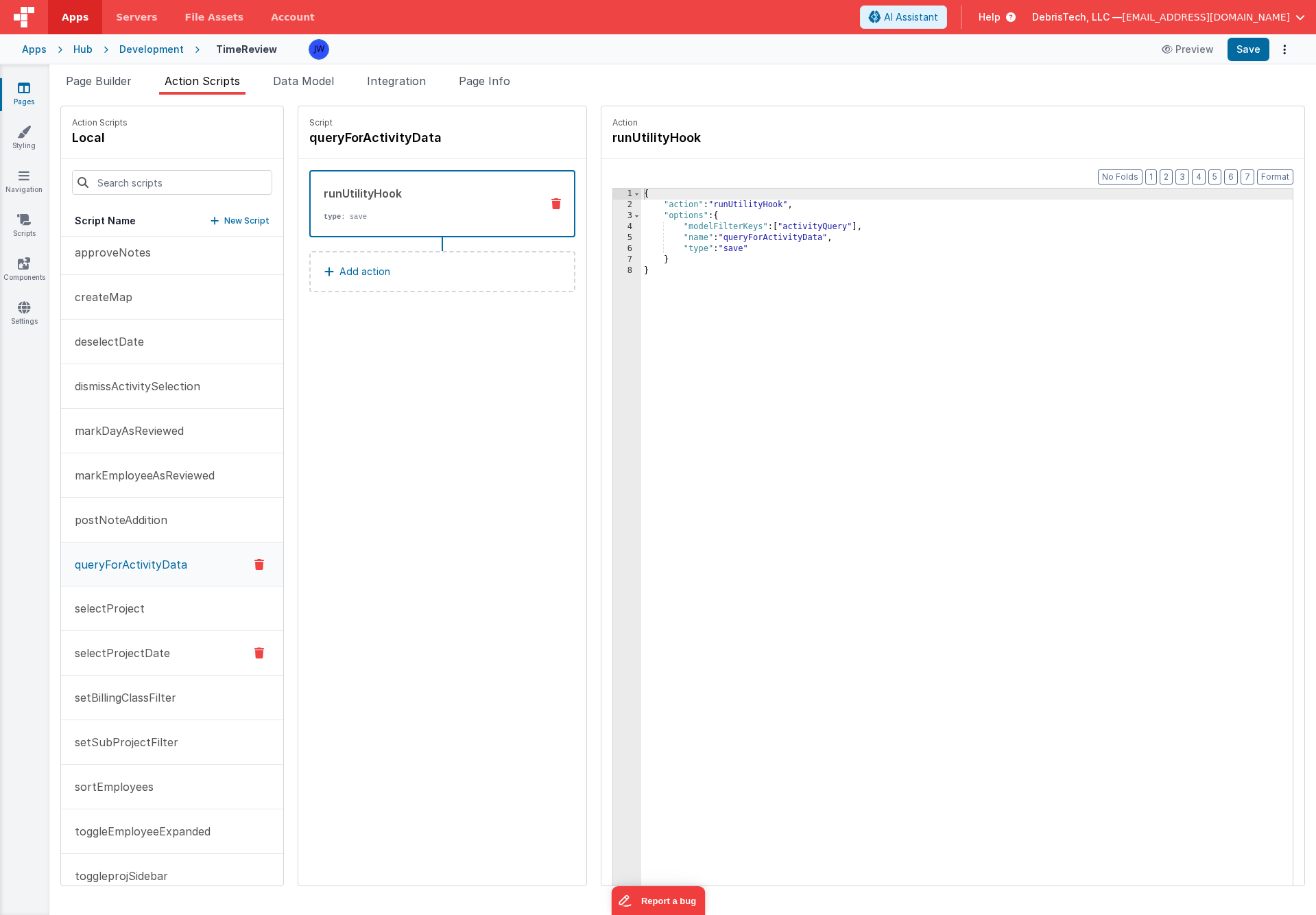
scroll to position [0, 0]
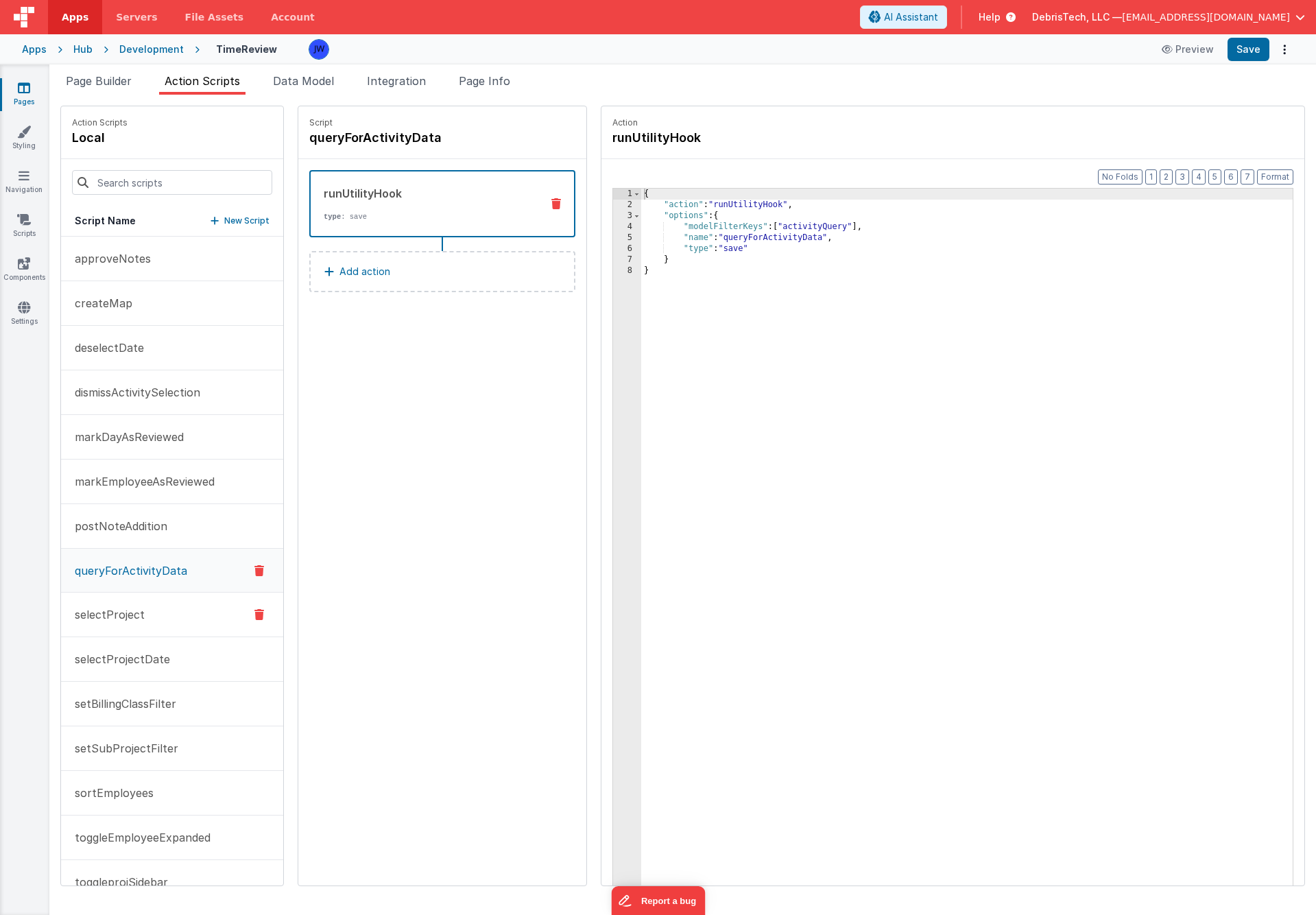
click at [149, 622] on button "selectProject" at bounding box center [172, 615] width 222 height 45
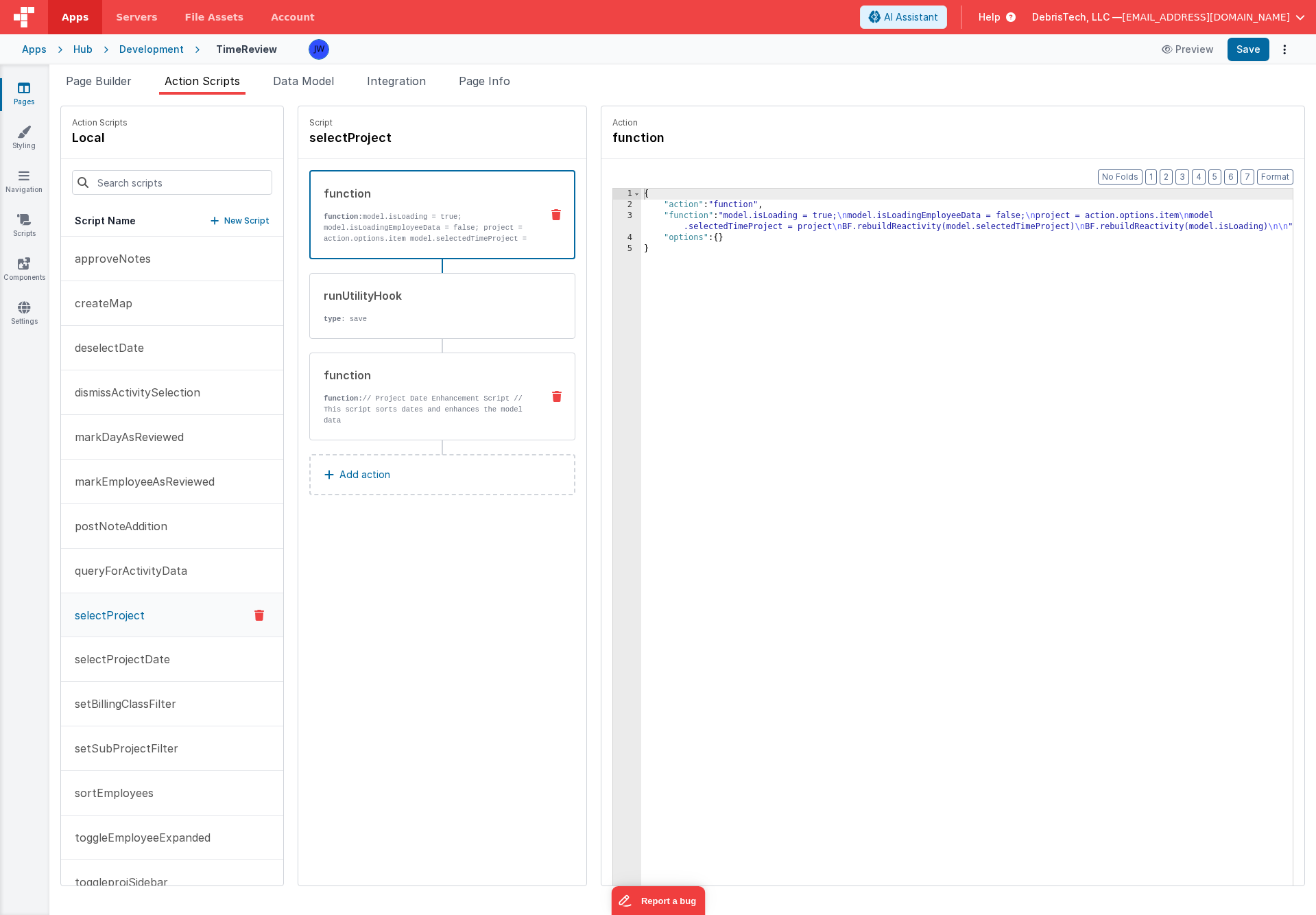
click at [339, 382] on div "function" at bounding box center [427, 375] width 207 height 17
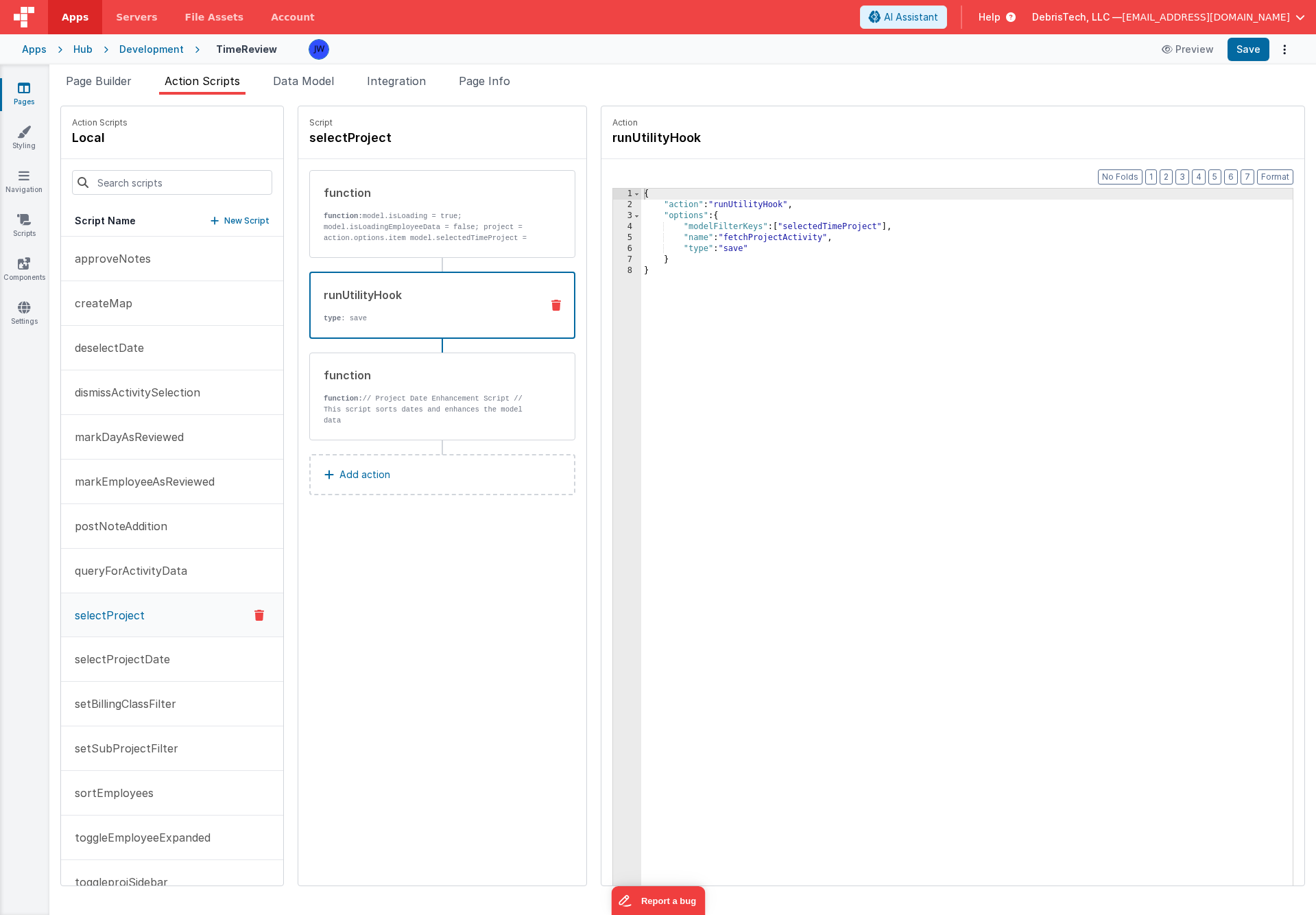
click at [400, 320] on p "type : save" at bounding box center [427, 318] width 206 height 11
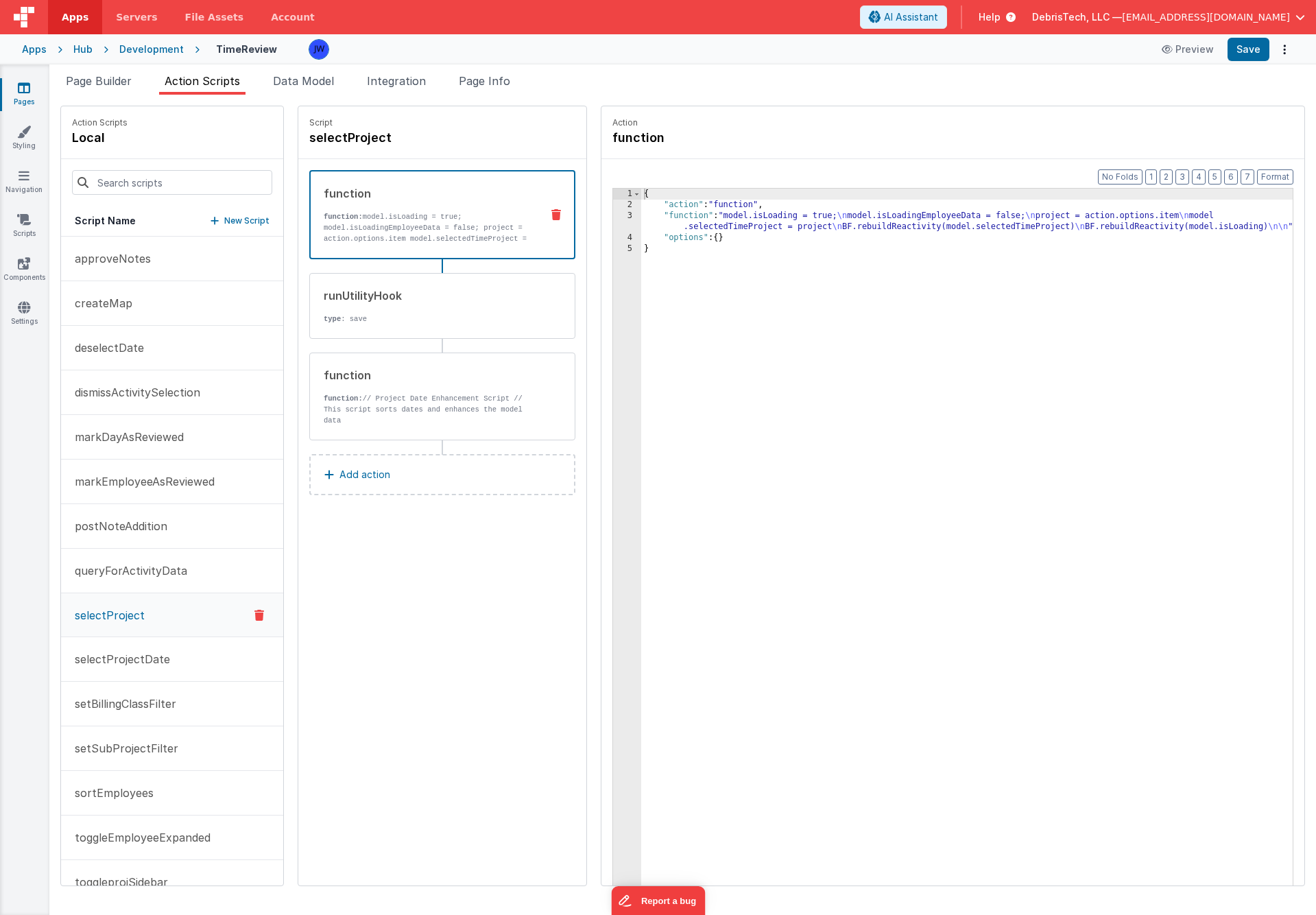
click at [385, 214] on p "function: model.isLoading = true; model.isLoadingEmployeeData = false; project …" at bounding box center [427, 244] width 206 height 66
click at [148, 670] on button "selectProjectDate" at bounding box center [172, 659] width 222 height 45
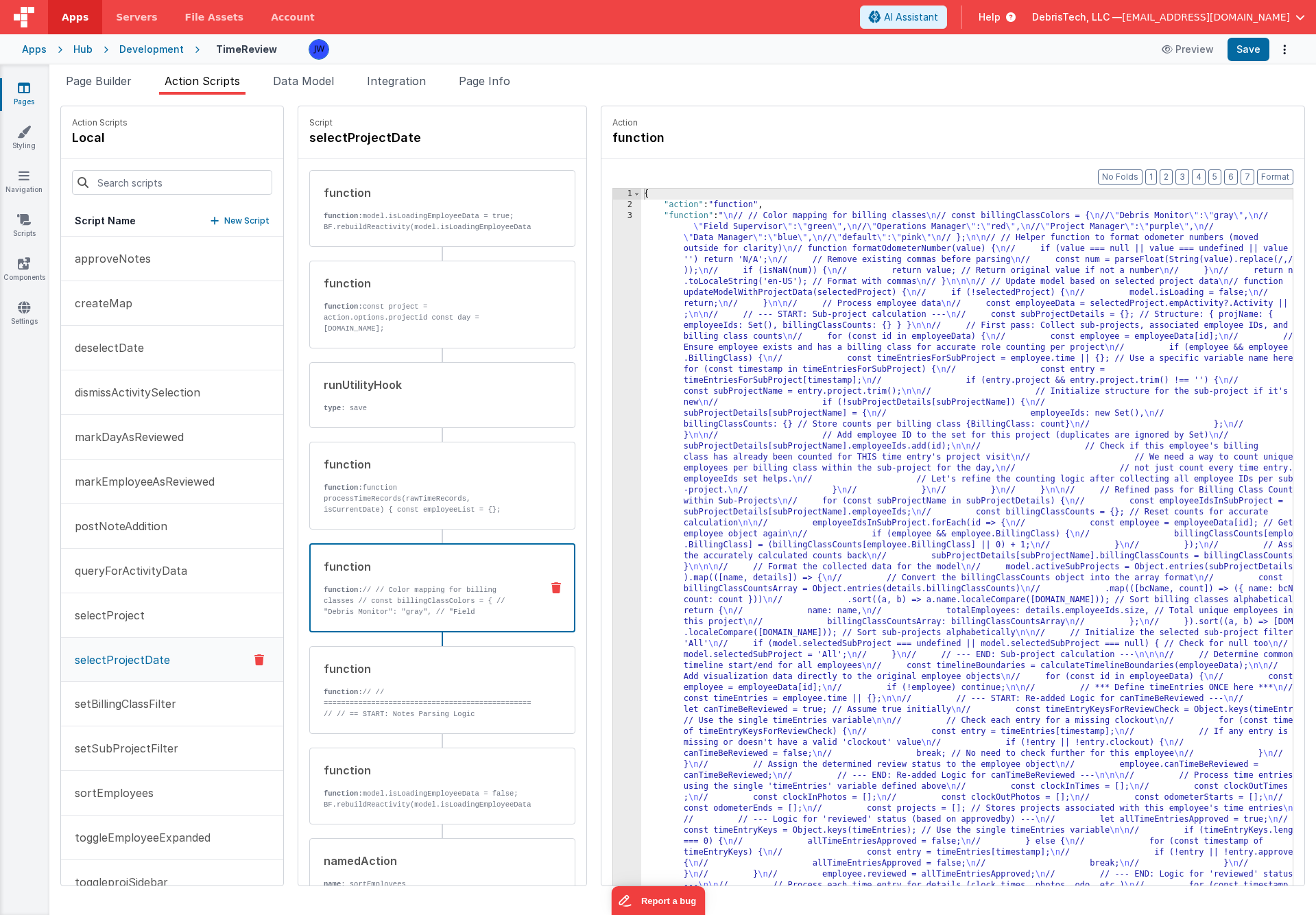
click at [426, 609] on p "function: // // Color mapping for billing classes // const billingClassColors =…" at bounding box center [427, 617] width 206 height 66
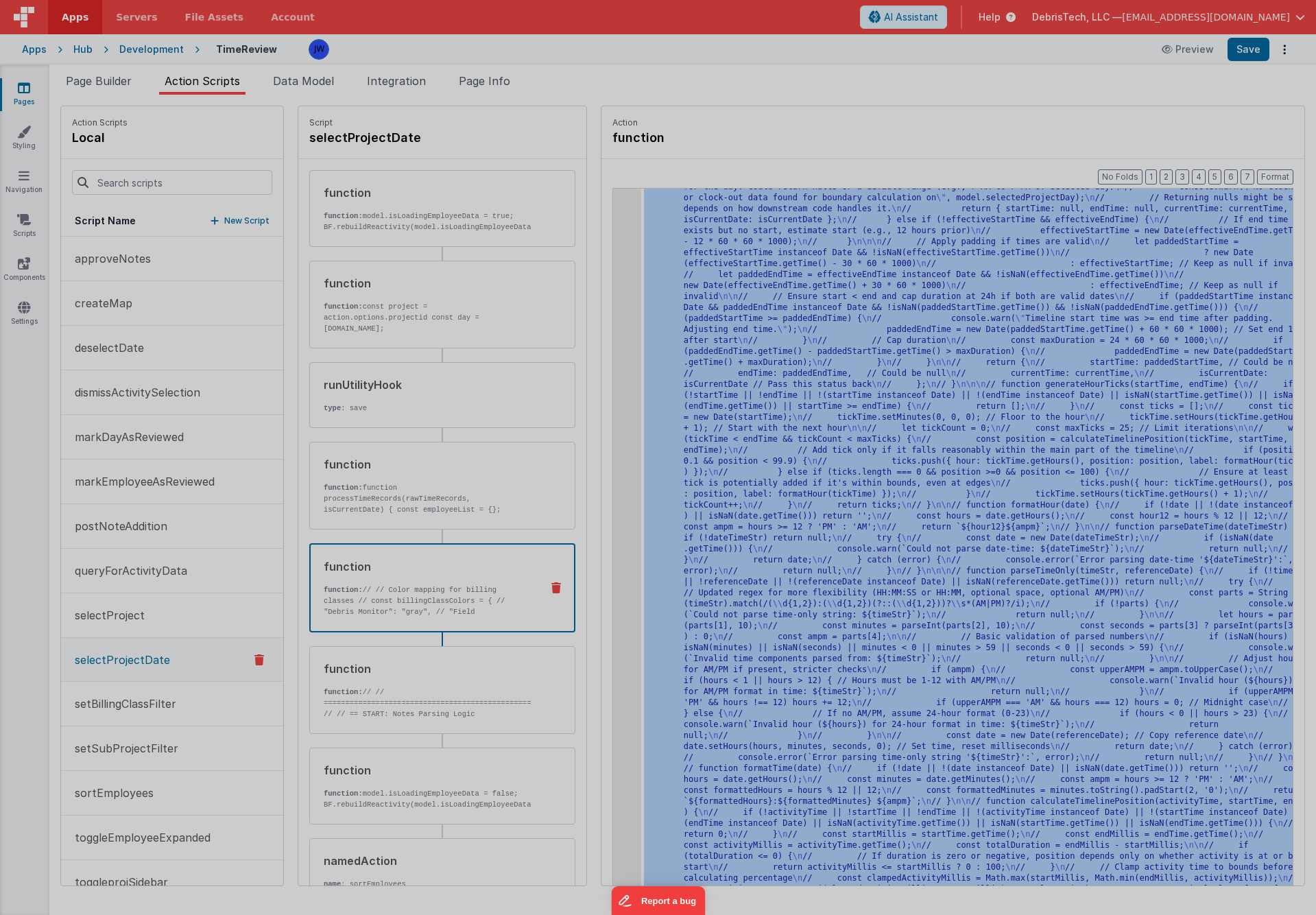
scroll to position [2465, 0]
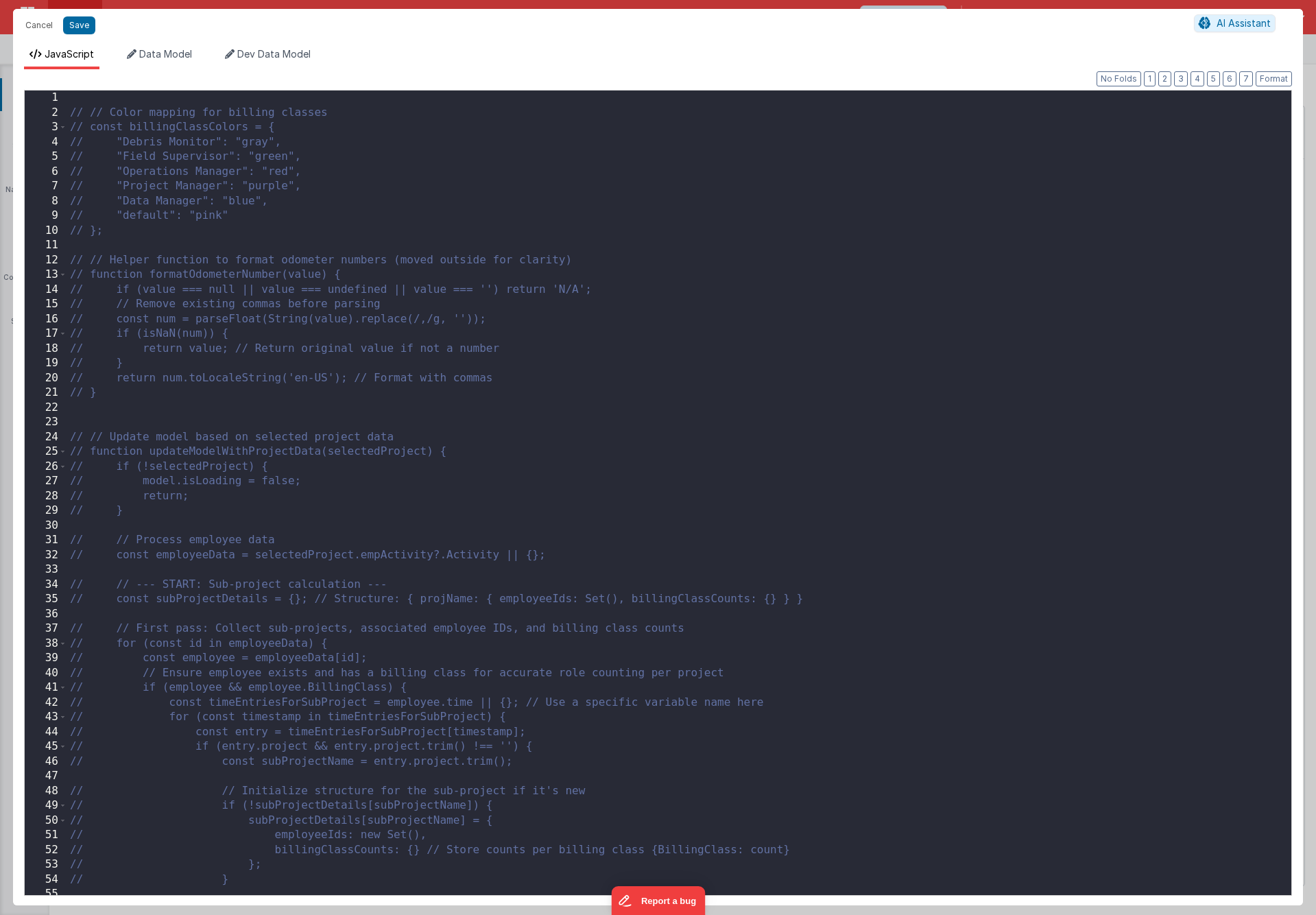
click at [601, 354] on div "// // Color mapping for billing classes // const billingClassColors = { // "Deb…" at bounding box center [679, 510] width 1224 height 839
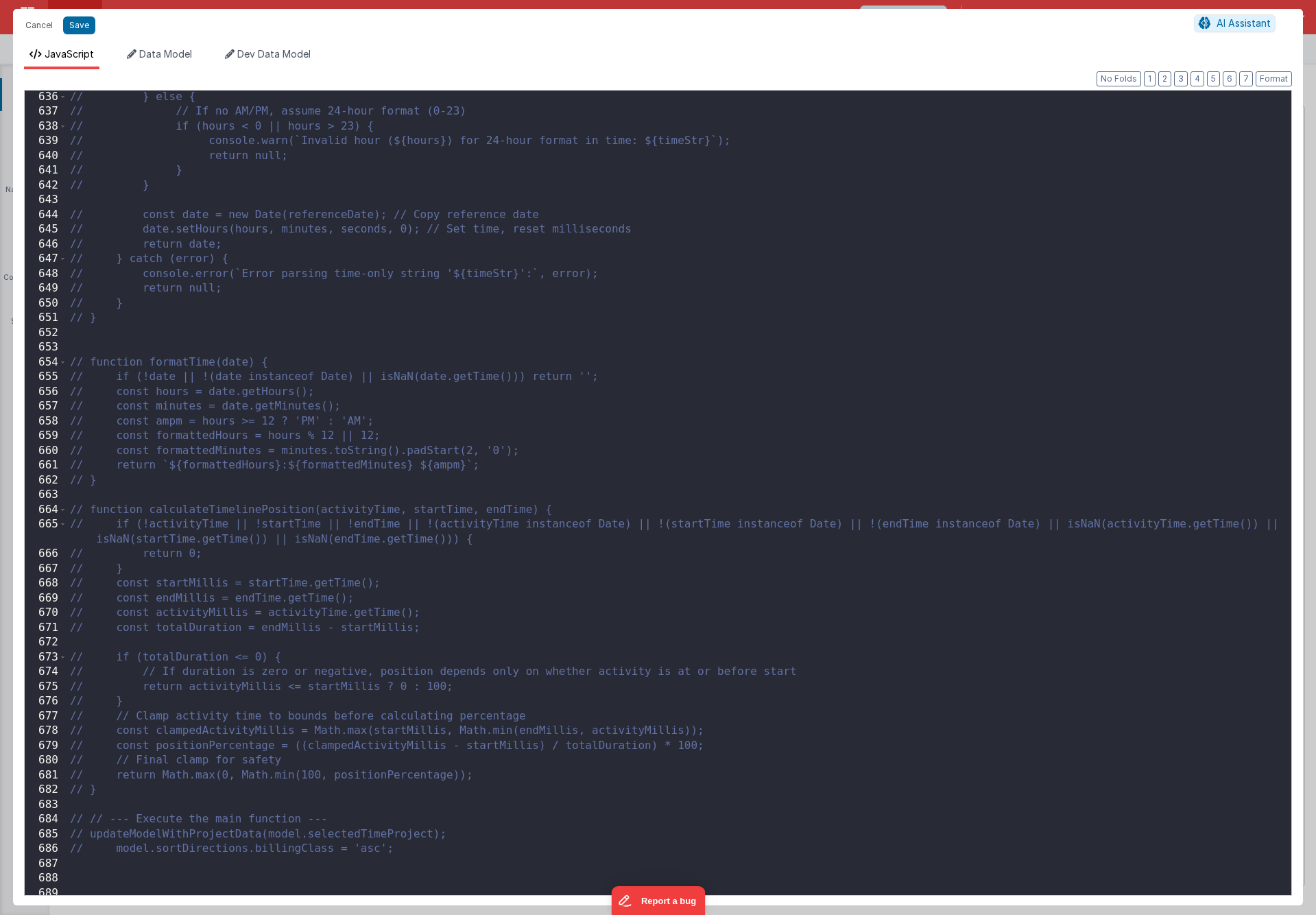
scroll to position [9424, 0]
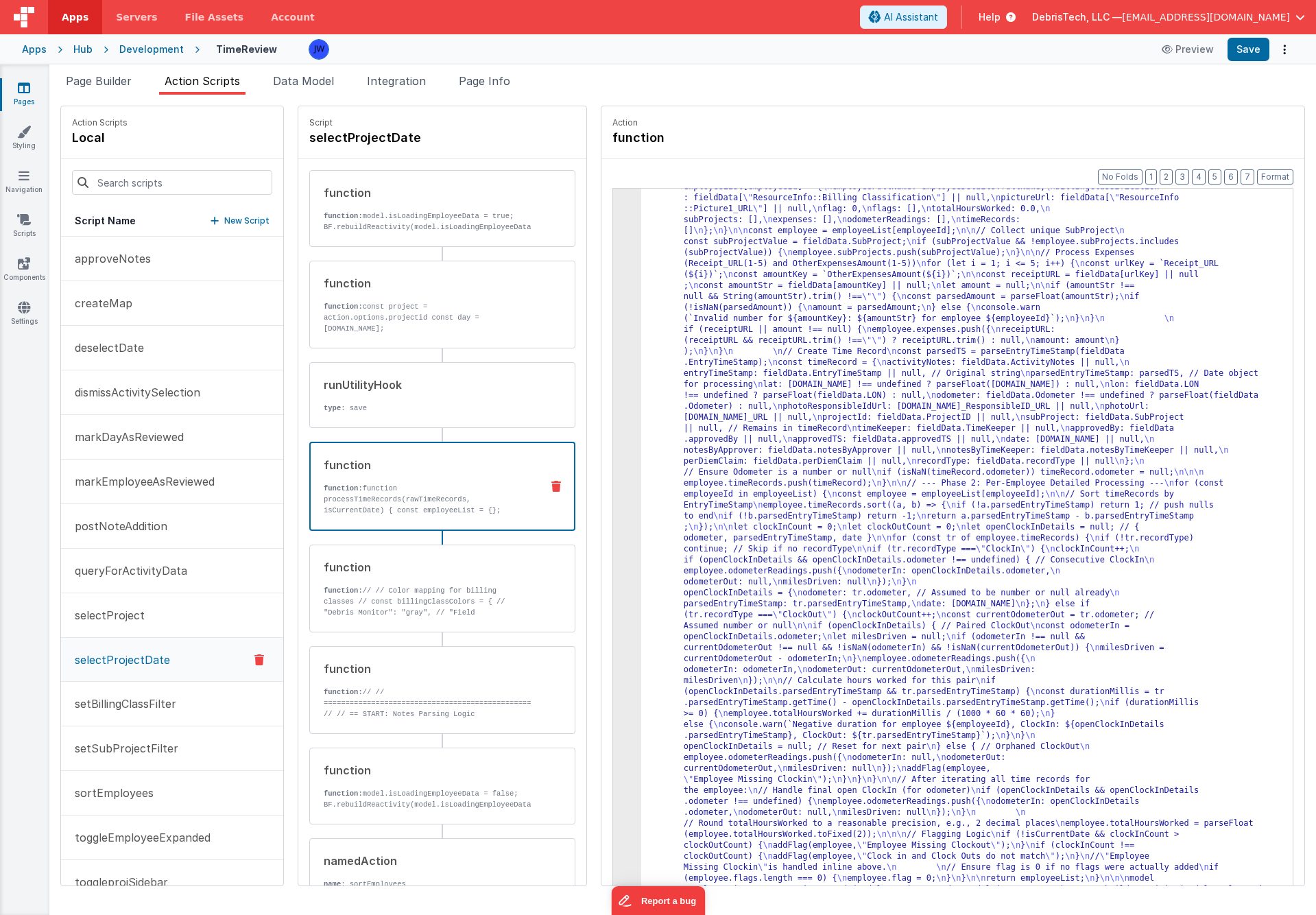
click at [413, 503] on p "function: function processTimeRecords(rawTimeRecords, isCurrentDate) { const em…" at bounding box center [427, 499] width 206 height 33
click at [741, 428] on div ""function" : "function processTimeRecords(rawTimeRecords, isCurrentDate) { \n c…" at bounding box center [980, 814] width 678 height 1683
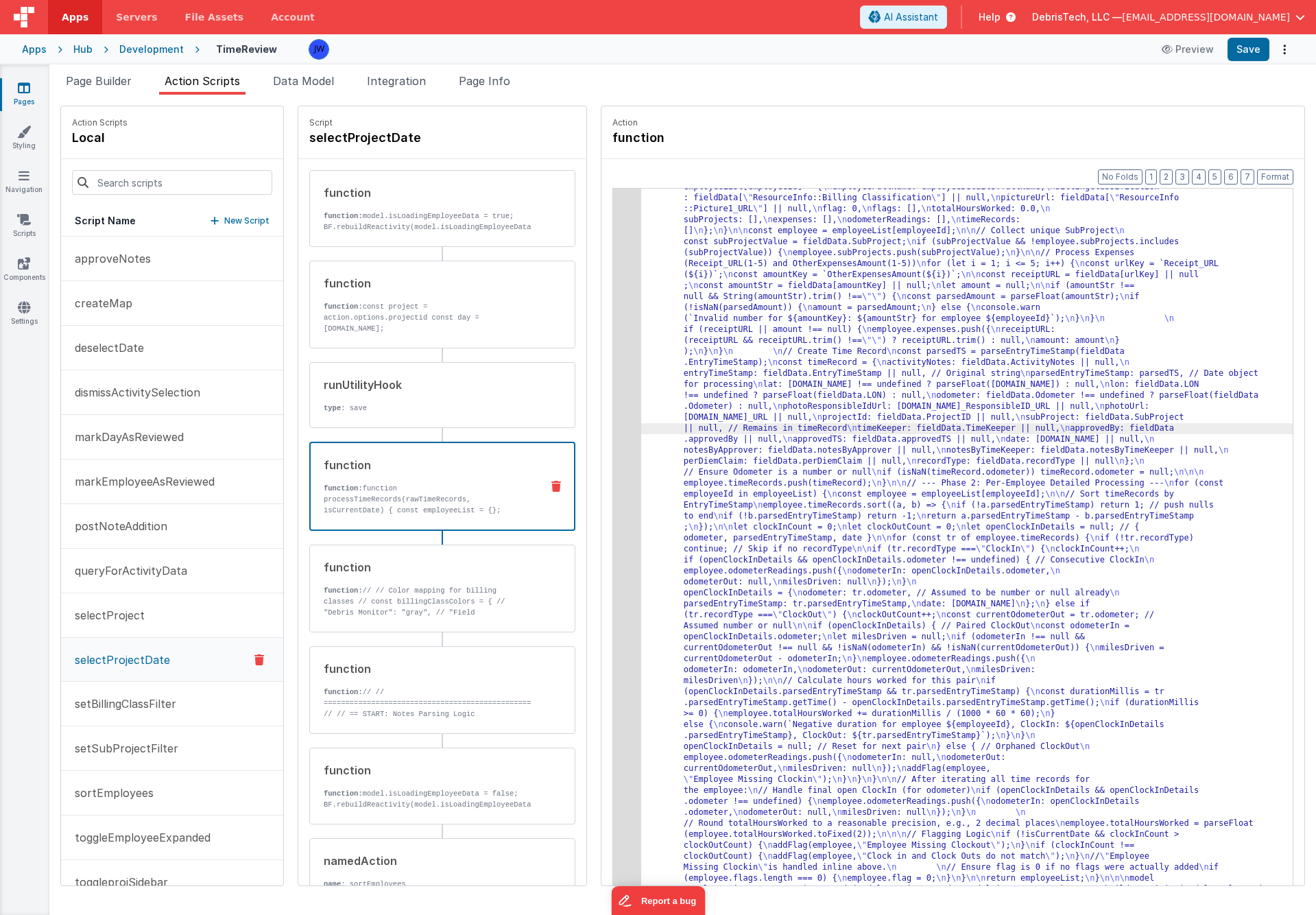
click at [613, 414] on div "3" at bounding box center [627, 439] width 28 height 933
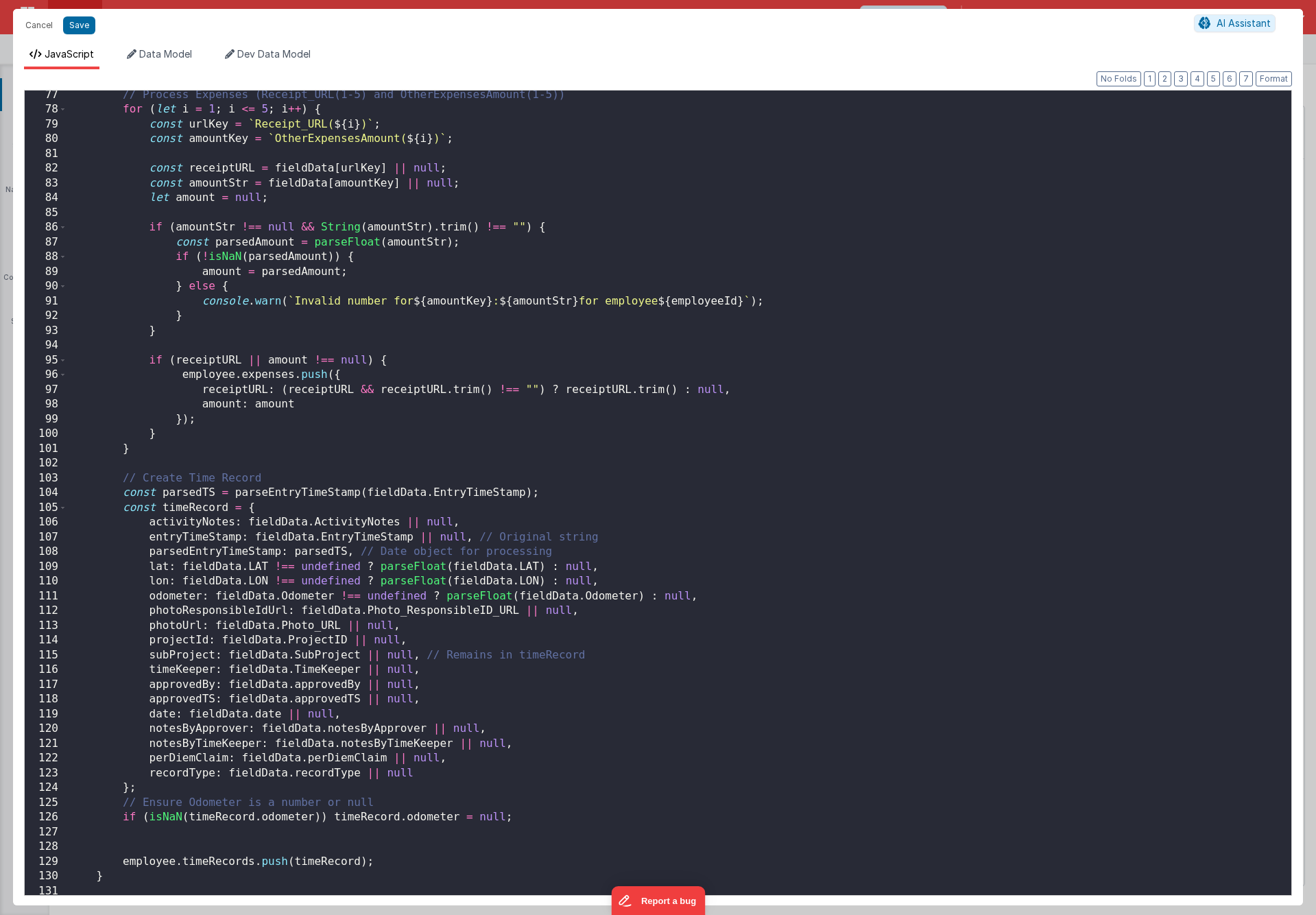
scroll to position [1123, 0]
click at [577, 421] on div "// Process Expenses (Receipt_URL(1-5) and OtherExpensesAmount(1-5)) for ( let i…" at bounding box center [679, 504] width 1224 height 834
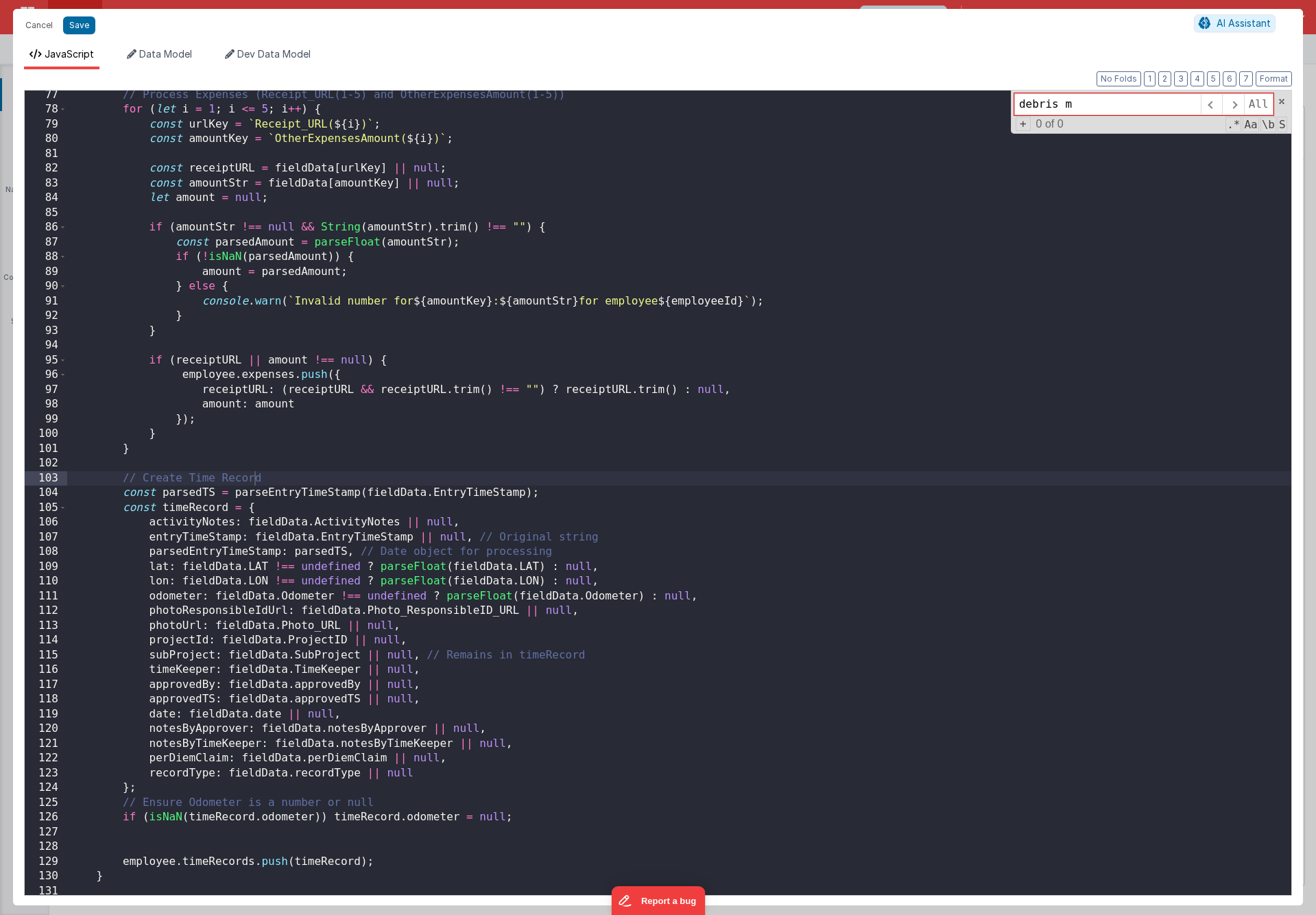
type input "debris mo"
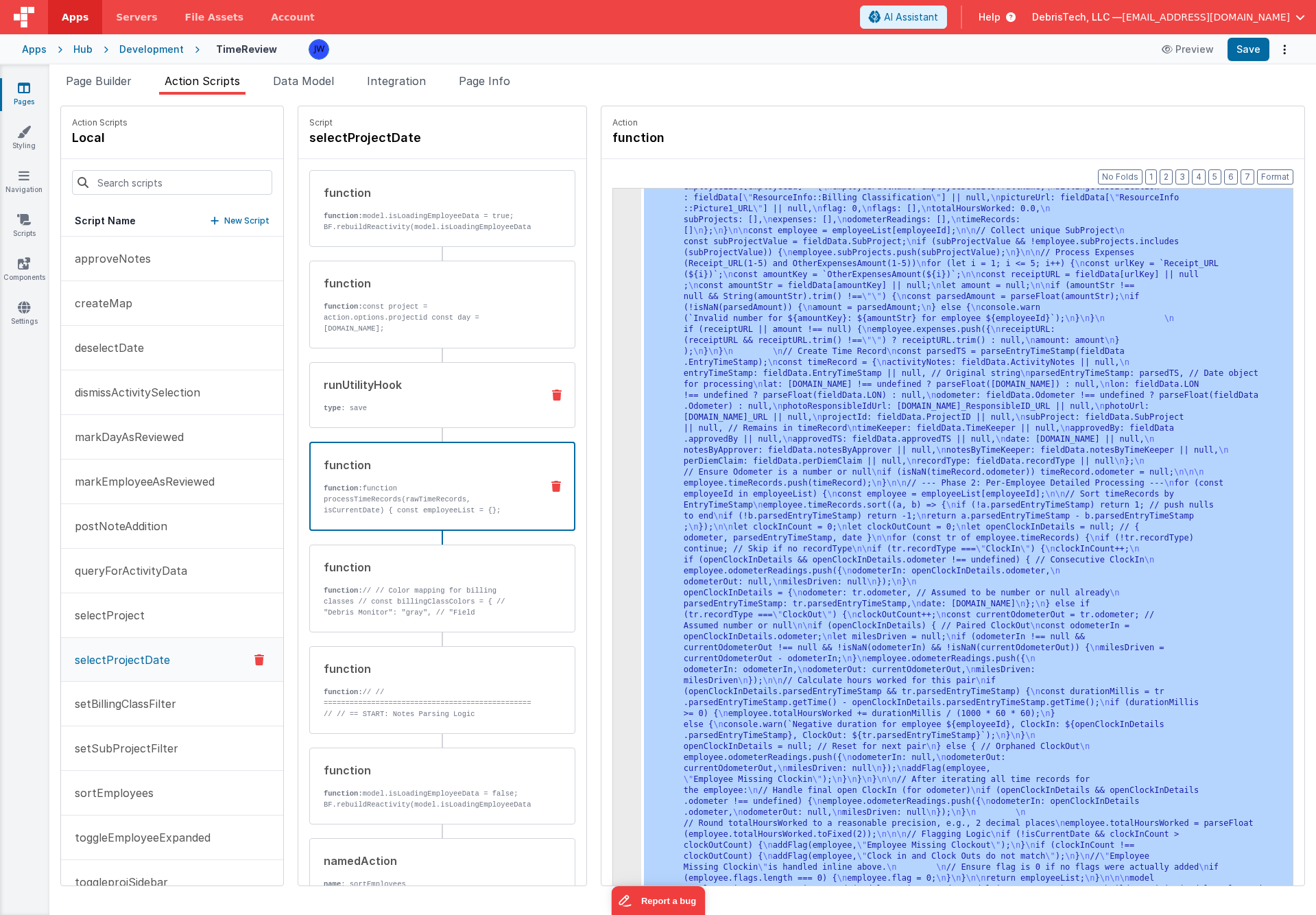
click at [431, 407] on p "type : save" at bounding box center [427, 408] width 207 height 11
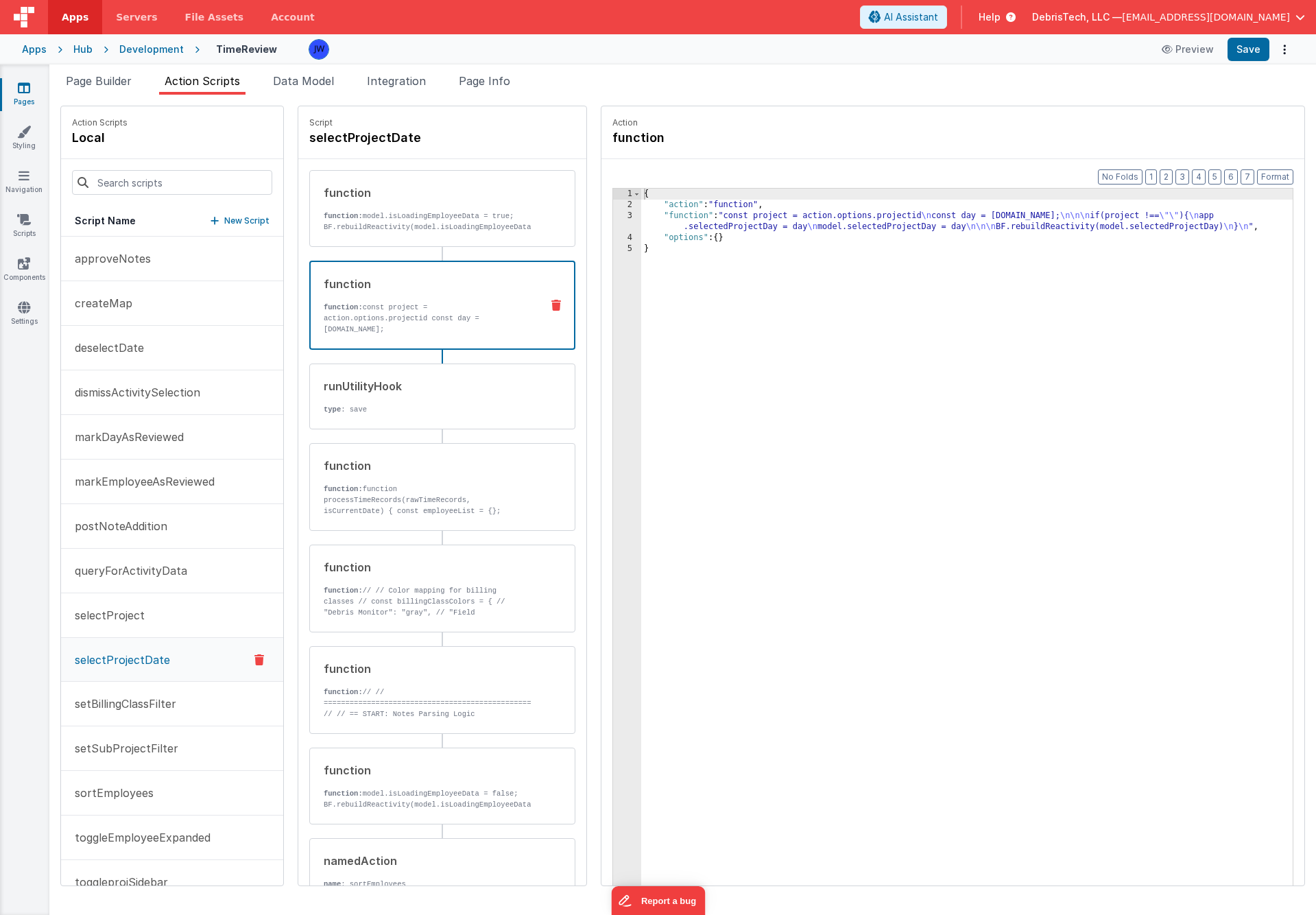
click at [431, 268] on div "function function: const project = action.options.projectid const day = action.…" at bounding box center [441, 305] width 266 height 90
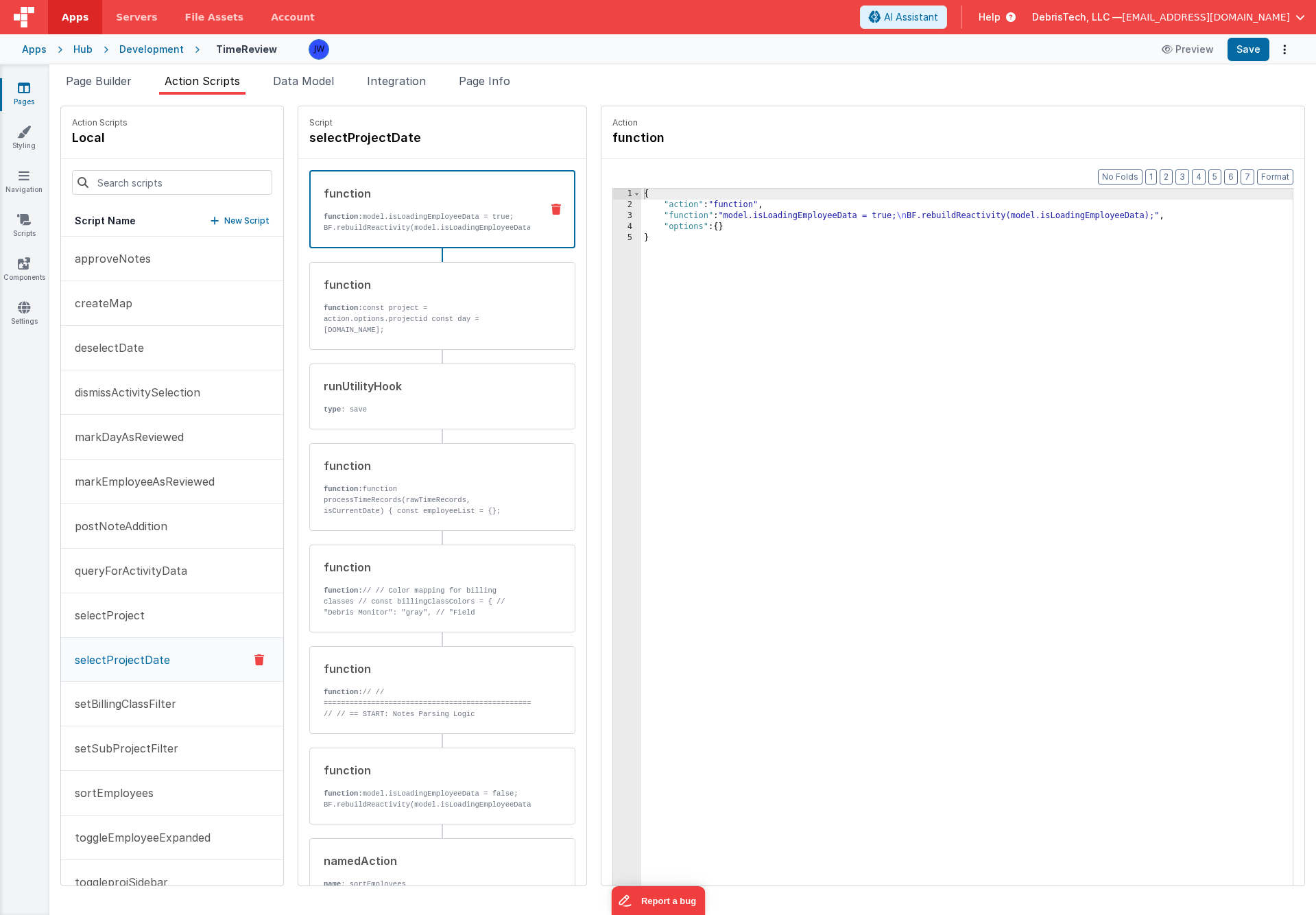
click at [438, 200] on div "function" at bounding box center [427, 193] width 206 height 17
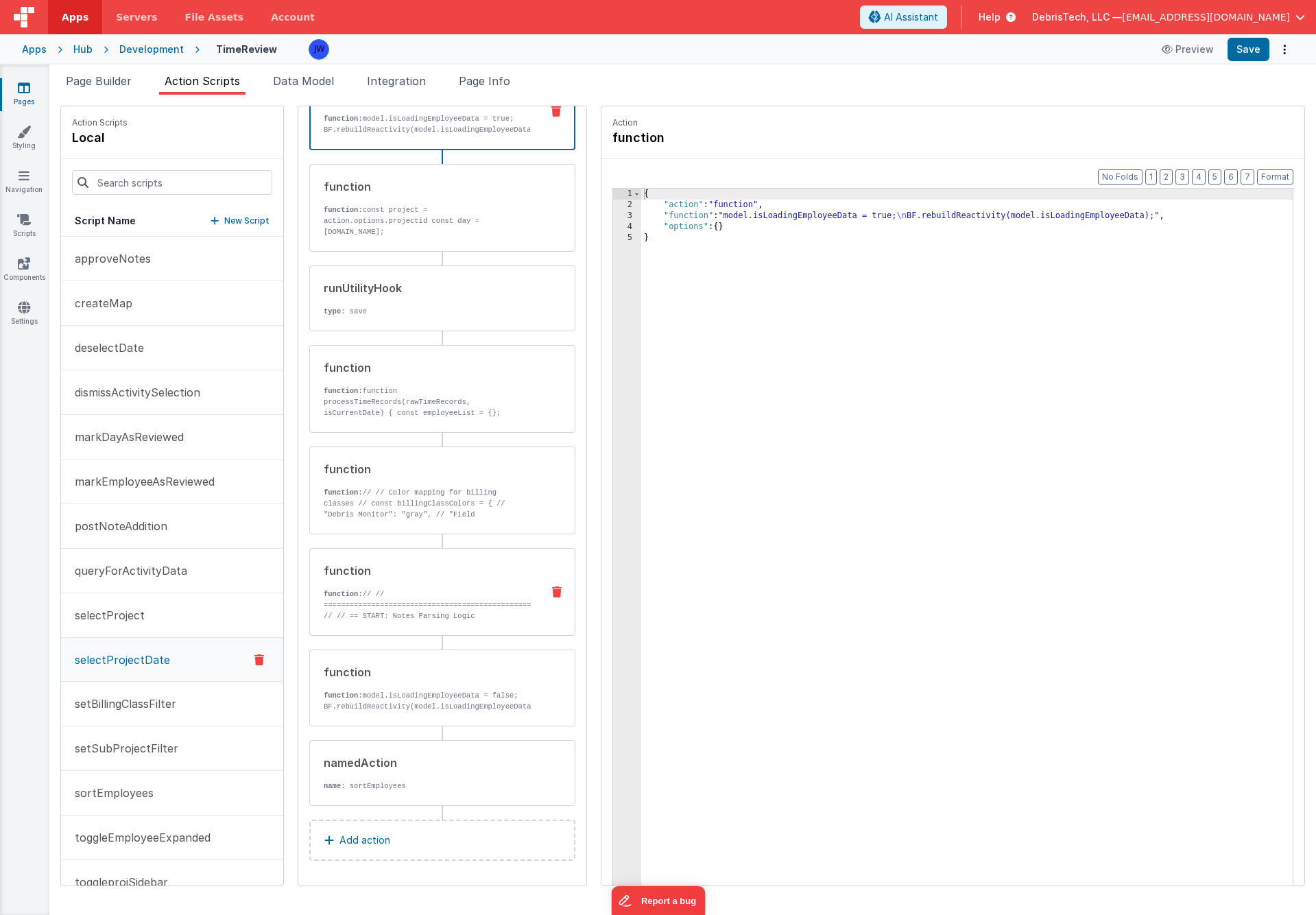
click at [441, 606] on p "function: // // ===============================================================…" at bounding box center [427, 615] width 207 height 55
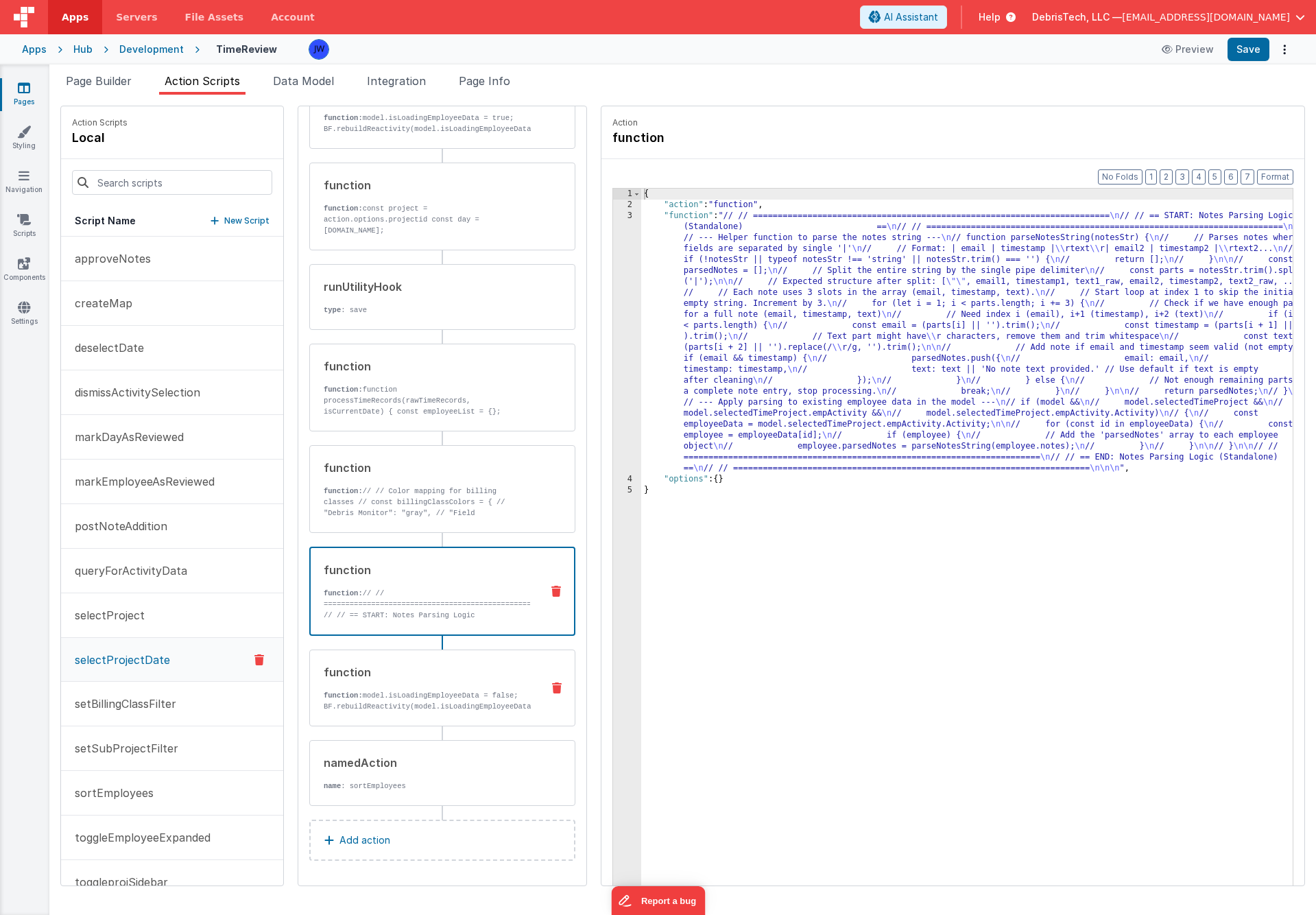
click at [417, 698] on p "function: model.isLoadingEmployeeData = false; BF.rebuildReactivity(model.isLoa…" at bounding box center [427, 701] width 207 height 22
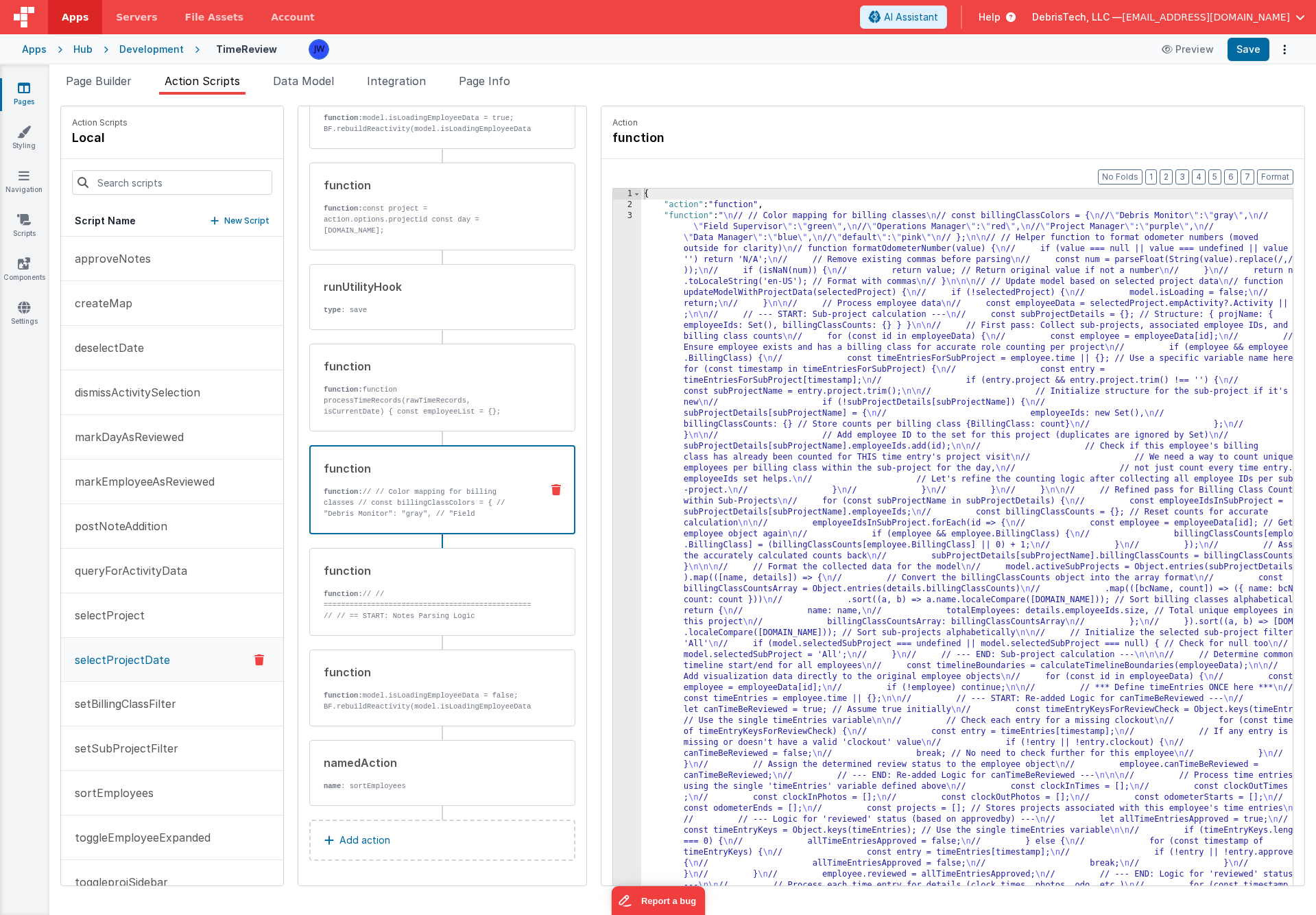
click at [408, 472] on div "function" at bounding box center [427, 469] width 206 height 17
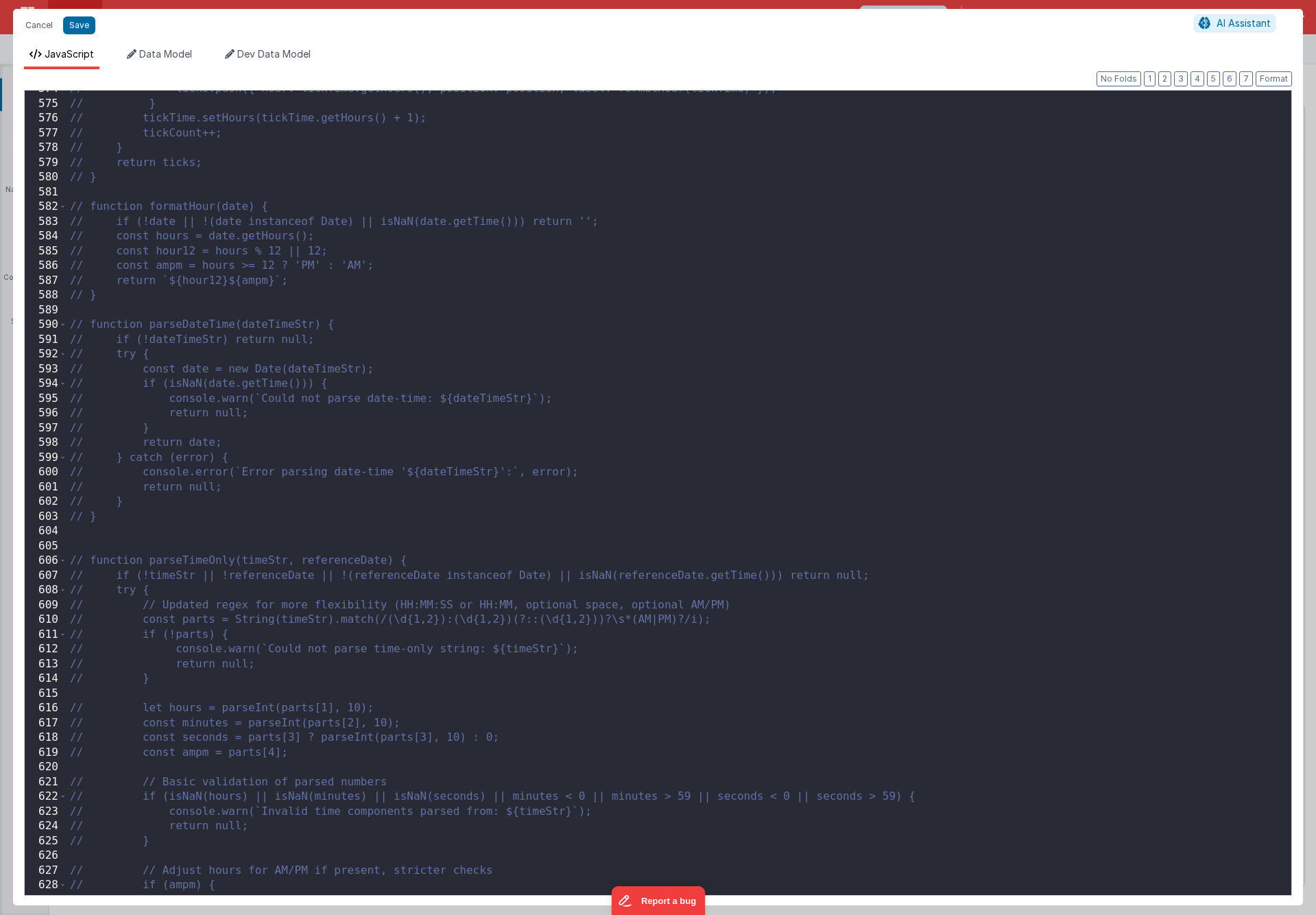
scroll to position [9429, 0]
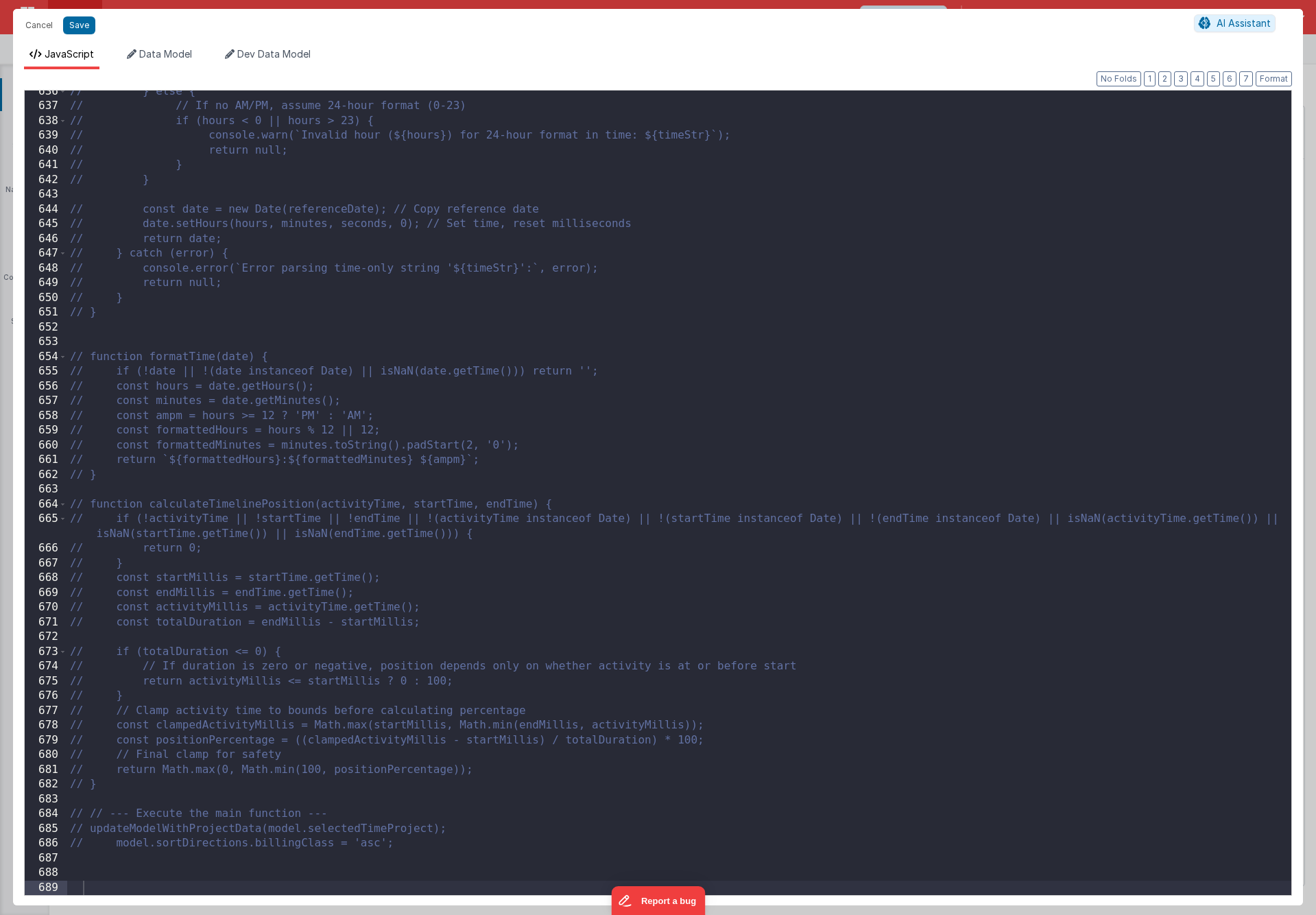
click at [587, 332] on div "// } else { // // If no AM/PM, assume 24-hour format (0-23) // if (hours < 0 ||…" at bounding box center [679, 500] width 1224 height 834
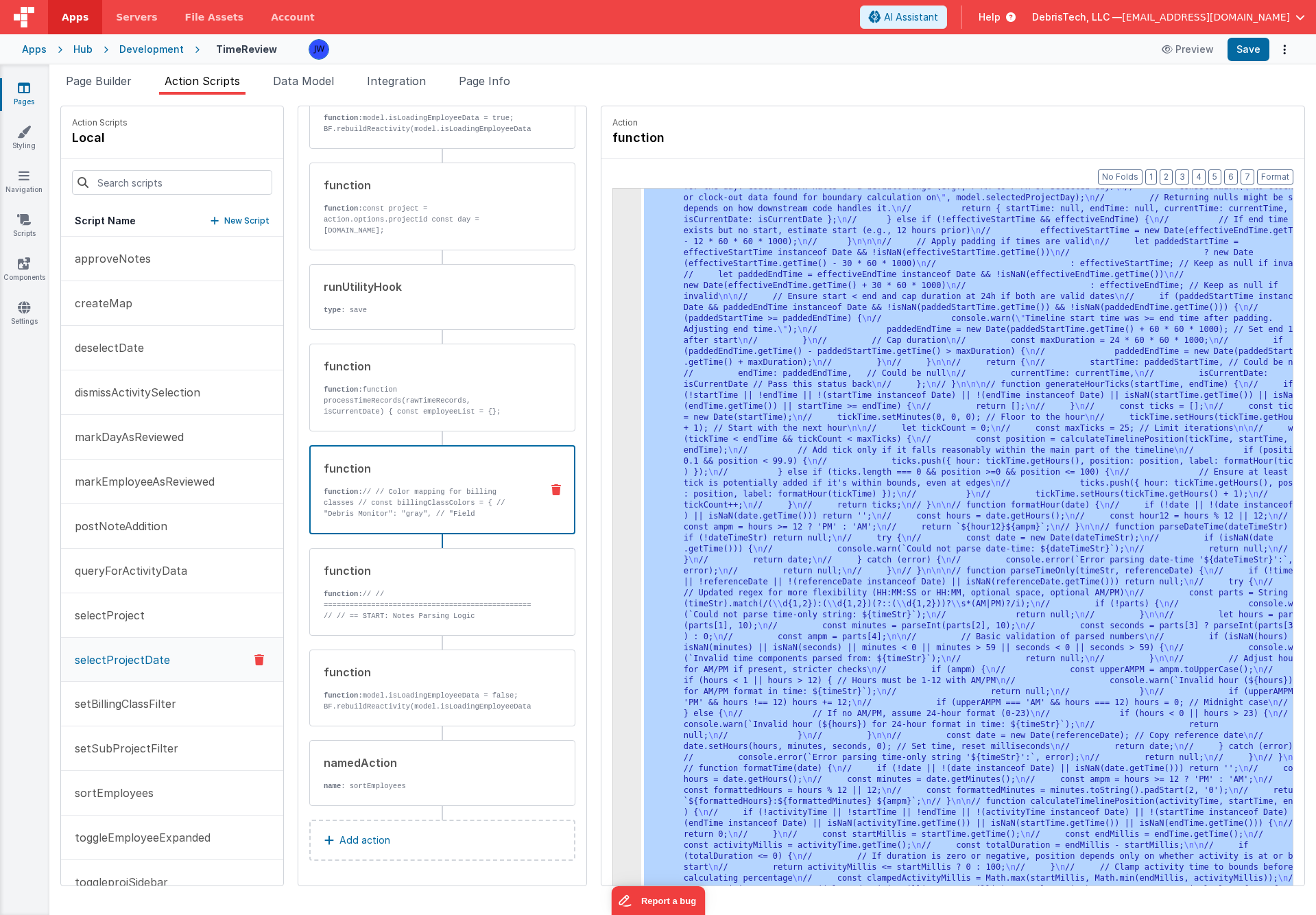
click at [125, 49] on div "Development" at bounding box center [151, 49] width 64 height 14
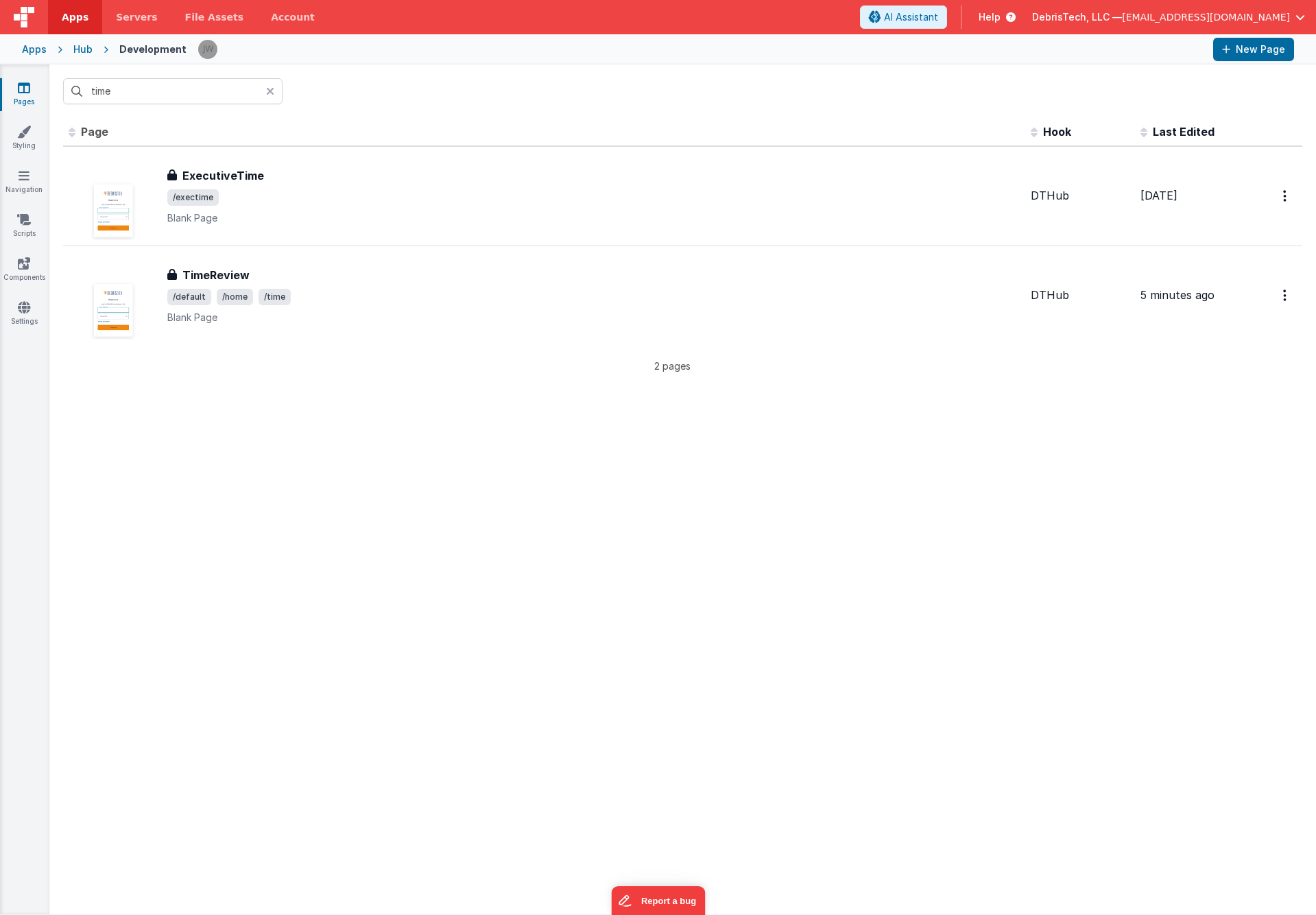
click at [88, 49] on div "Hub" at bounding box center [83, 49] width 20 height 14
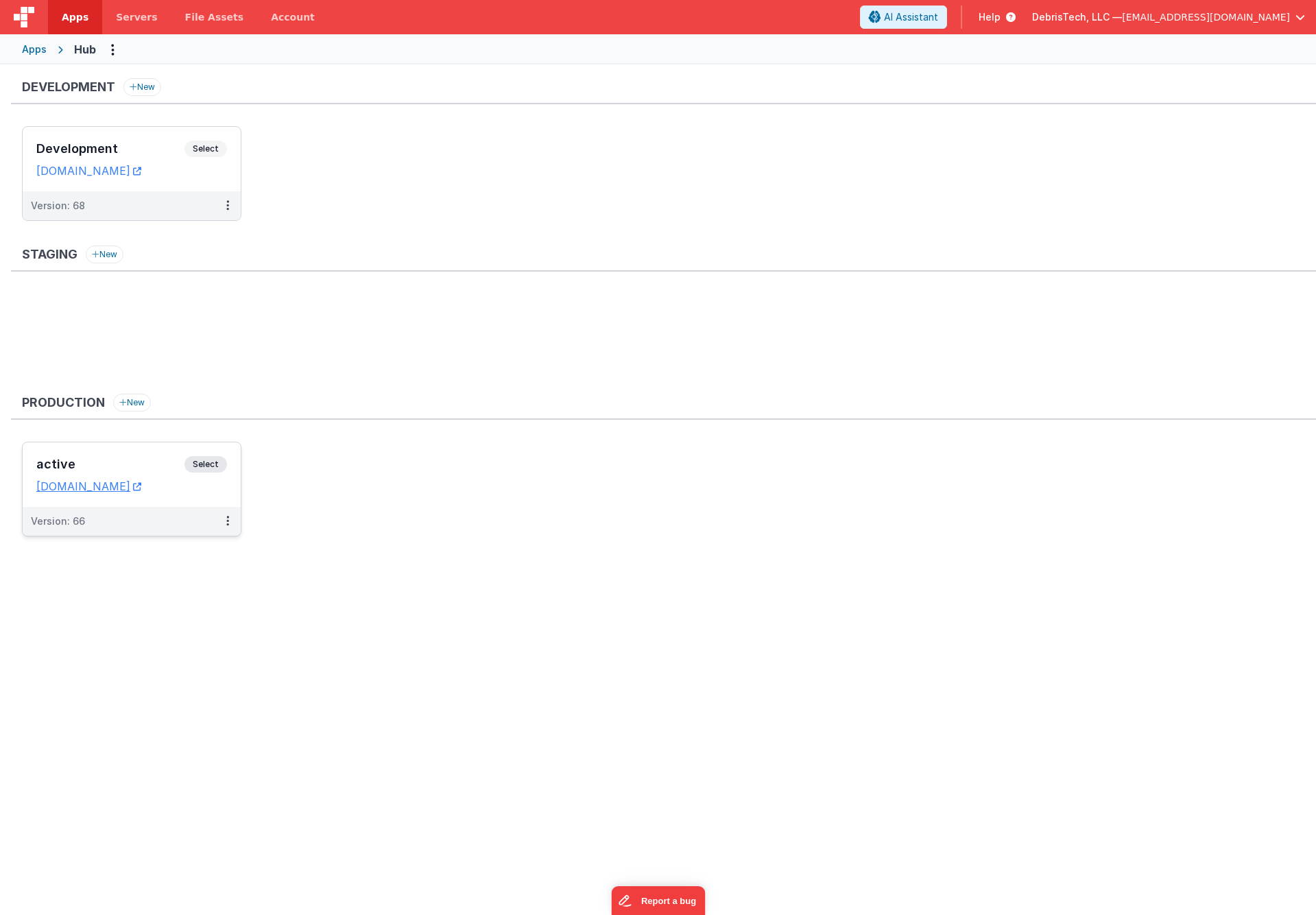
click at [205, 488] on dd "hub.debristech.com" at bounding box center [132, 486] width 190 height 14
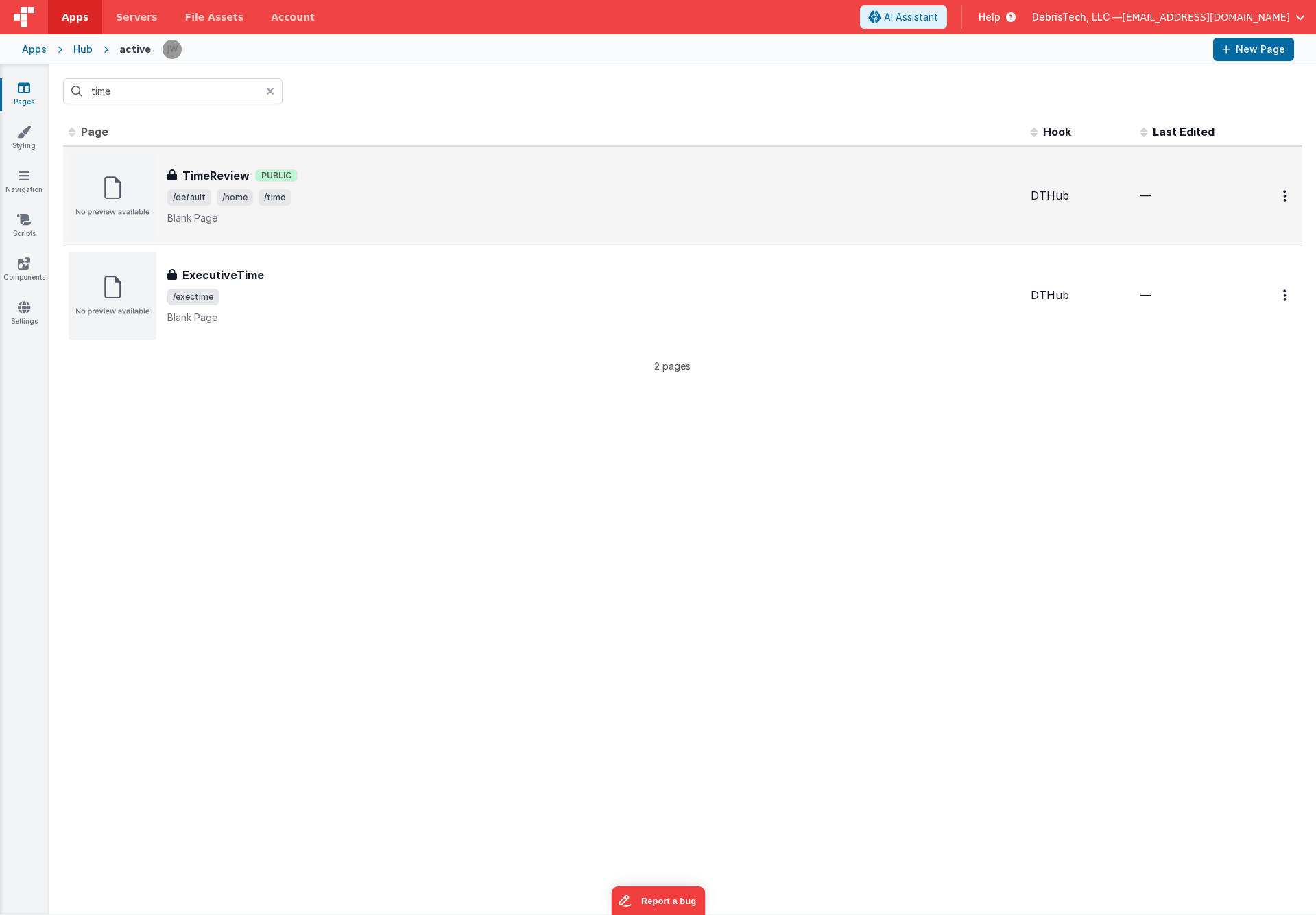
click at [203, 162] on div "TimeReview TimeReview Public /default /home /time Blank Page" at bounding box center [543, 196] width 951 height 88
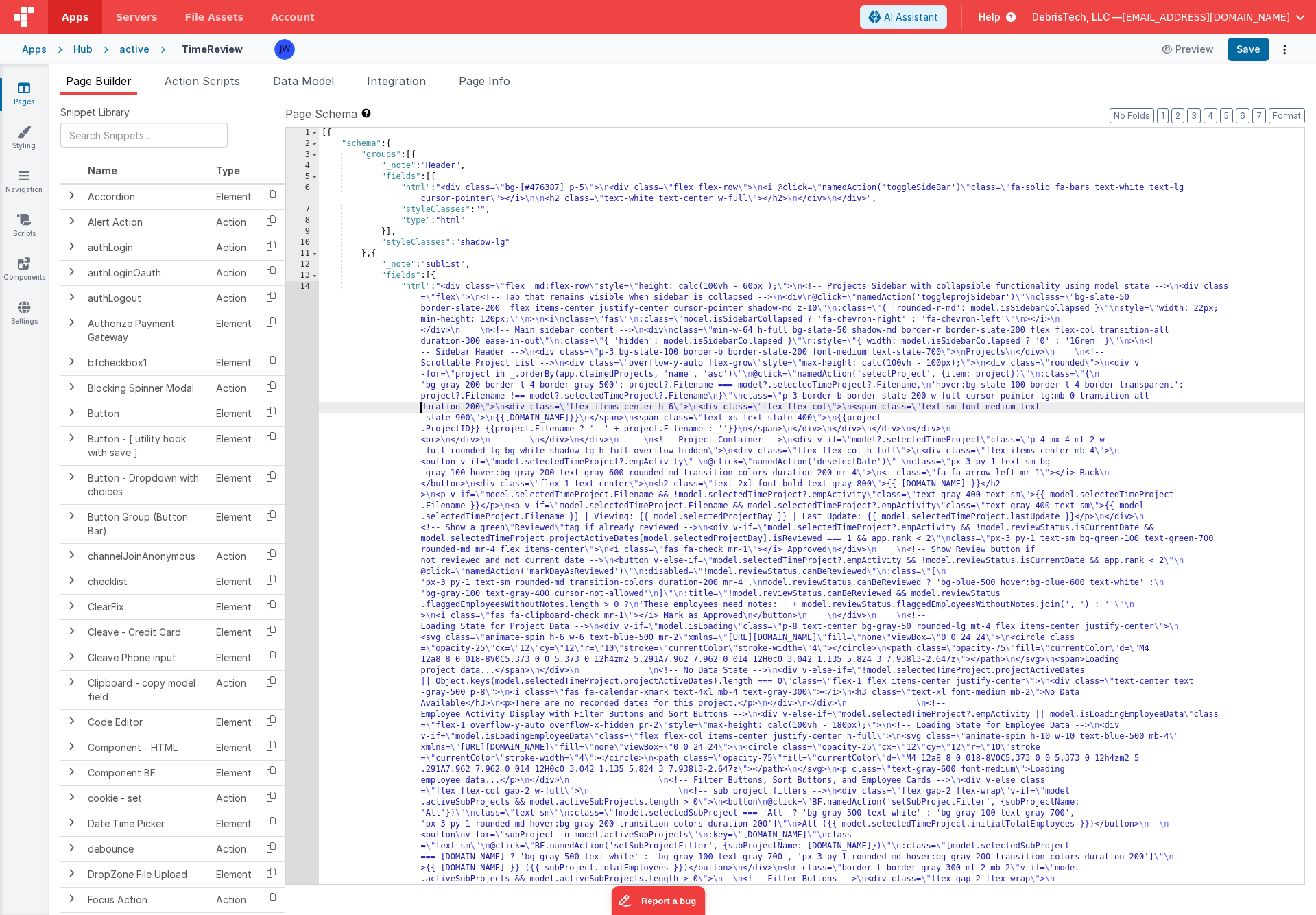
scroll to position [3030, 0]
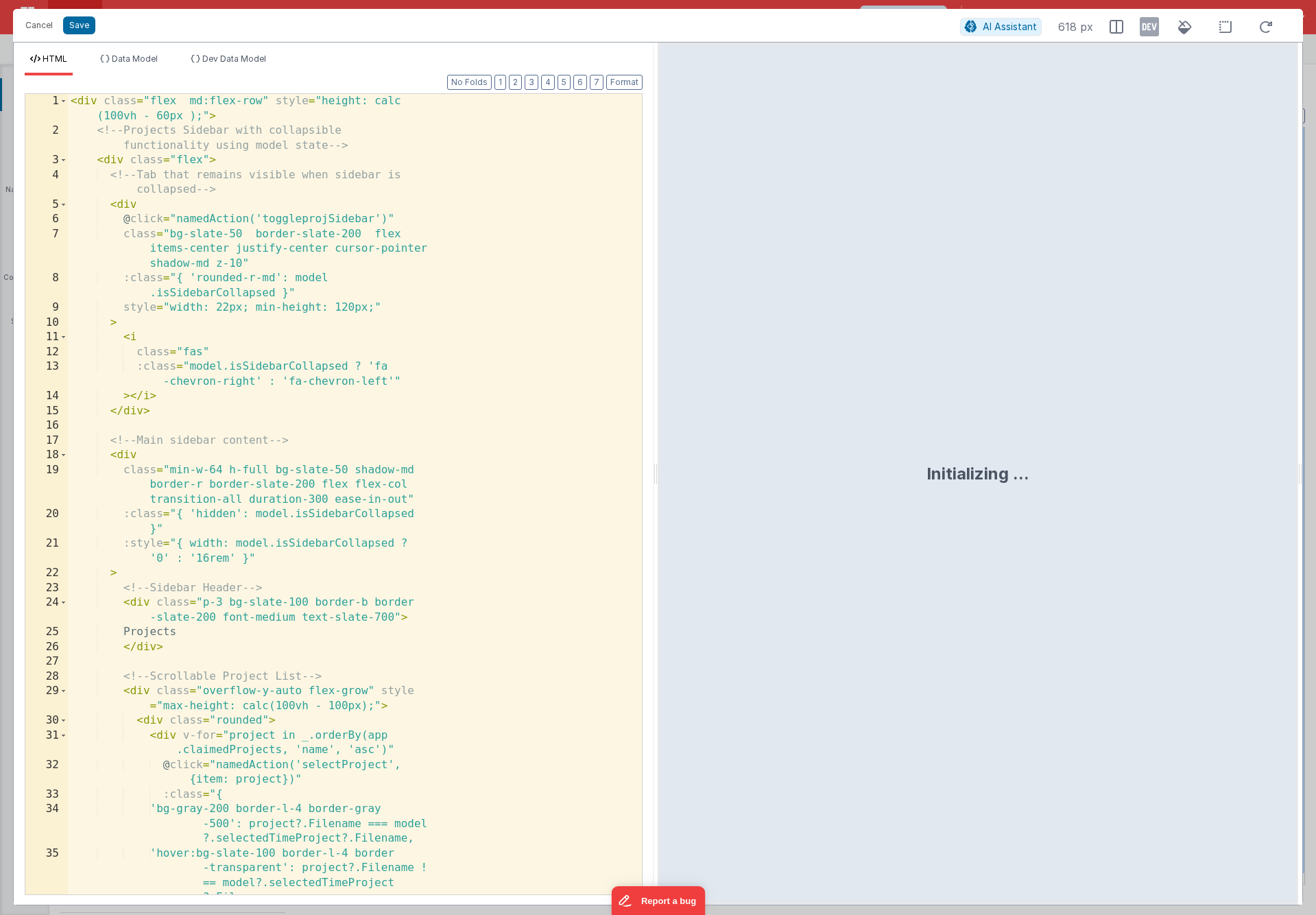
click at [313, 344] on div "< div class = "flex md:flex-row" style = "height: calc (100vh - 60px );" > <!--…" at bounding box center [355, 516] width 574 height 845
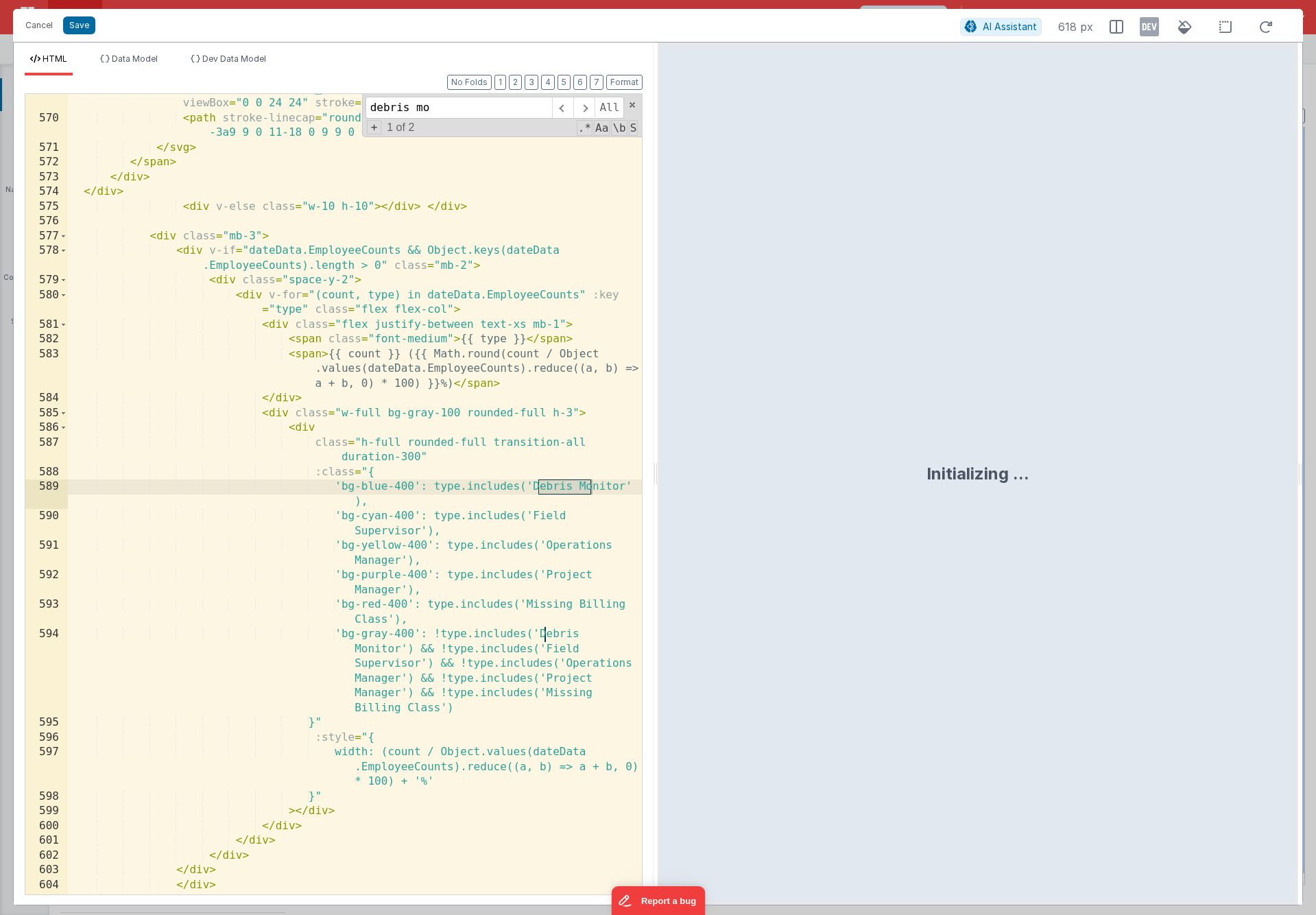
scroll to position [15054, 0]
type input "debris mon"
click at [403, 495] on div "< svg xmlns = "http://www.w3.org/2000/svg" class = "h-5 w-5" fill = "none" view…" at bounding box center [355, 503] width 574 height 845
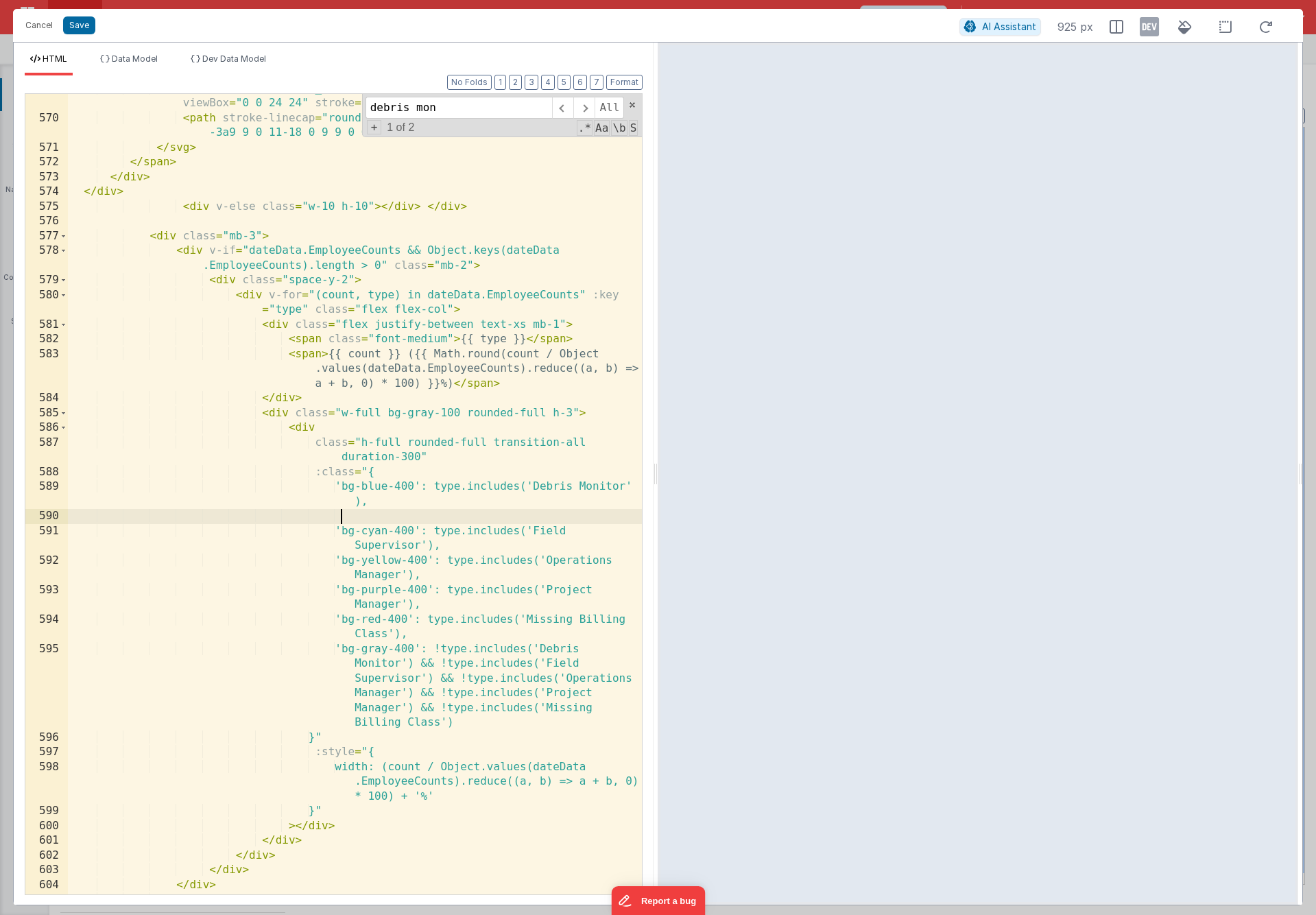
paste textarea
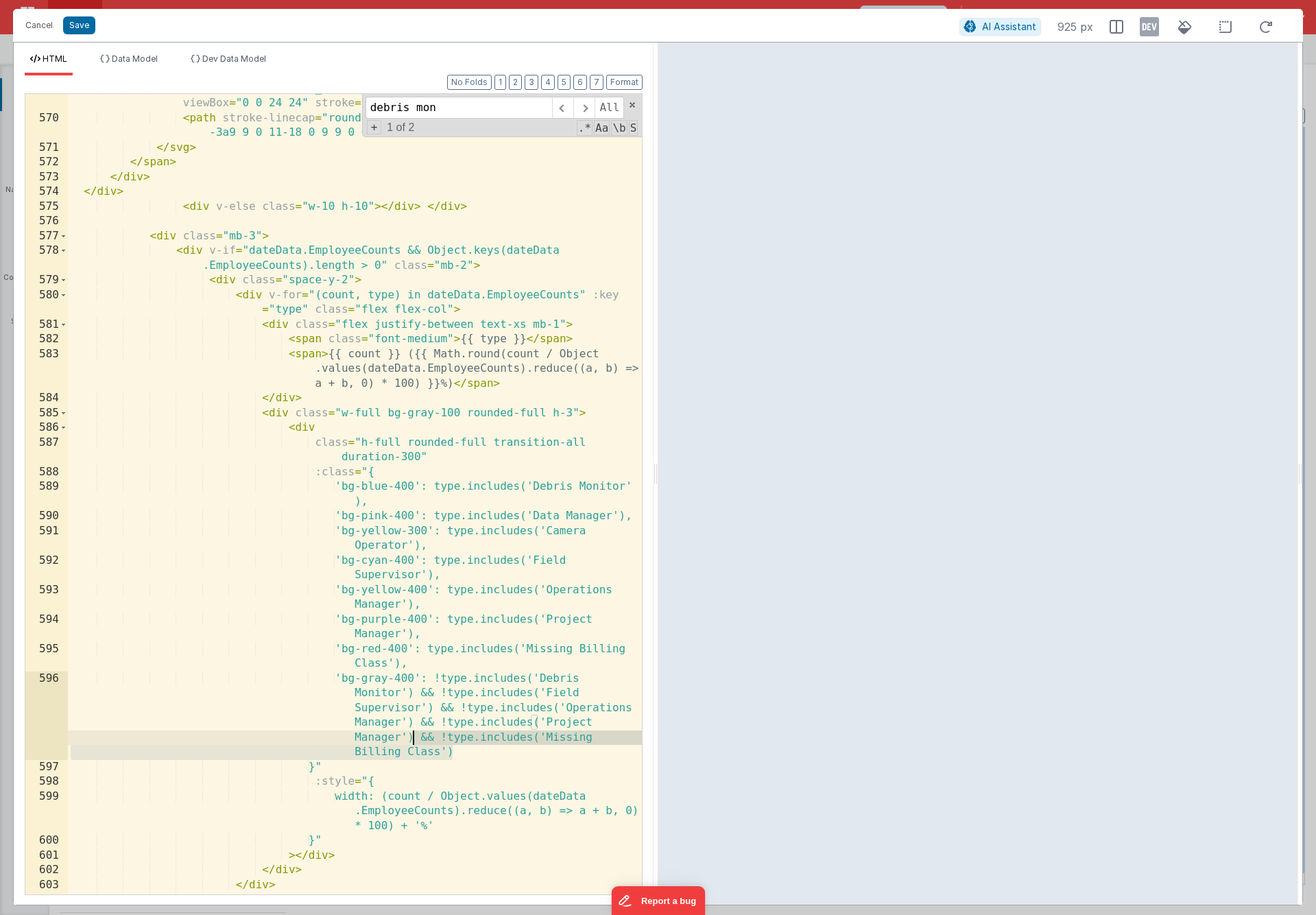
drag, startPoint x: 458, startPoint y: 753, endPoint x: 413, endPoint y: 737, distance: 47.8
click at [413, 737] on div "< svg xmlns = "http://www.w3.org/2000/svg" class = "h-5 w-5" fill = "none" view…" at bounding box center [355, 503] width 574 height 845
click at [462, 752] on div "< svg xmlns = "http://www.w3.org/2000/svg" class = "h-5 w-5" fill = "none" view…" at bounding box center [355, 503] width 574 height 845
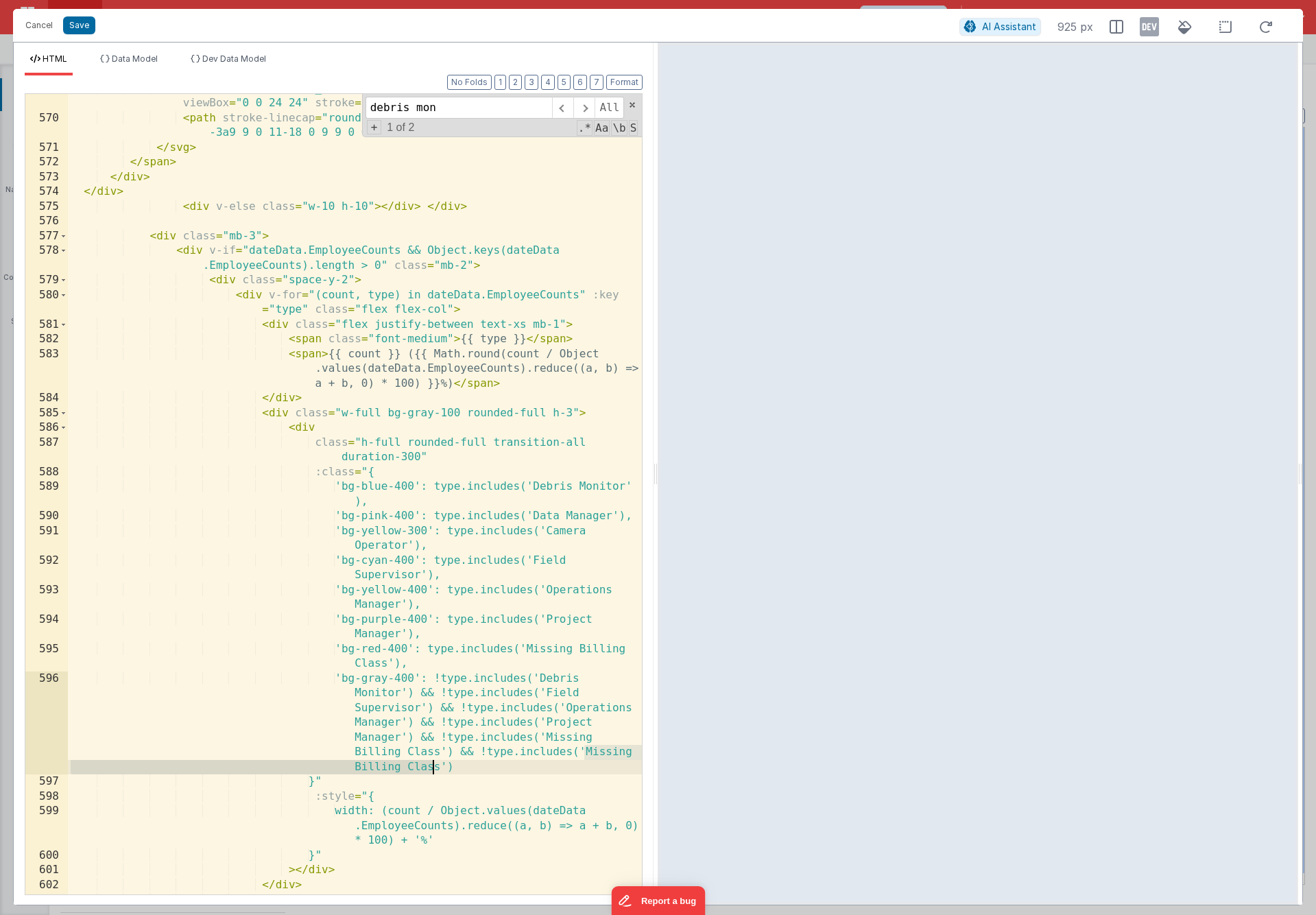
drag, startPoint x: 581, startPoint y: 753, endPoint x: 435, endPoint y: 765, distance: 146.5
click at [435, 765] on div "< svg xmlns = "http://www.w3.org/2000/svg" class = "h-5 w-5" fill = "none" view…" at bounding box center [355, 503] width 574 height 845
drag, startPoint x: 477, startPoint y: 769, endPoint x: 454, endPoint y: 755, distance: 26.9
click at [454, 755] on div "< svg xmlns = "http://www.w3.org/2000/svg" class = "h-5 w-5" fill = "none" view…" at bounding box center [355, 503] width 574 height 845
click at [451, 769] on div "< svg xmlns = "http://www.w3.org/2000/svg" class = "h-5 w-5" fill = "none" view…" at bounding box center [355, 503] width 574 height 845
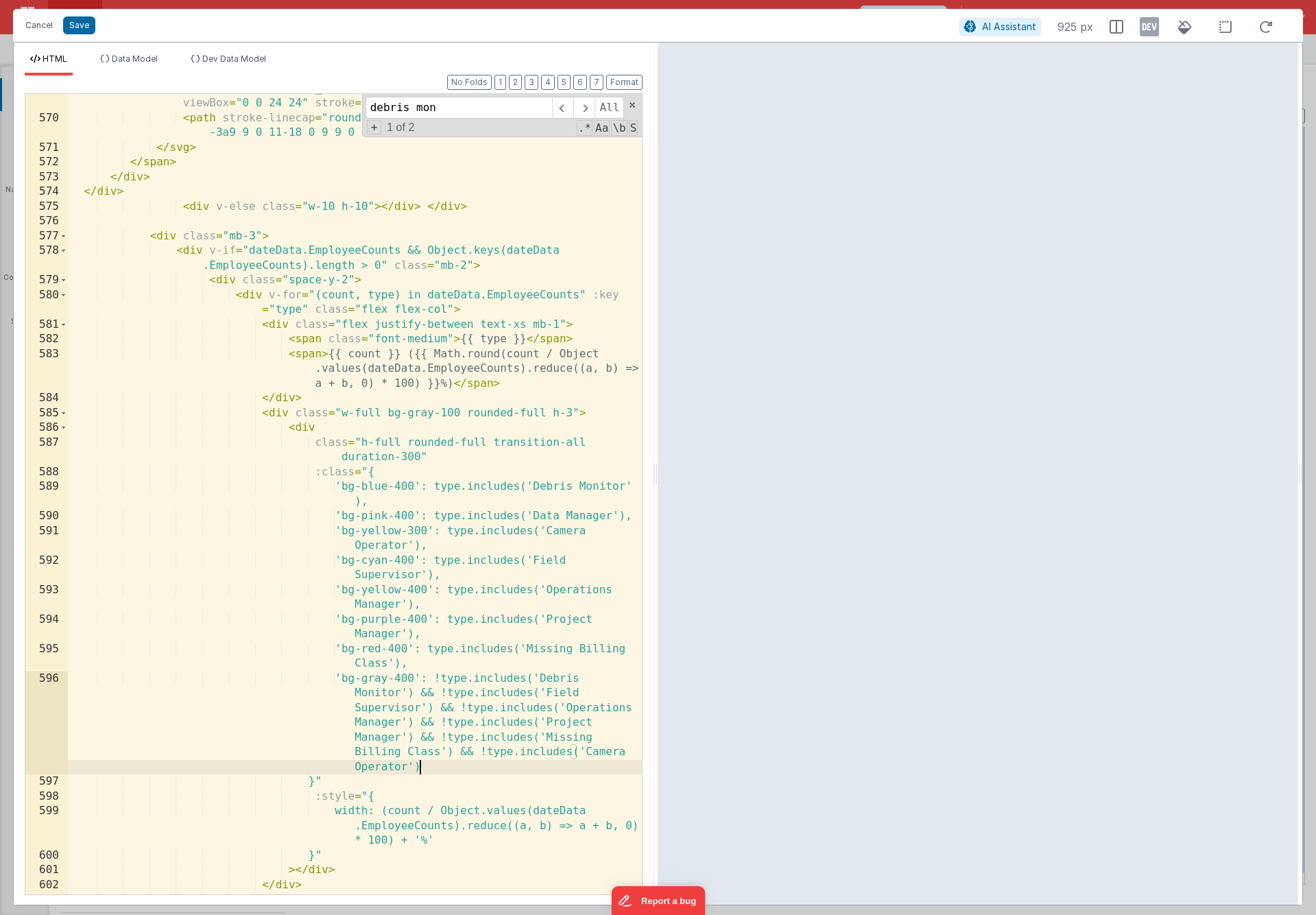
paste textarea
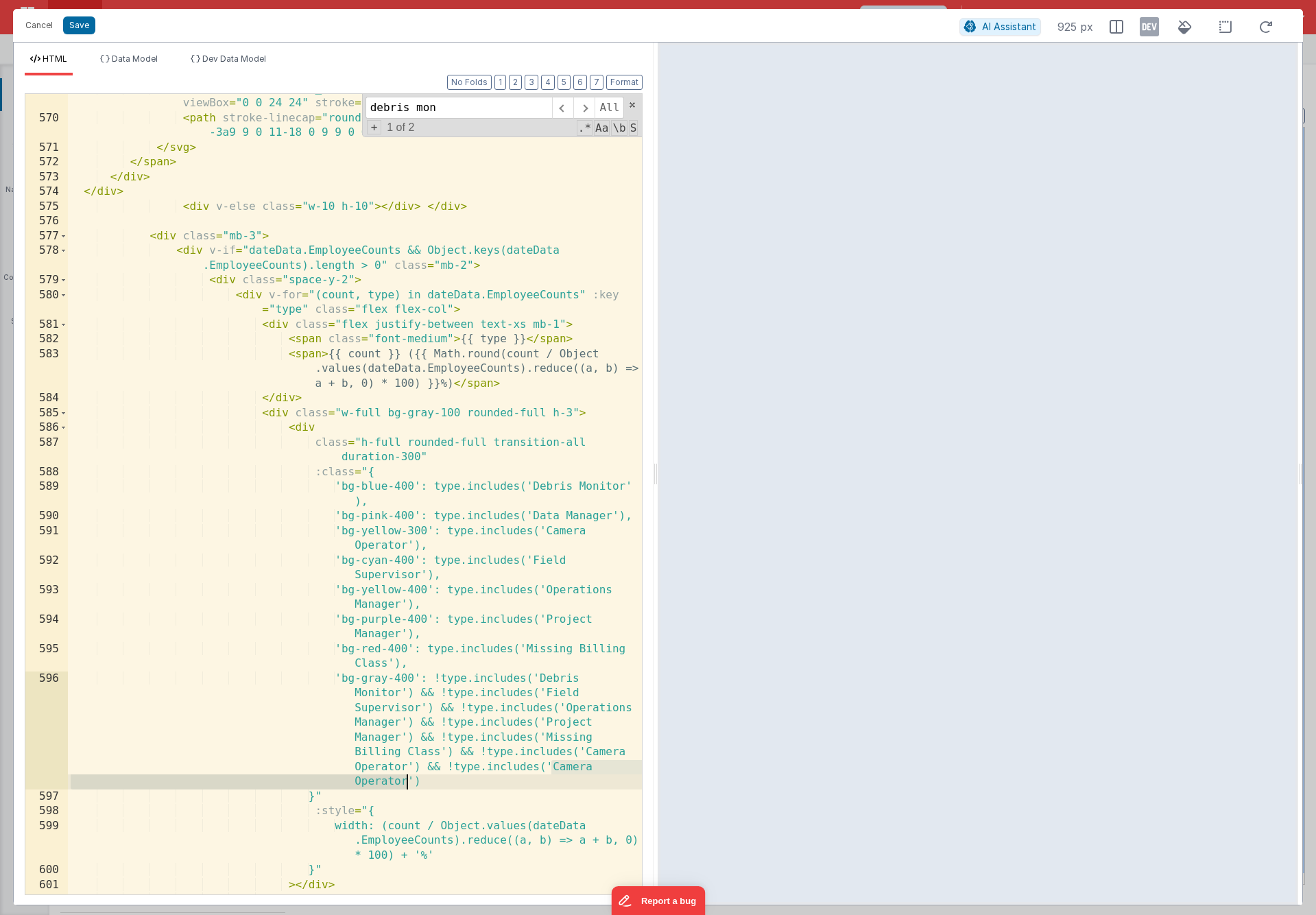
drag, startPoint x: 554, startPoint y: 767, endPoint x: 405, endPoint y: 784, distance: 150.0
click at [405, 784] on div "< svg xmlns = "http://www.w3.org/2000/svg" class = "h-5 w-5" fill = "none" view…" at bounding box center [355, 503] width 574 height 845
click at [80, 27] on button "Save" at bounding box center [79, 25] width 33 height 18
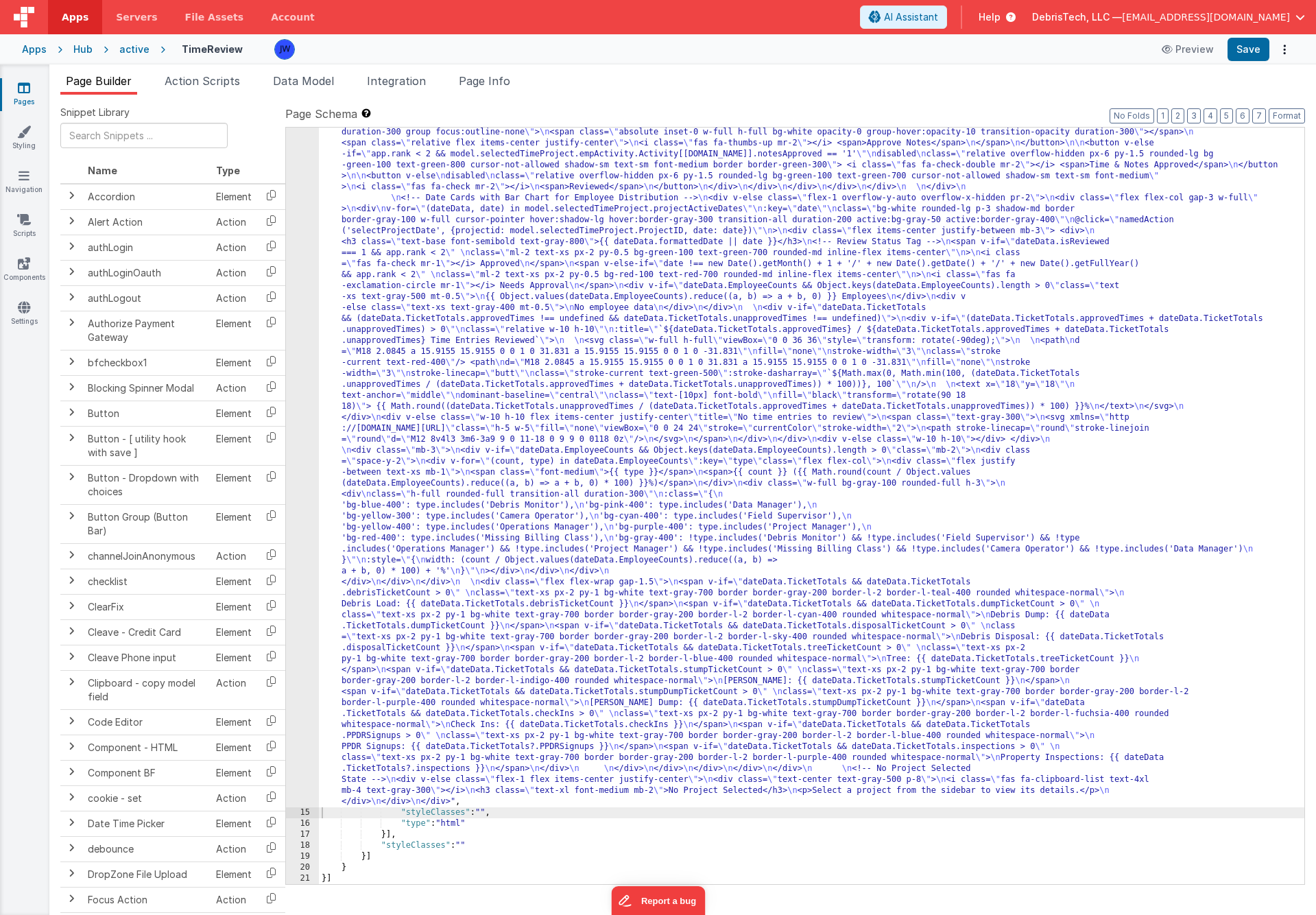
scroll to position [2810, 0]
click at [1251, 50] on button "Save" at bounding box center [1248, 49] width 42 height 23
click at [123, 48] on div "active" at bounding box center [134, 49] width 30 height 14
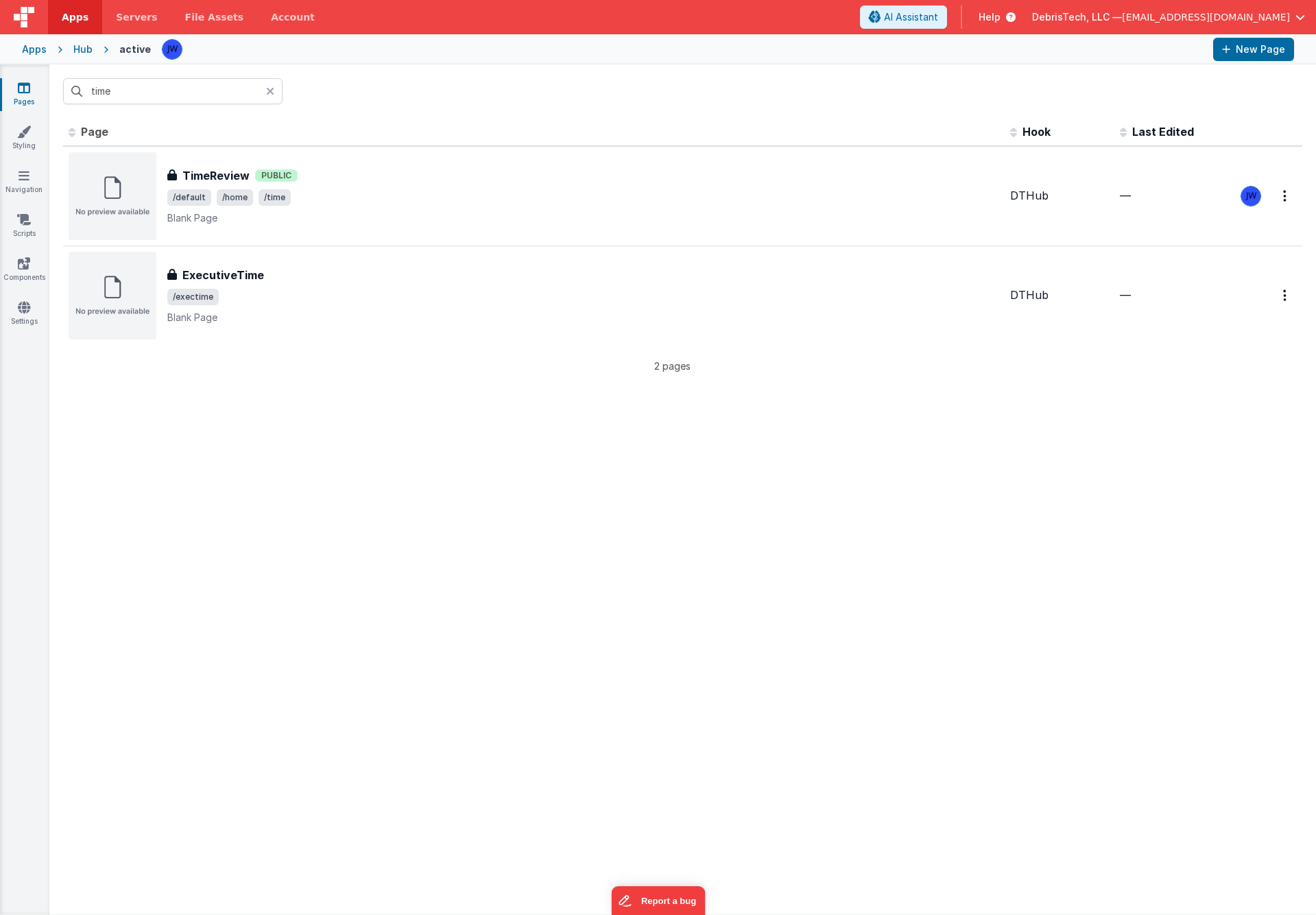
click at [78, 43] on div "Hub" at bounding box center [83, 49] width 20 height 14
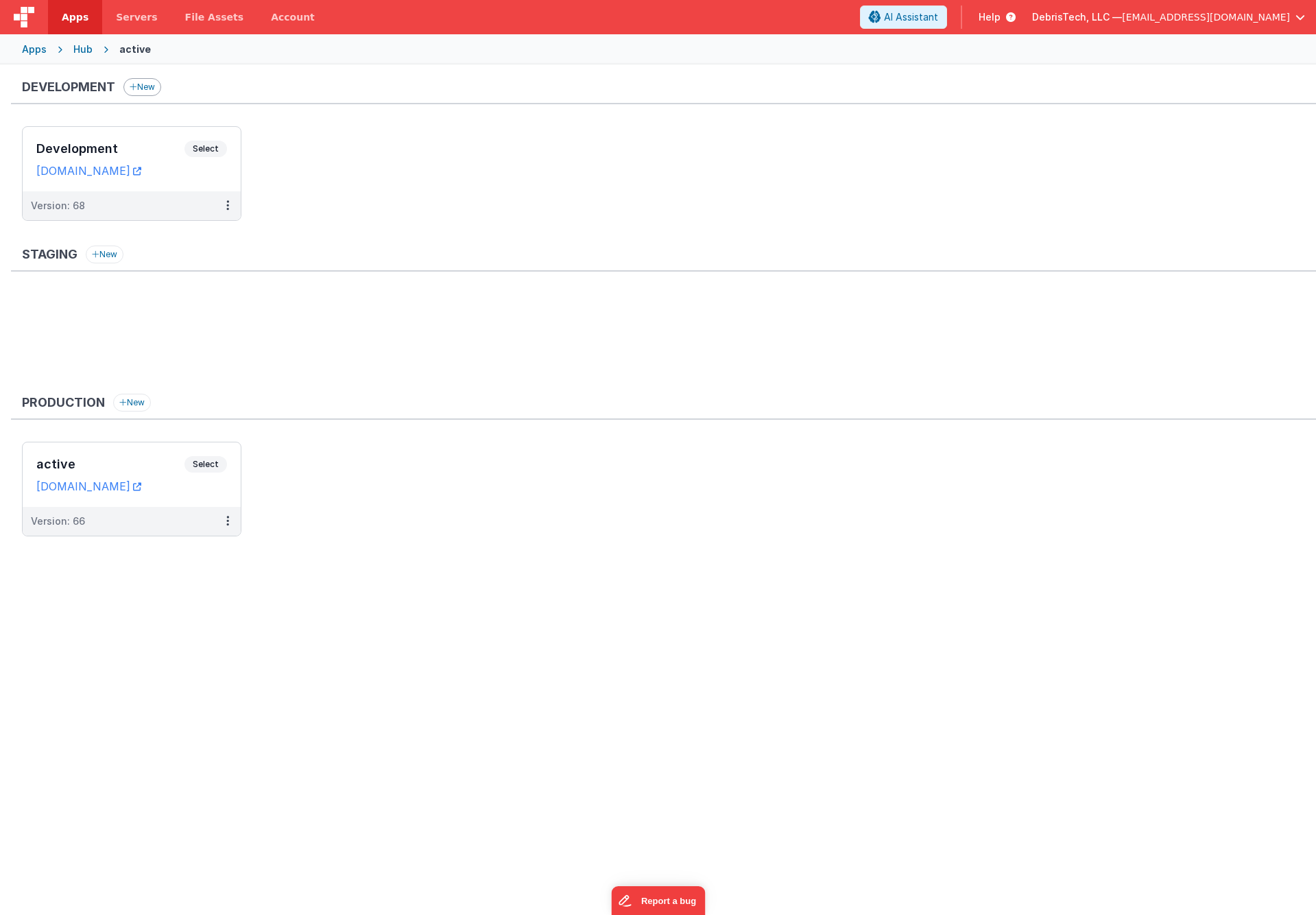
click at [143, 89] on button "New" at bounding box center [142, 87] width 37 height 18
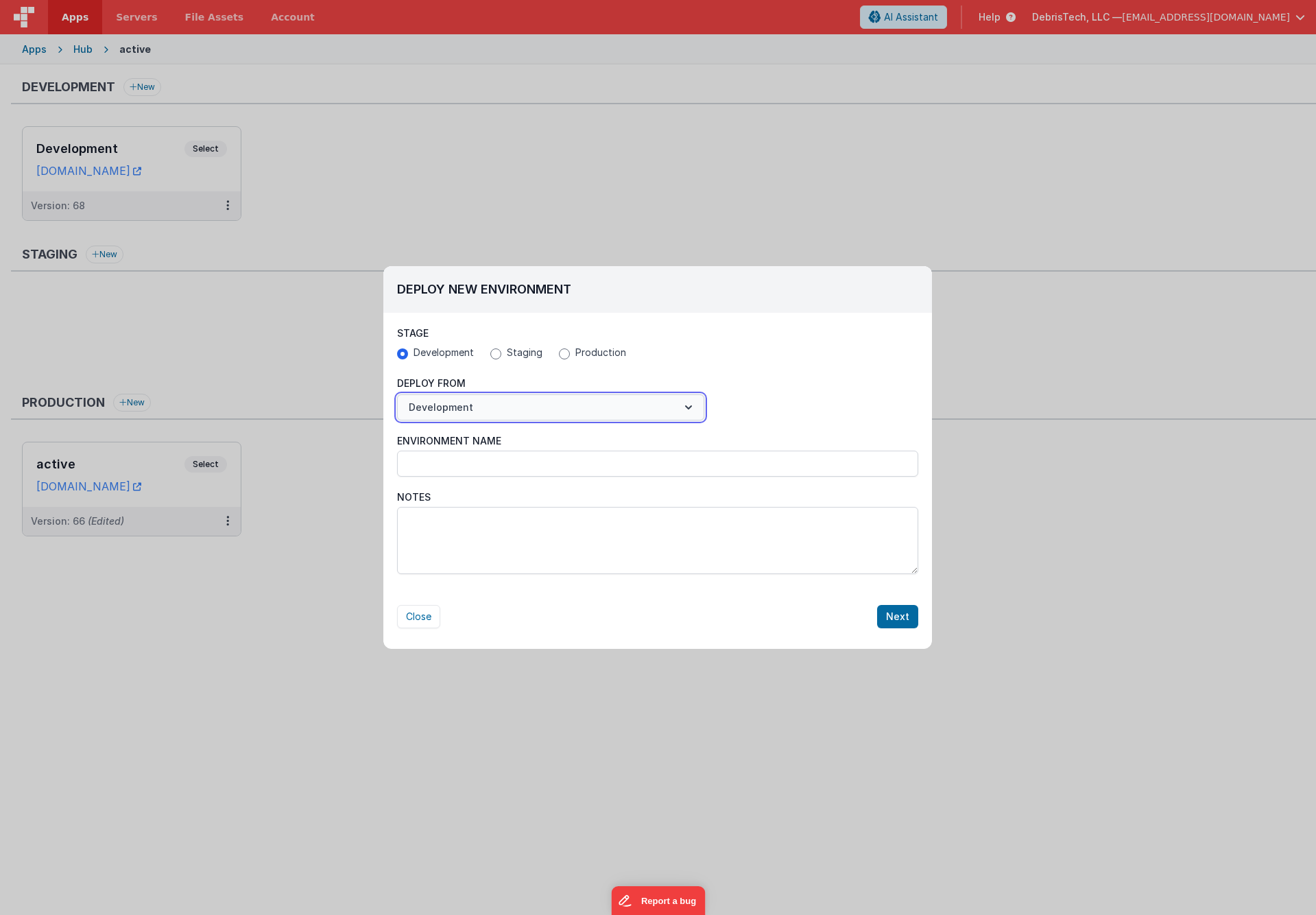
click at [585, 401] on button "Development" at bounding box center [550, 407] width 307 height 26
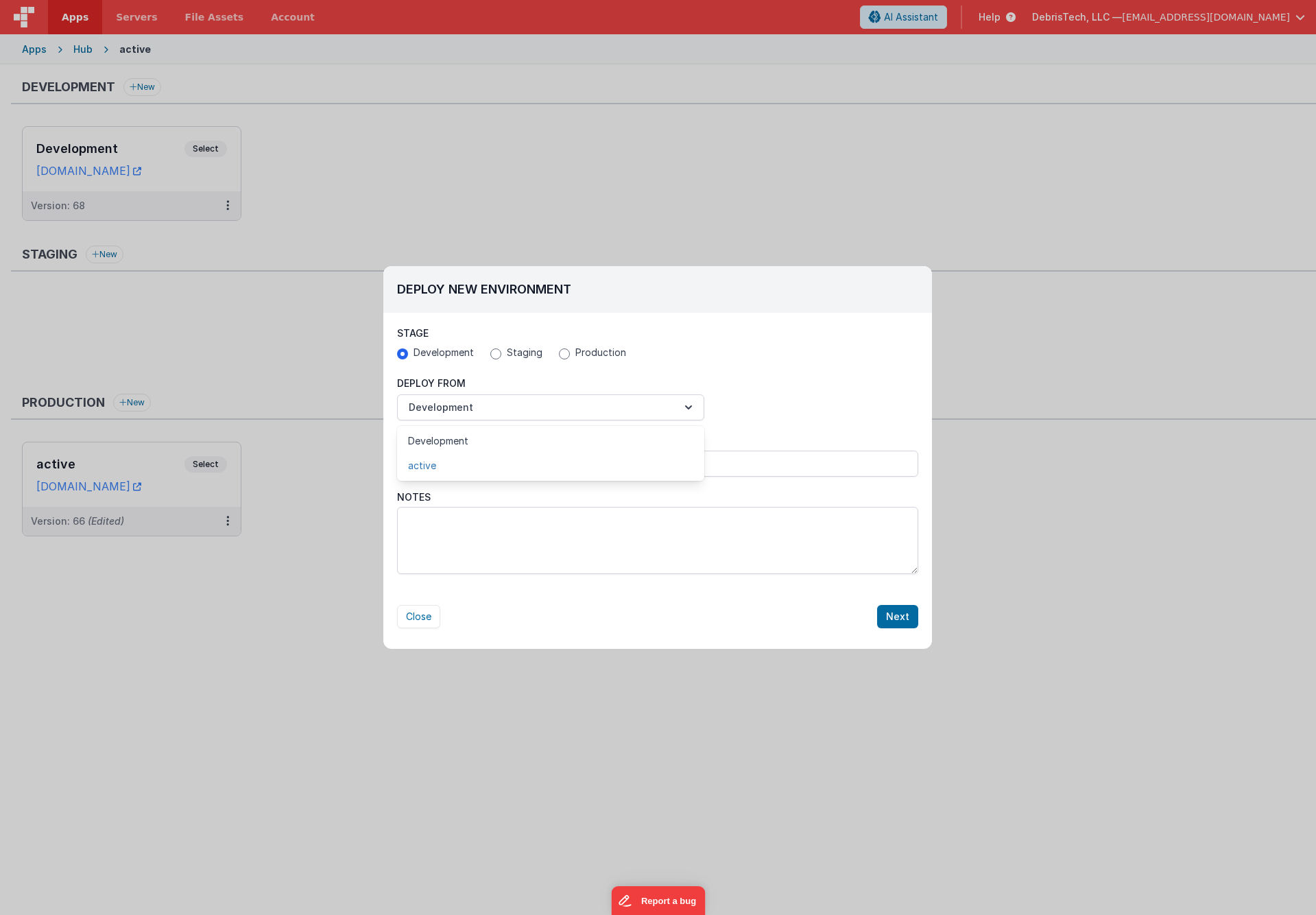
click at [539, 463] on link "active" at bounding box center [550, 466] width 307 height 24
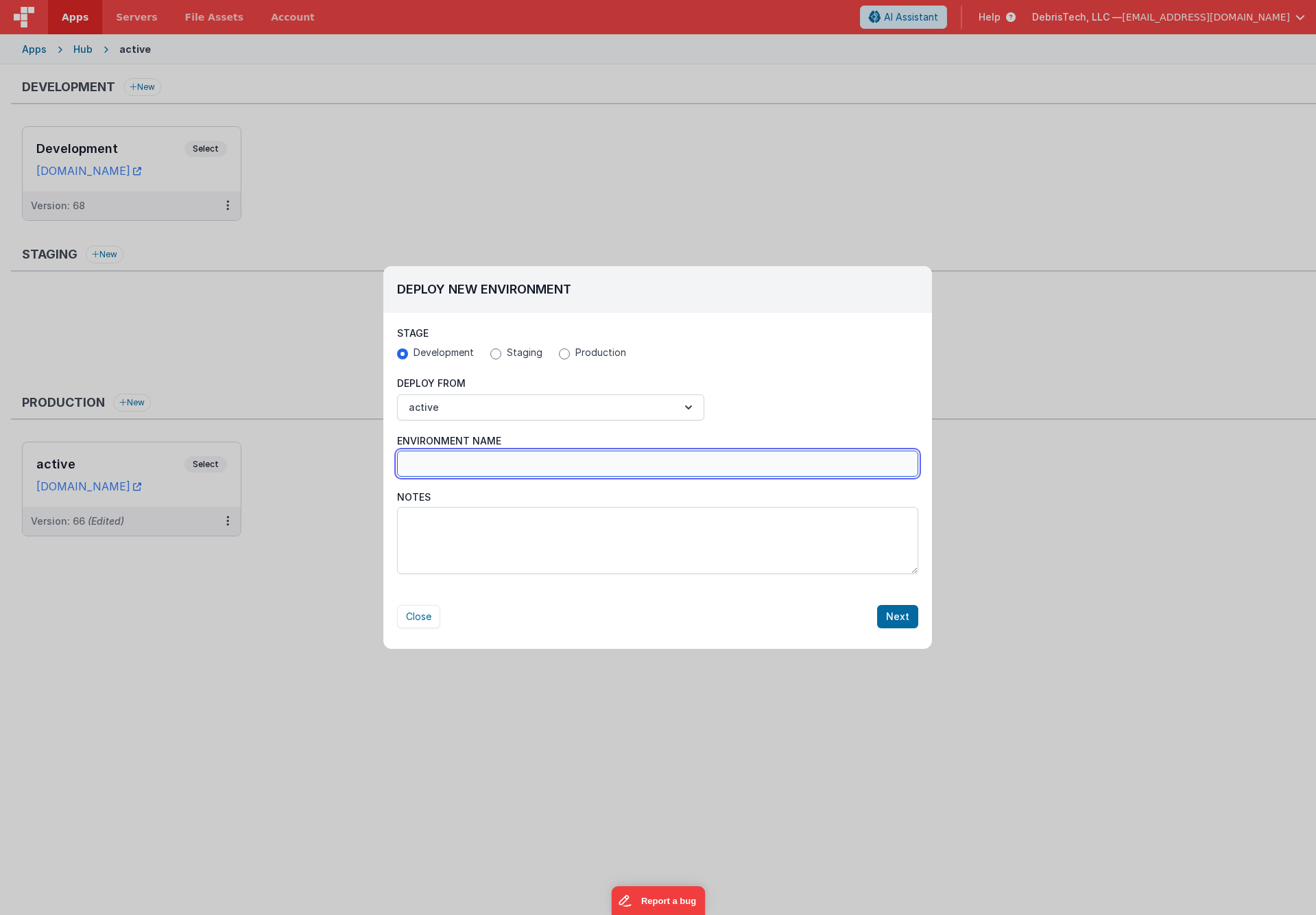
click at [586, 471] on input "Environment Name" at bounding box center [657, 464] width 521 height 26
type input "main dev"
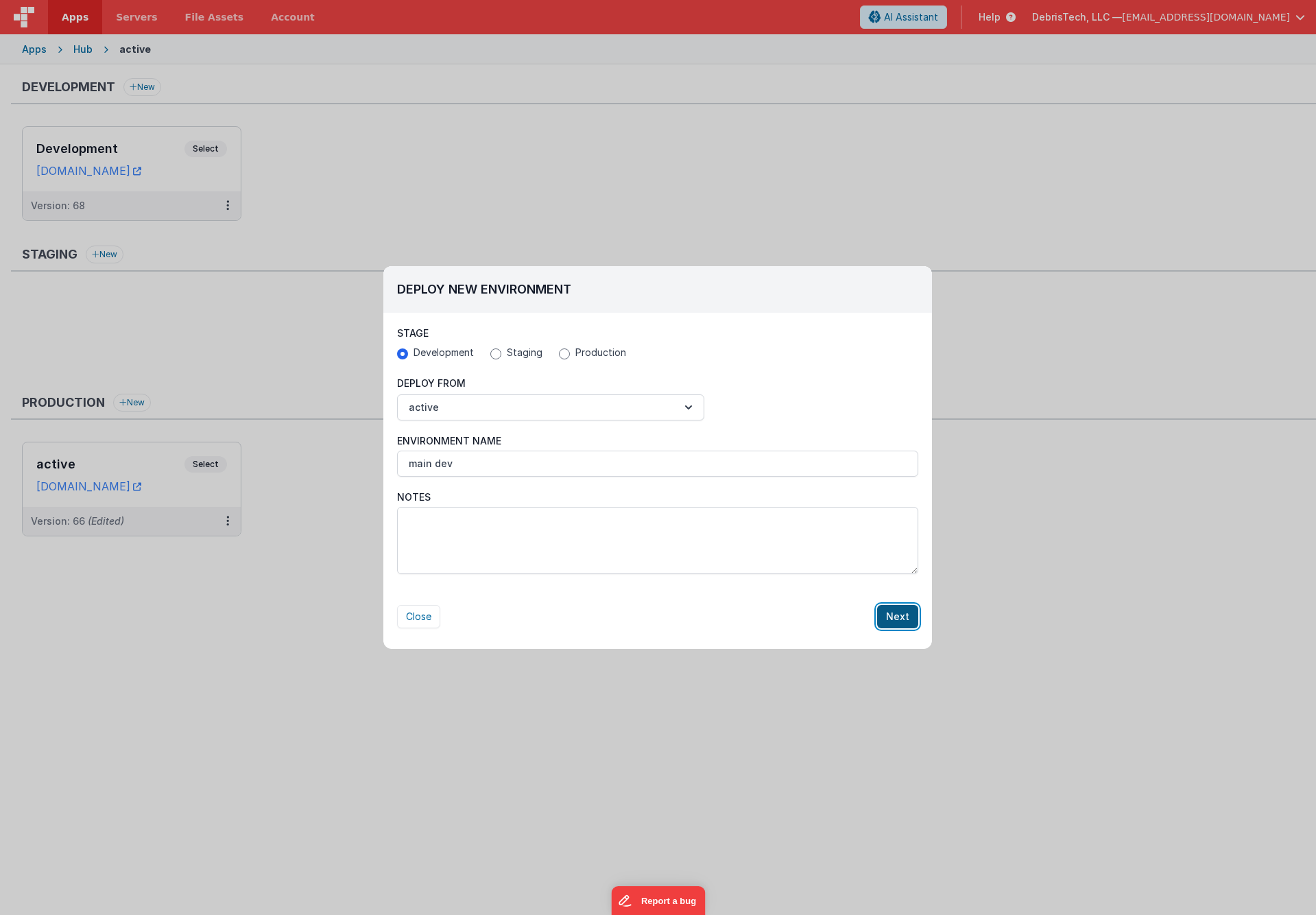
click at [891, 622] on button "Next" at bounding box center [898, 616] width 41 height 23
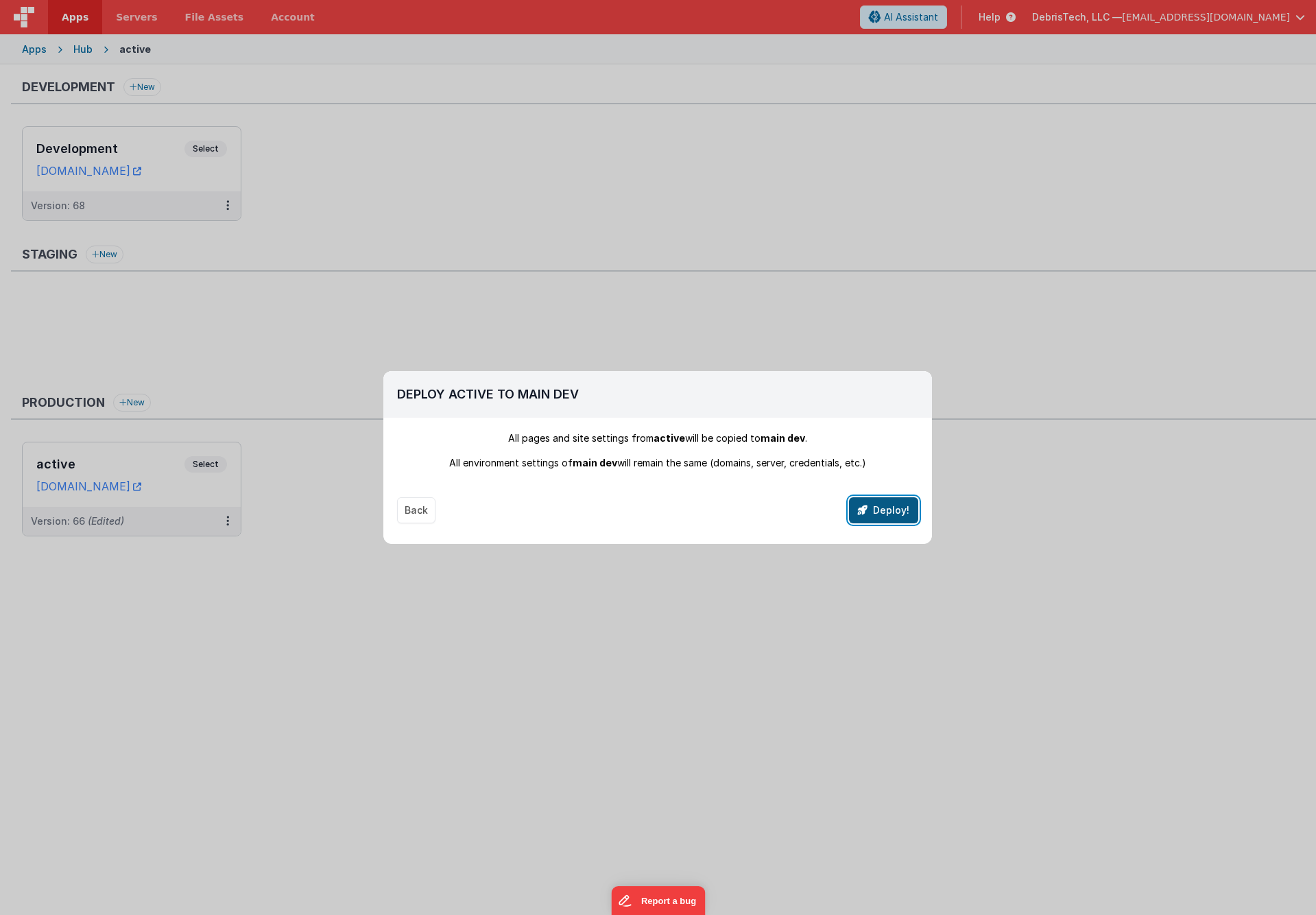
click at [880, 515] on button "Deploy!" at bounding box center [883, 511] width 69 height 26
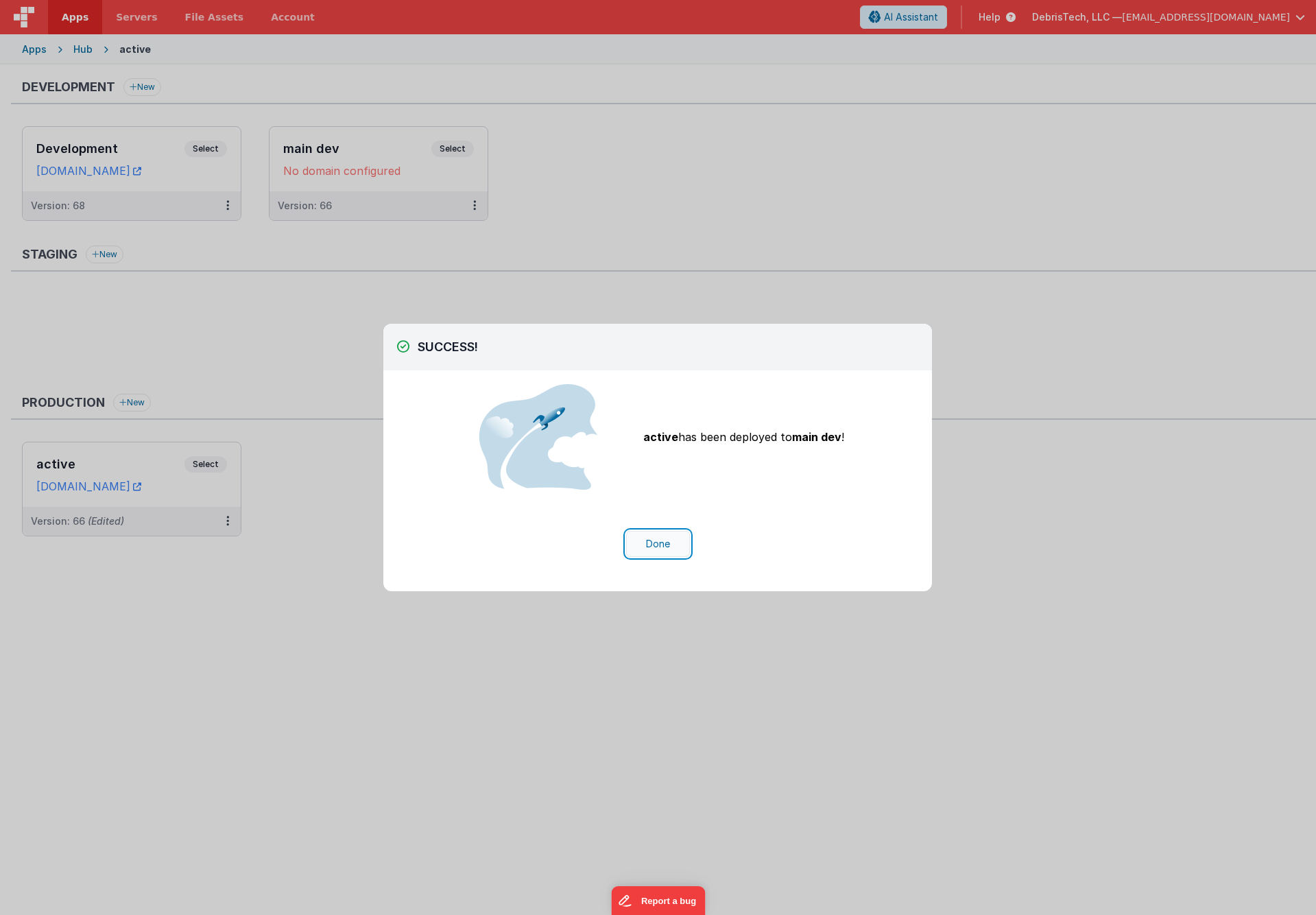
click at [657, 539] on button "Done" at bounding box center [658, 544] width 63 height 26
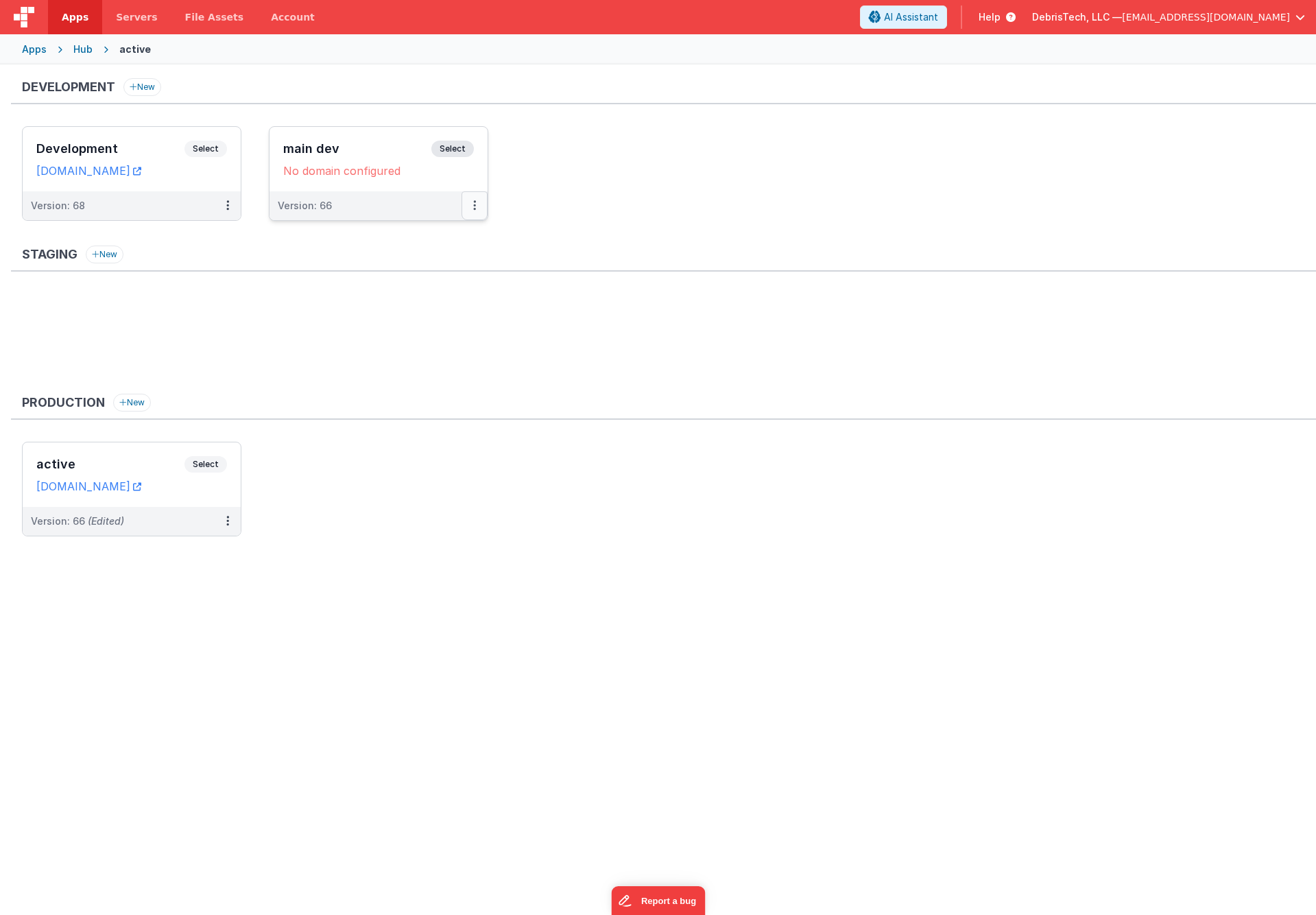
click at [482, 204] on button at bounding box center [474, 205] width 26 height 29
click at [439, 241] on link "Edit" at bounding box center [427, 236] width 120 height 24
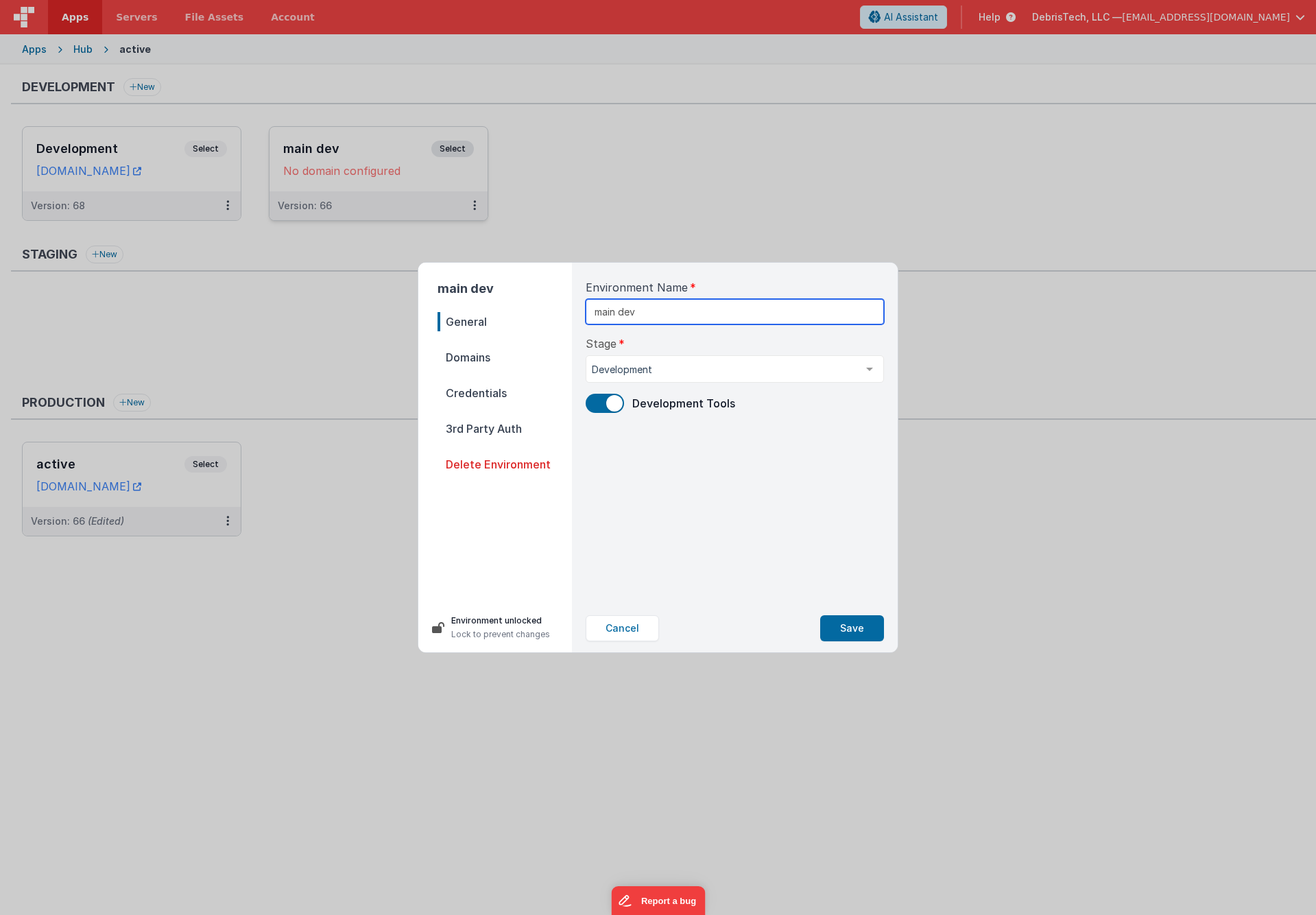
click at [639, 317] on input "main dev" at bounding box center [735, 311] width 299 height 25
click at [479, 361] on span "Domains" at bounding box center [505, 357] width 134 height 20
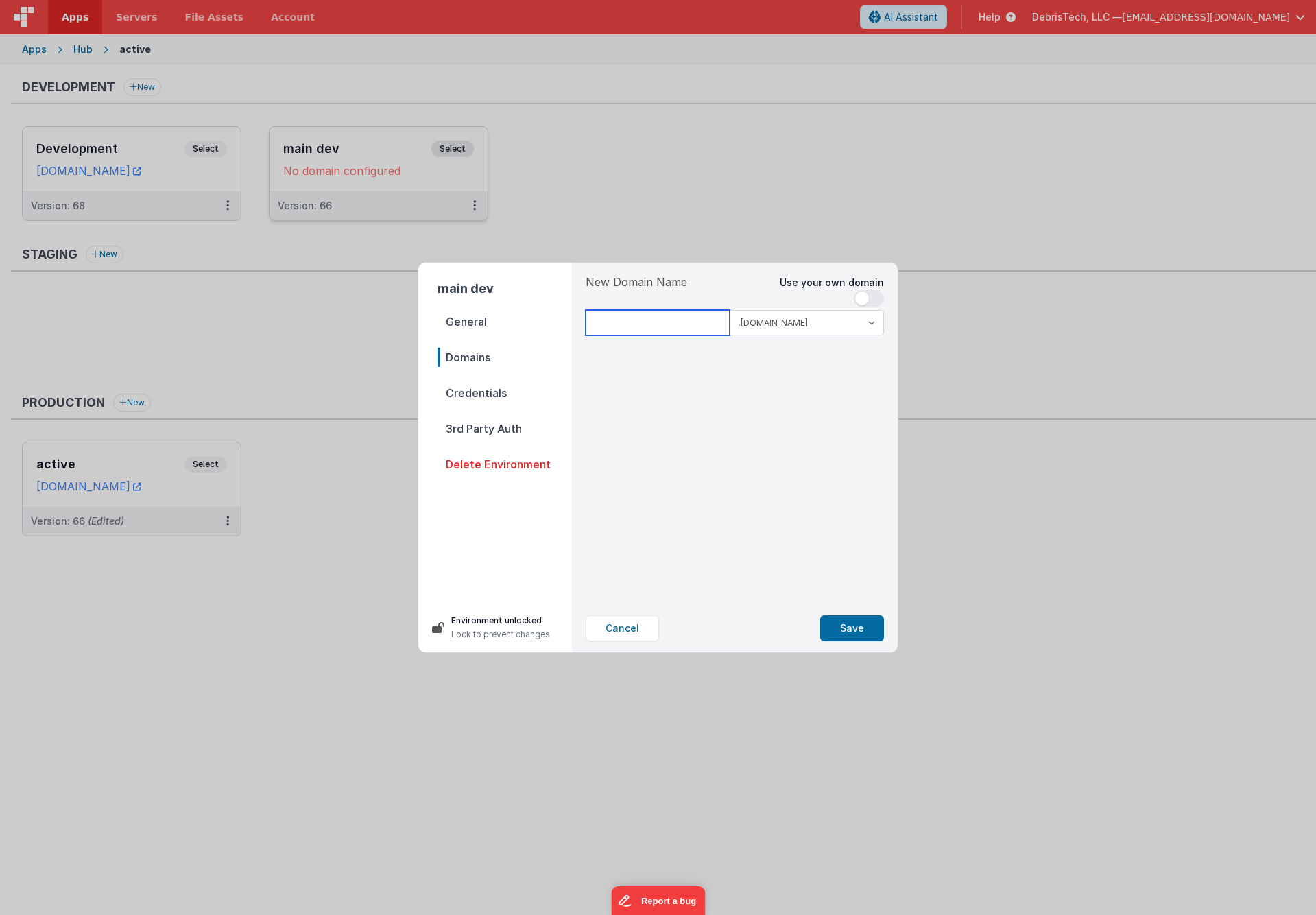
click at [636, 327] on input at bounding box center [657, 322] width 144 height 25
click at [822, 314] on select ".clientportal.cloud .fmbetterforms.com" at bounding box center [806, 322] width 154 height 25
select select "clientportal.cloud"
click at [652, 347] on div "New Domain Name Use your own domain .clientportal.cloud .fmbetterforms.com" at bounding box center [735, 311] width 299 height 75
click at [660, 328] on input at bounding box center [657, 322] width 144 height 25
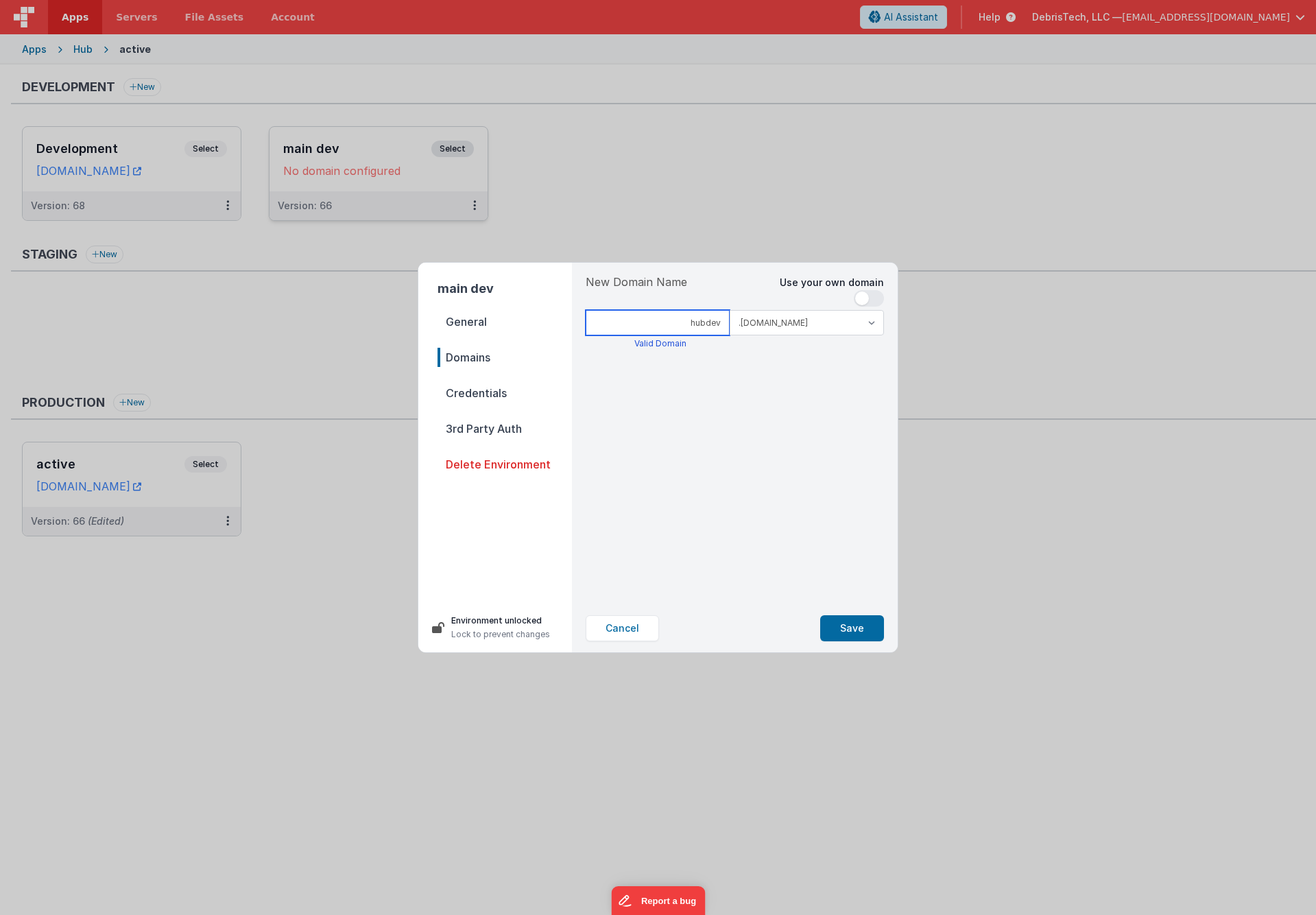
type input "hubdev"
click at [484, 394] on span "Credentials" at bounding box center [505, 393] width 134 height 20
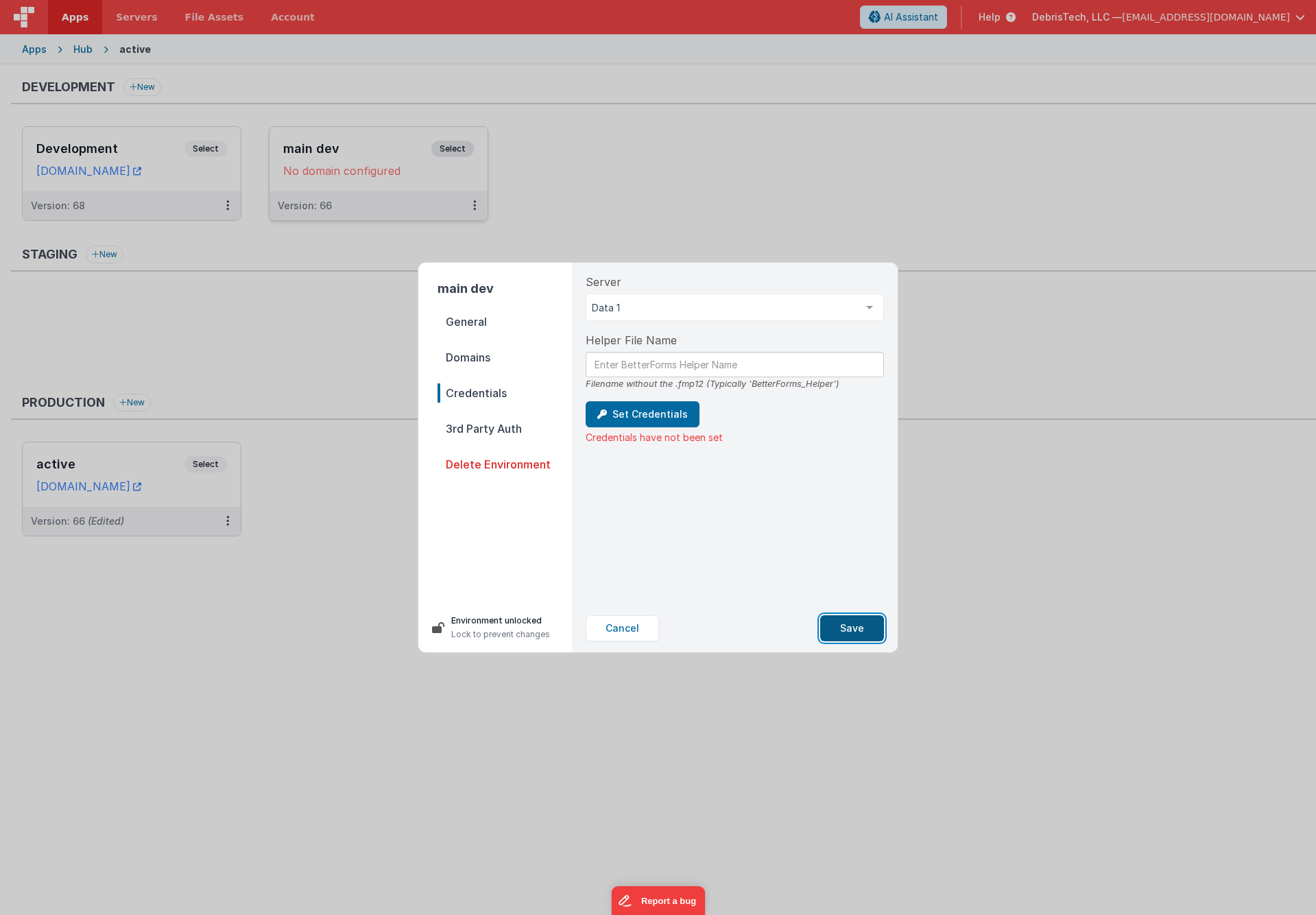
click at [859, 622] on button "Save" at bounding box center [852, 628] width 63 height 26
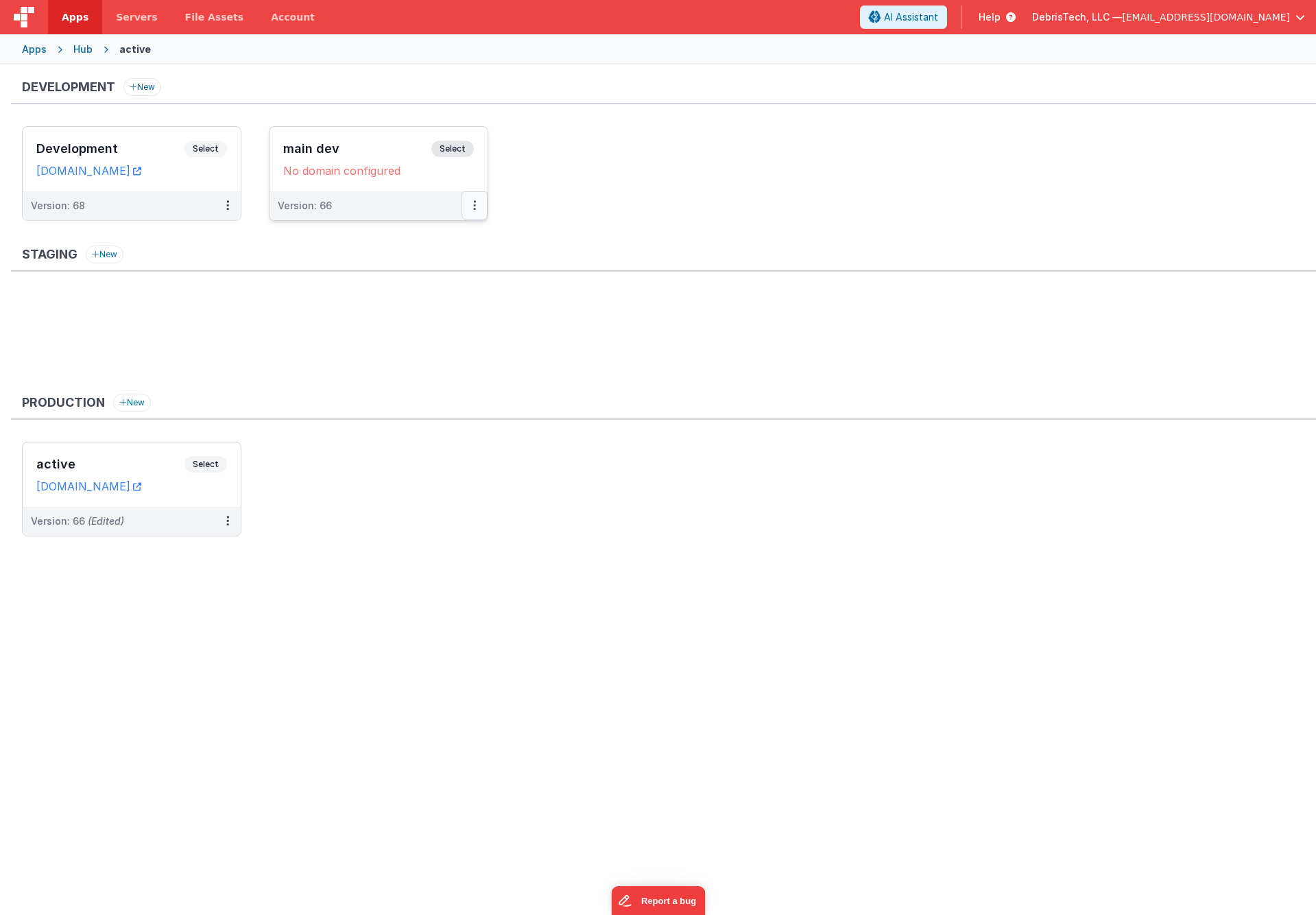
click at [464, 198] on button at bounding box center [474, 205] width 26 height 29
click at [449, 239] on link "Edit" at bounding box center [427, 236] width 120 height 24
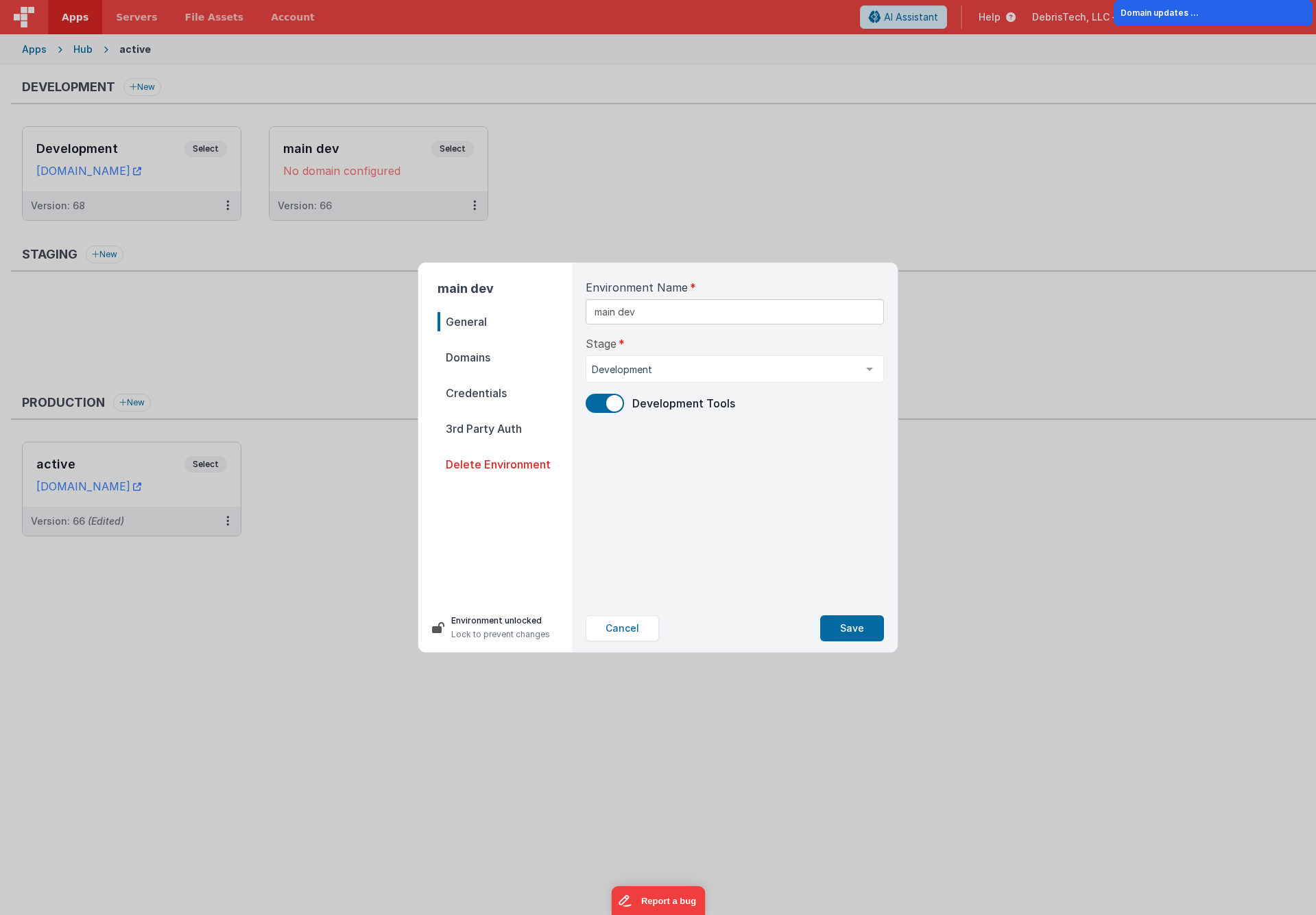
click at [489, 359] on span "Domains" at bounding box center [505, 357] width 134 height 20
select select "fmbetterforms.com"
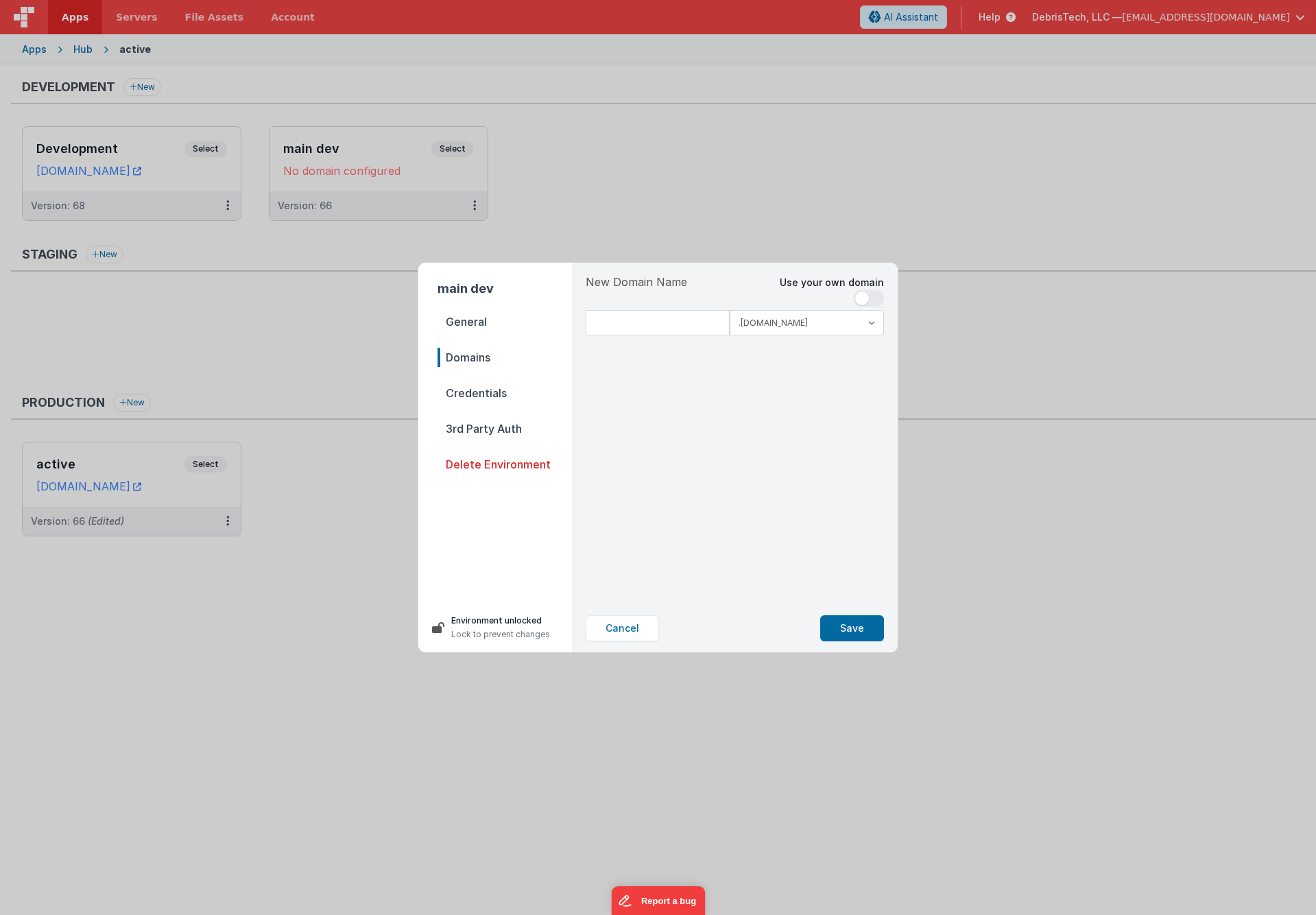
click at [520, 394] on span "Credentials" at bounding box center [505, 393] width 134 height 20
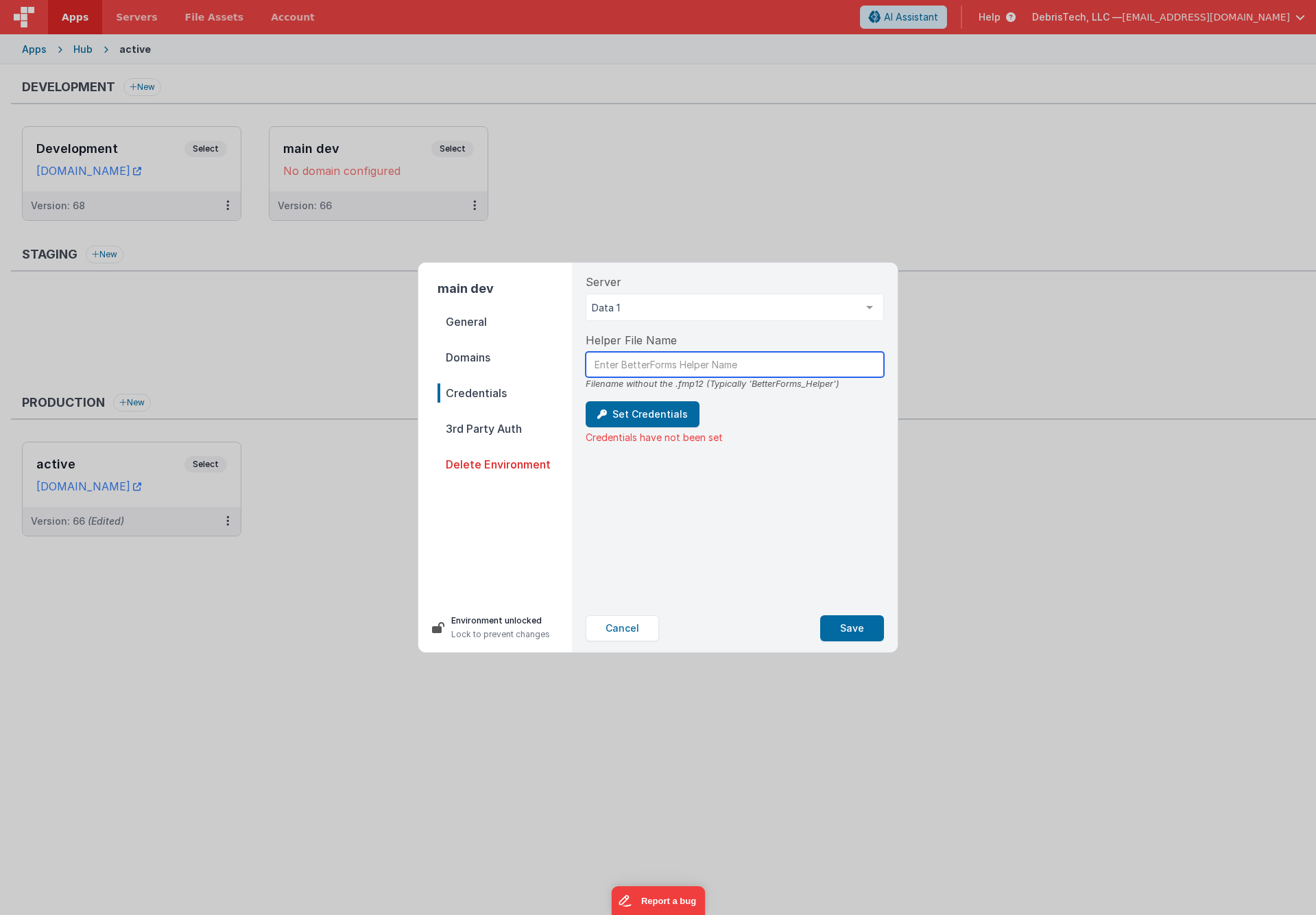
click at [637, 360] on input "text" at bounding box center [735, 364] width 299 height 25
type input "BetterForms_Helper"
click at [634, 411] on button "Set Credentials" at bounding box center [642, 415] width 114 height 26
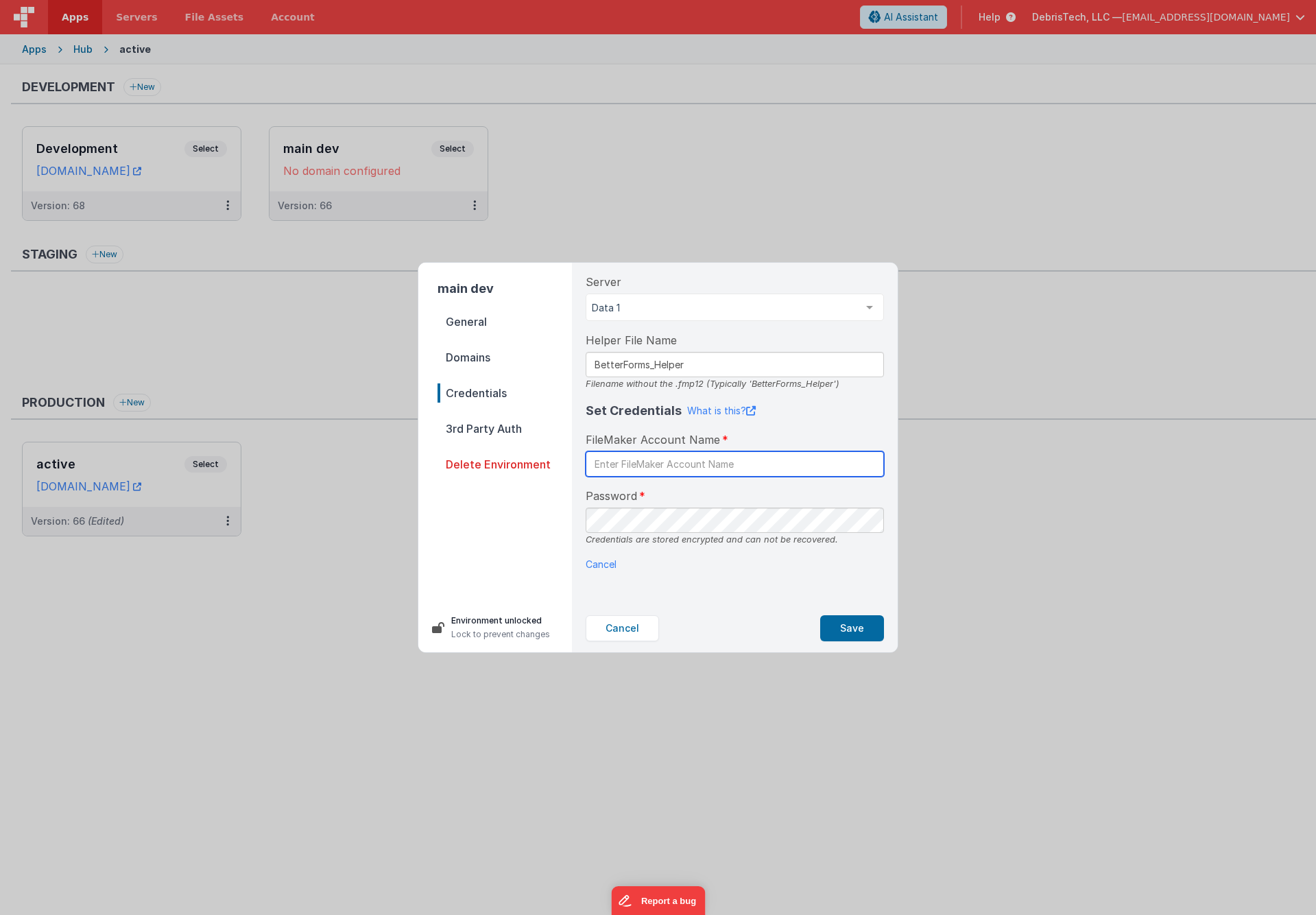
click at [636, 460] on input "text" at bounding box center [735, 463] width 299 height 25
type input "BetterForms"
click at [852, 625] on button "Save" at bounding box center [852, 628] width 63 height 26
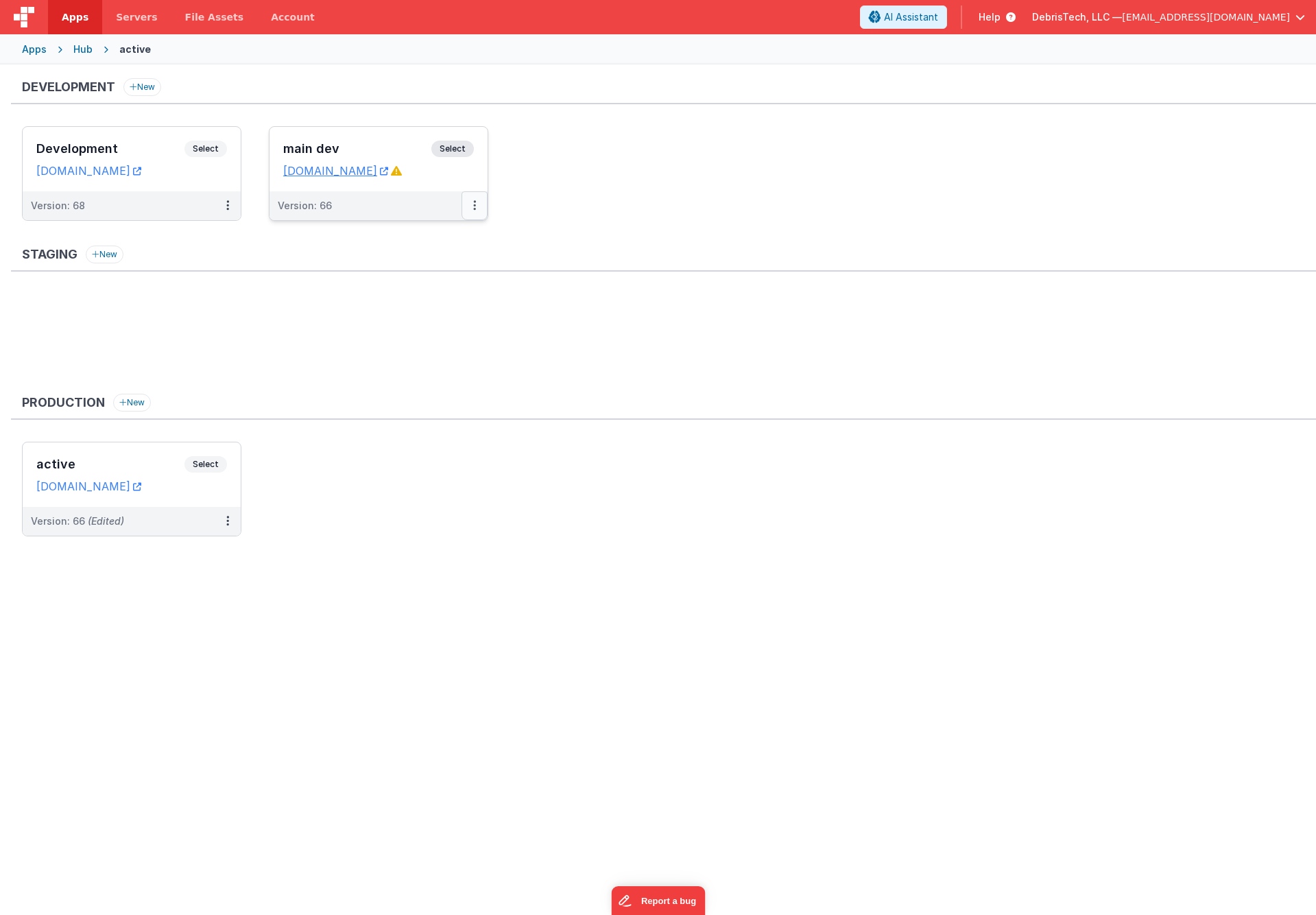
click at [477, 210] on button at bounding box center [474, 205] width 26 height 29
click at [598, 216] on div at bounding box center [658, 458] width 1316 height 915
click at [315, 141] on div "main dev Select" at bounding box center [378, 152] width 190 height 23
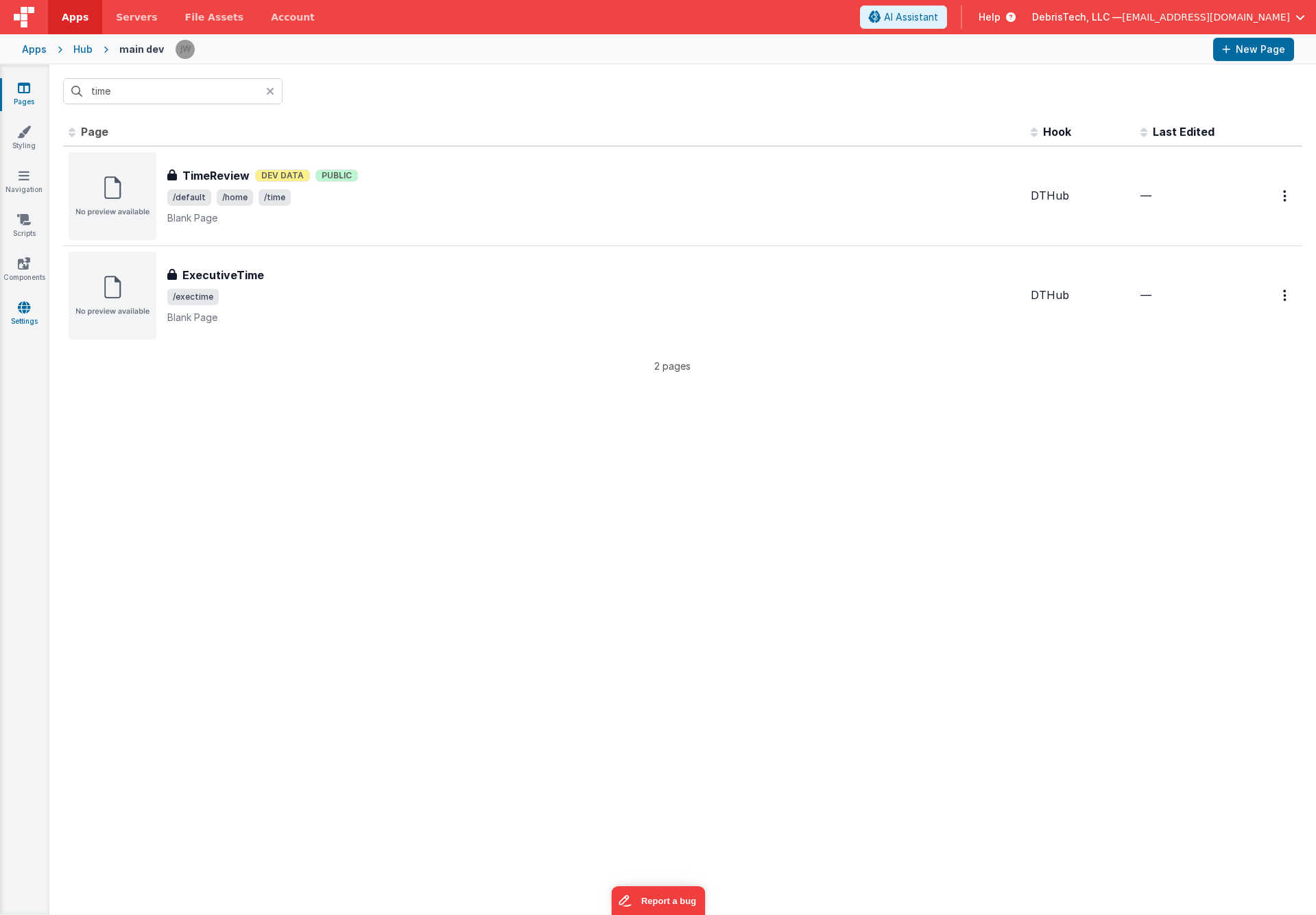
click at [21, 312] on icon at bounding box center [23, 307] width 12 height 14
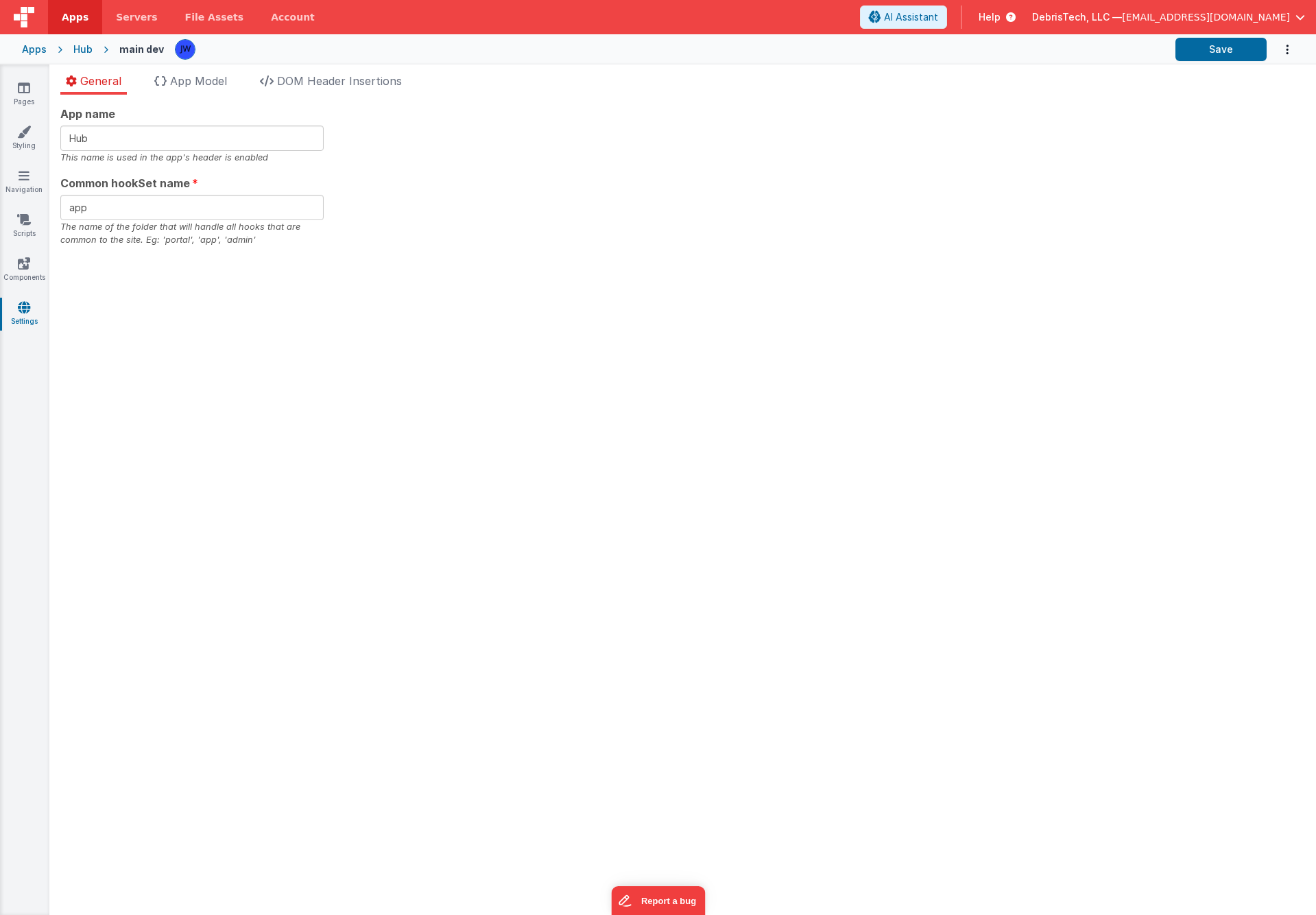
click at [79, 50] on div "Hub" at bounding box center [83, 49] width 20 height 14
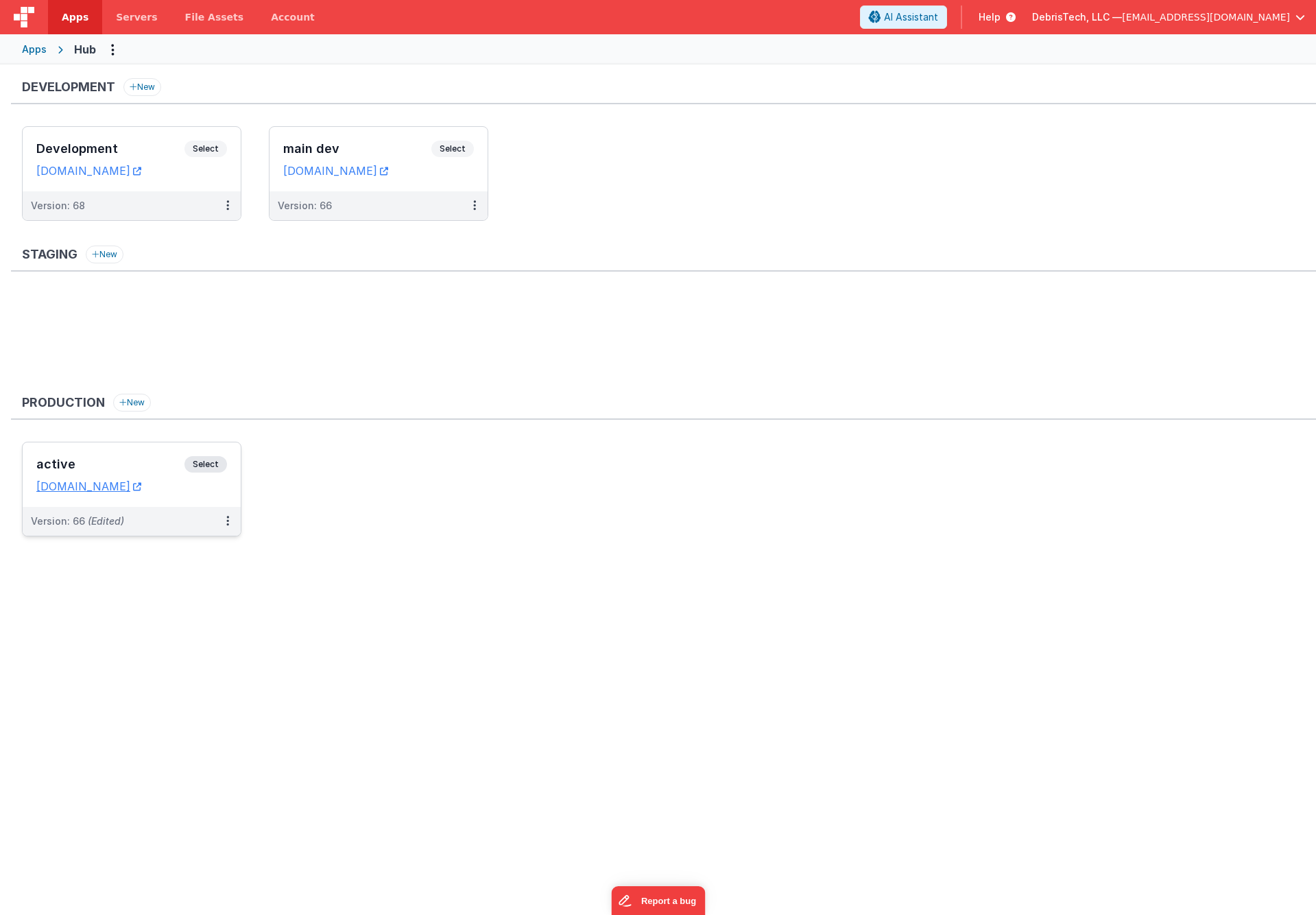
click at [91, 463] on h3 "active" at bounding box center [110, 464] width 148 height 14
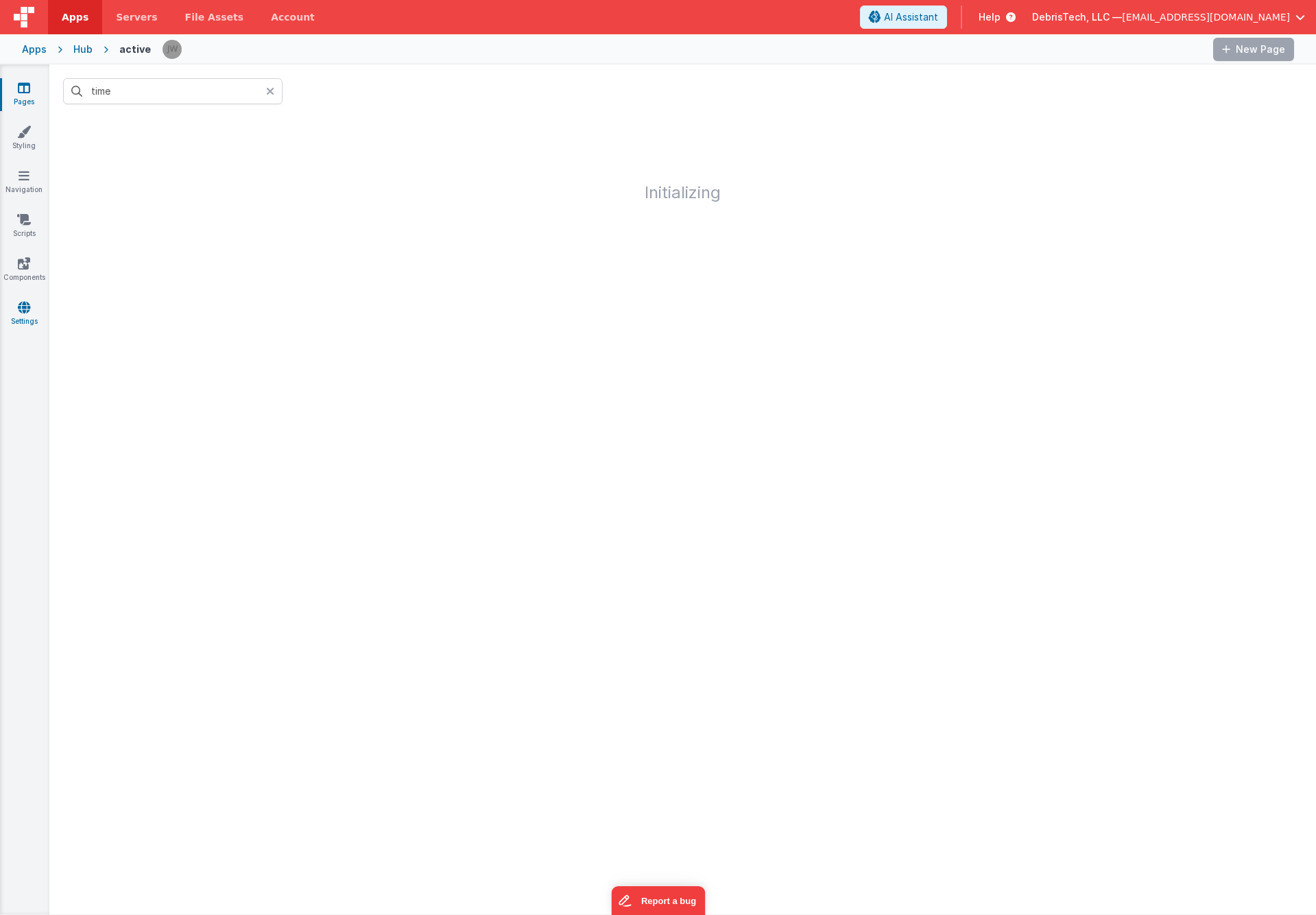
click at [28, 314] on link "Settings" at bounding box center [23, 314] width 49 height 27
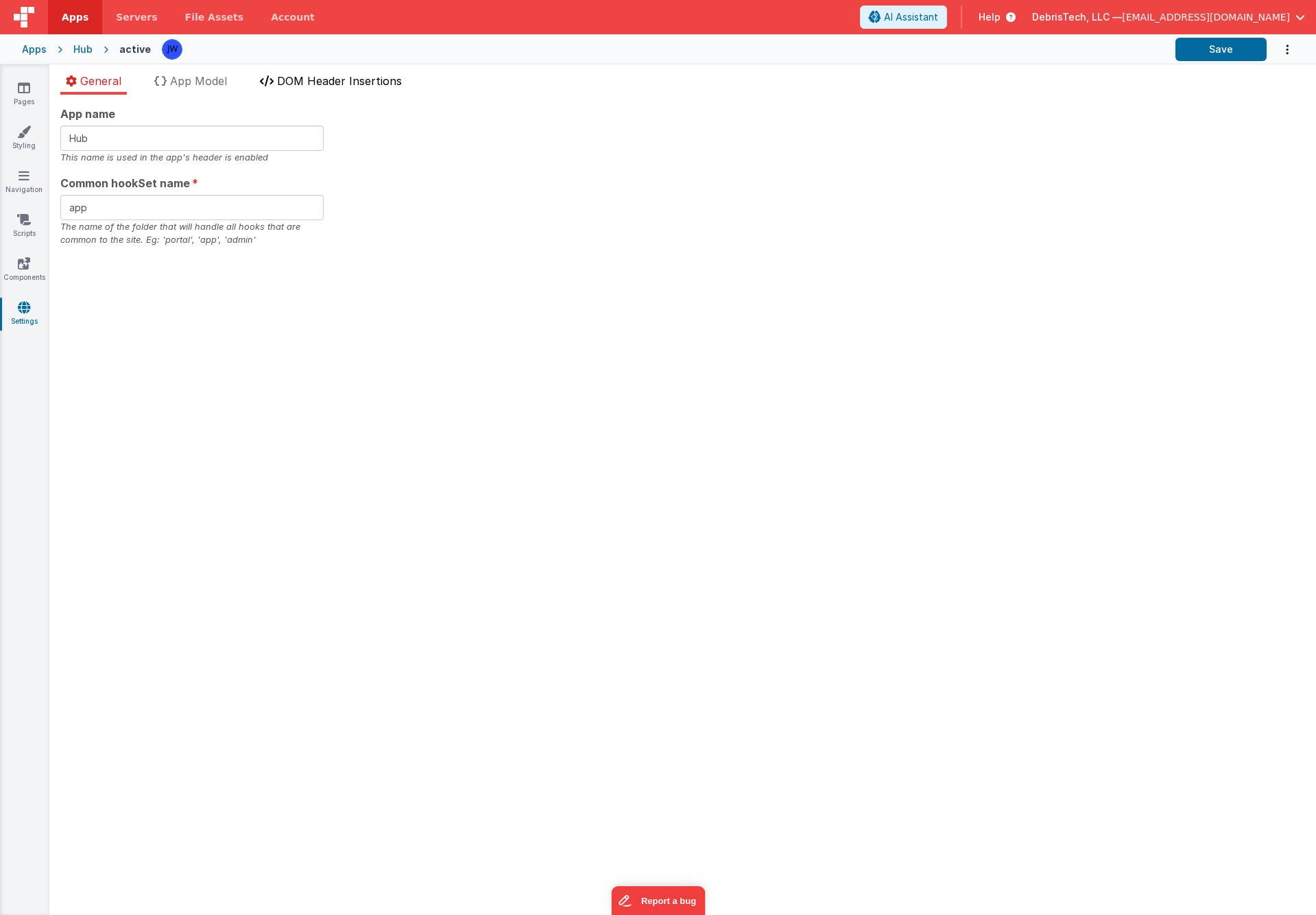
click at [319, 88] on li "DOM Header Insertions" at bounding box center [331, 84] width 153 height 22
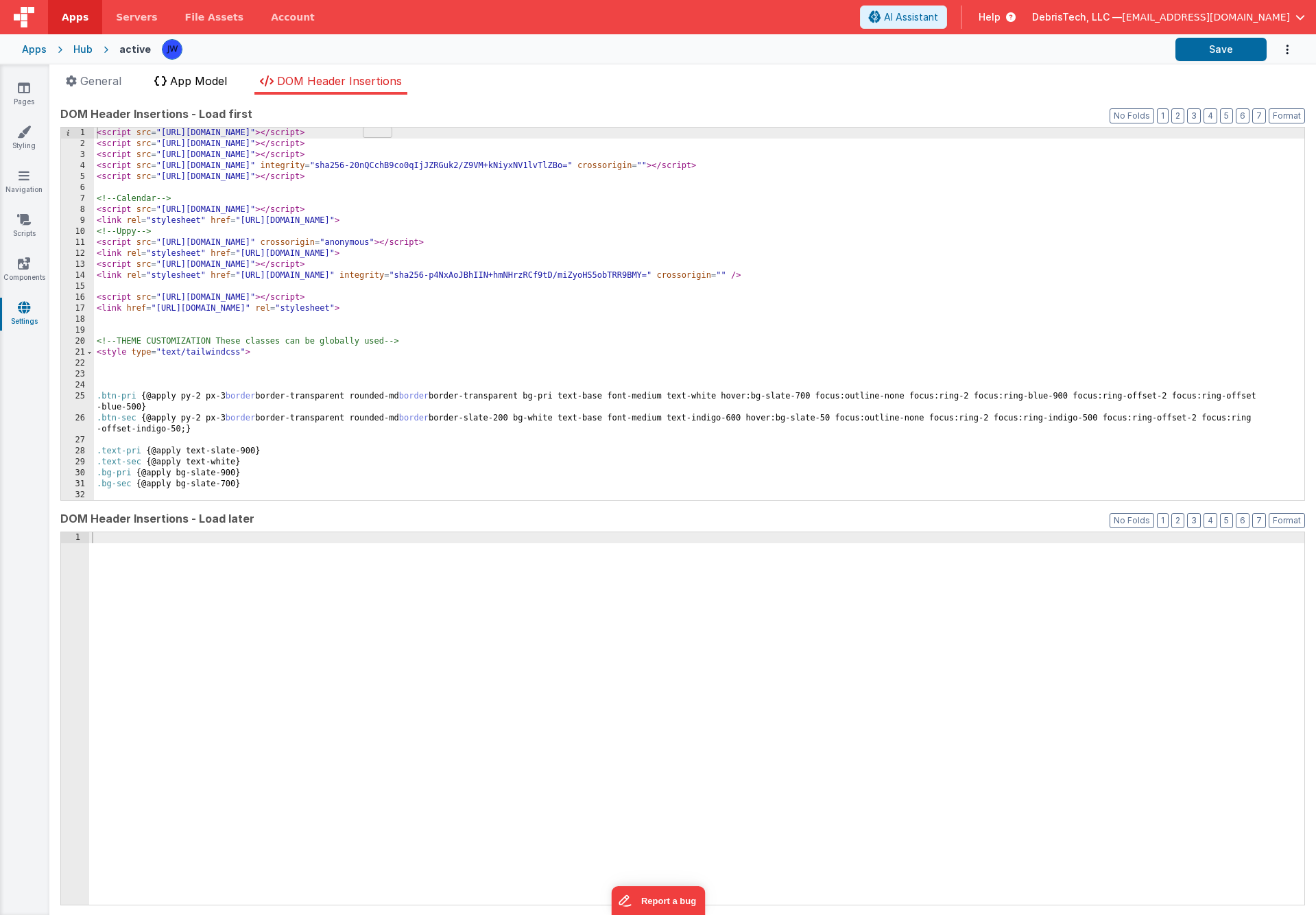
click at [218, 83] on span "App Model" at bounding box center [198, 80] width 57 height 14
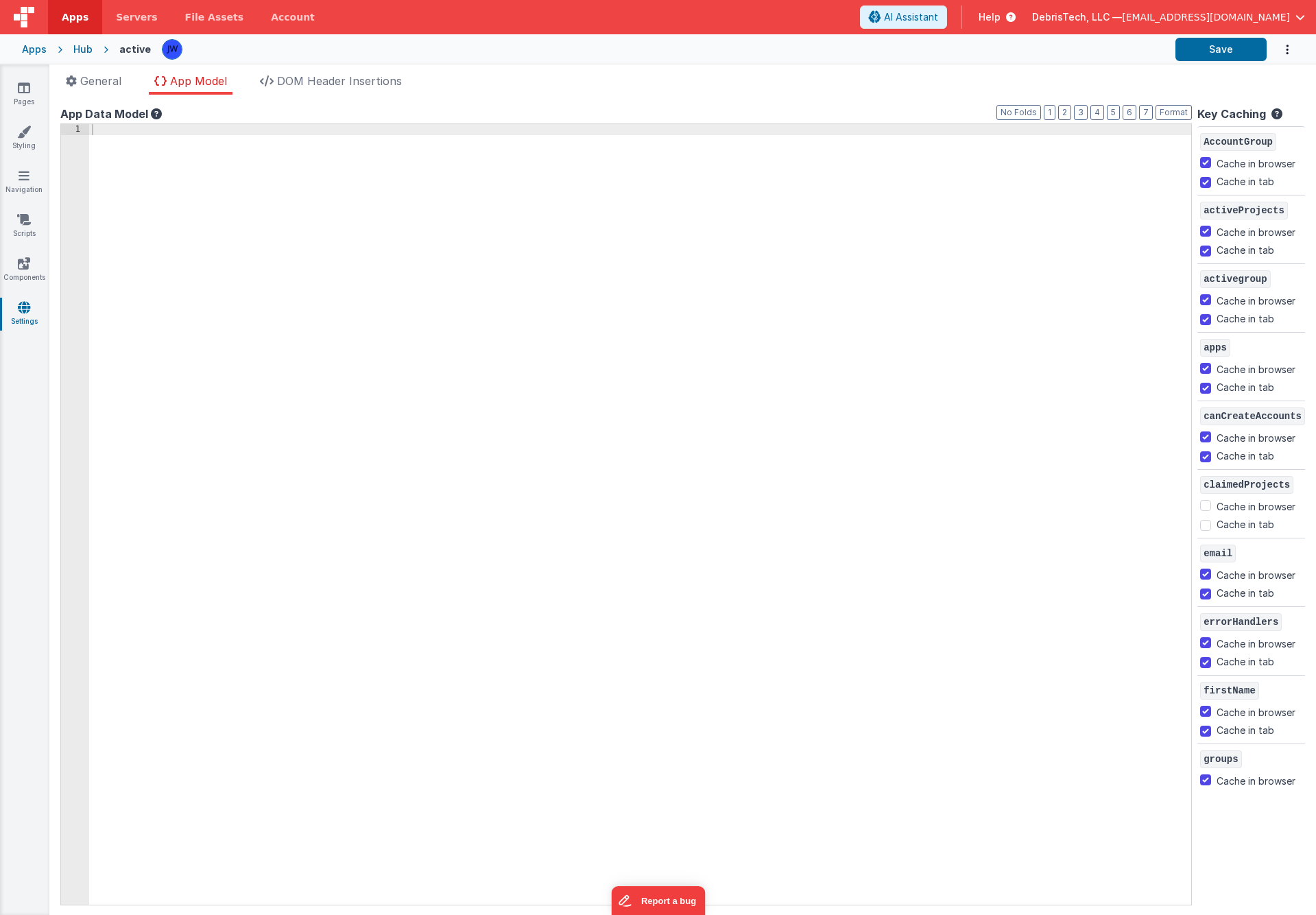
click at [129, 78] on ul "General App Model DOM Header Insertions" at bounding box center [682, 84] width 1267 height 22
click at [115, 82] on span "General" at bounding box center [101, 80] width 41 height 14
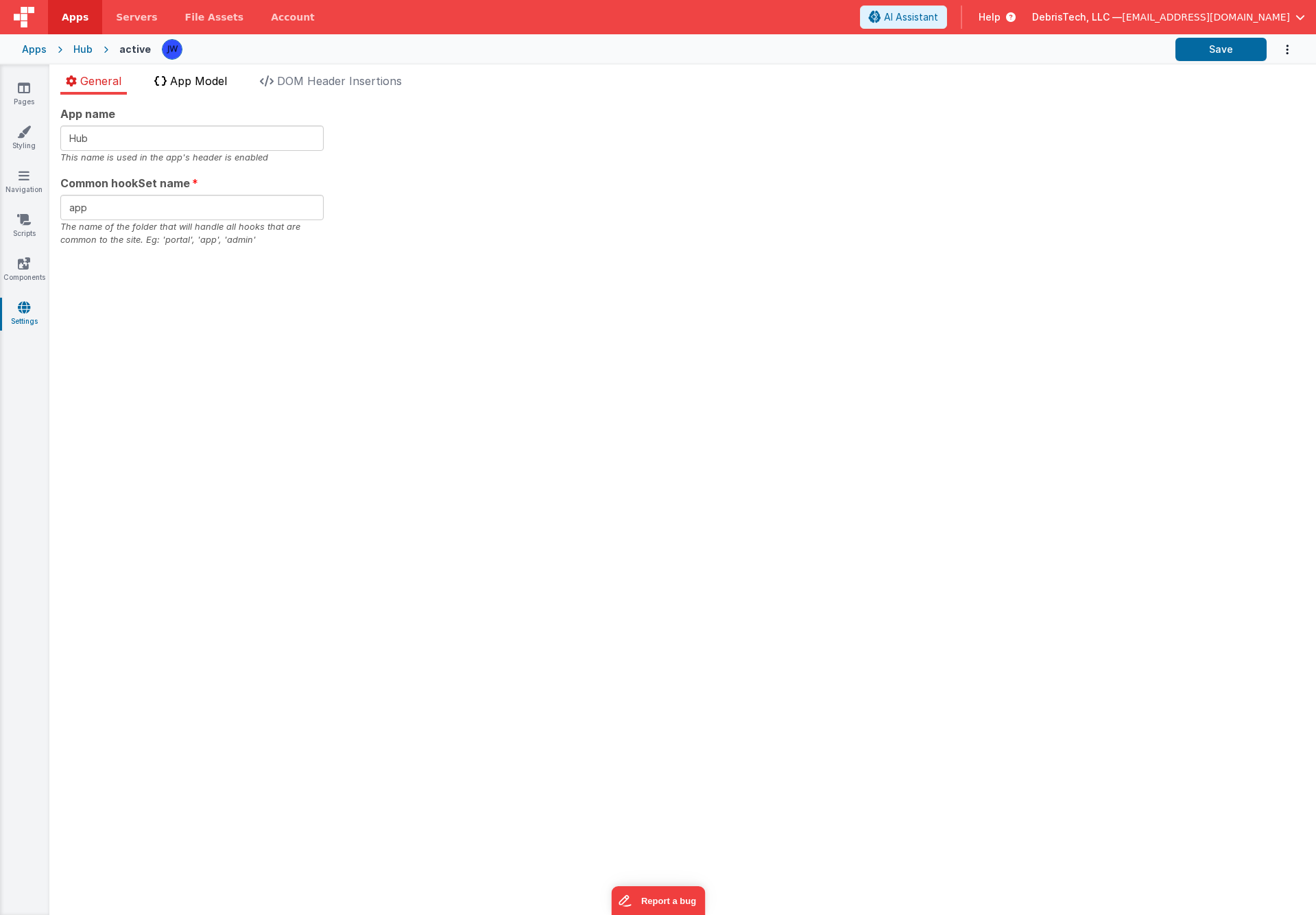
click at [225, 83] on span "App Model" at bounding box center [198, 80] width 57 height 14
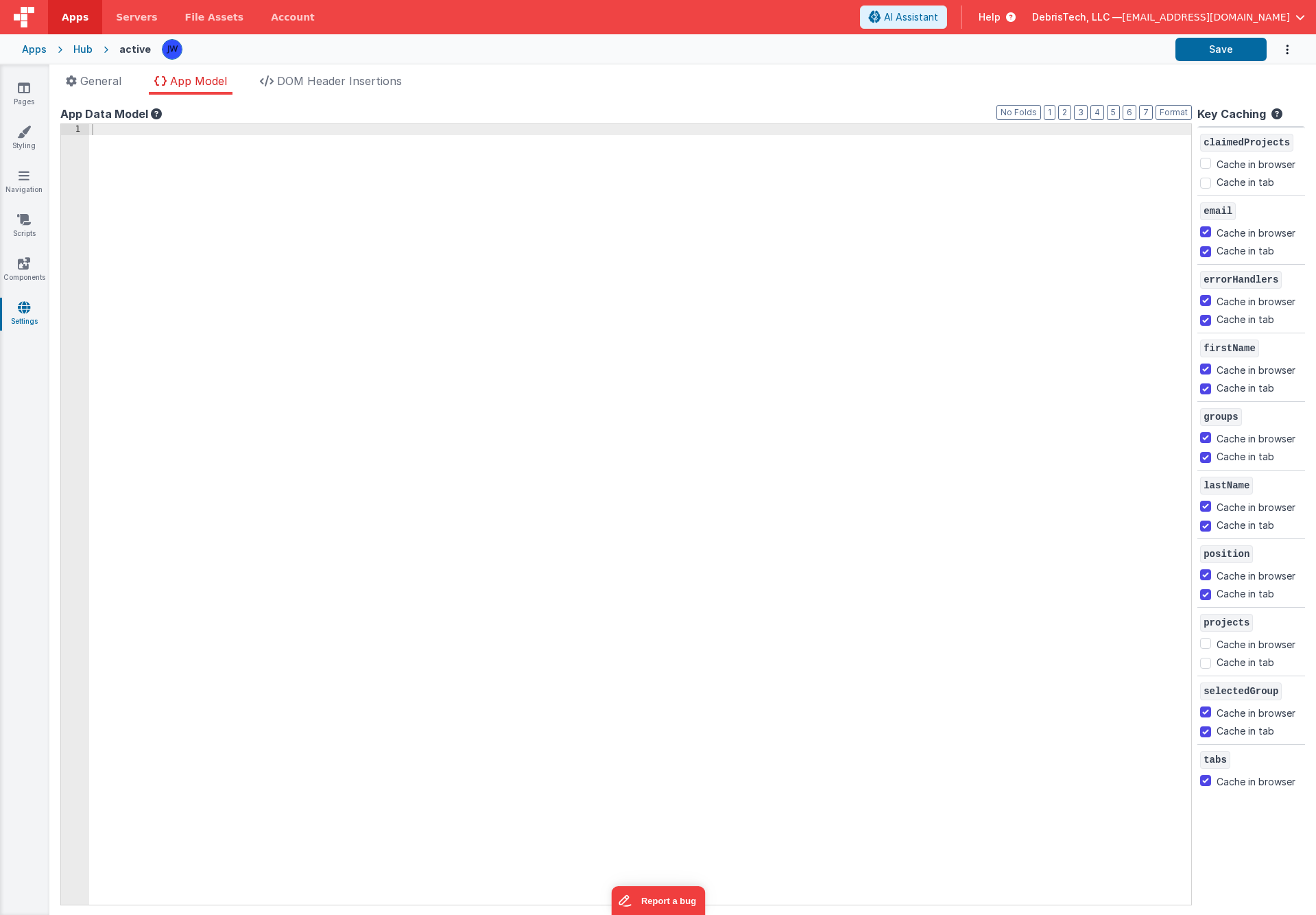
scroll to position [364, 0]
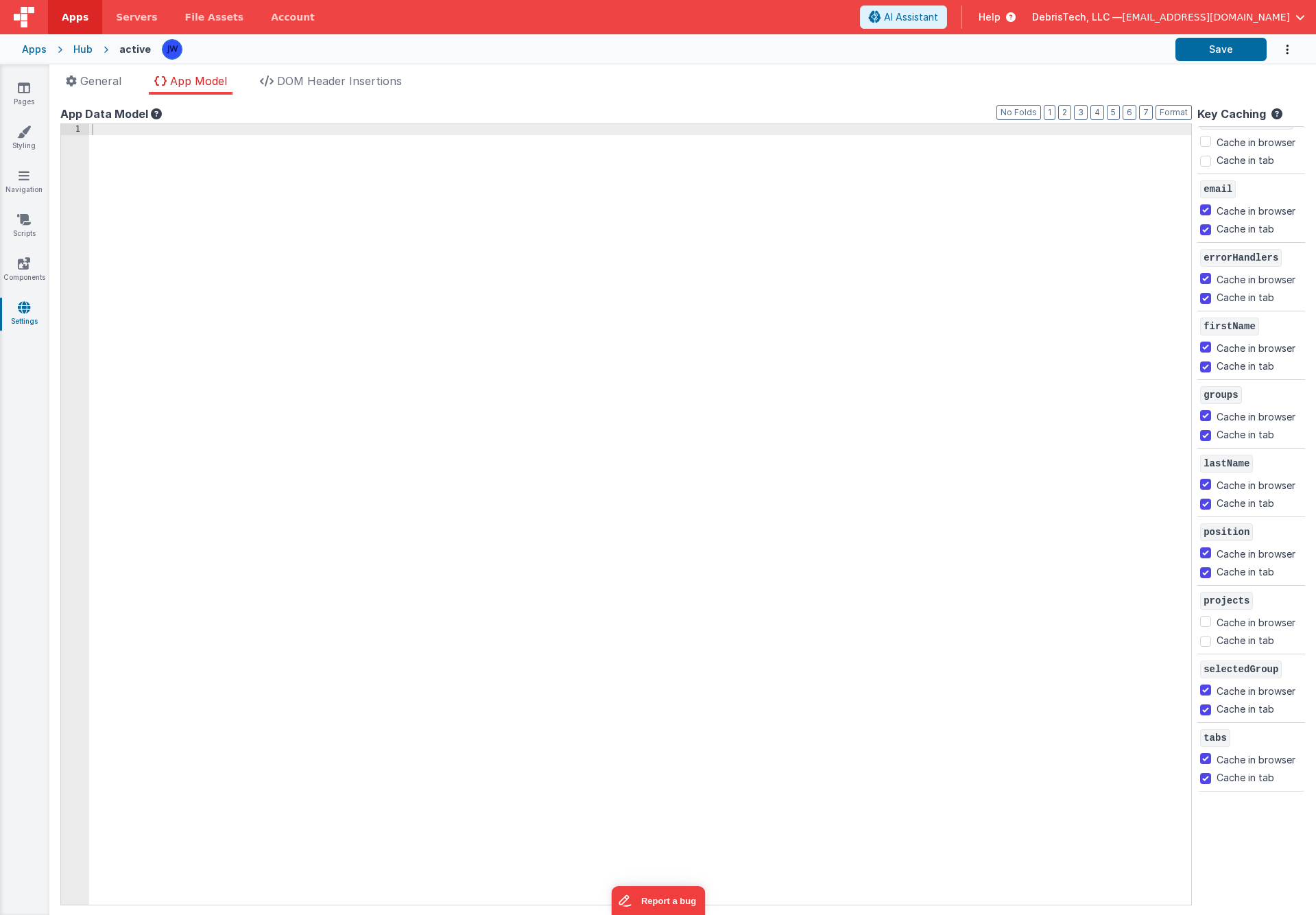
click at [100, 66] on div "General App Model DOM Header Insertions App name Hub This name is used in the a…" at bounding box center [682, 489] width 1267 height 851
click at [100, 78] on span "General" at bounding box center [101, 80] width 41 height 14
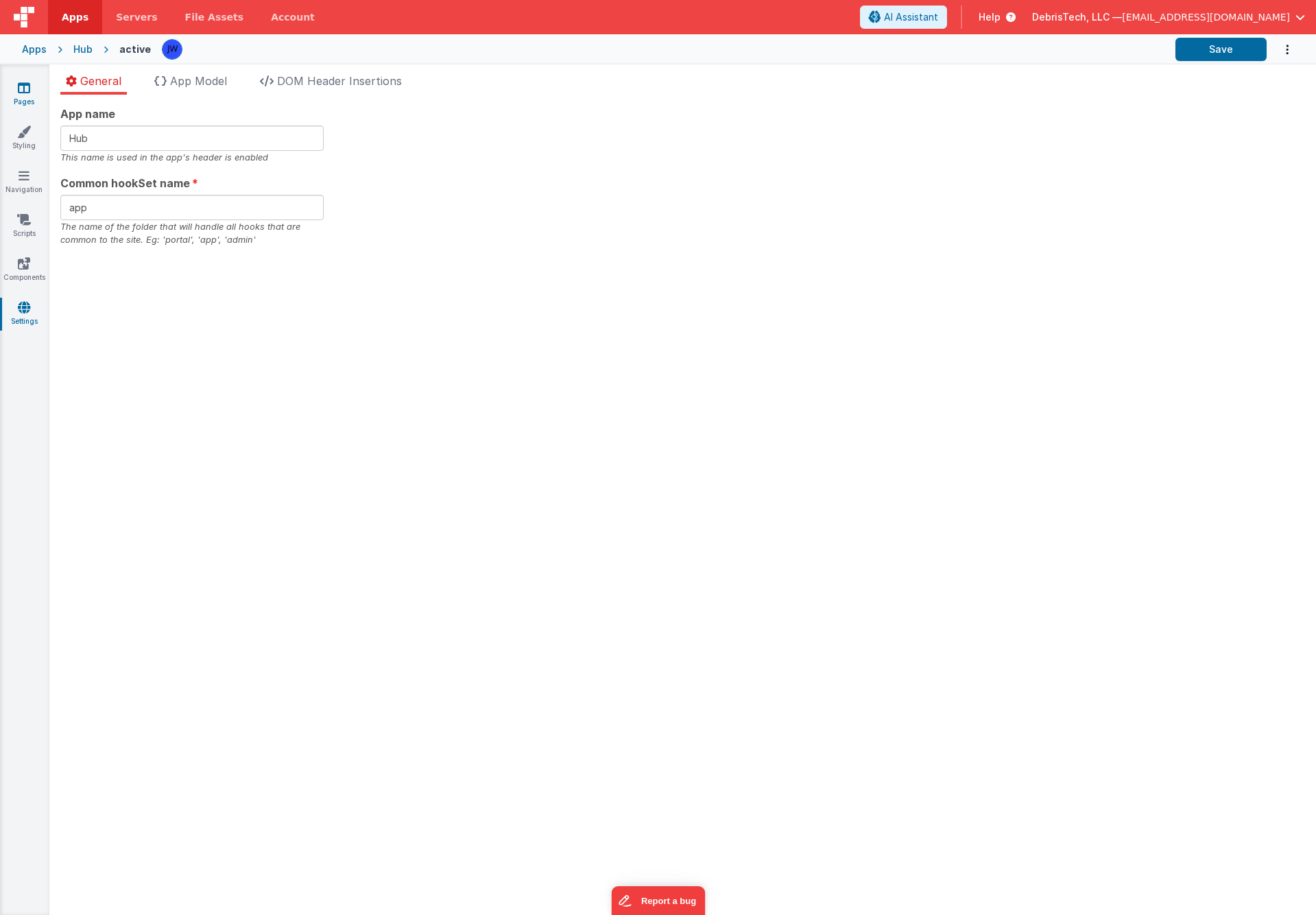
click at [20, 84] on icon at bounding box center [23, 88] width 12 height 14
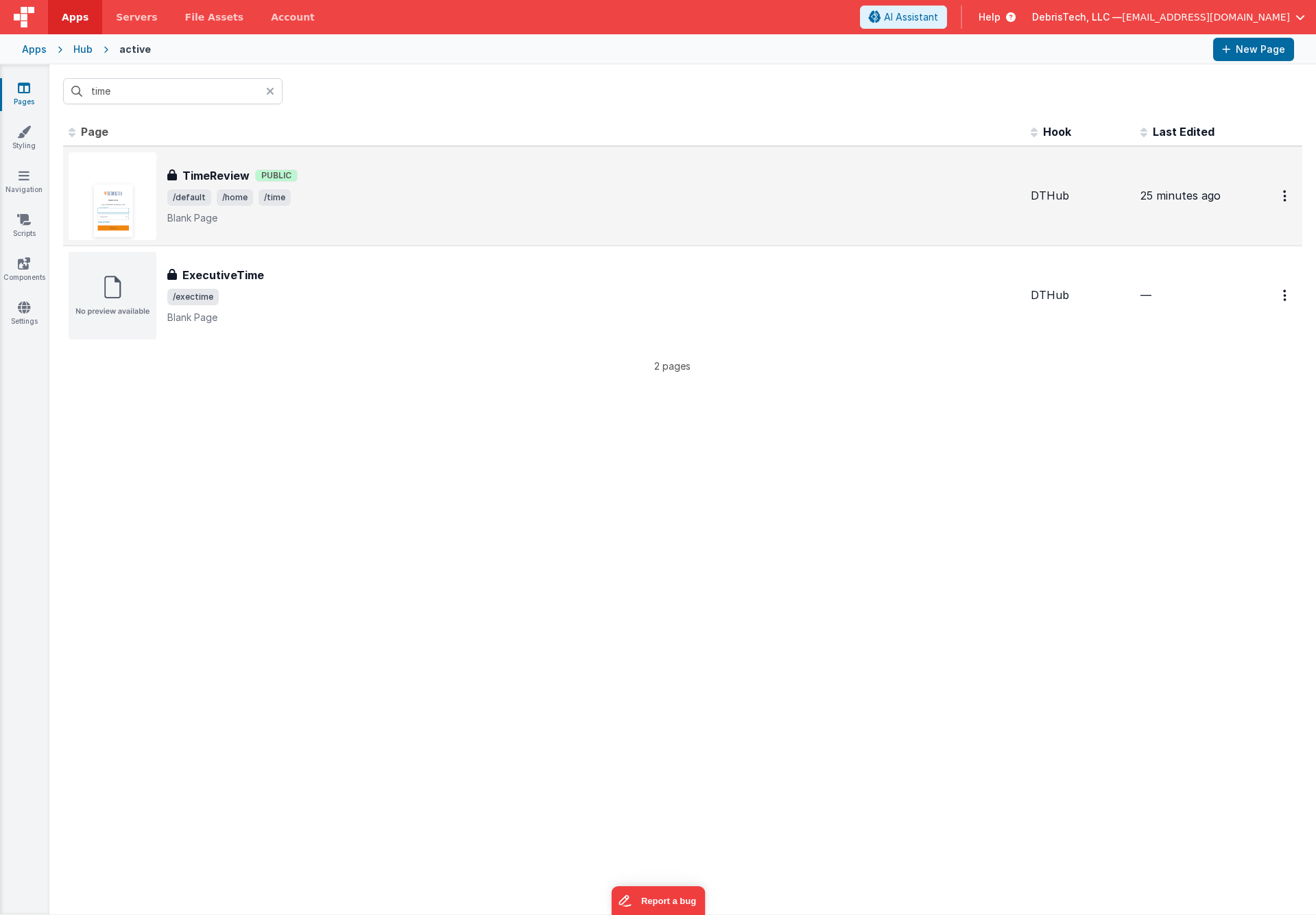
click at [357, 182] on div "TimeReview Public" at bounding box center [593, 176] width 852 height 17
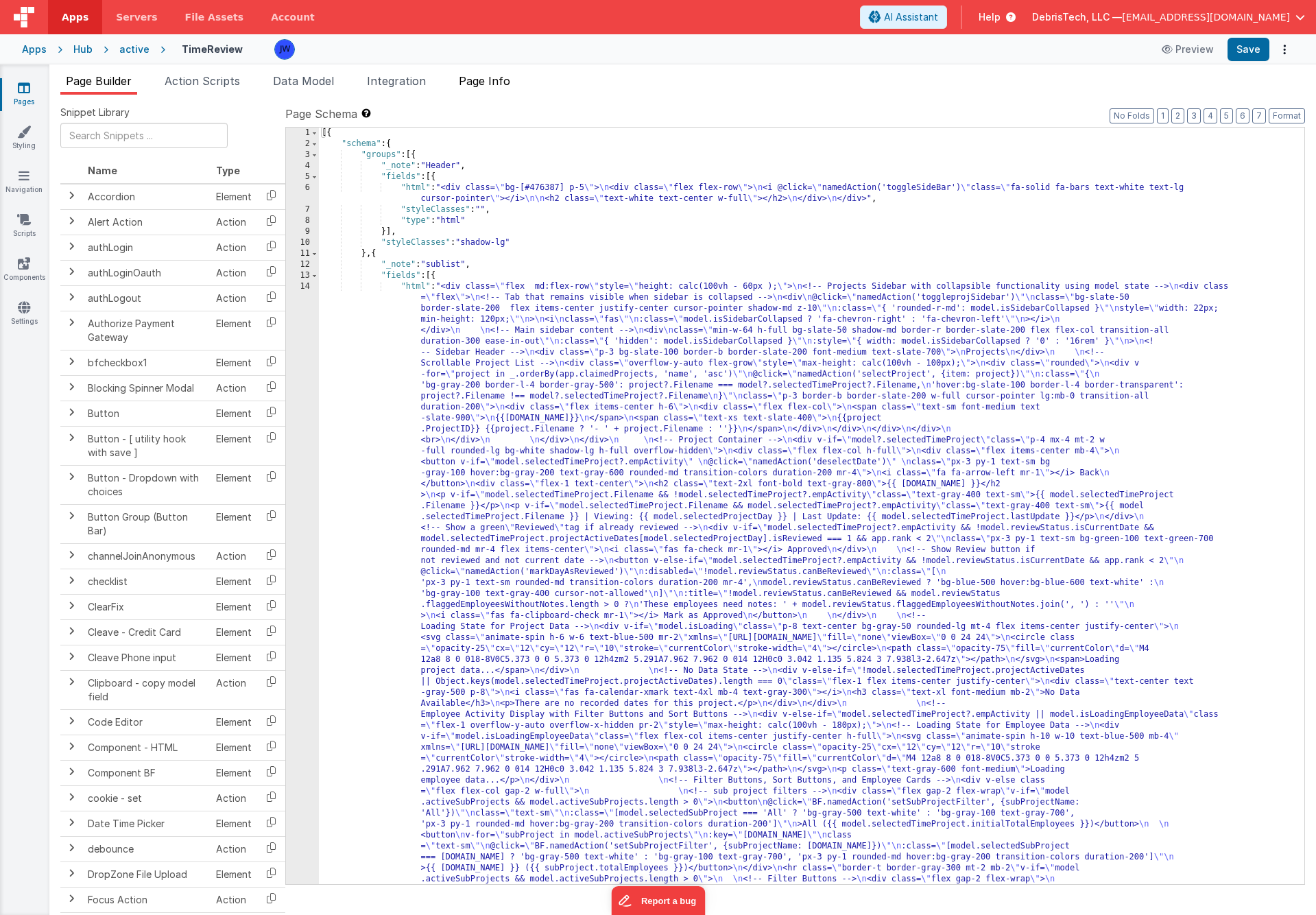
click at [500, 80] on span "Page Info" at bounding box center [483, 80] width 51 height 14
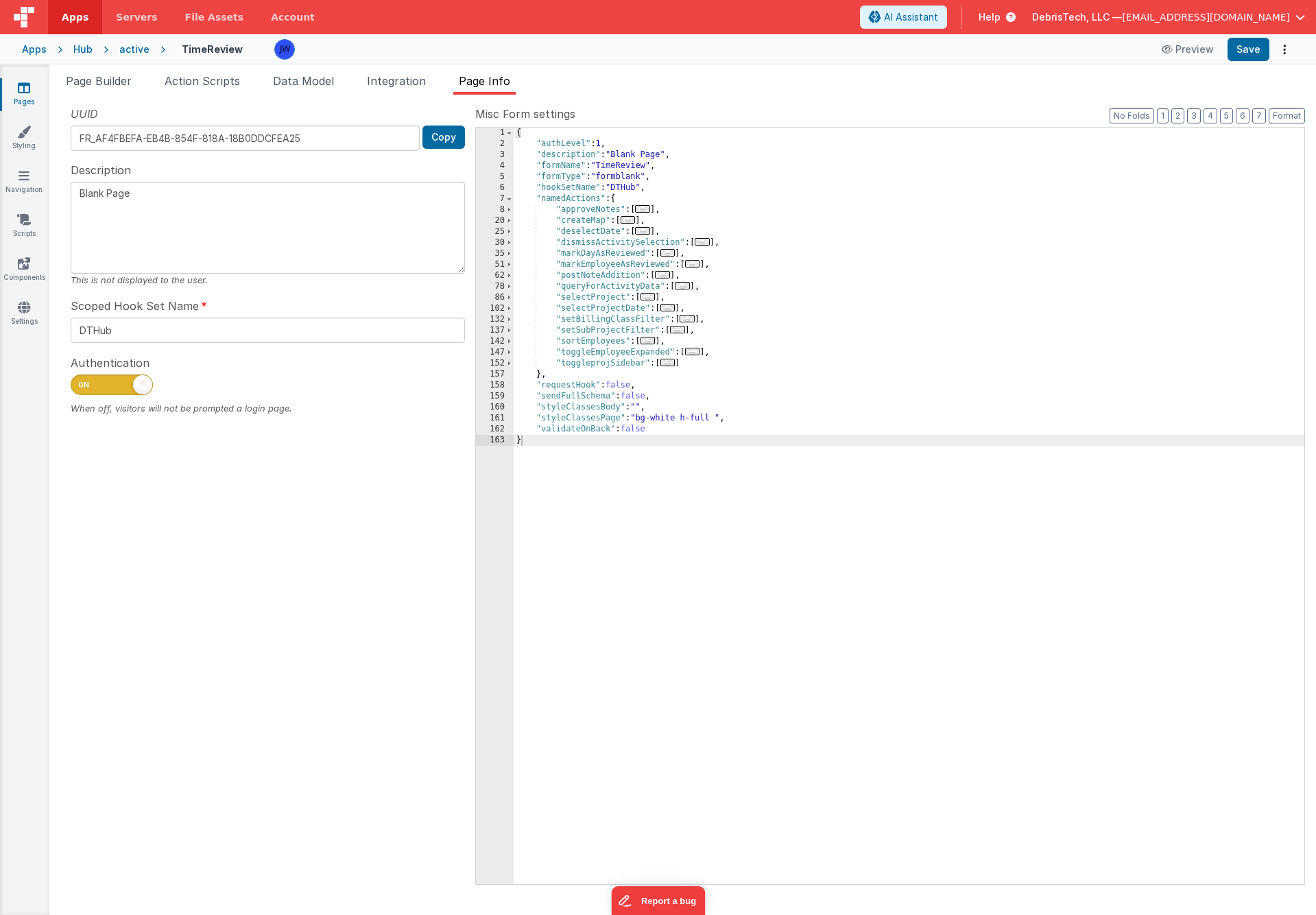
click at [35, 50] on div "Apps" at bounding box center [35, 49] width 24 height 14
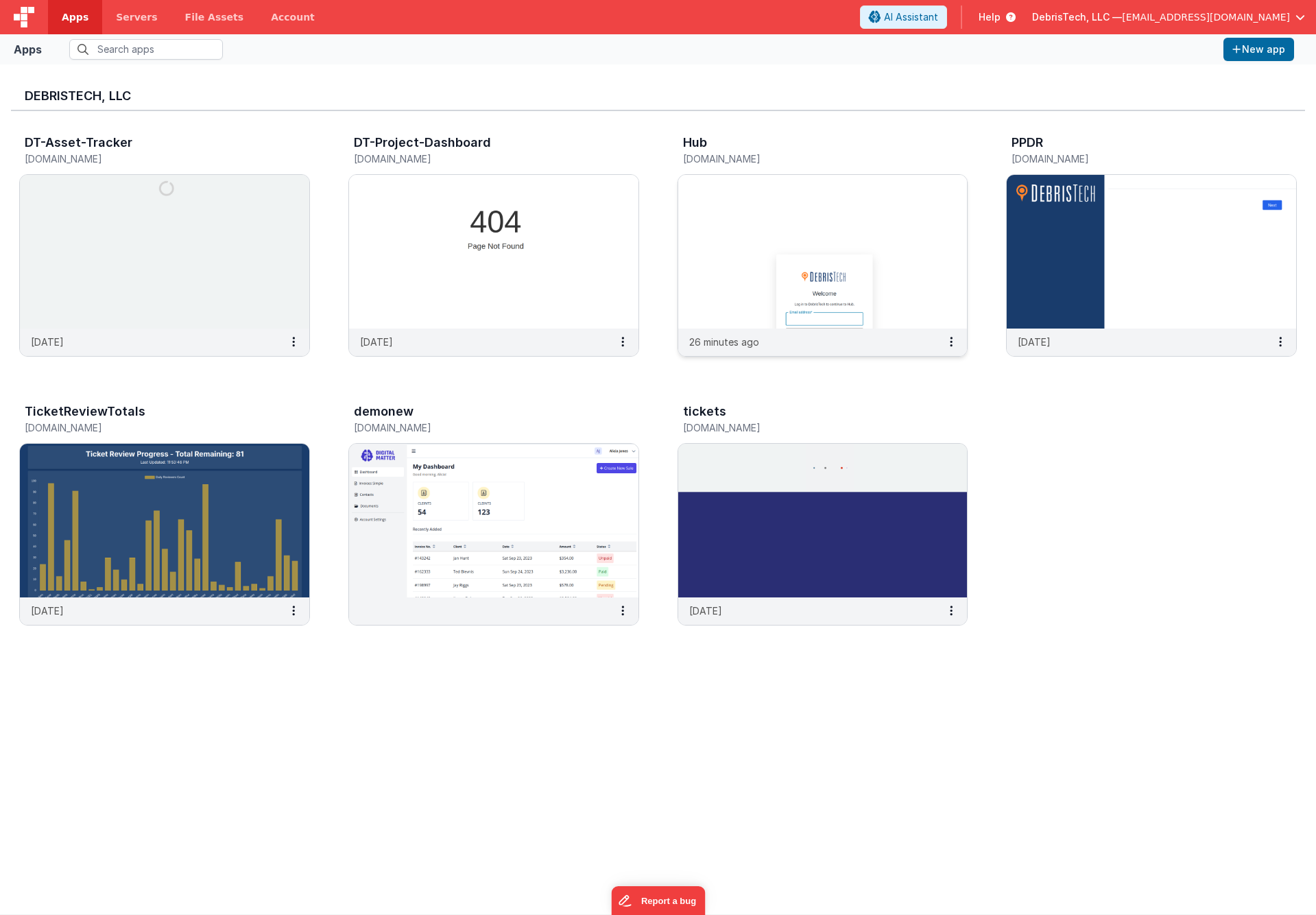
click at [751, 232] on img at bounding box center [823, 251] width 289 height 154
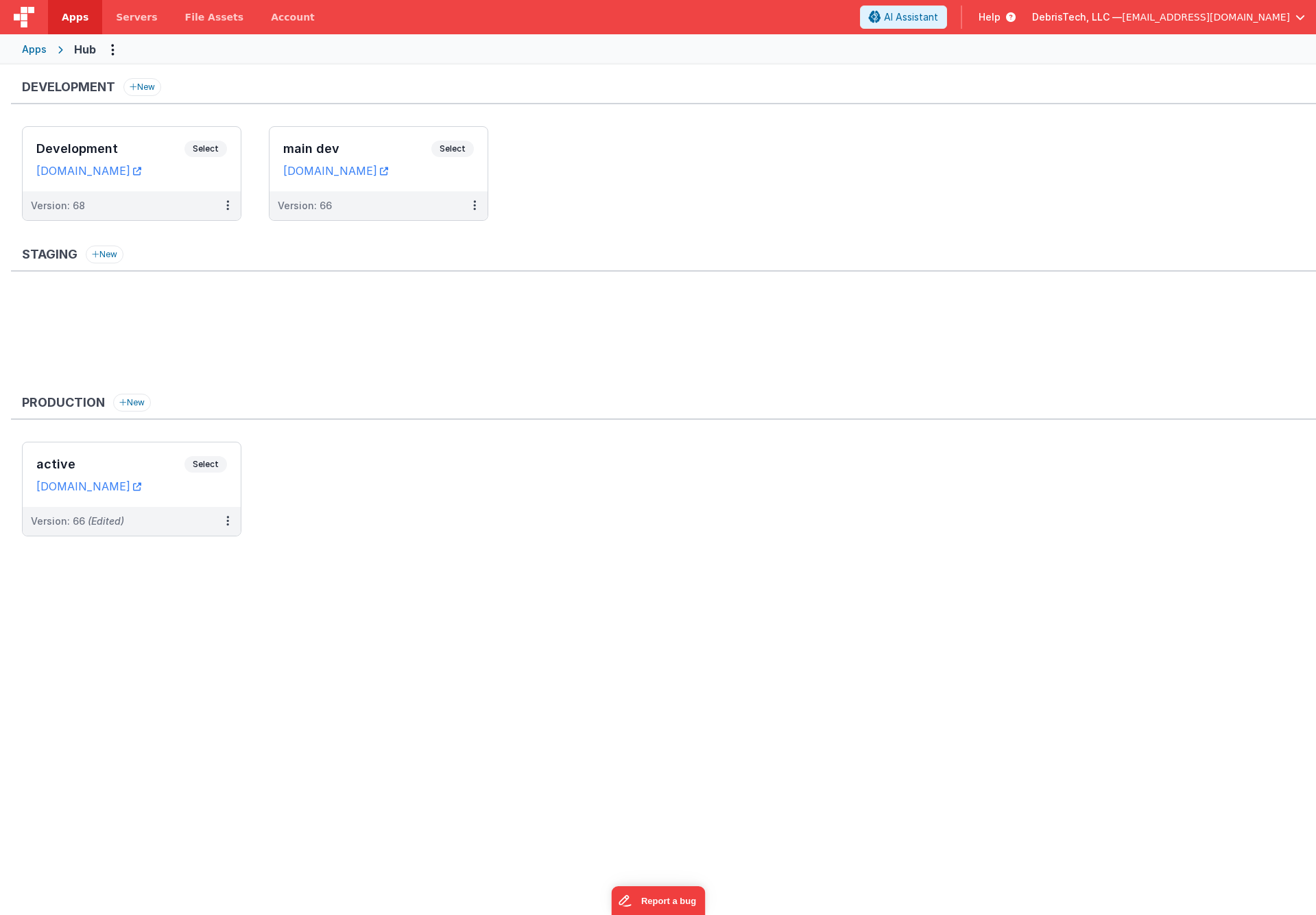
click at [488, 210] on ul "Development Select URLs hub.clientportal.cloud Version: 68 main dev Select URLs…" at bounding box center [669, 180] width 1294 height 108
click at [476, 208] on button at bounding box center [474, 205] width 26 height 29
click at [433, 243] on link "Edit" at bounding box center [427, 236] width 120 height 24
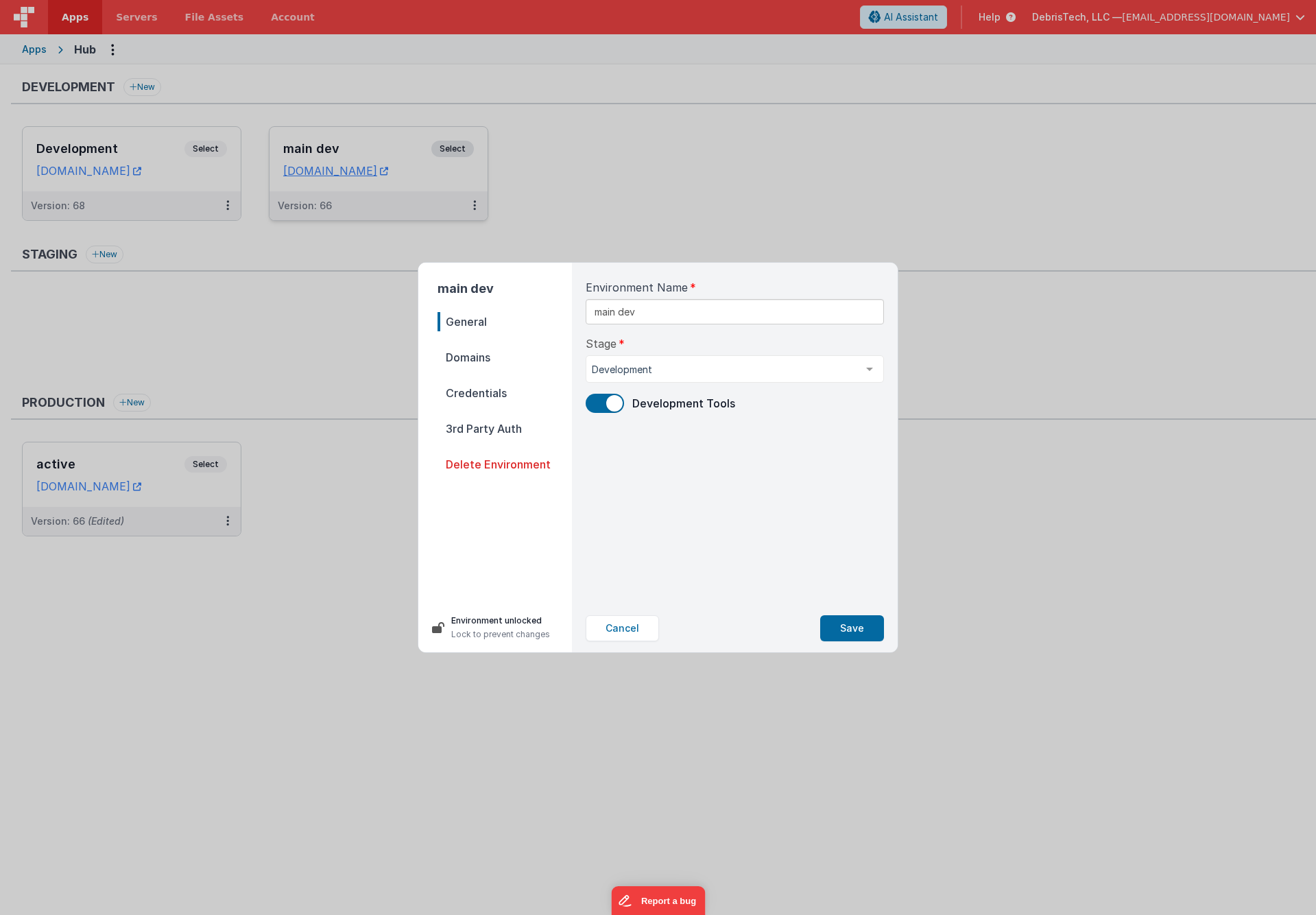
click at [472, 387] on span "Credentials" at bounding box center [505, 393] width 134 height 20
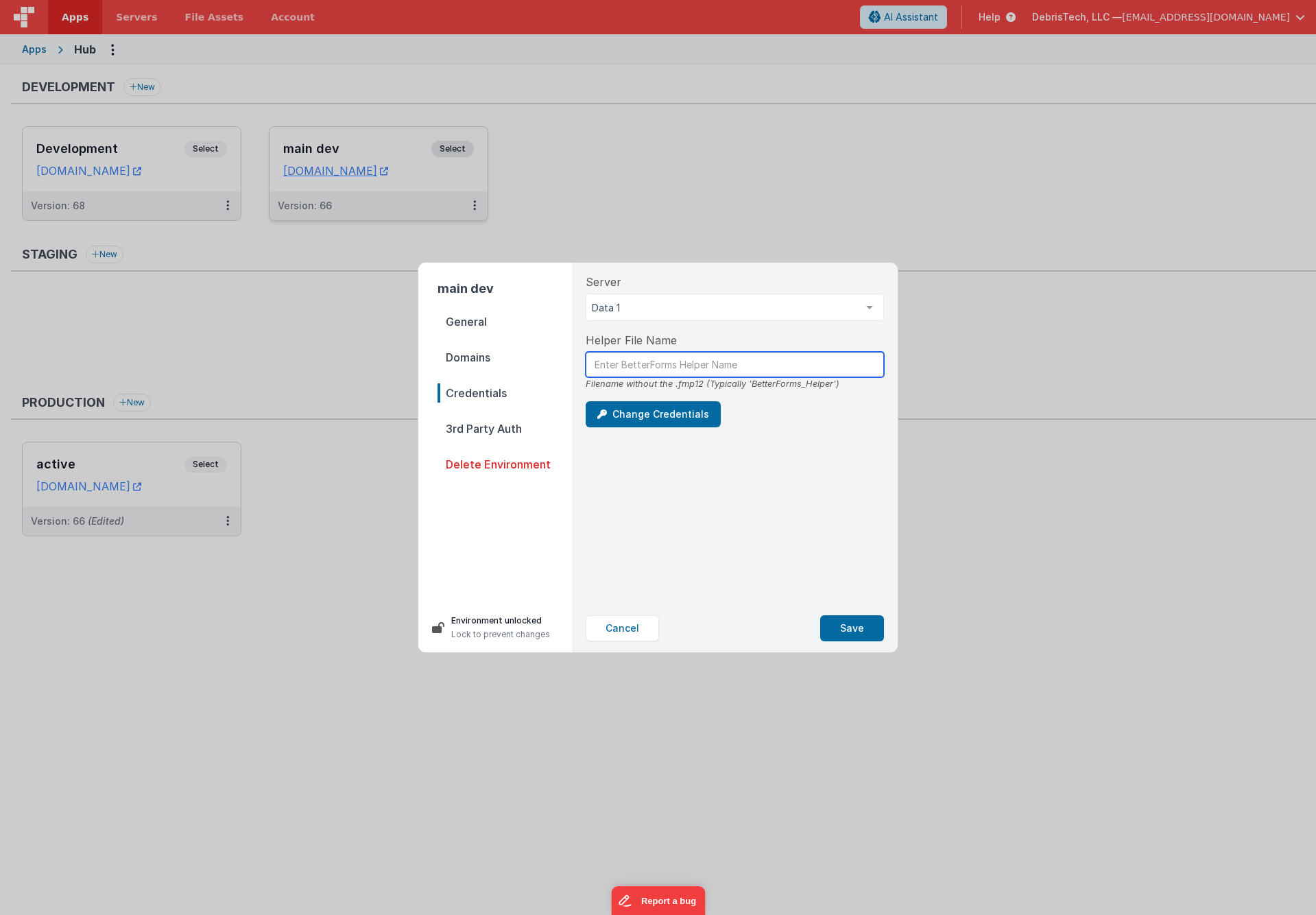
click at [637, 372] on input "text" at bounding box center [735, 364] width 299 height 25
type input "BetterForms_Helper"
click at [658, 423] on button "Change Credentials" at bounding box center [652, 415] width 135 height 26
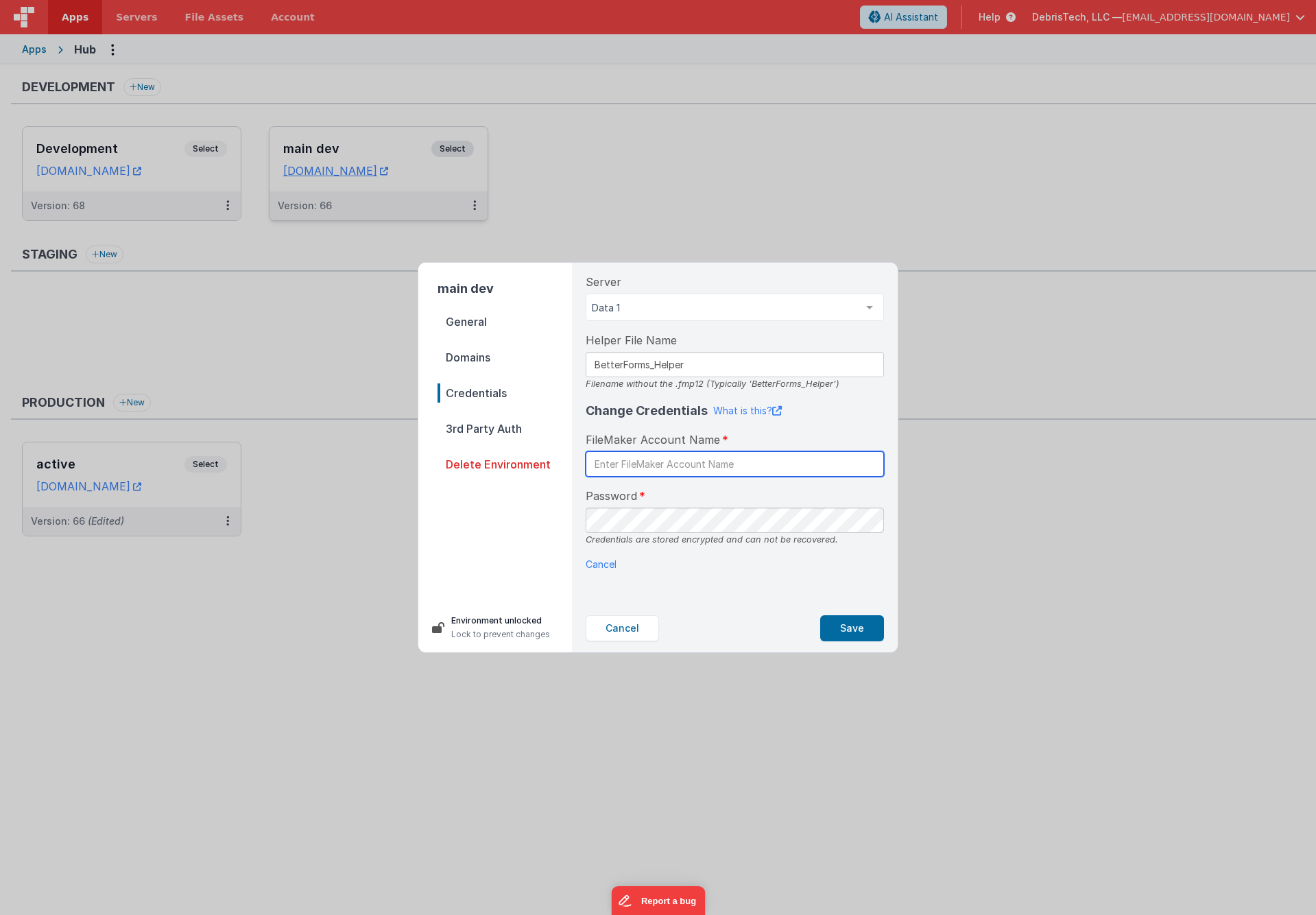
click at [649, 458] on input "text" at bounding box center [735, 463] width 299 height 25
type input "BetterForms"
click at [856, 619] on button "Save" at bounding box center [852, 628] width 63 height 26
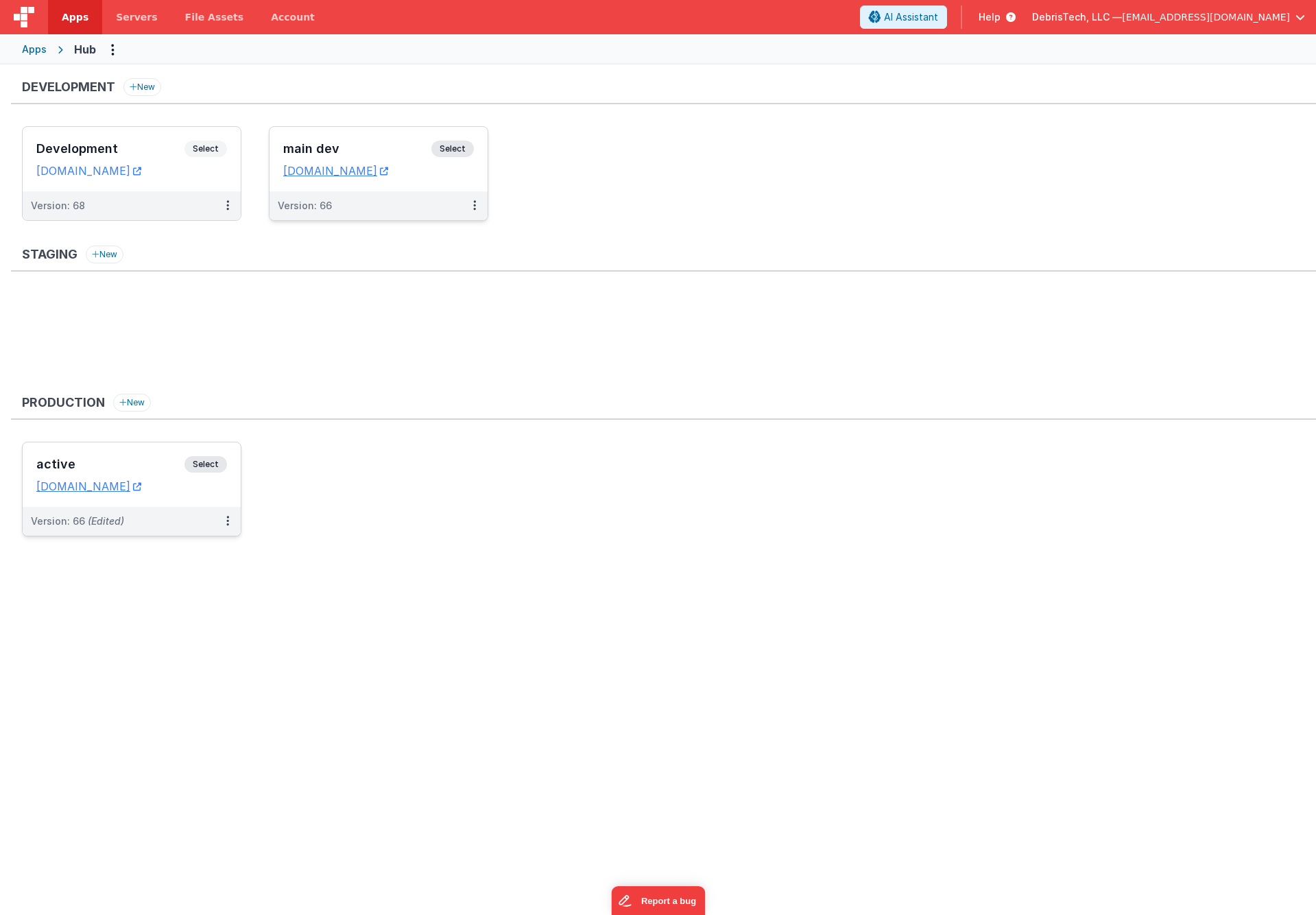
click at [146, 452] on div "active Select URLs hub.debristech.com" at bounding box center [132, 474] width 218 height 64
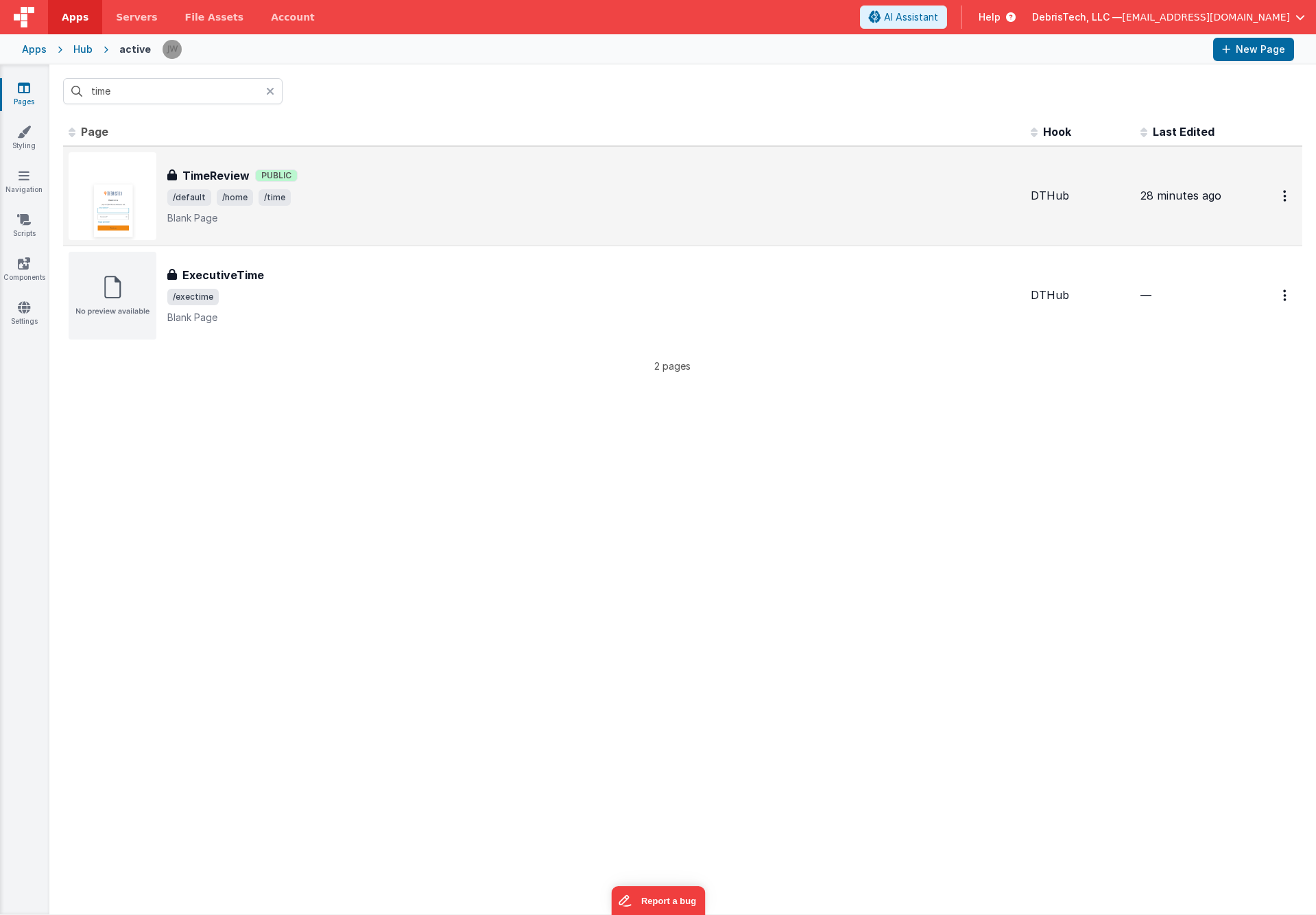
click at [366, 164] on div "TimeReview TimeReview Public /default /home /time Blank Page" at bounding box center [543, 196] width 951 height 88
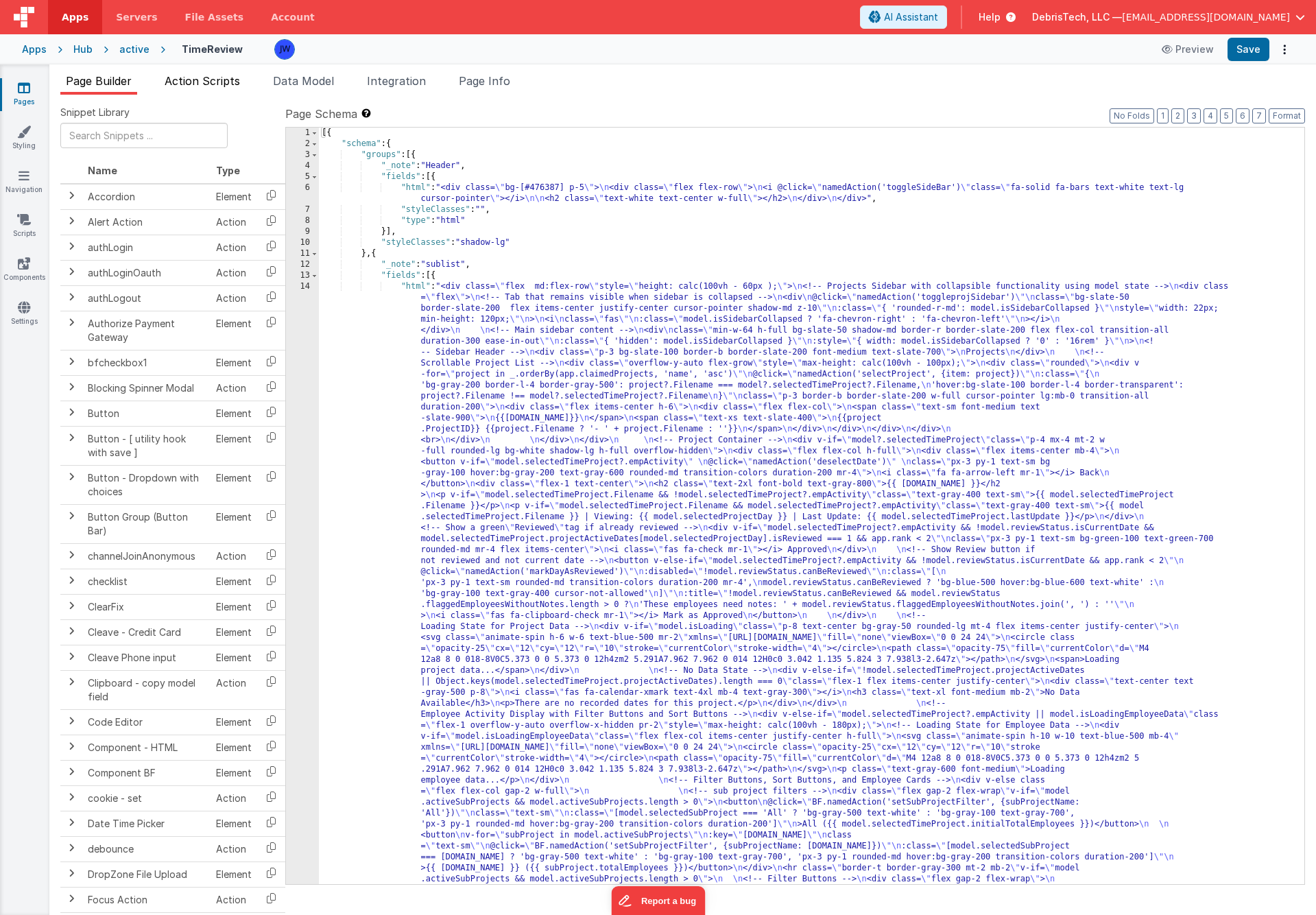
click at [217, 87] on span "Action Scripts" at bounding box center [202, 80] width 76 height 14
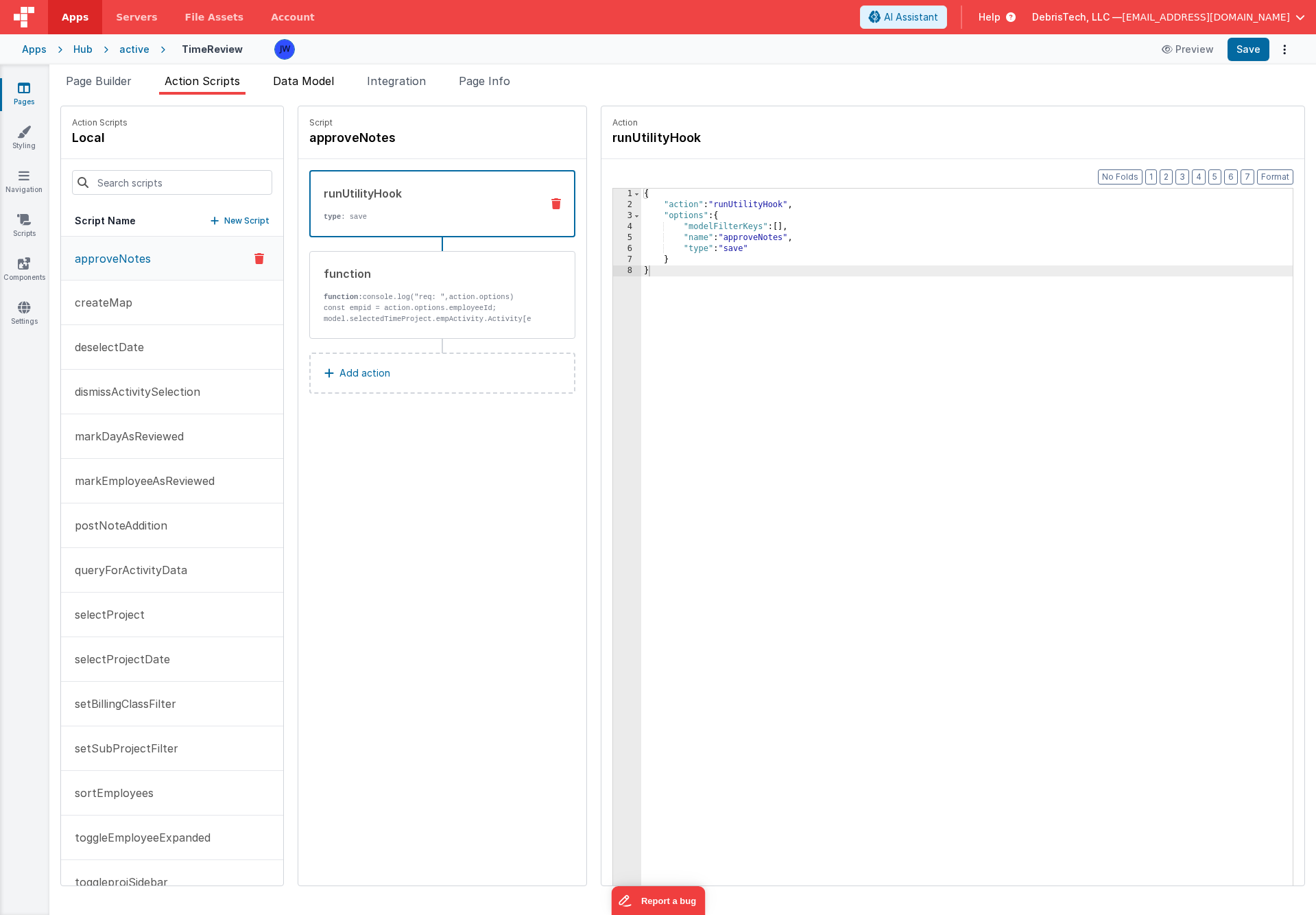
click at [280, 87] on li "Data Model" at bounding box center [303, 84] width 72 height 22
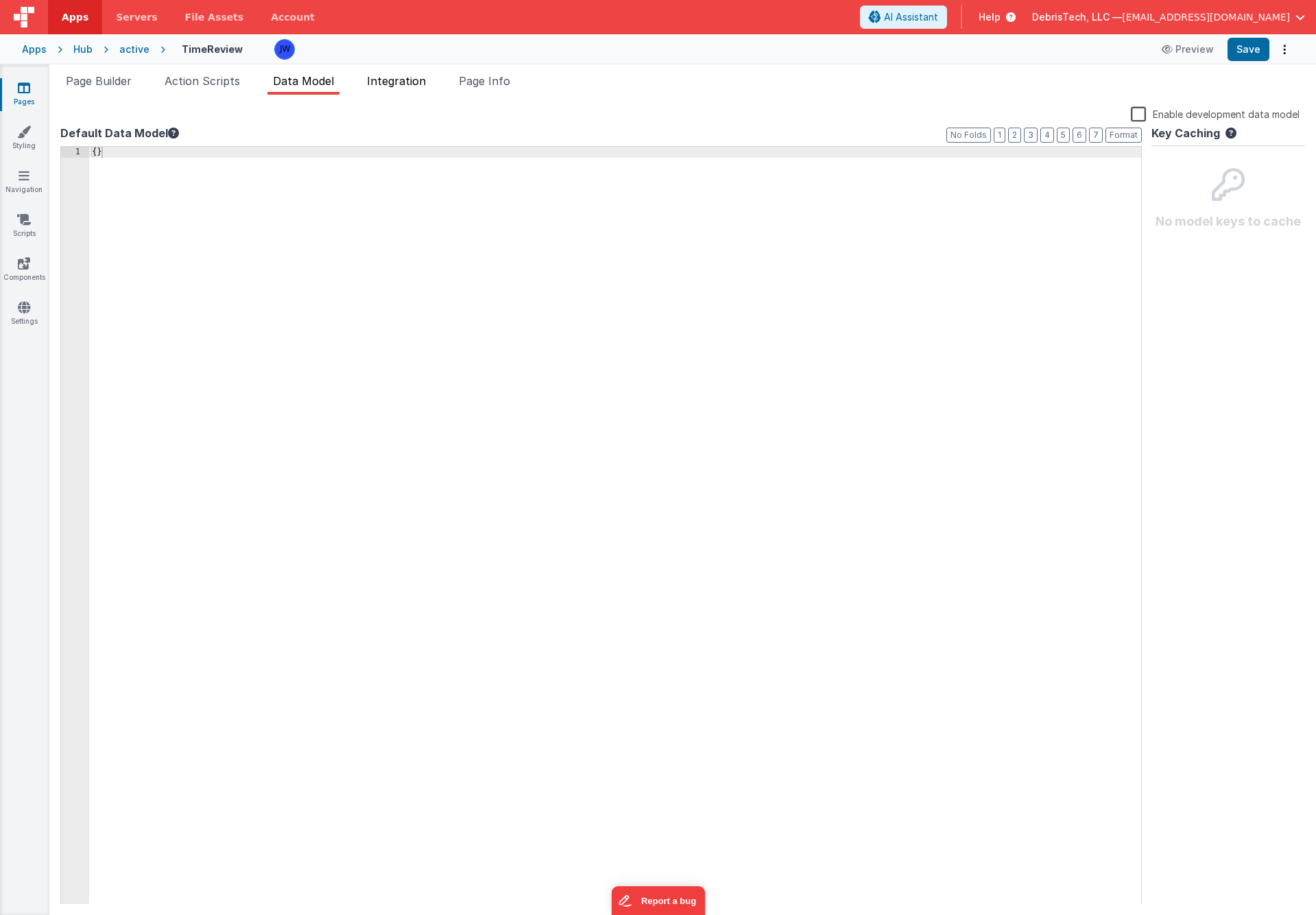
click at [371, 73] on li "Integration" at bounding box center [396, 84] width 70 height 22
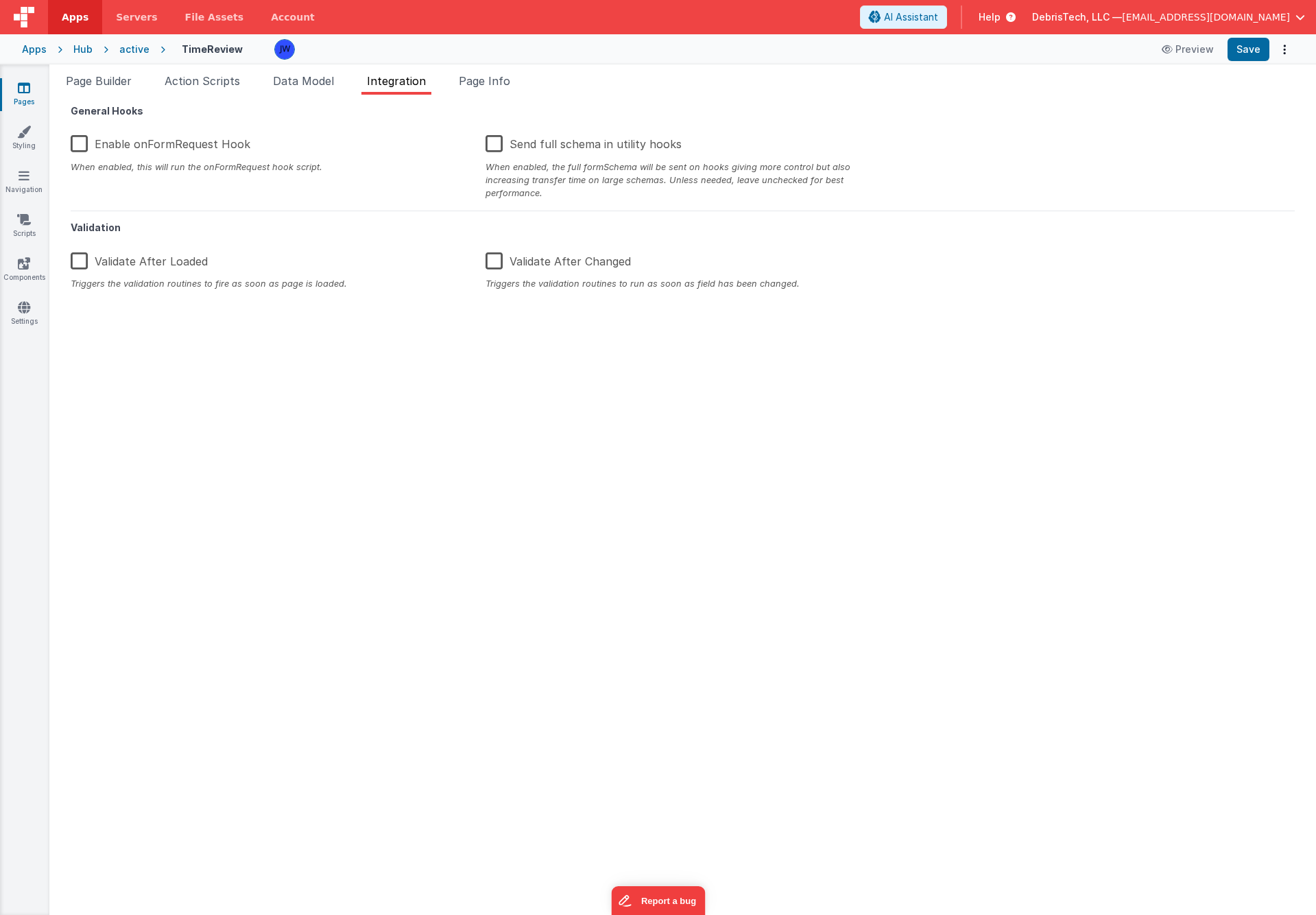
click at [504, 102] on div "Snippet Library Name Type Accordion Element Alert Action Action authLogin Actio…" at bounding box center [682, 504] width 1267 height 821
click at [501, 87] on span "Page Info" at bounding box center [483, 80] width 51 height 14
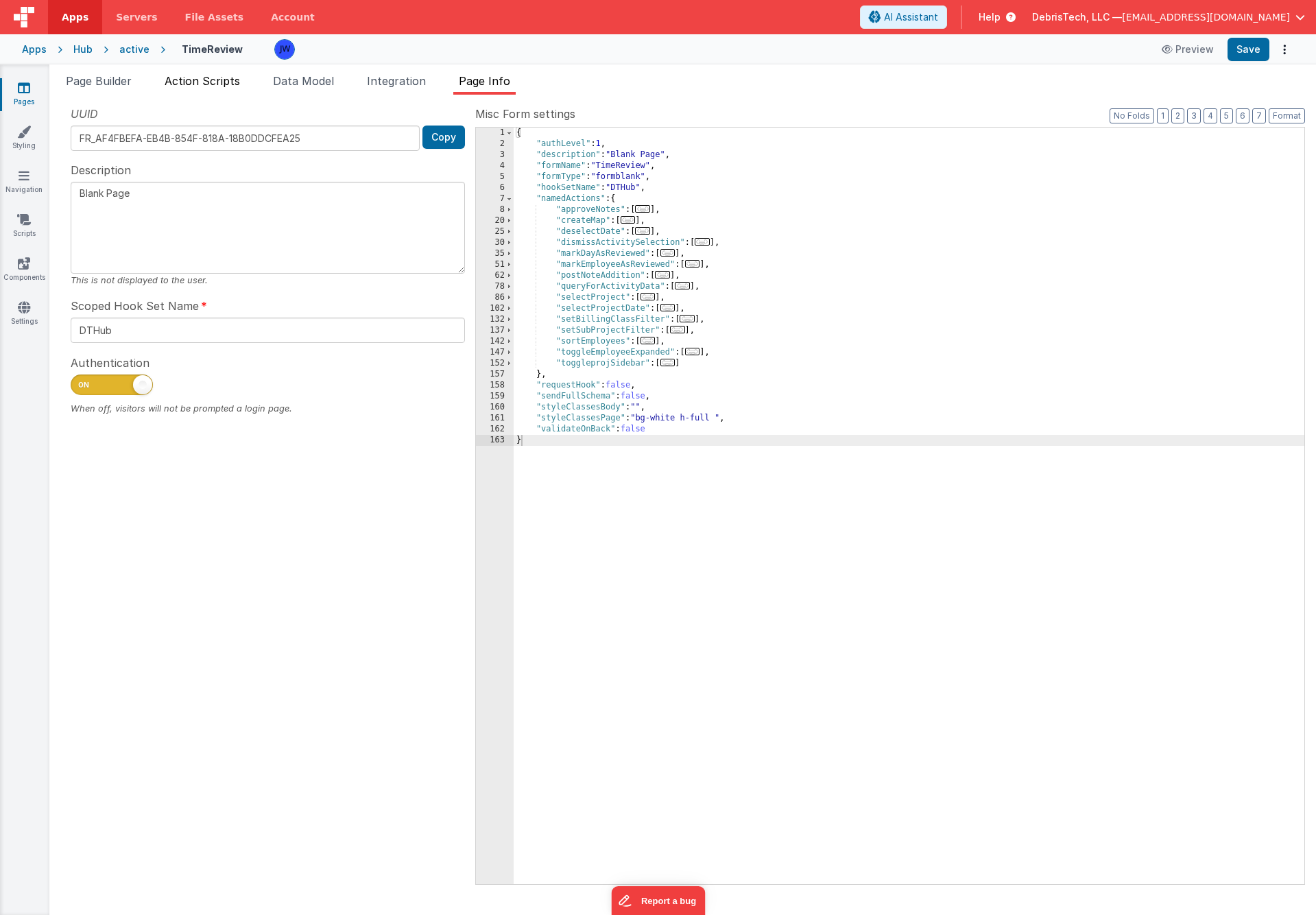
click at [223, 77] on span "Action Scripts" at bounding box center [202, 80] width 76 height 14
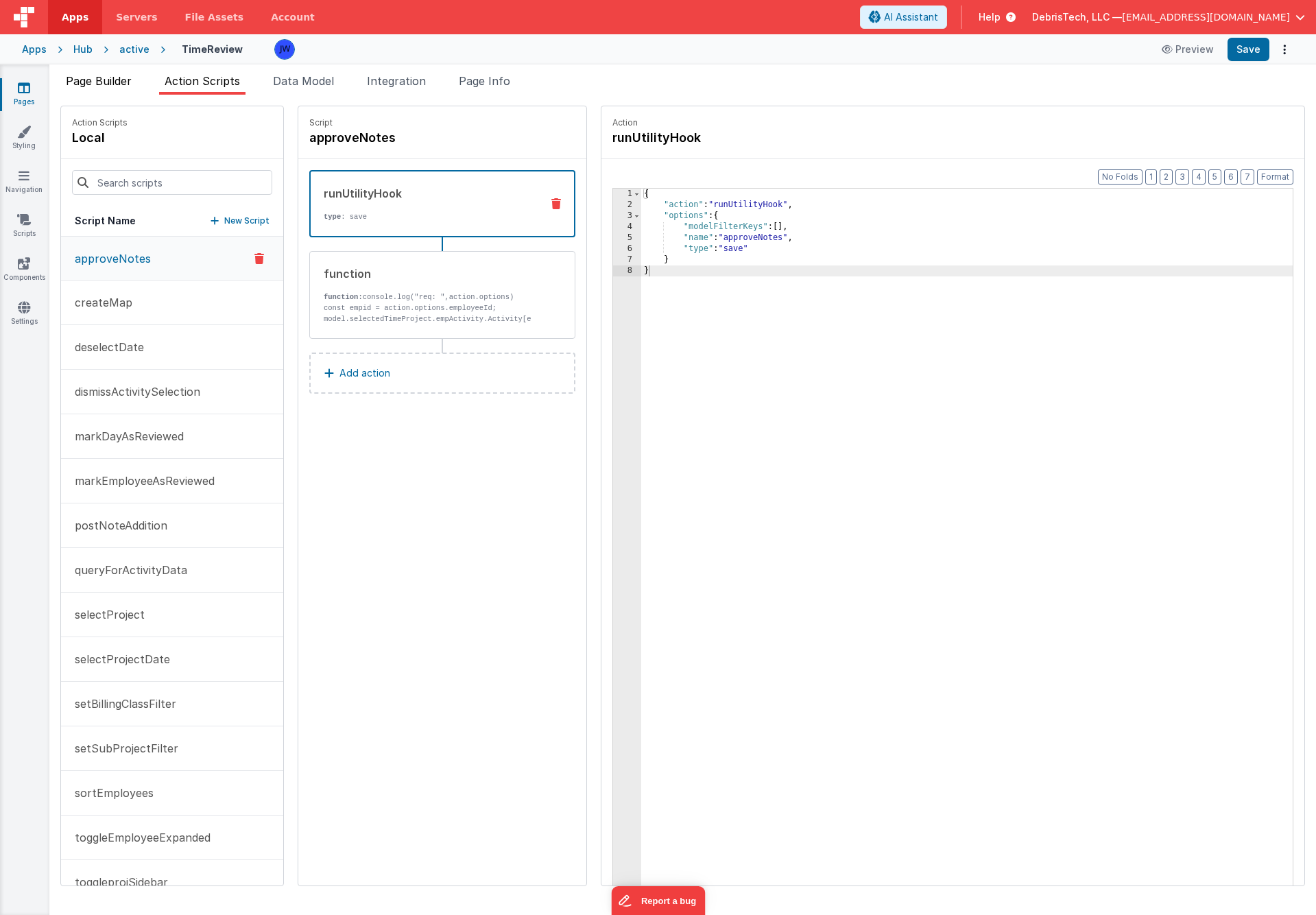
click at [100, 77] on span "Page Builder" at bounding box center [99, 80] width 66 height 14
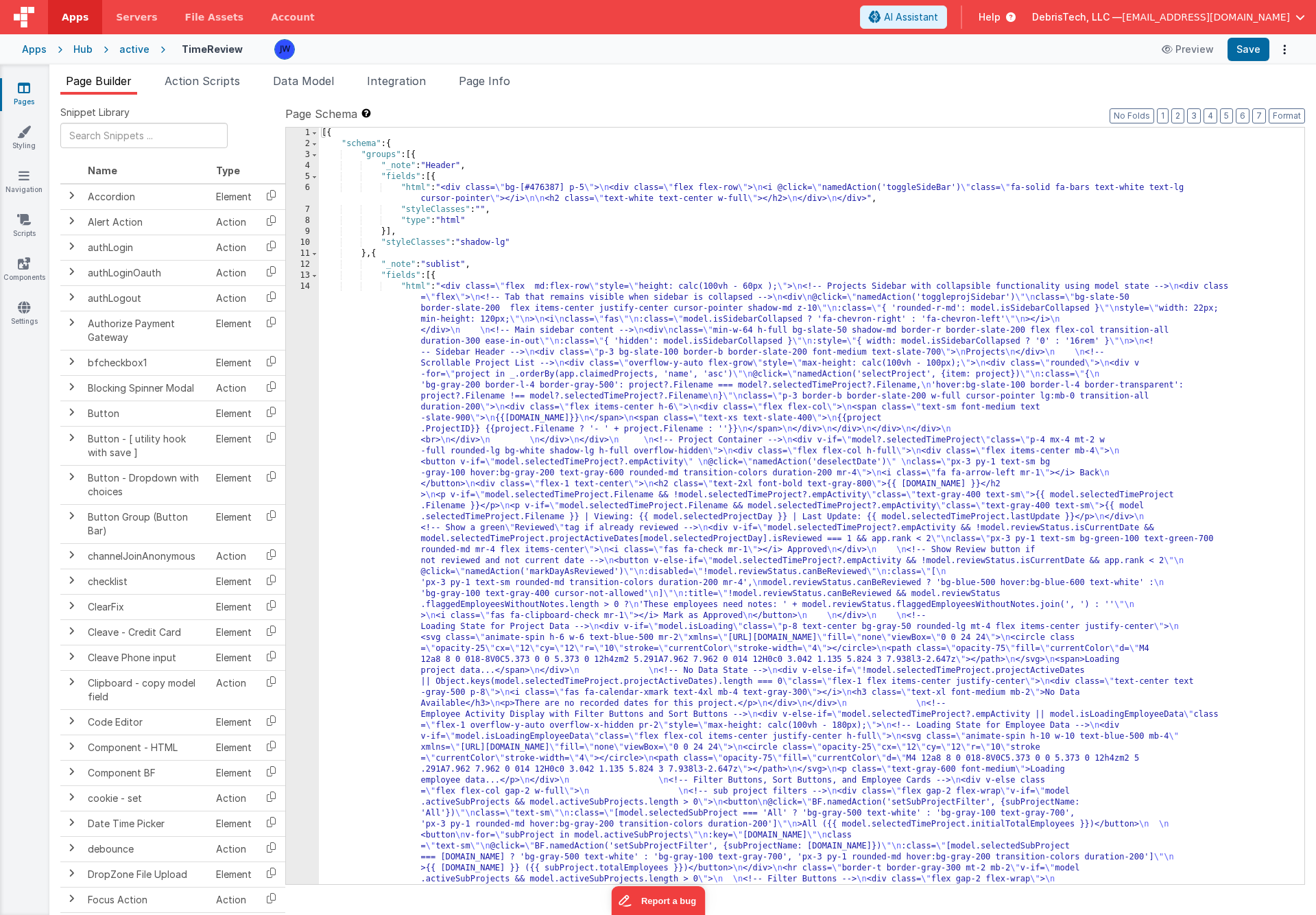
drag, startPoint x: 384, startPoint y: 332, endPoint x: 373, endPoint y: 331, distance: 11.0
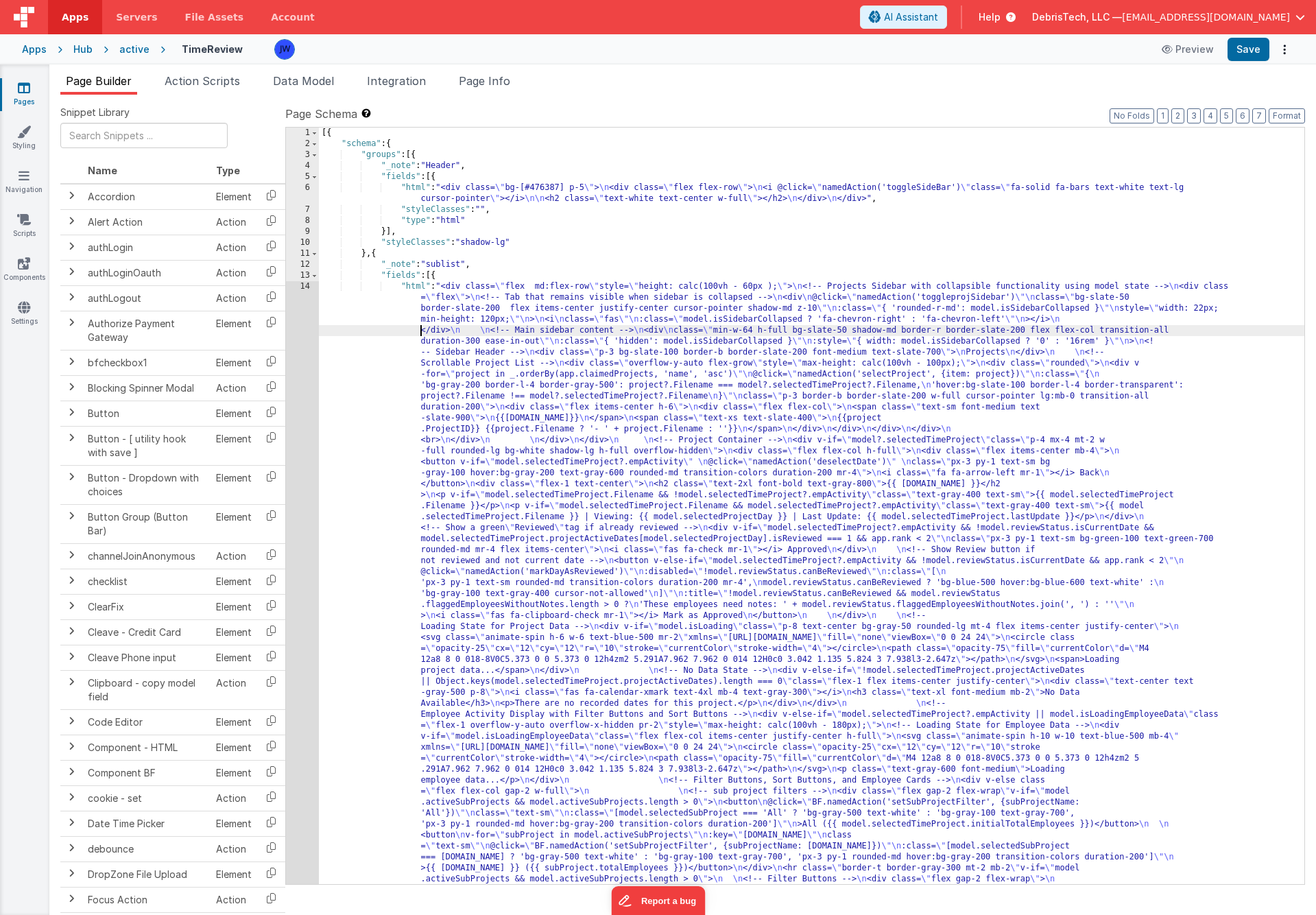
scroll to position [3041, 0]
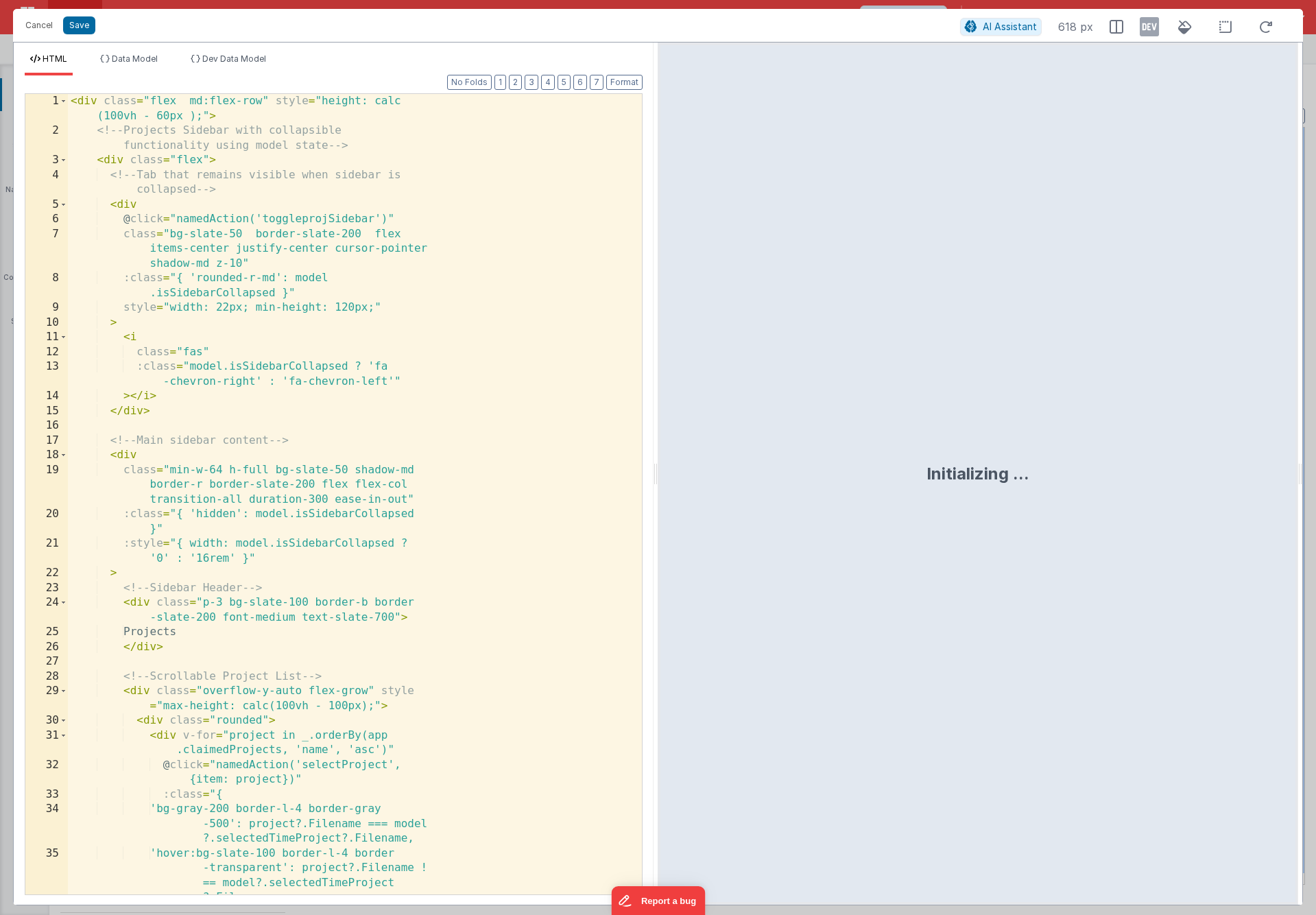
click at [300, 312] on div "< div class = "flex md:flex-row" style = "height: calc (100vh - 60px );" > <!--…" at bounding box center [355, 516] width 574 height 845
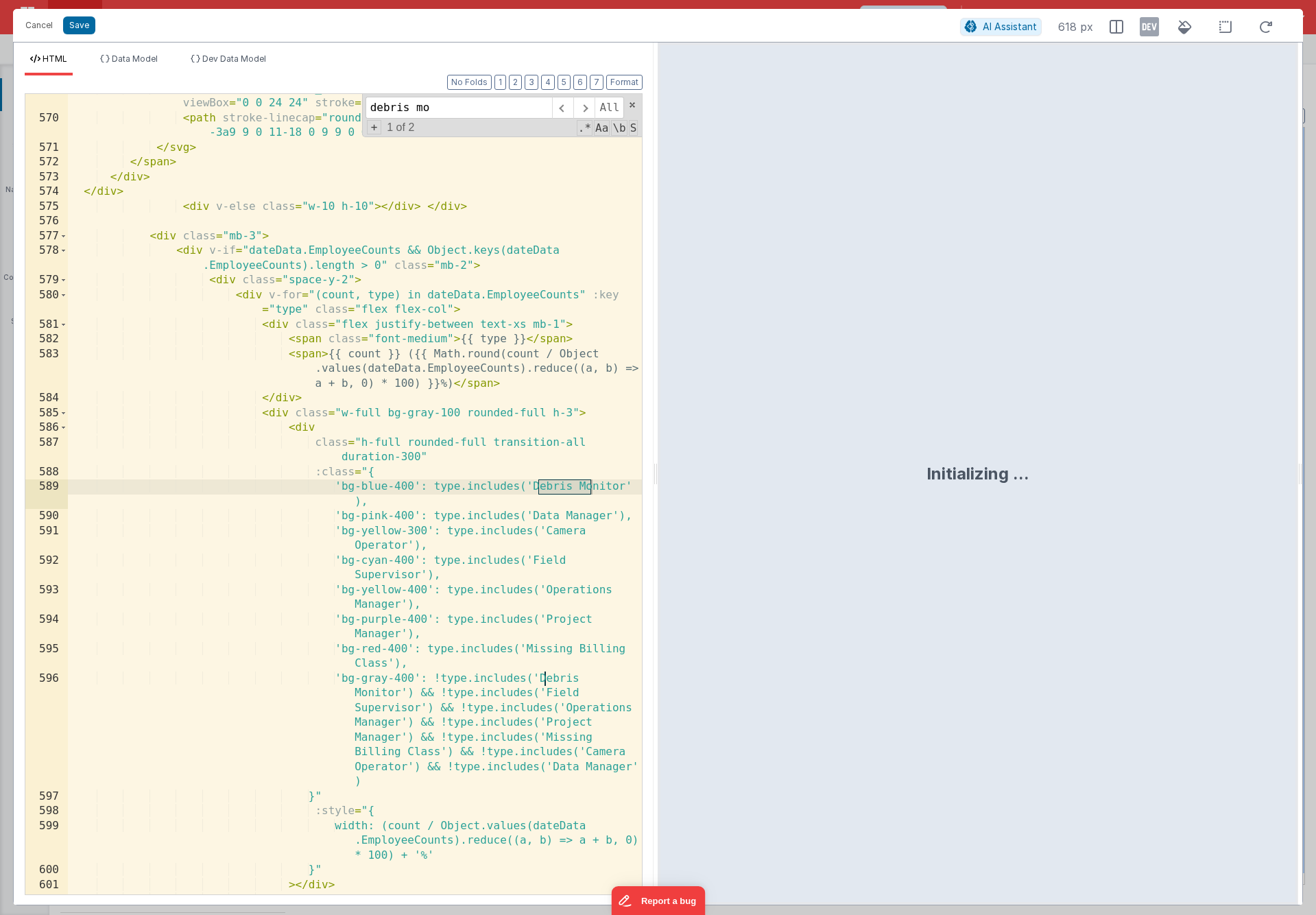
scroll to position [15054, 0]
type input "debris mon"
click at [81, 23] on button "Save" at bounding box center [79, 25] width 33 height 18
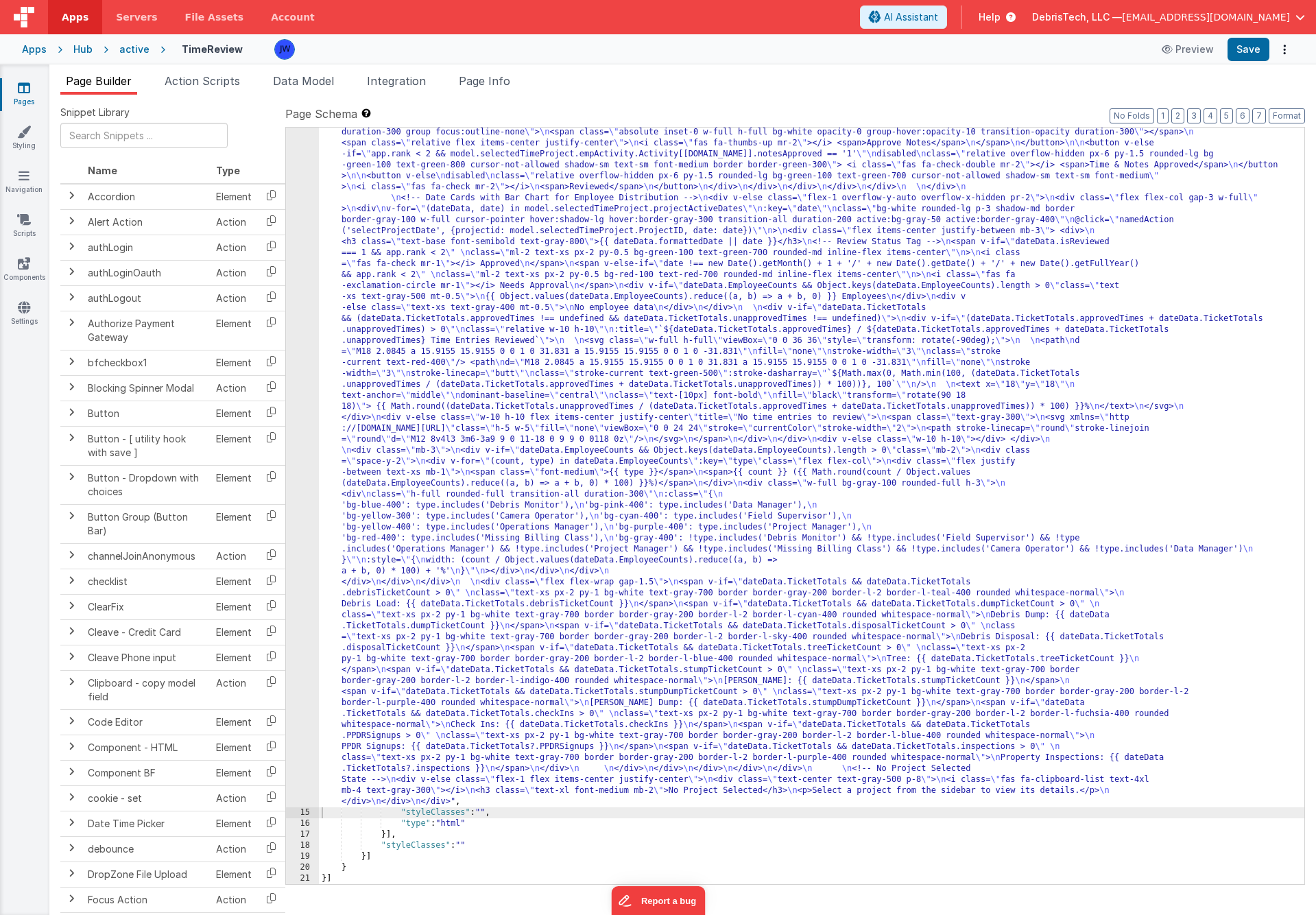
scroll to position [2810, 0]
click at [1249, 55] on button "Save" at bounding box center [1248, 49] width 42 height 23
click at [21, 177] on icon at bounding box center [24, 176] width 11 height 14
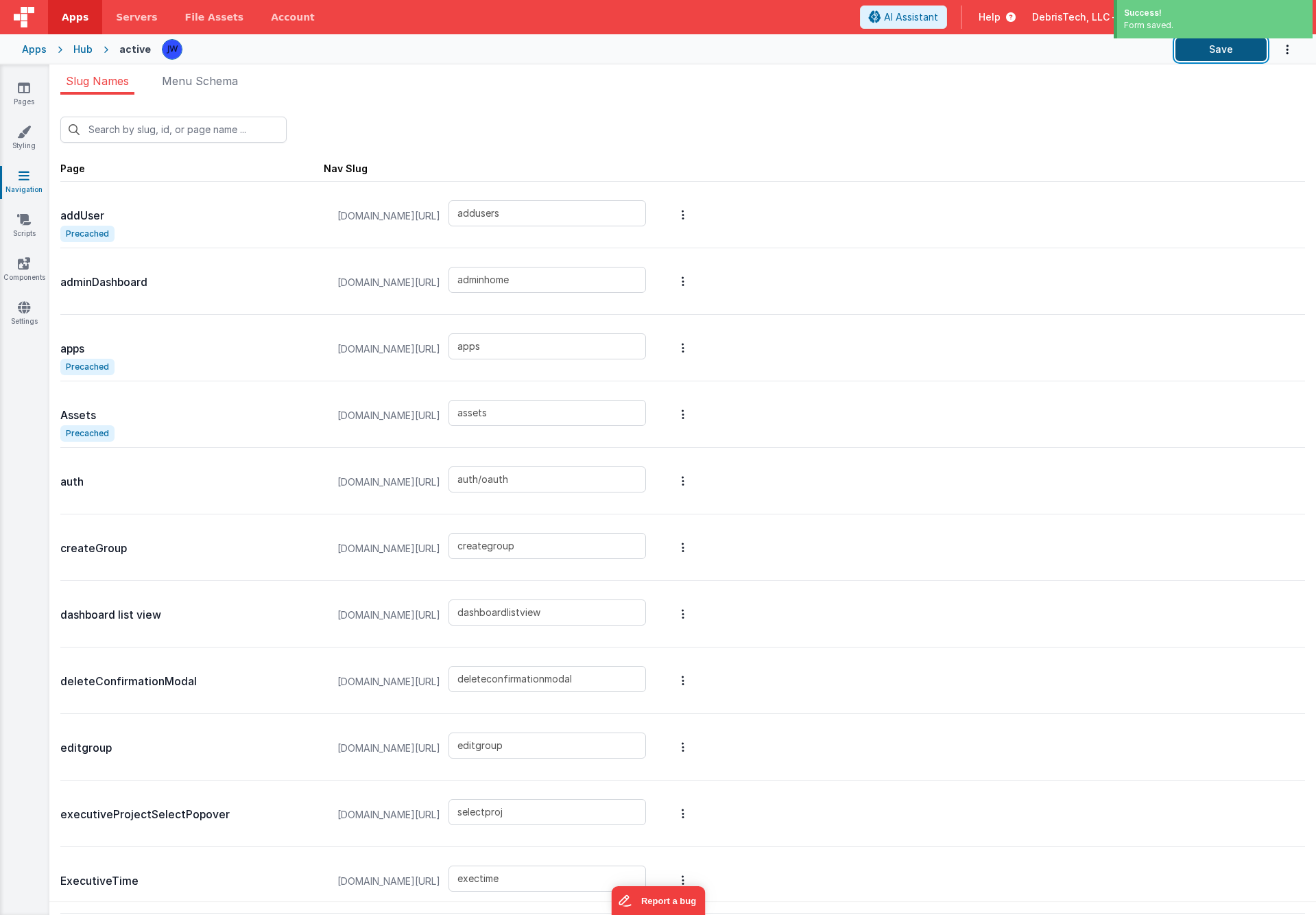
click at [1225, 50] on button "Save" at bounding box center [1221, 49] width 91 height 23
click at [24, 314] on link "Settings" at bounding box center [23, 314] width 49 height 27
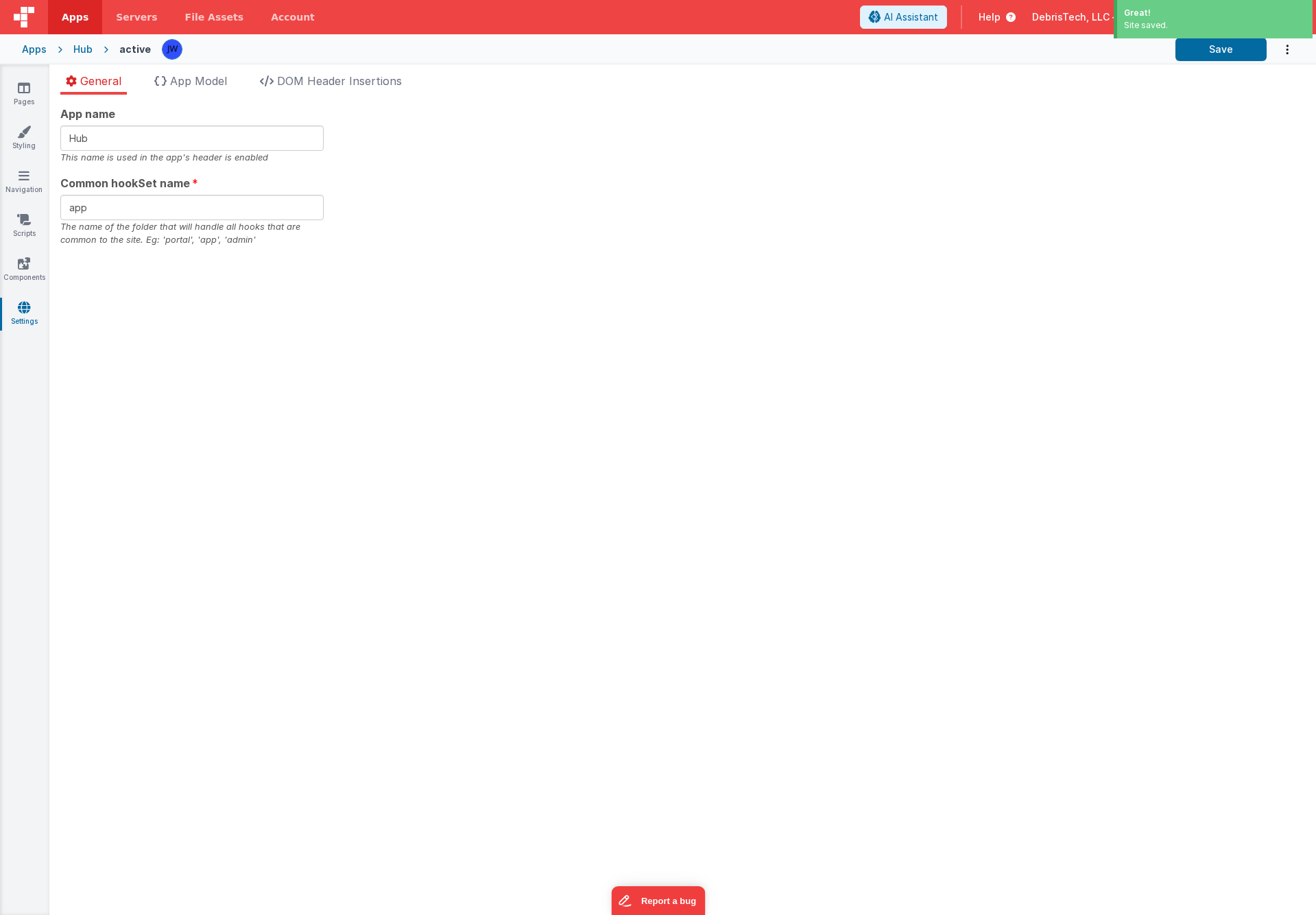
click at [1237, 41] on div "Great! Site saved." at bounding box center [1212, 21] width 205 height 42
click at [1237, 50] on button "Save" at bounding box center [1221, 49] width 91 height 23
click at [203, 697] on div "App name Hub This name is used in the app's header is enabled Common hookSet na…" at bounding box center [682, 504] width 1267 height 821
